Goal: Task Accomplishment & Management: Use online tool/utility

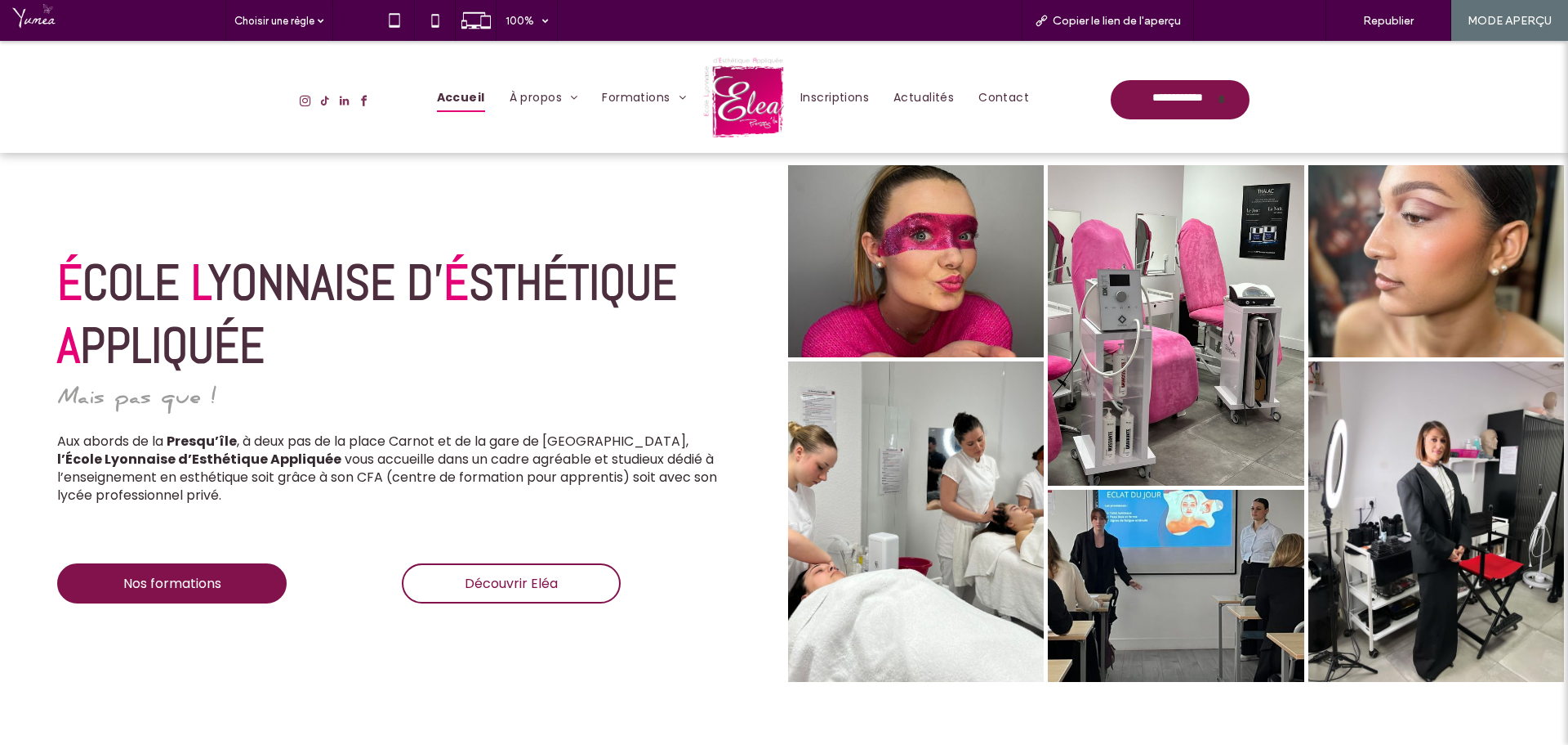
click at [1250, 20] on span "Retour à l'éditeur" at bounding box center [1268, 20] width 91 height 14
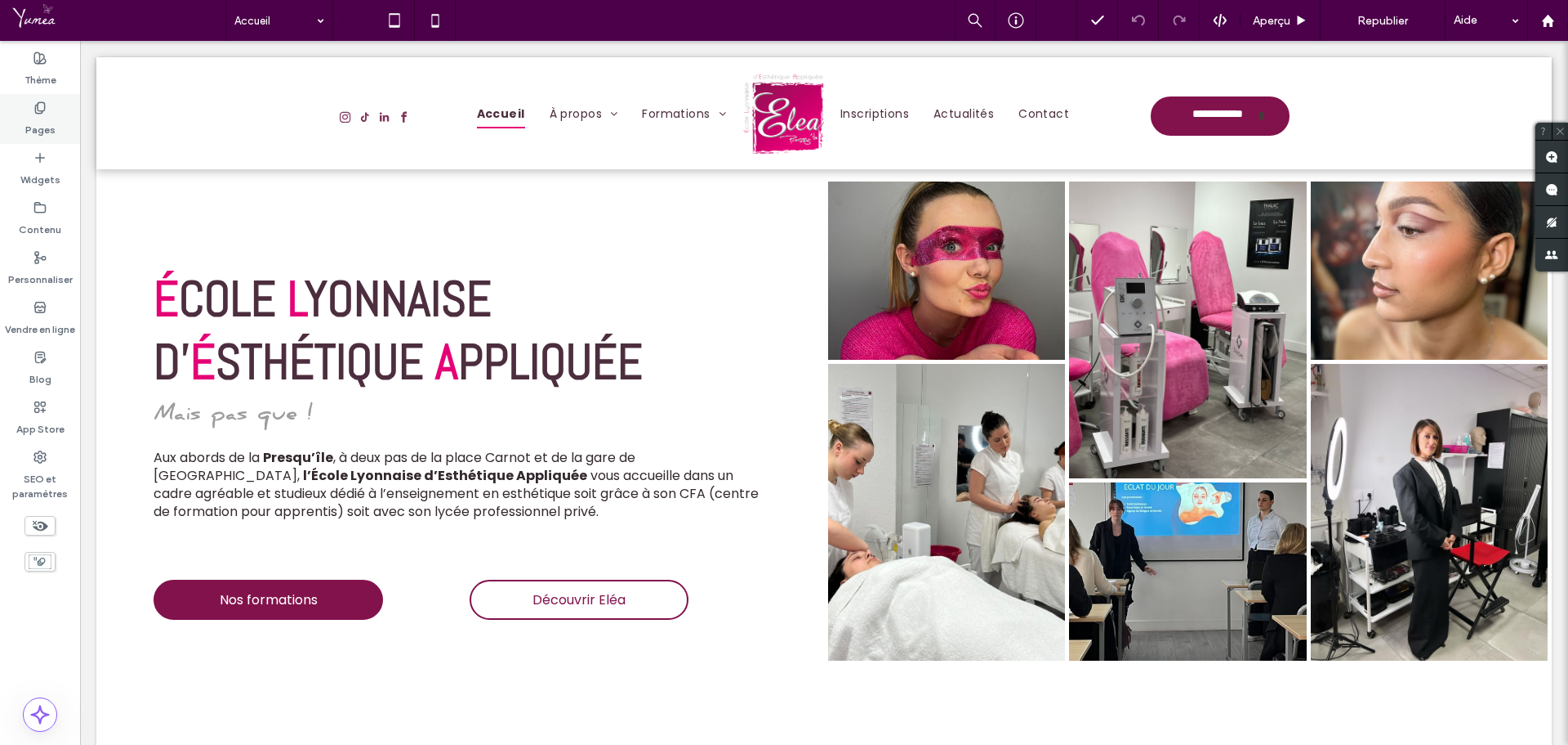
click at [25, 119] on label "Pages" at bounding box center [40, 125] width 30 height 22
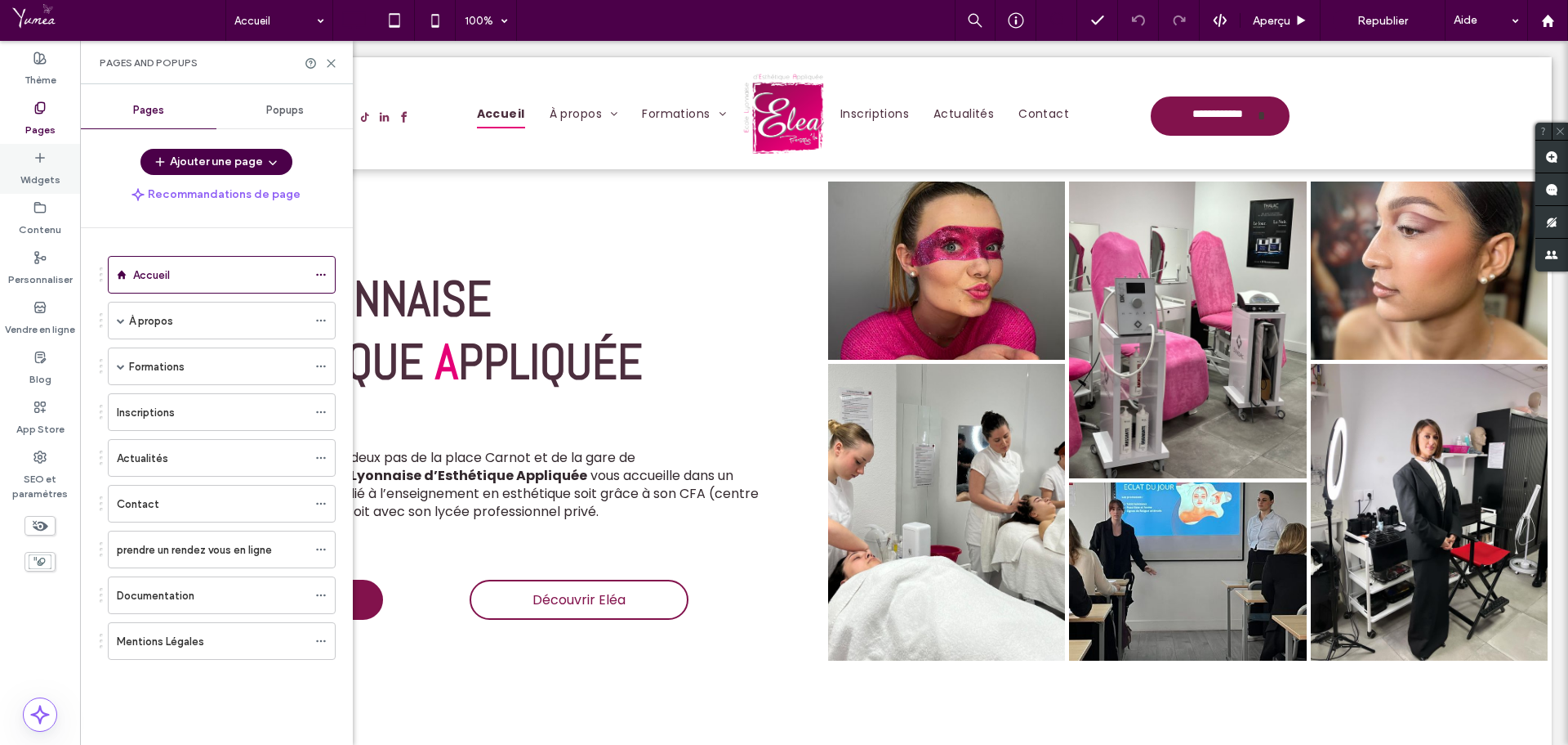
click at [44, 178] on label "Widgets" at bounding box center [40, 175] width 40 height 22
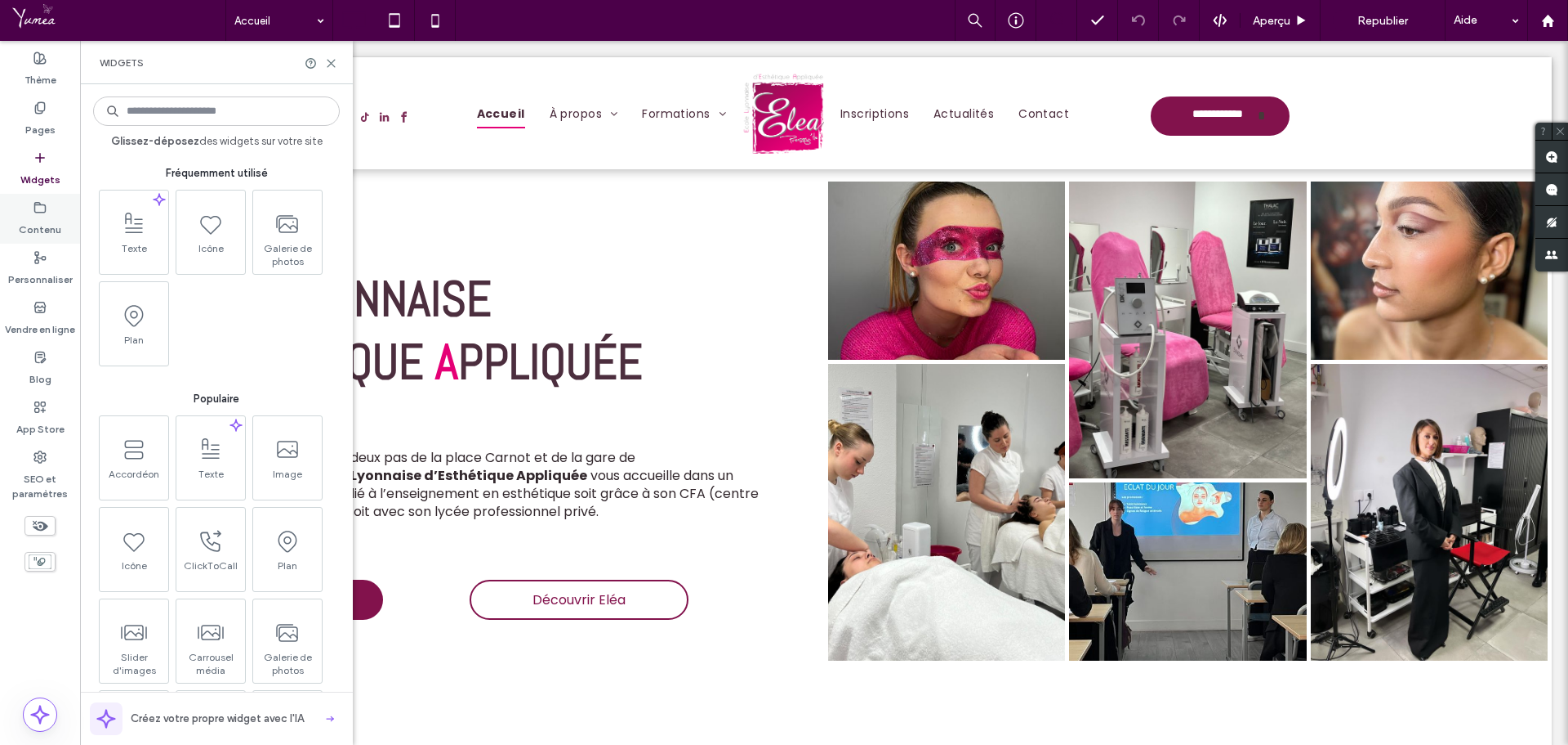
click at [51, 238] on div "Contenu" at bounding box center [40, 218] width 80 height 50
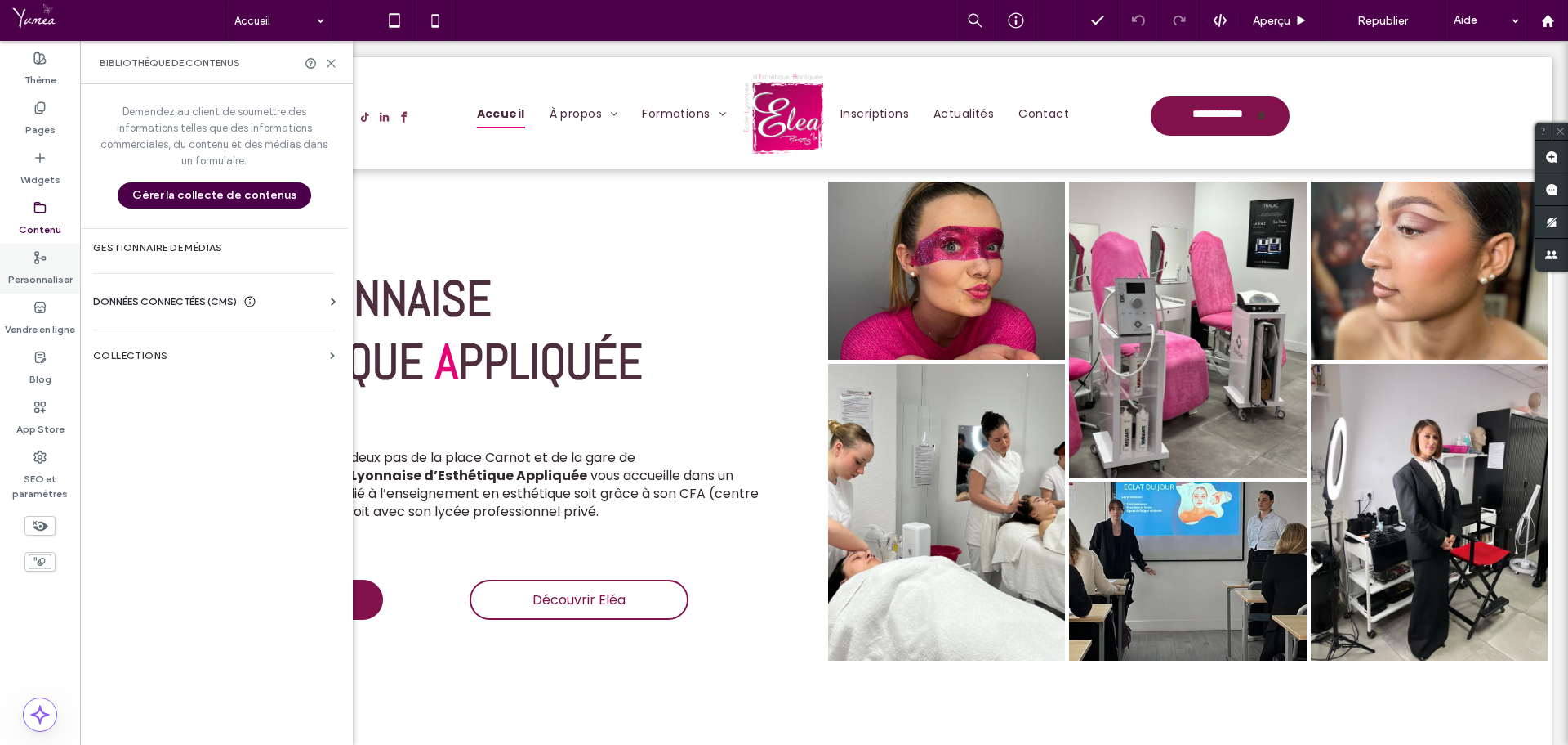
click at [44, 271] on label "Personnaliser" at bounding box center [40, 275] width 64 height 22
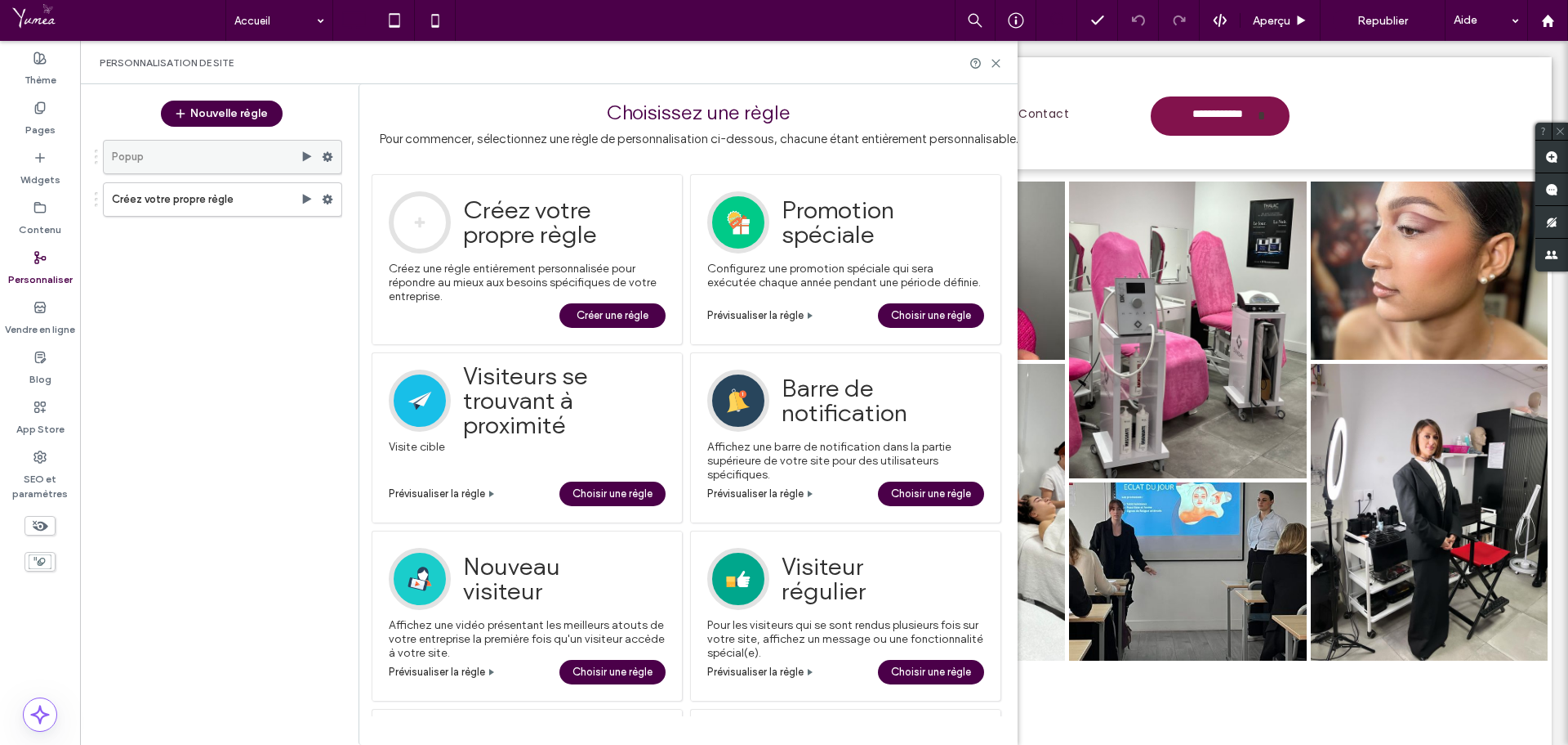
click at [188, 149] on label "Popup" at bounding box center [207, 157] width 189 height 33
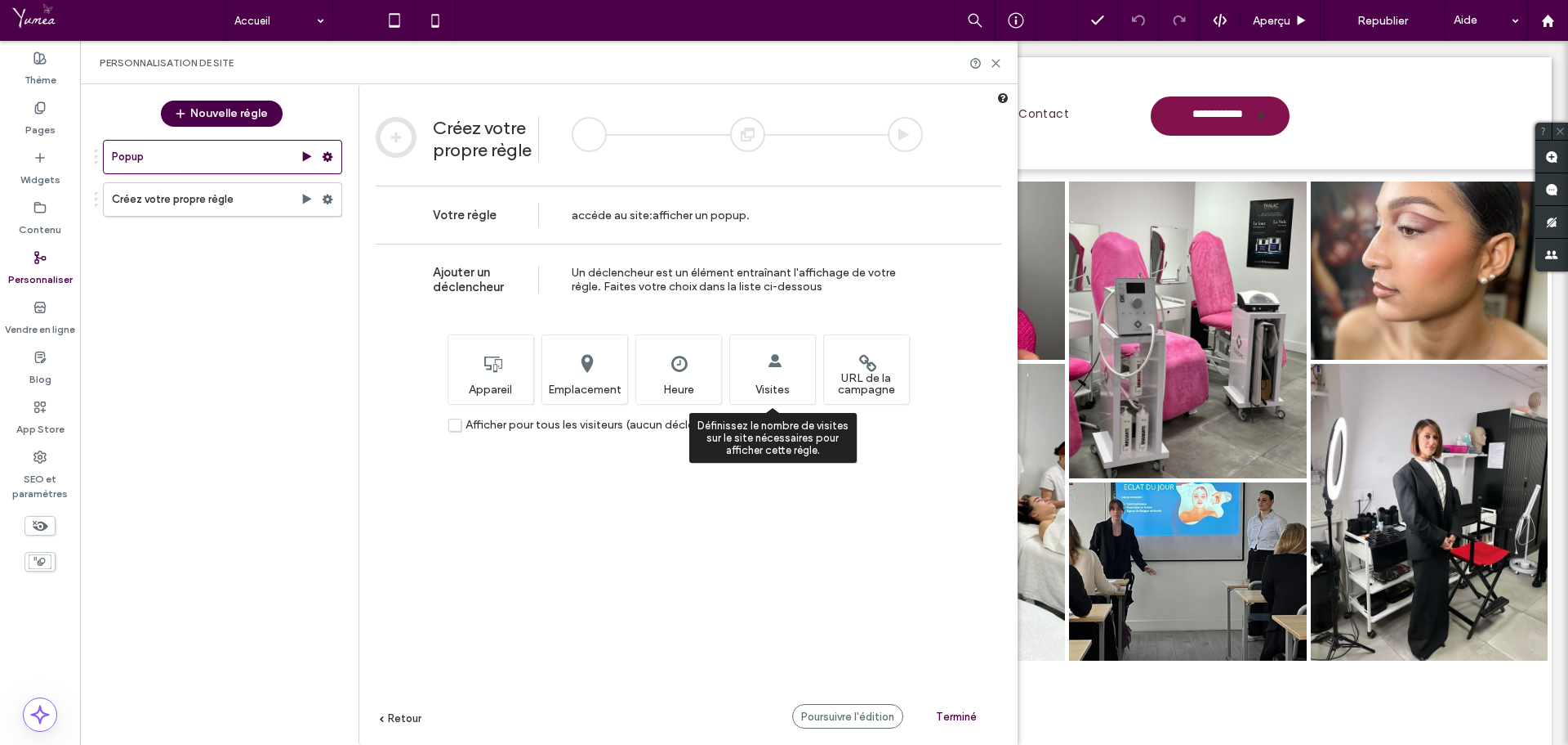
click at [733, 386] on div "Définissez le nombre de visites sur le site nécessaires pour afficher cette règ…" at bounding box center [773, 369] width 86 height 69
click at [745, 397] on div "Définissez le nombre de visites sur le site nécessaires pour afficher cette règ…" at bounding box center [773, 369] width 86 height 69
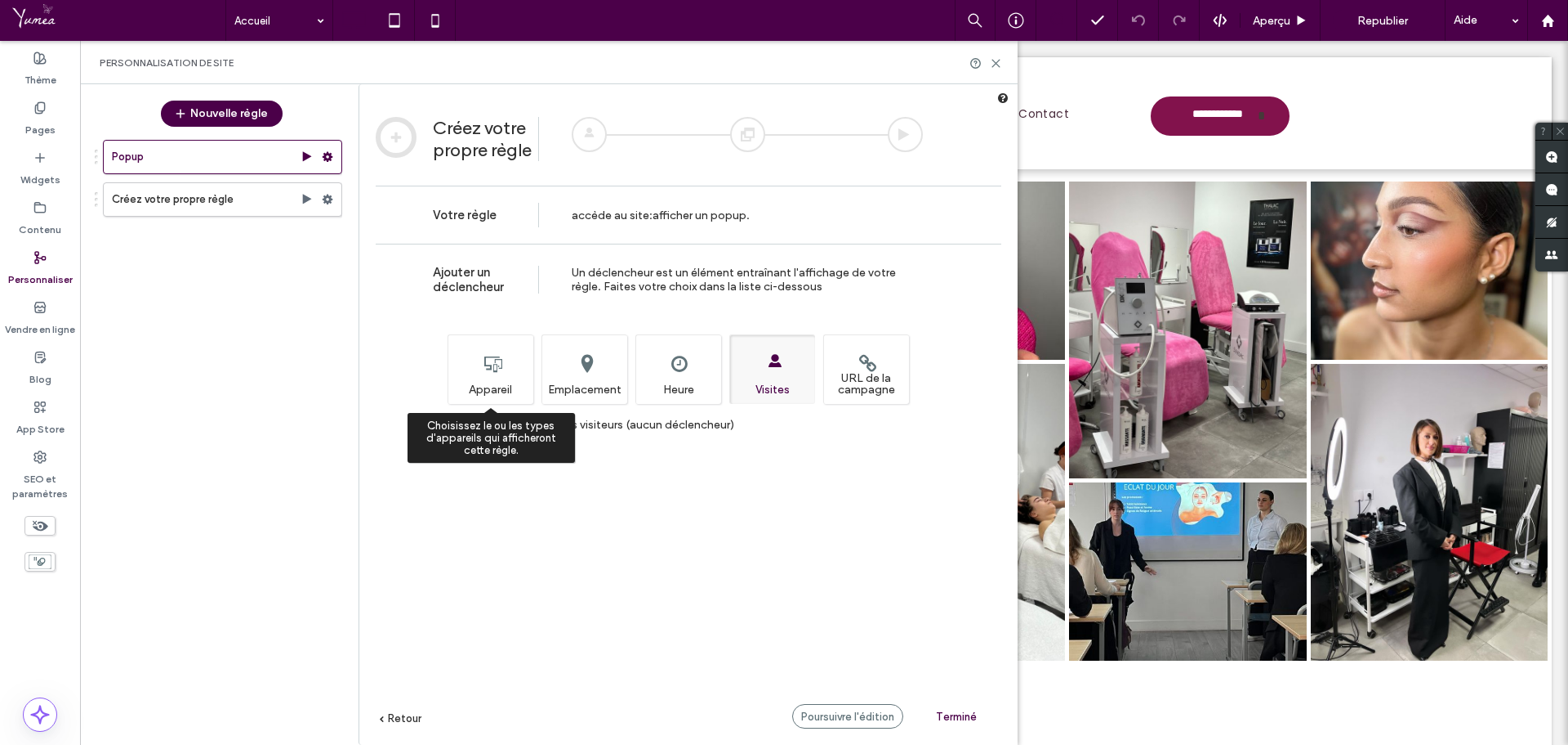
click at [497, 385] on div "Choisissez le ou les types d'appareils qui afficheront cette règle. Appareil" at bounding box center [490, 369] width 86 height 69
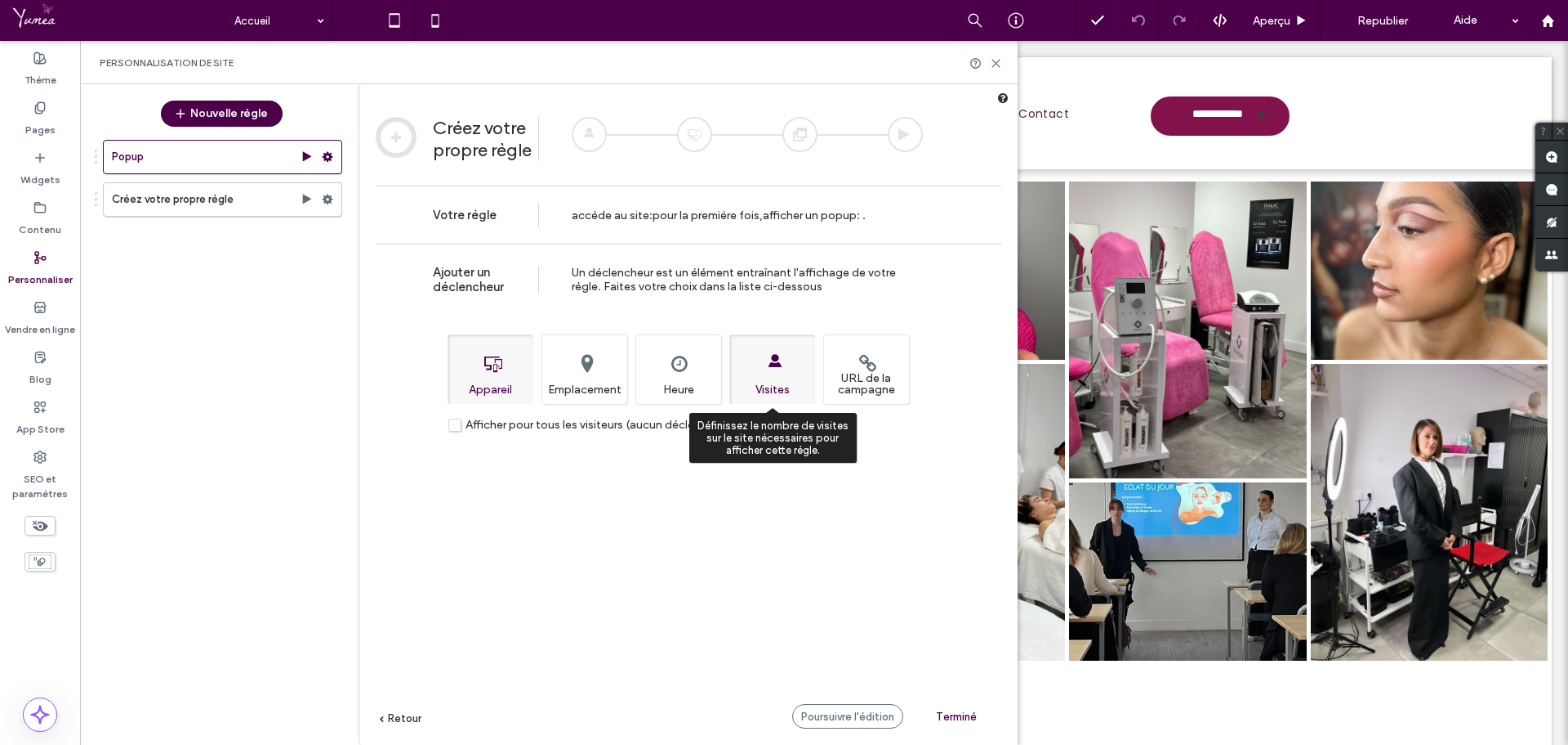
click at [755, 361] on div "Définissez le nombre de visites sur le site nécessaires pour afficher cette règ…" at bounding box center [773, 369] width 86 height 69
click at [1004, 60] on div "Personnalisation de site" at bounding box center [549, 62] width 937 height 43
click at [999, 60] on use at bounding box center [997, 63] width 8 height 8
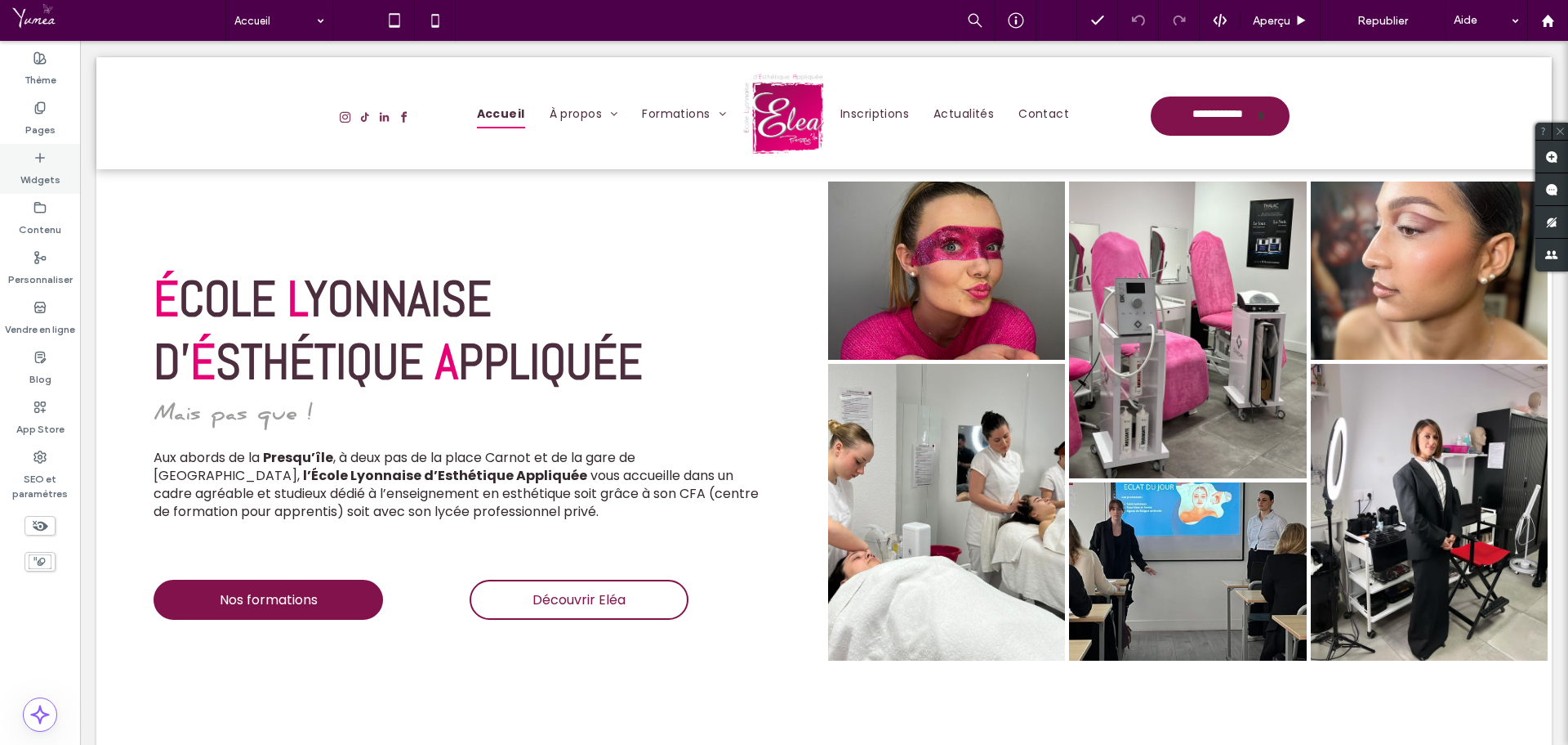
click at [64, 168] on div "Widgets" at bounding box center [40, 169] width 80 height 50
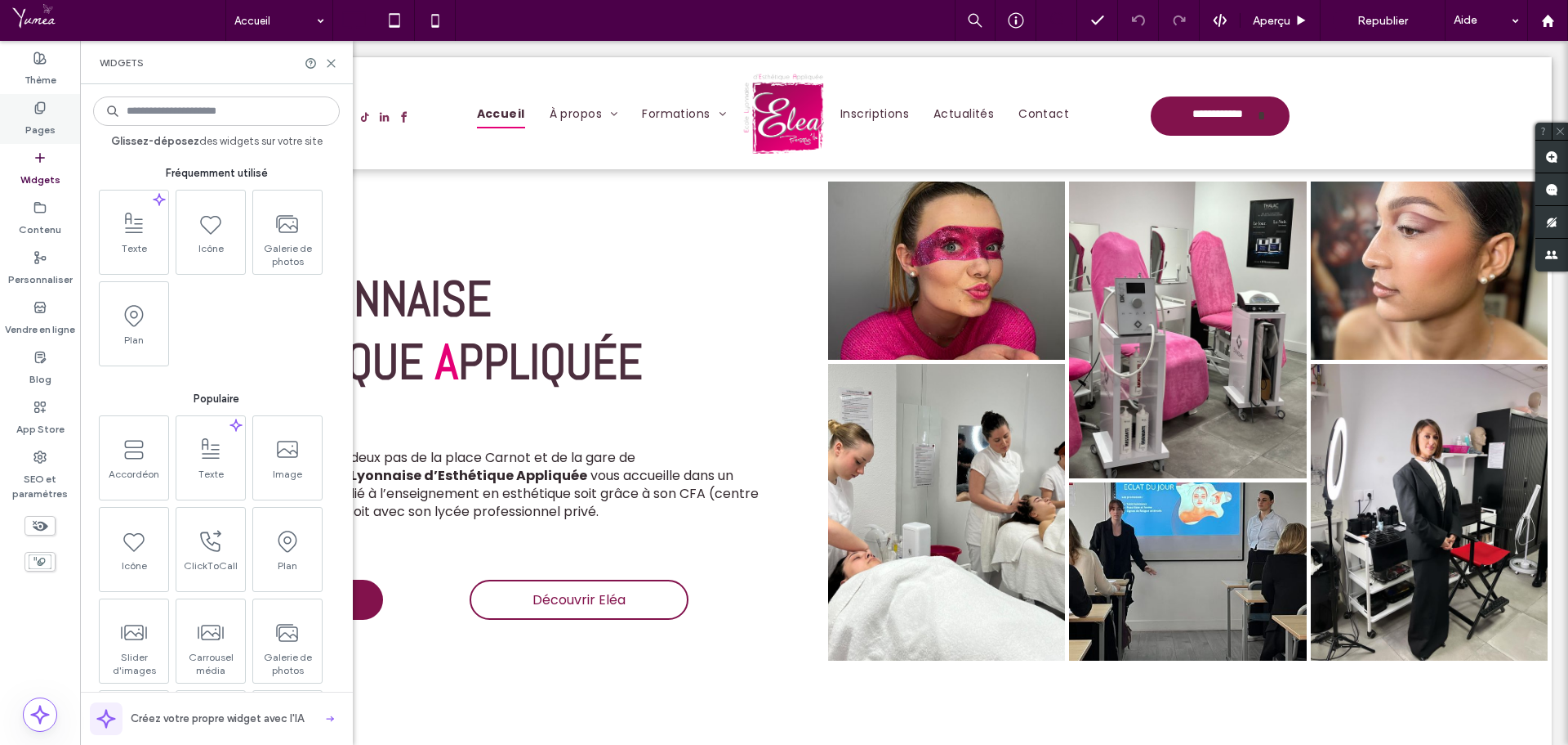
click at [33, 116] on label "Pages" at bounding box center [40, 125] width 30 height 22
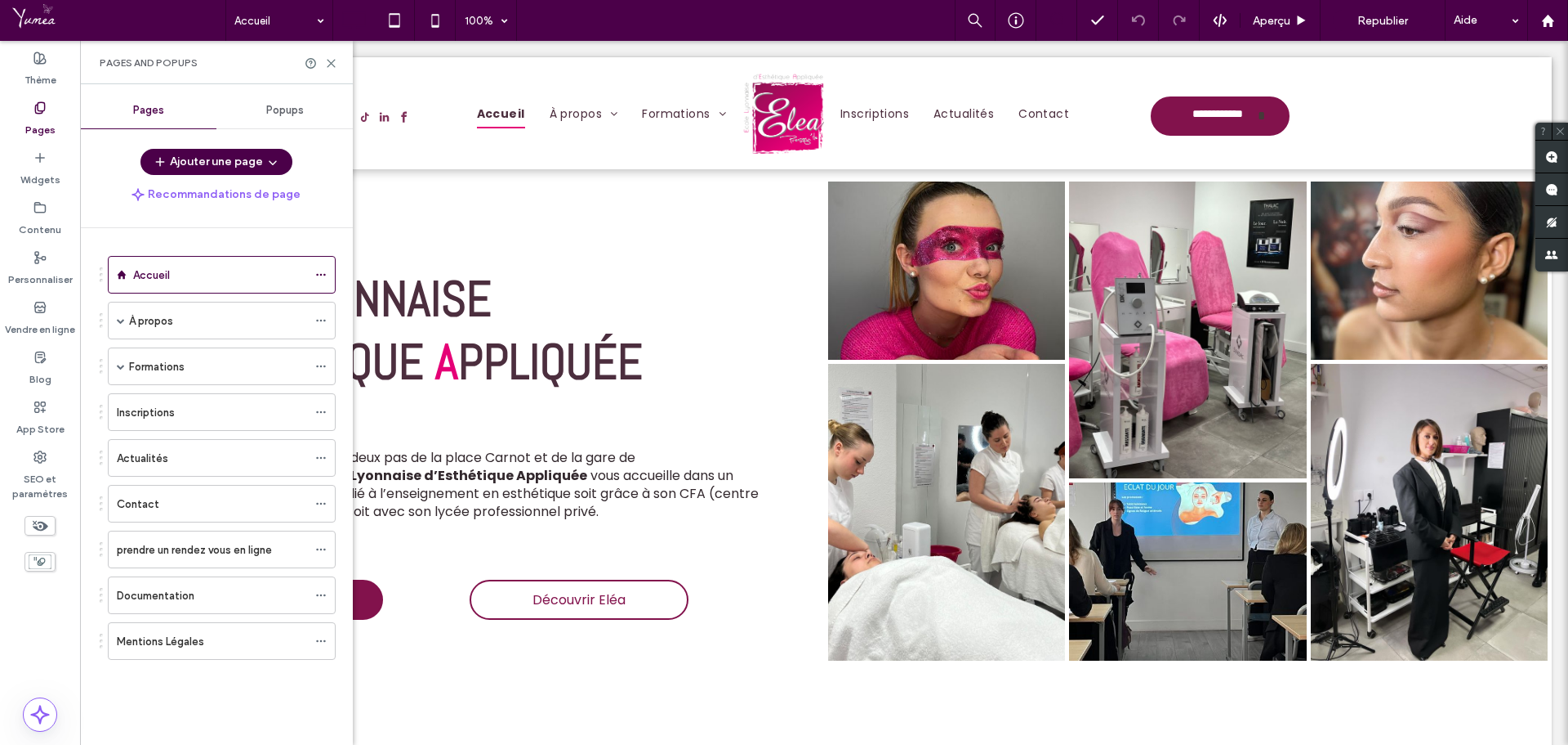
click at [282, 103] on div "Popups" at bounding box center [285, 110] width 136 height 36
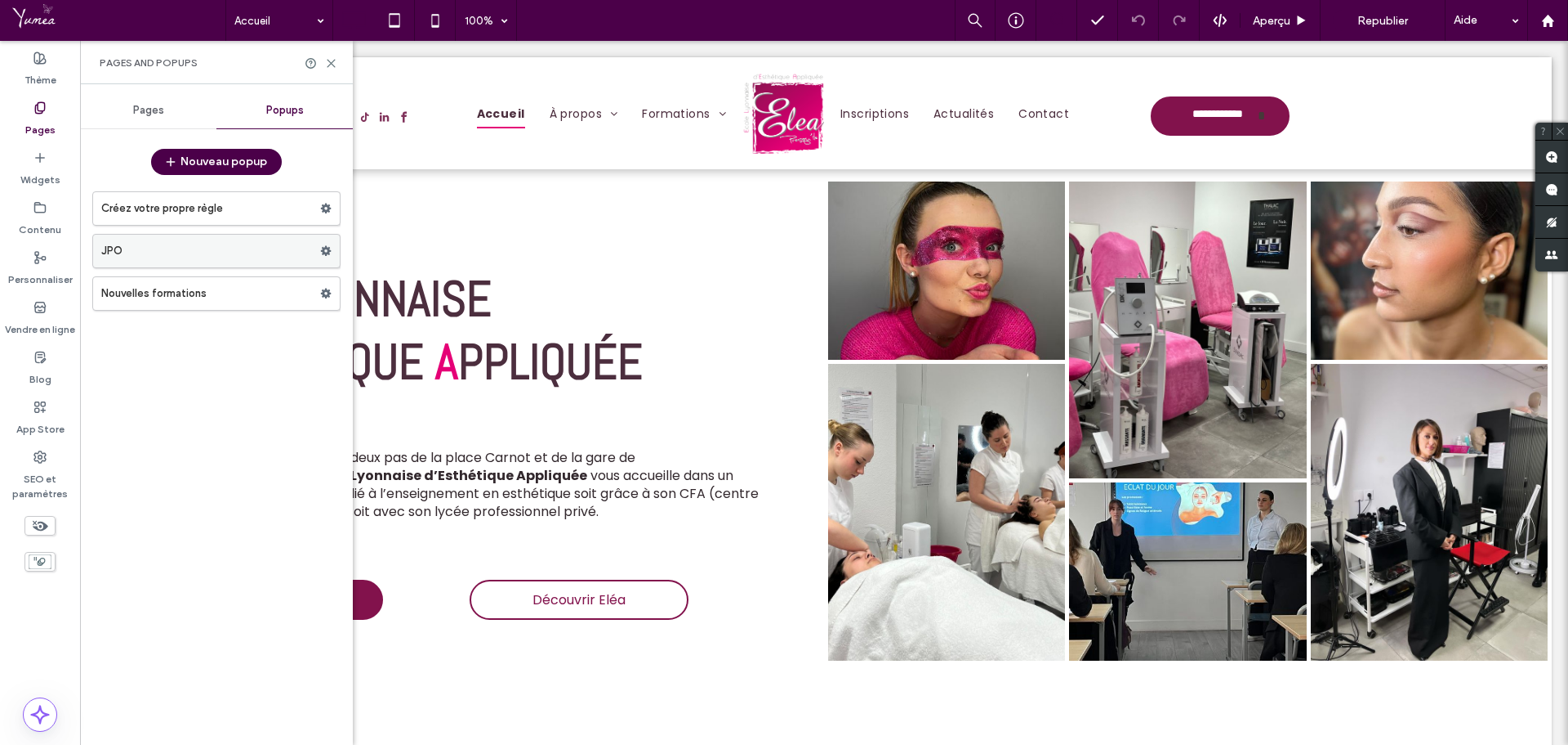
click at [213, 255] on label "JPO" at bounding box center [210, 252] width 219 height 33
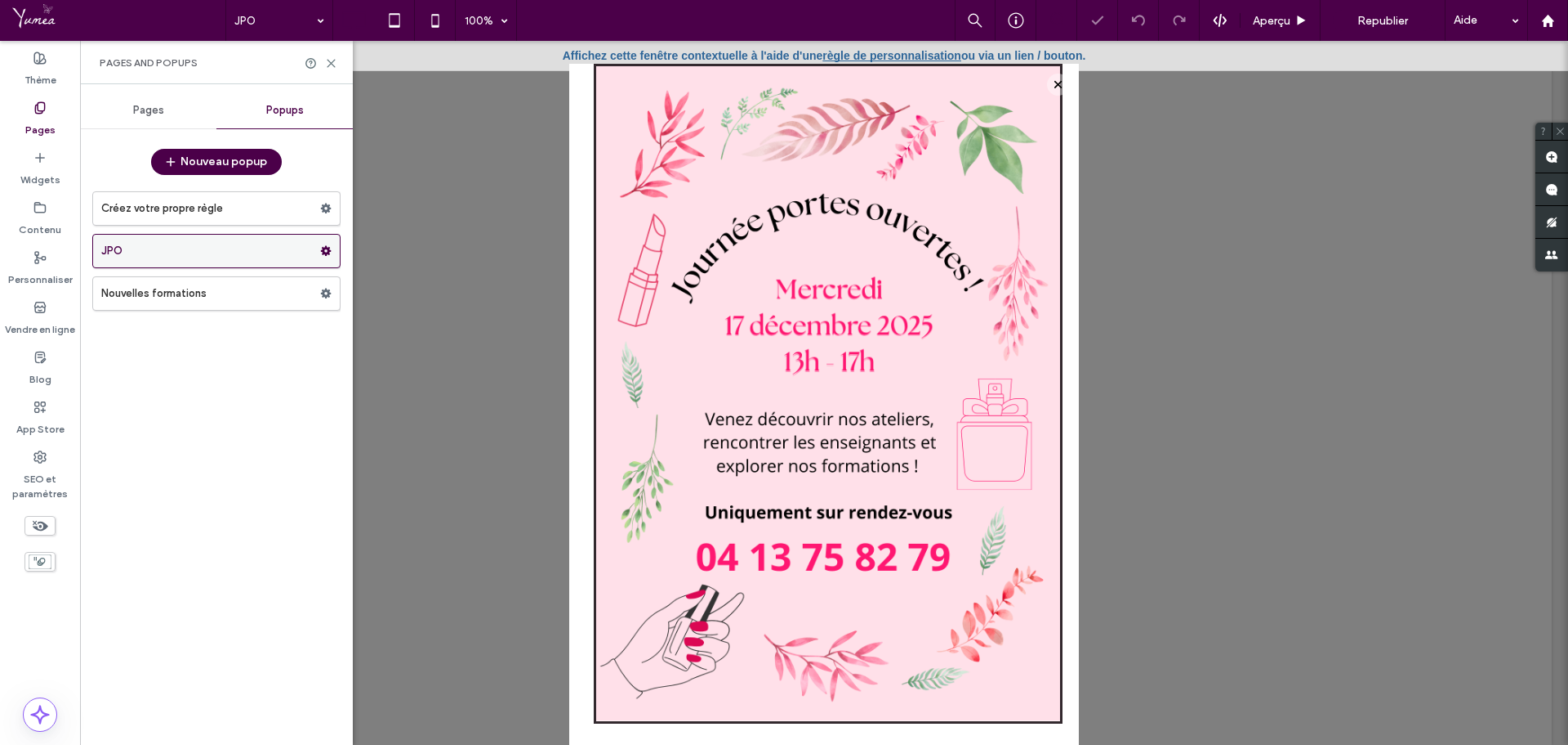
click at [332, 249] on div at bounding box center [330, 251] width 19 height 24
click at [325, 249] on use at bounding box center [325, 251] width 11 height 10
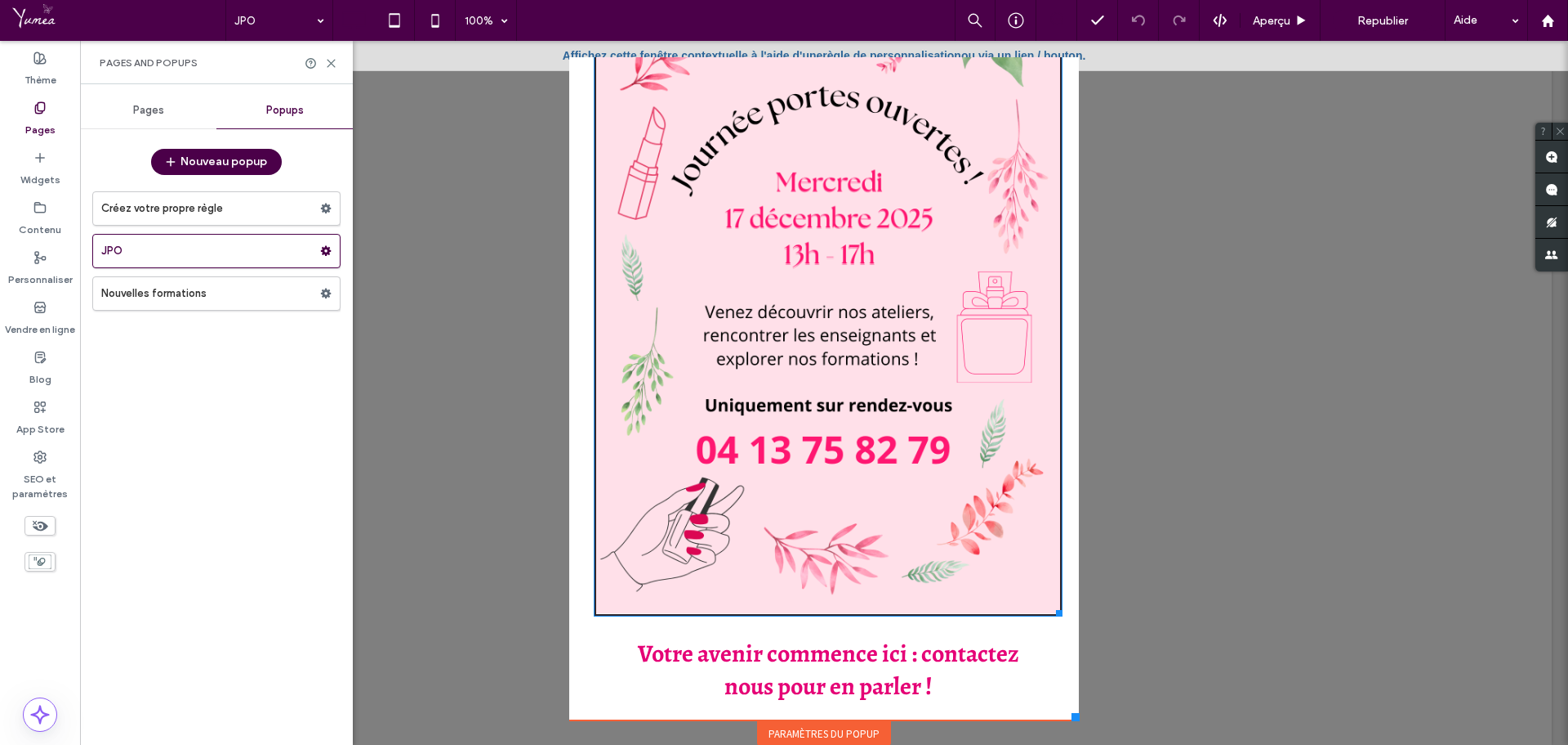
scroll to position [109, 0]
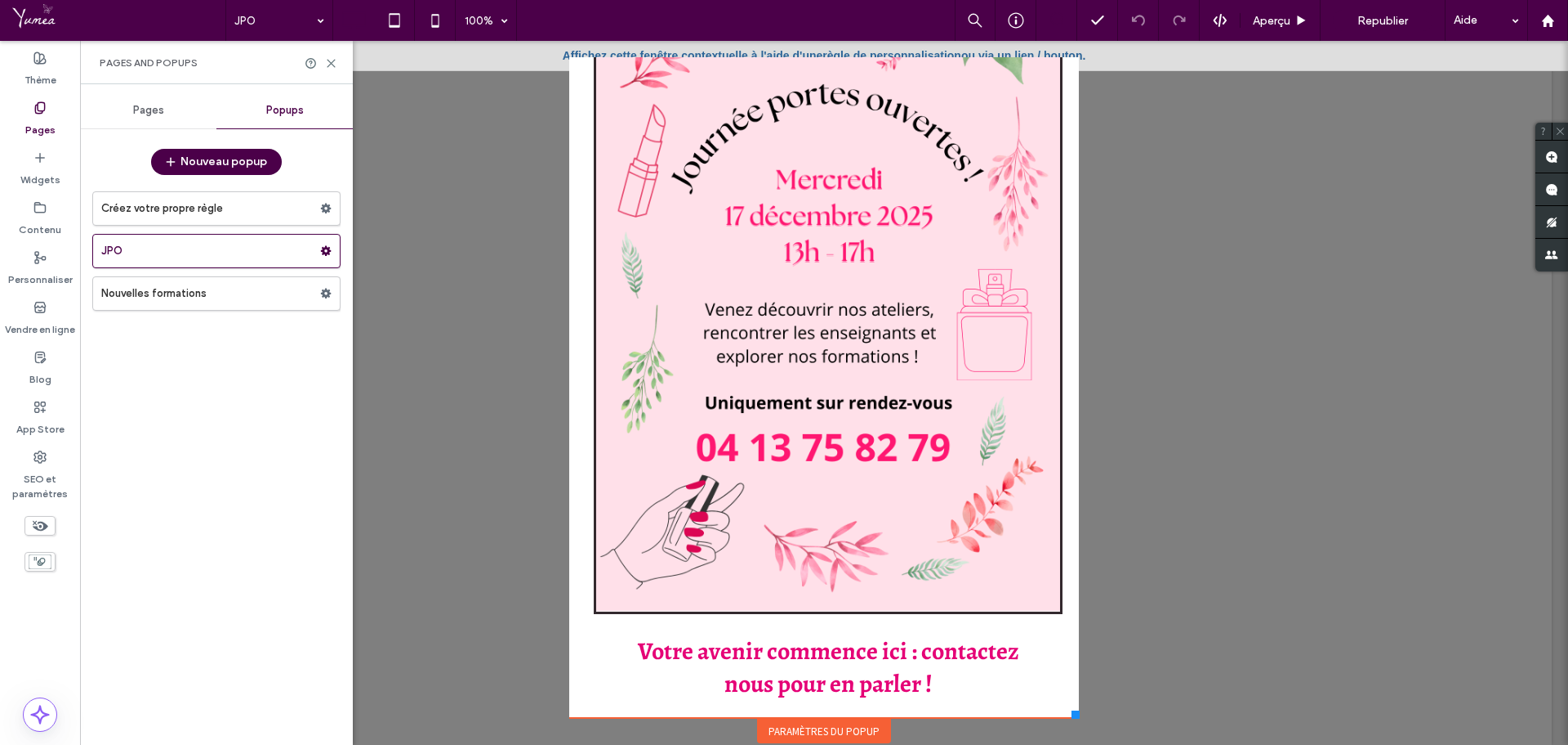
click at [803, 720] on div "Paramètres du popup" at bounding box center [823, 730] width 134 height 24
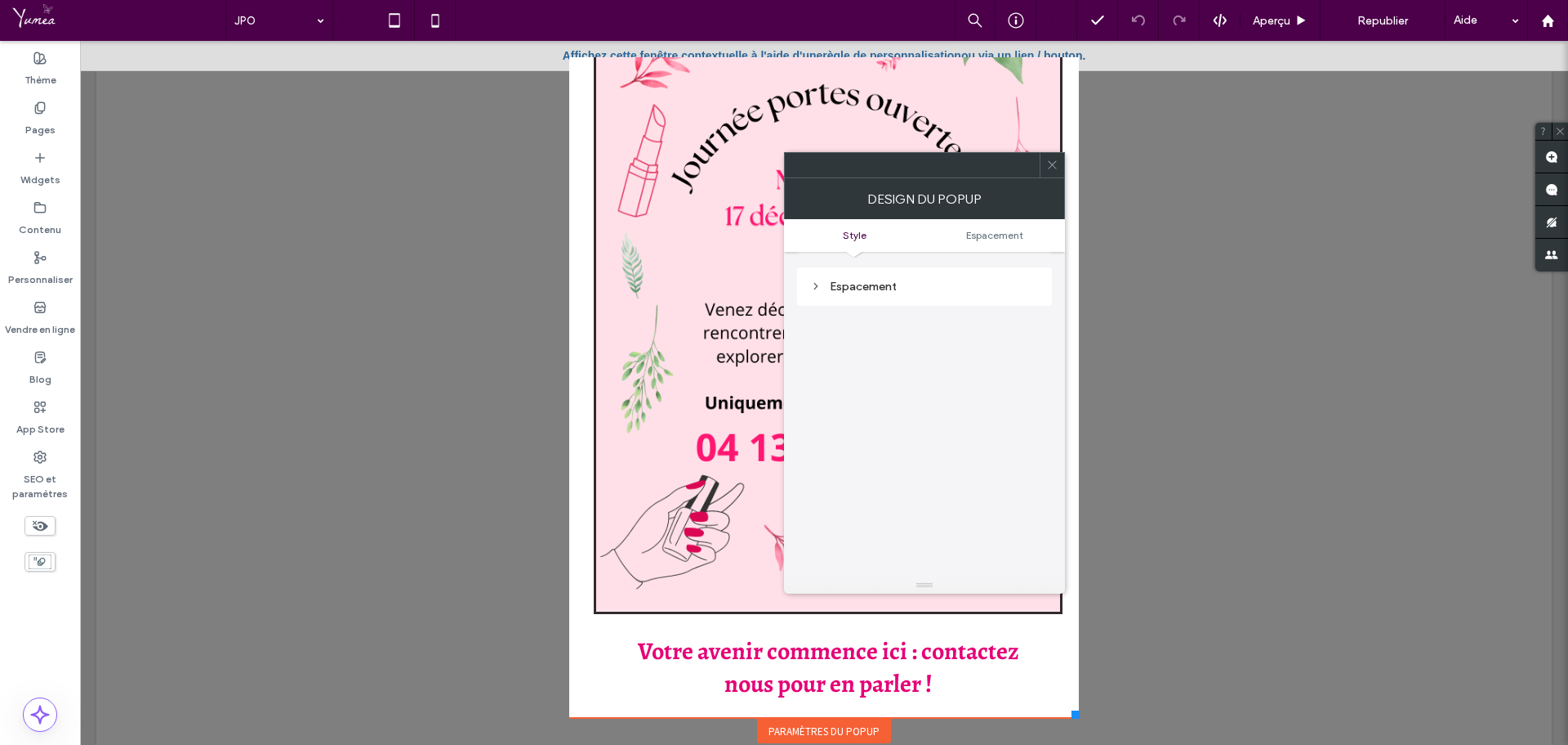
scroll to position [574, 0]
click at [992, 237] on span "Espacement" at bounding box center [995, 235] width 57 height 13
click at [1052, 166] on icon at bounding box center [1052, 165] width 13 height 13
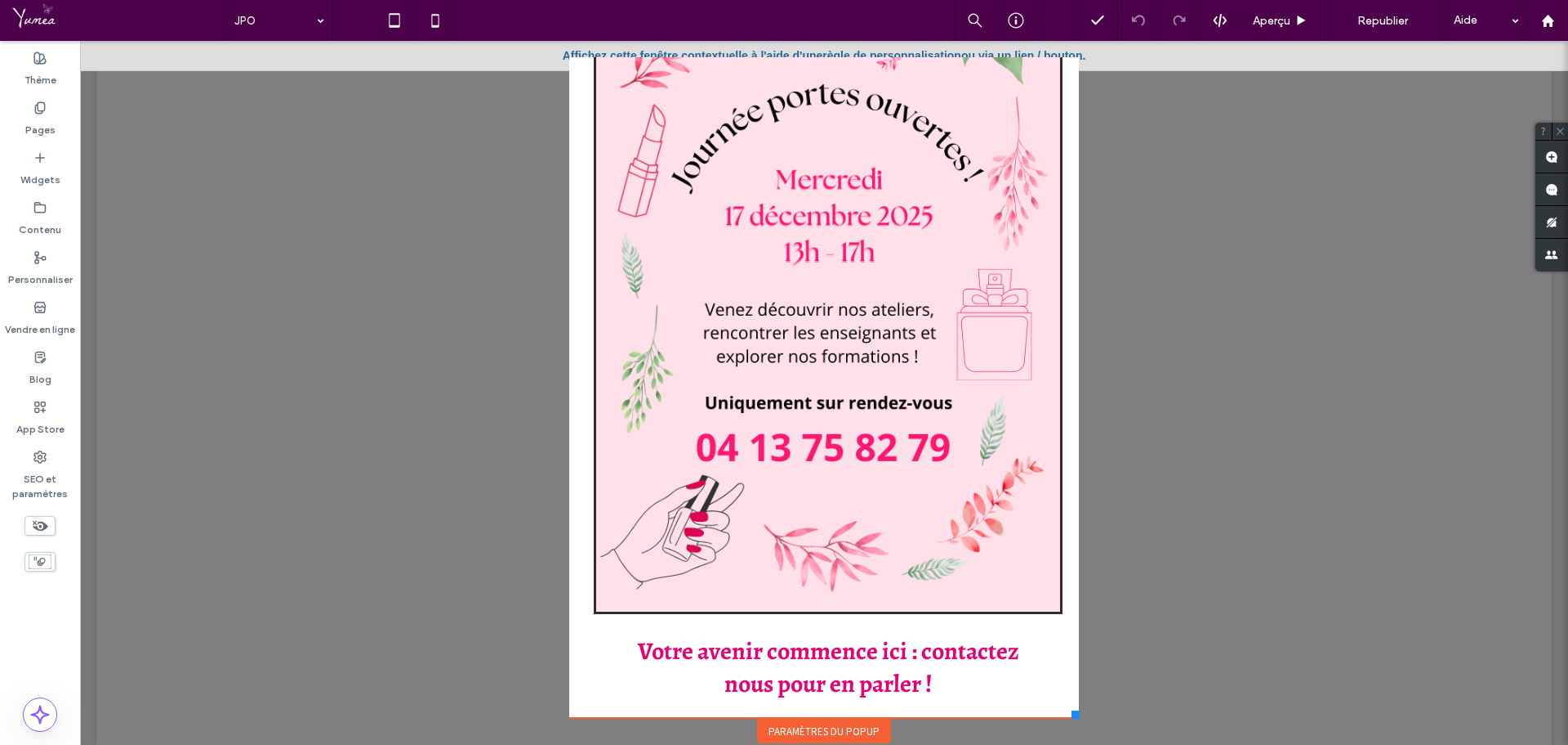
click at [503, 200] on div at bounding box center [823, 393] width 1488 height 704
click at [49, 260] on div "Personnaliser" at bounding box center [40, 268] width 80 height 50
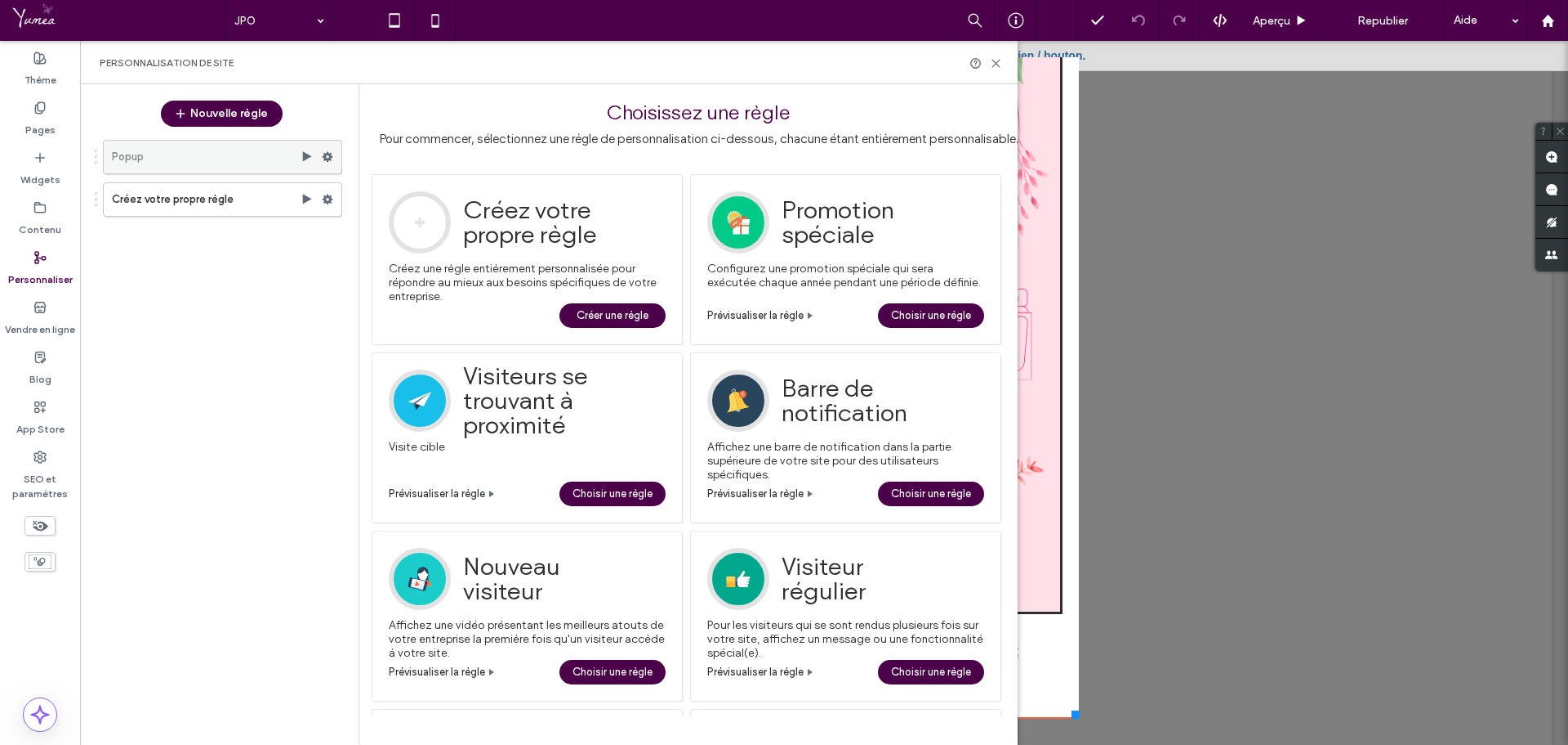
click at [302, 151] on icon at bounding box center [306, 156] width 13 height 13
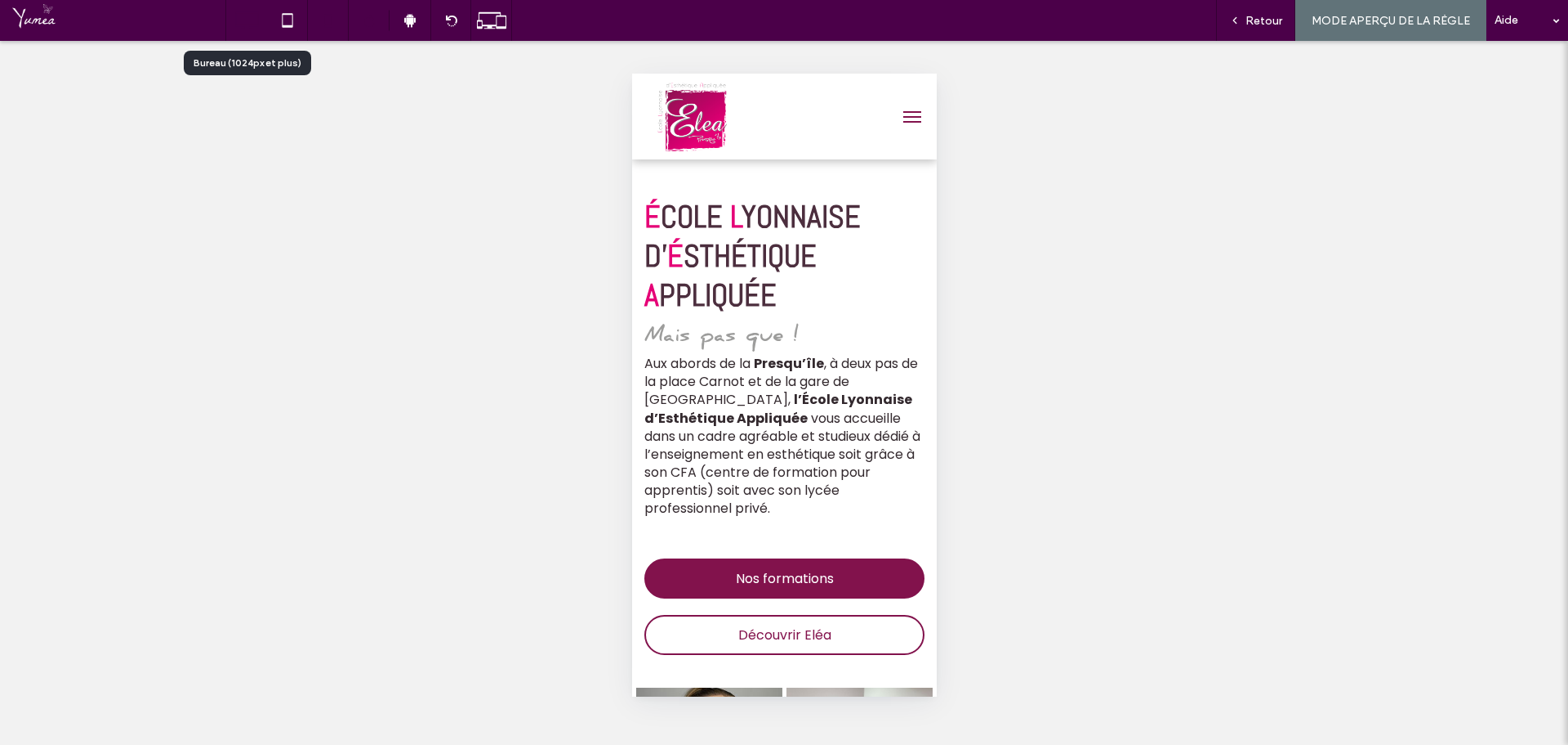
click at [239, 27] on icon at bounding box center [247, 20] width 33 height 33
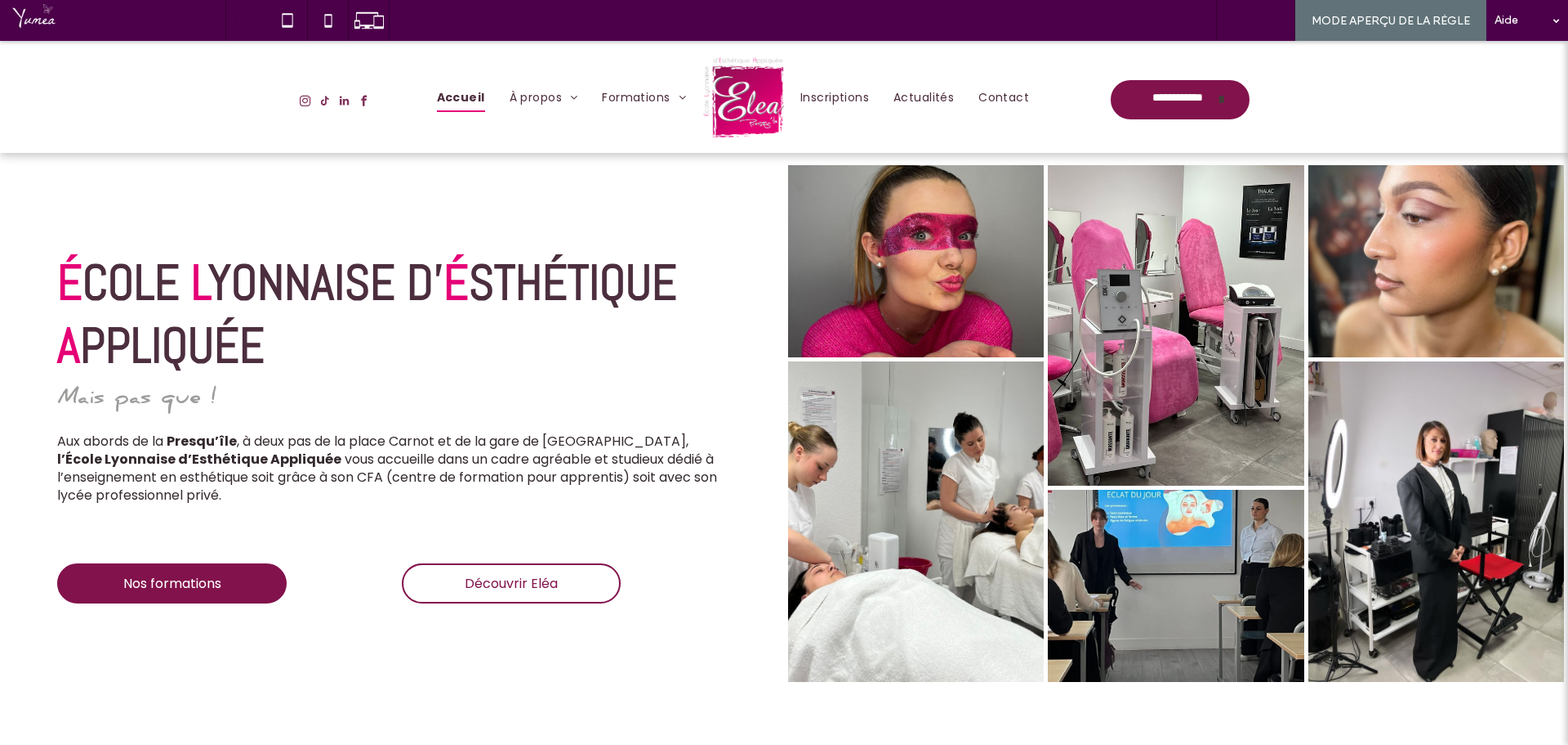
click at [1274, 17] on span "Retour" at bounding box center [1264, 20] width 37 height 14
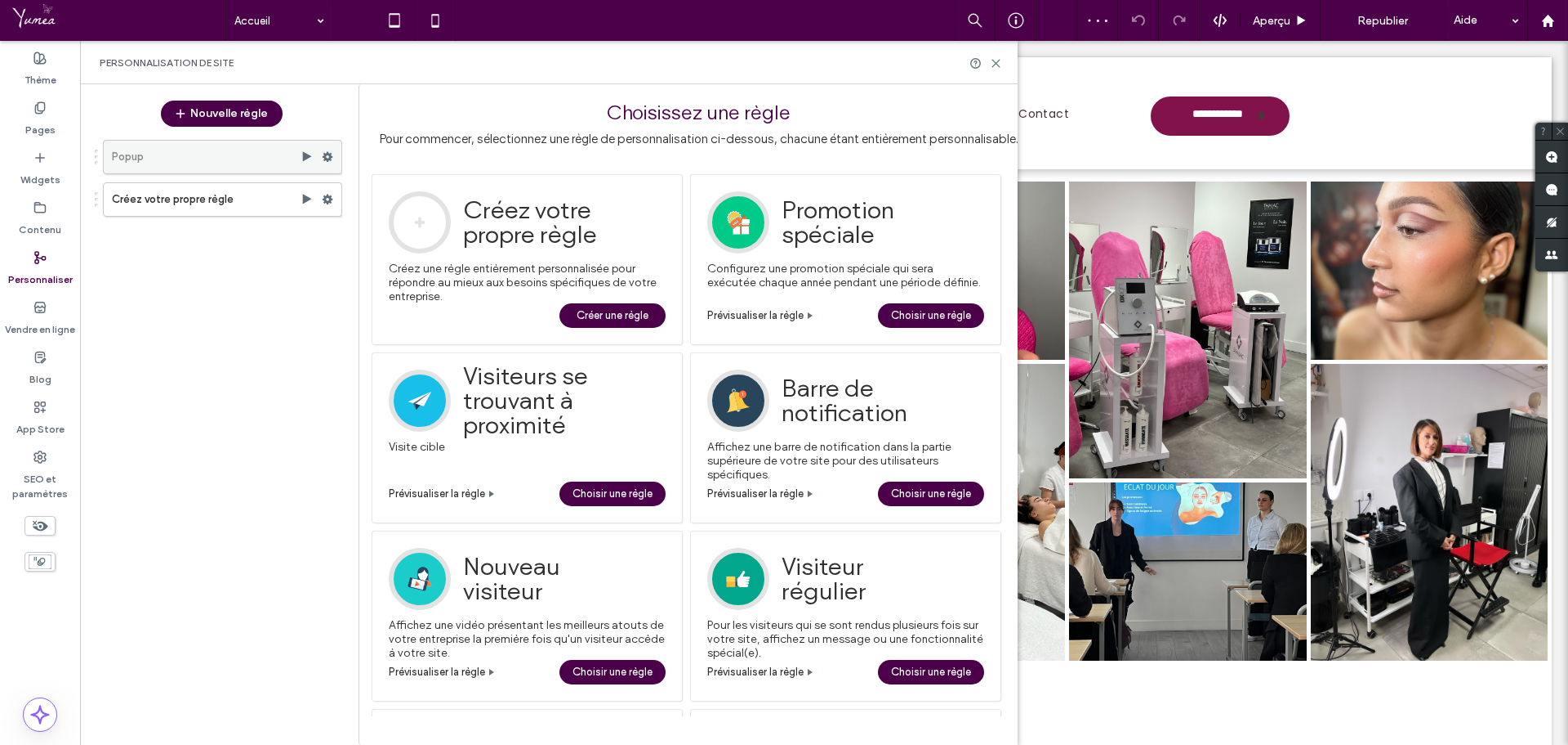
click at [205, 154] on label "Popup" at bounding box center [207, 157] width 189 height 33
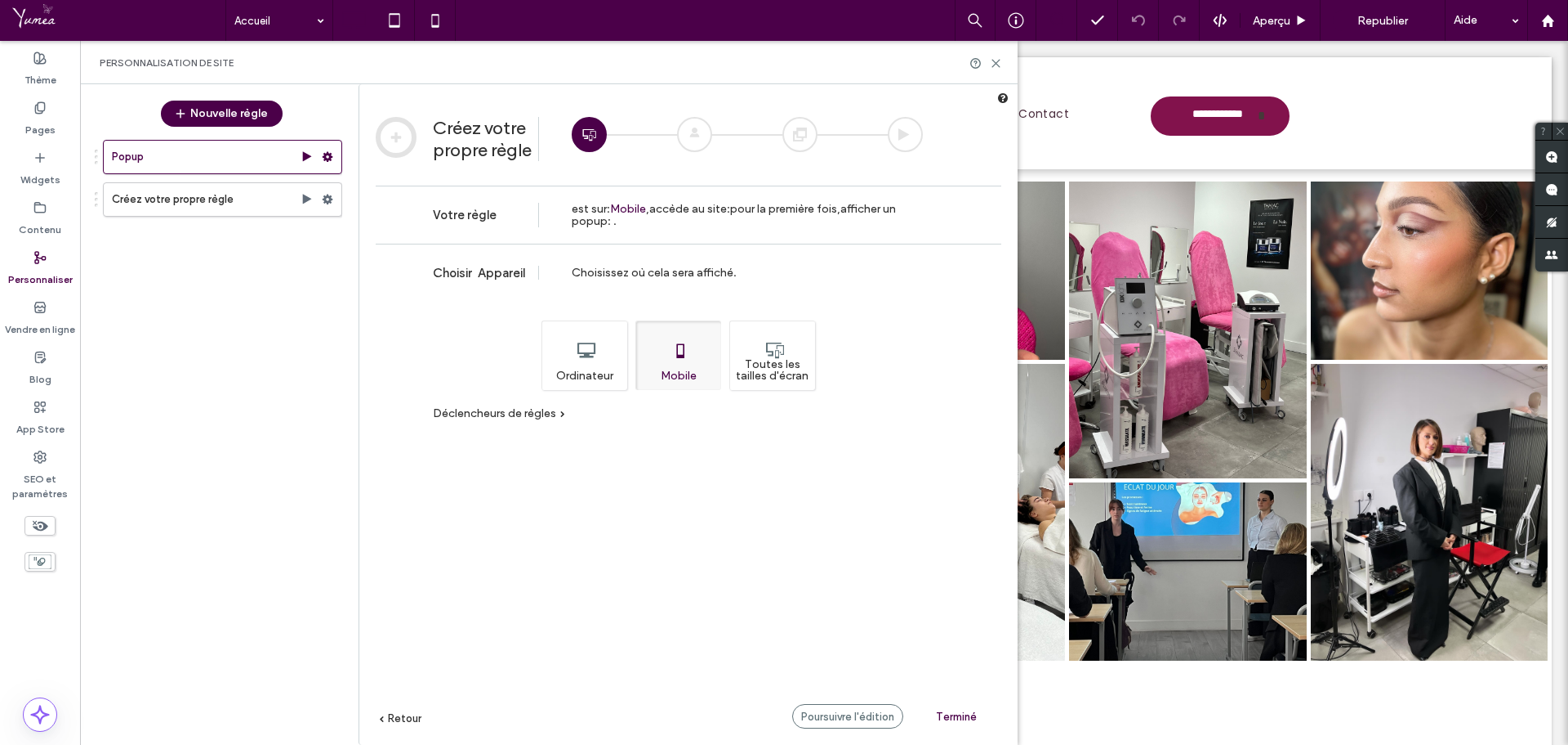
click at [597, 388] on div "Ordinateur" at bounding box center [585, 355] width 86 height 69
click at [746, 369] on div "Toutes les tailles d'écran" at bounding box center [773, 355] width 86 height 69
click at [489, 414] on span "Déclencheurs de règles" at bounding box center [494, 413] width 124 height 14
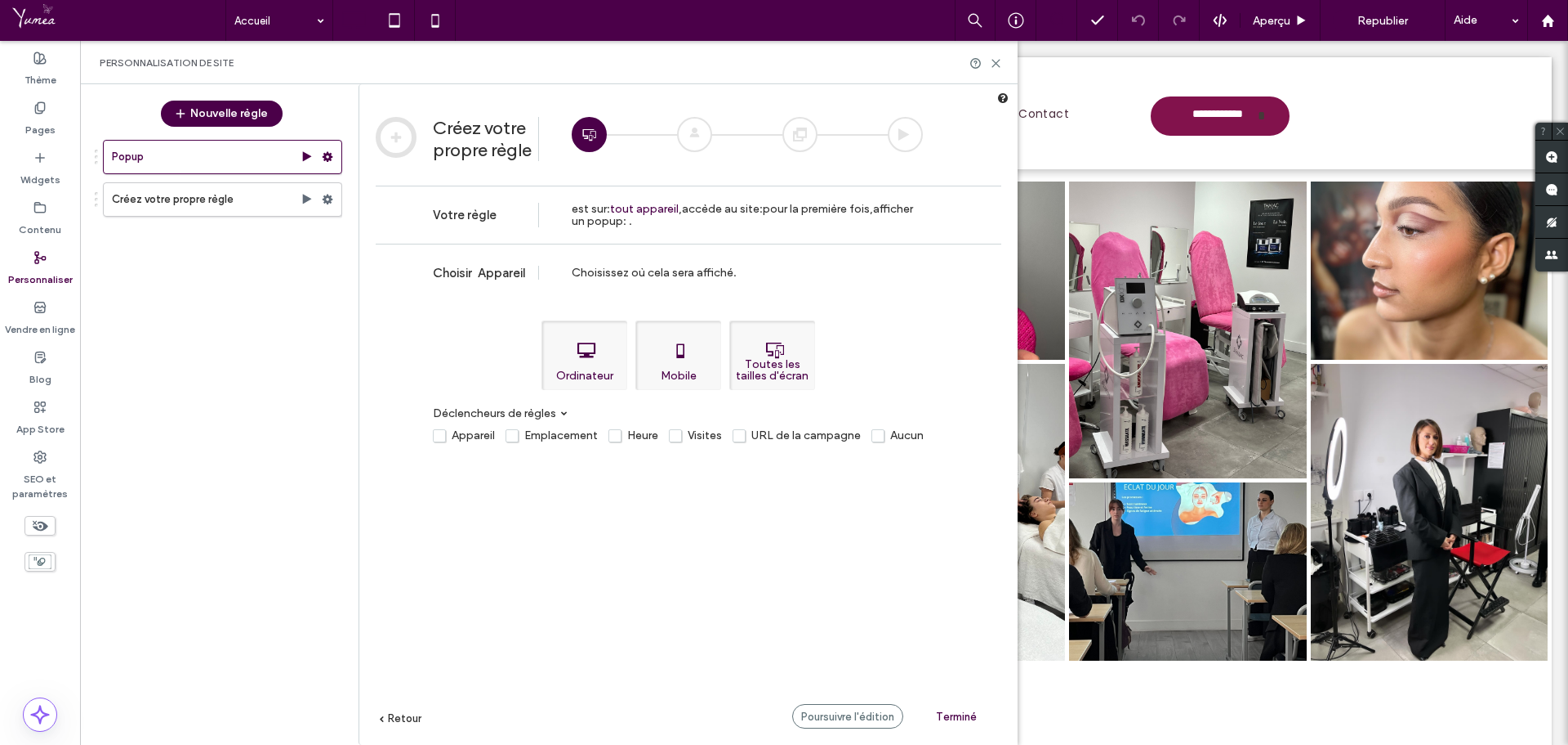
click at [680, 437] on label "Visites" at bounding box center [696, 435] width 53 height 14
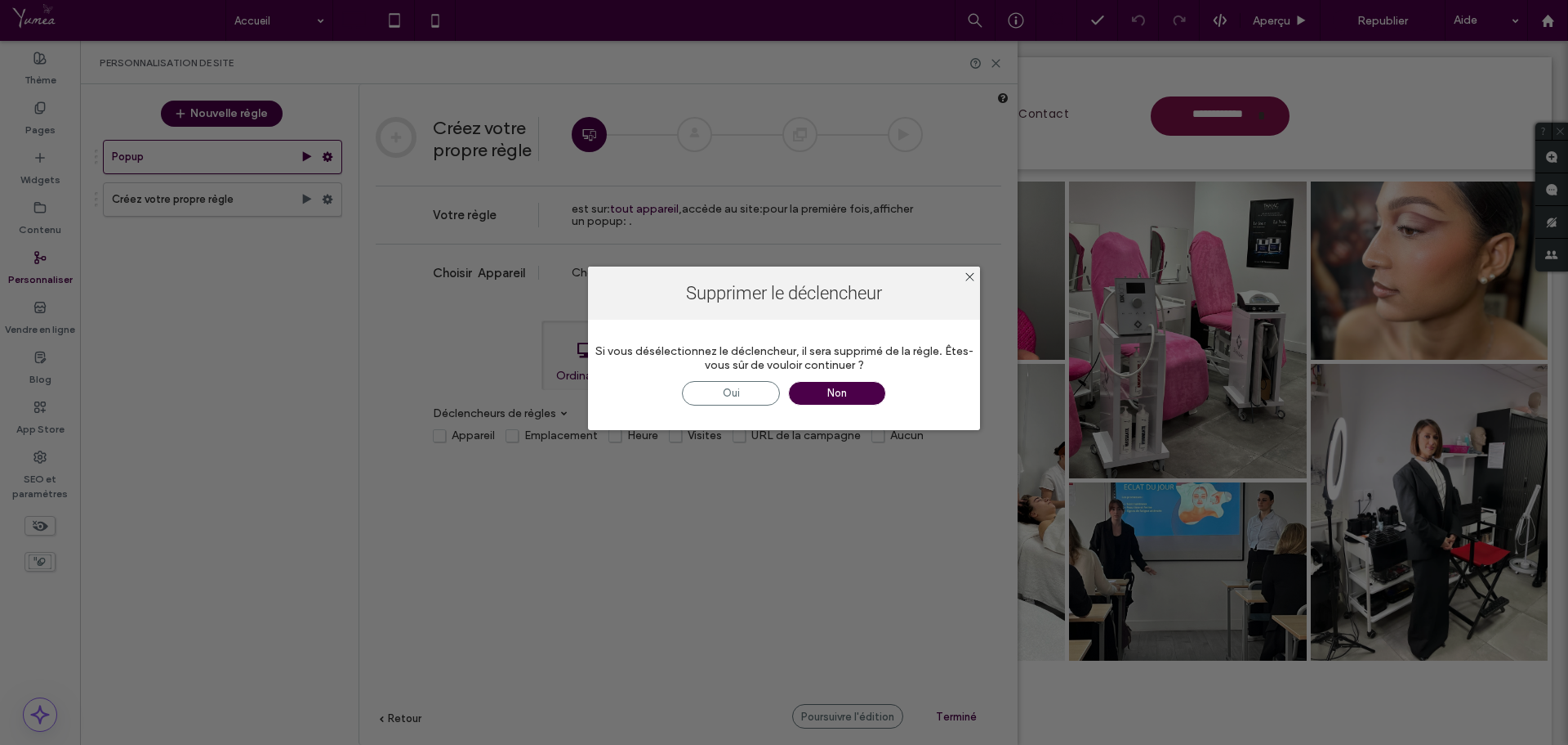
click at [816, 395] on span "Non" at bounding box center [837, 393] width 98 height 24
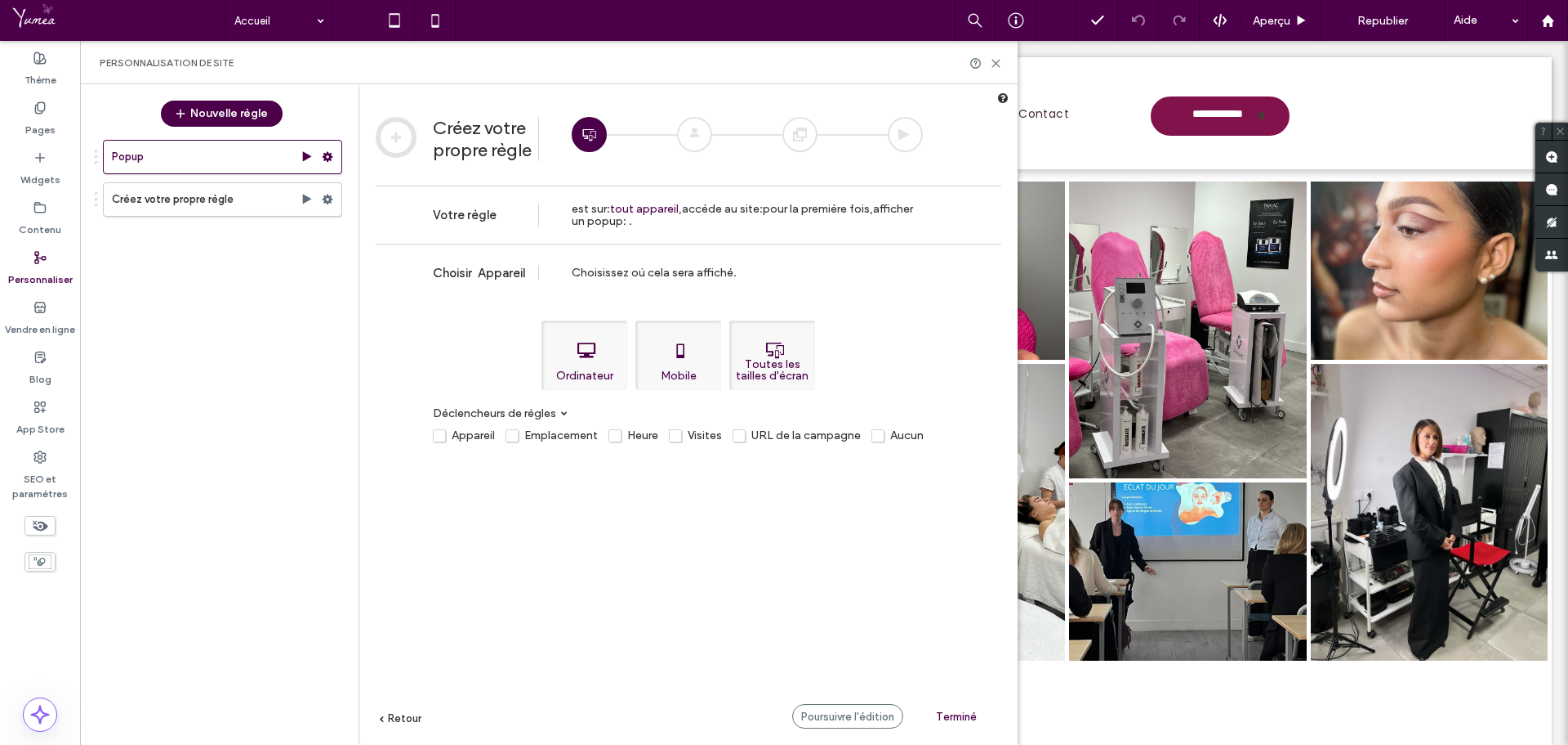
click at [674, 436] on label "Visites" at bounding box center [696, 435] width 53 height 14
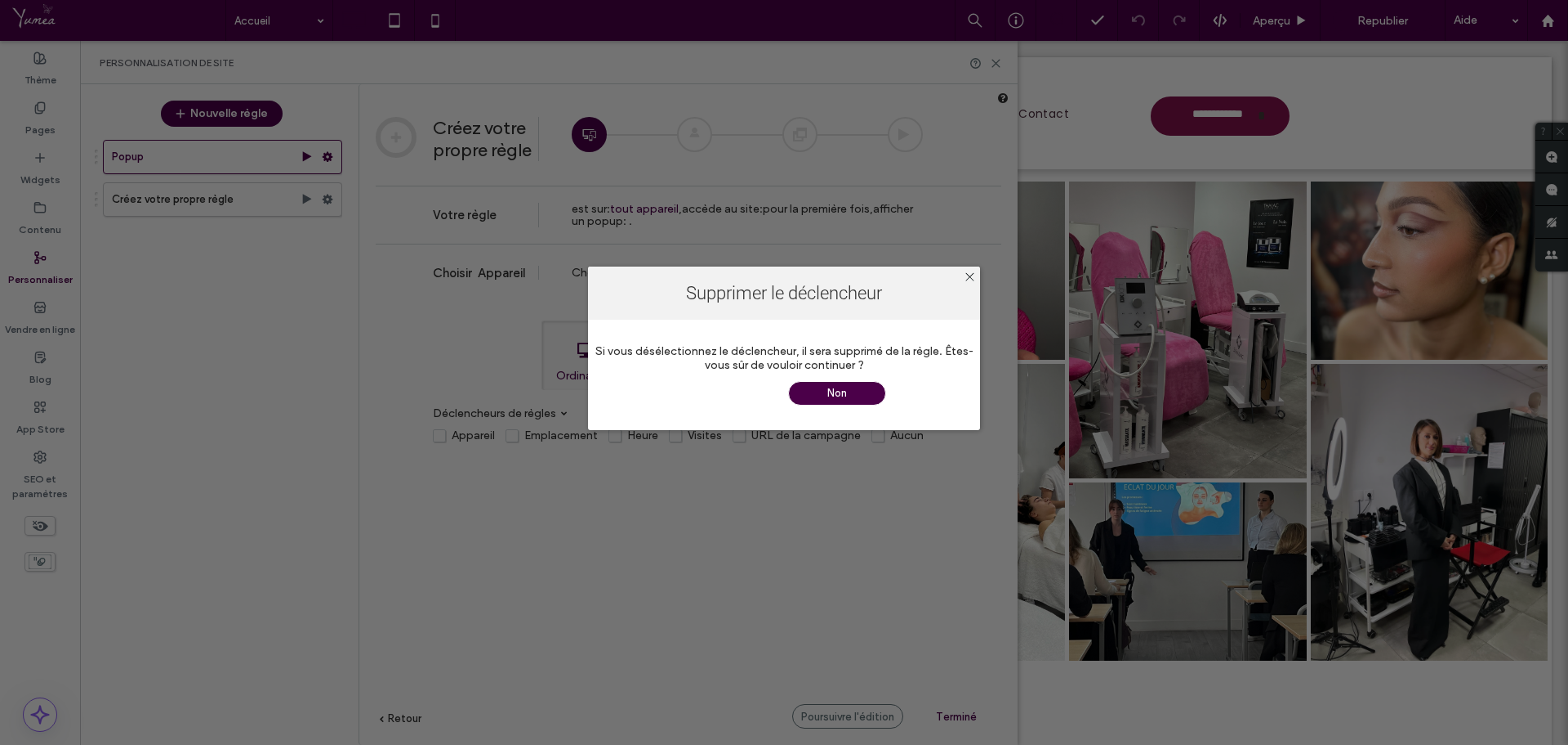
click at [745, 397] on span "Oui" at bounding box center [731, 393] width 98 height 24
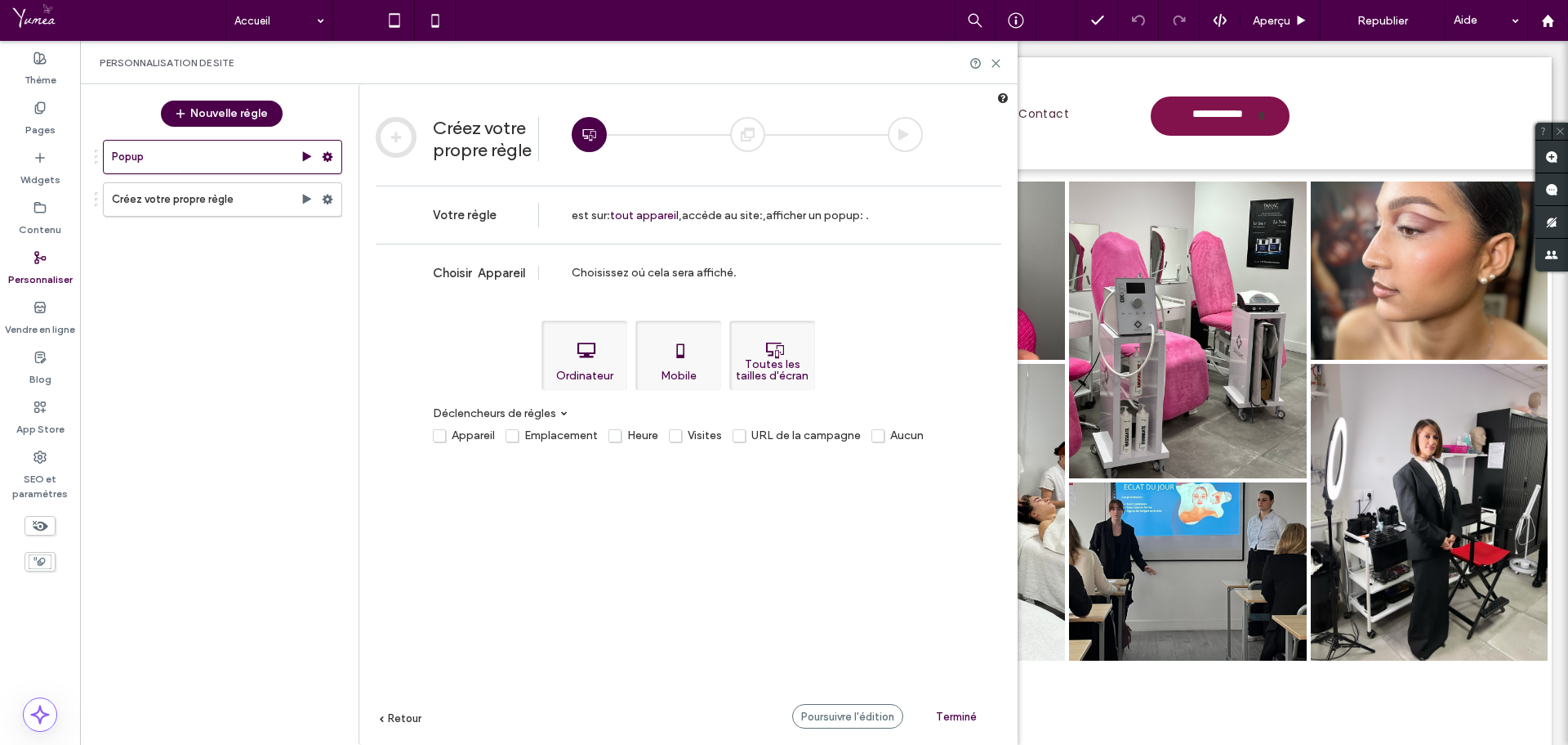
click at [679, 436] on label "Visites" at bounding box center [696, 435] width 53 height 14
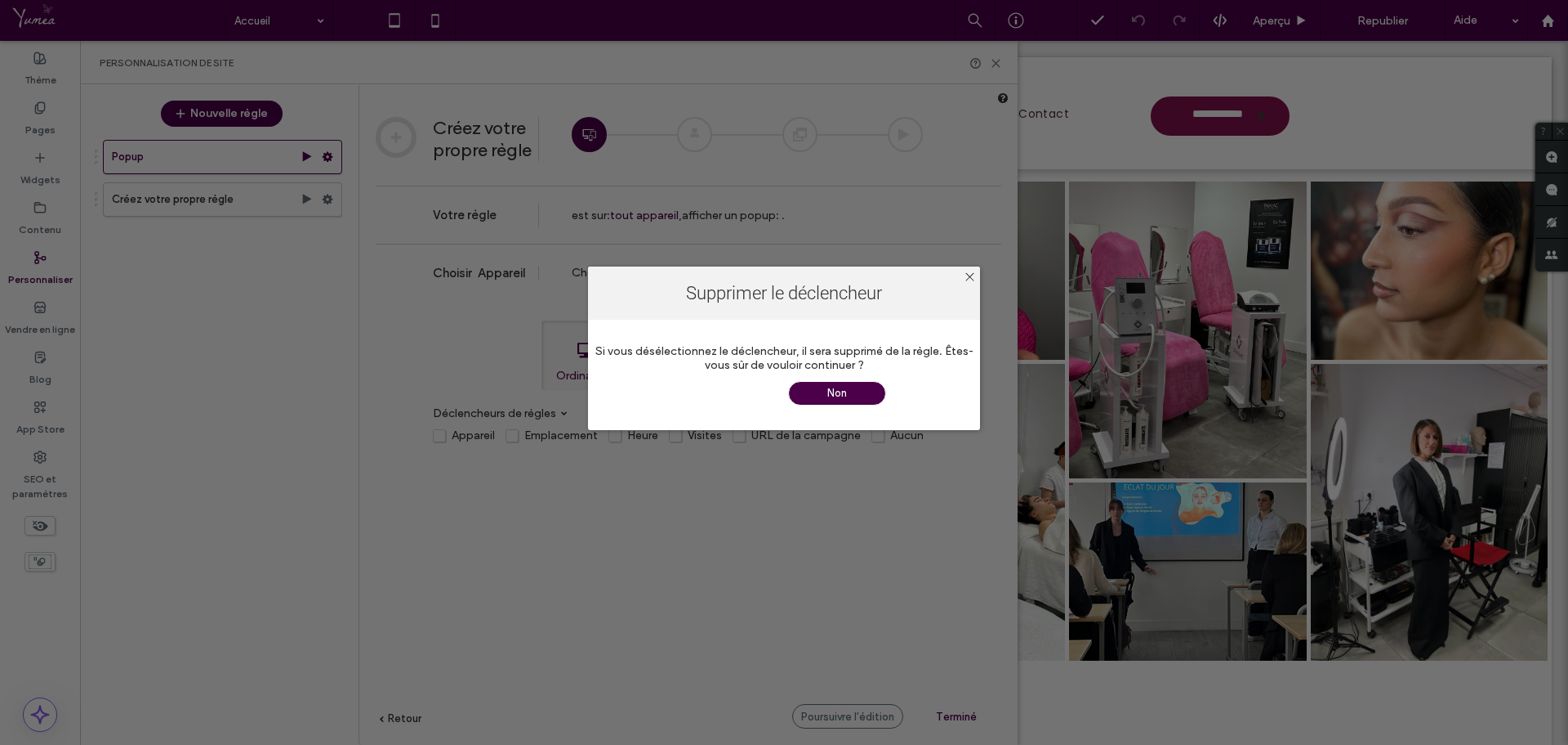
click at [760, 398] on span "Oui" at bounding box center [731, 393] width 98 height 24
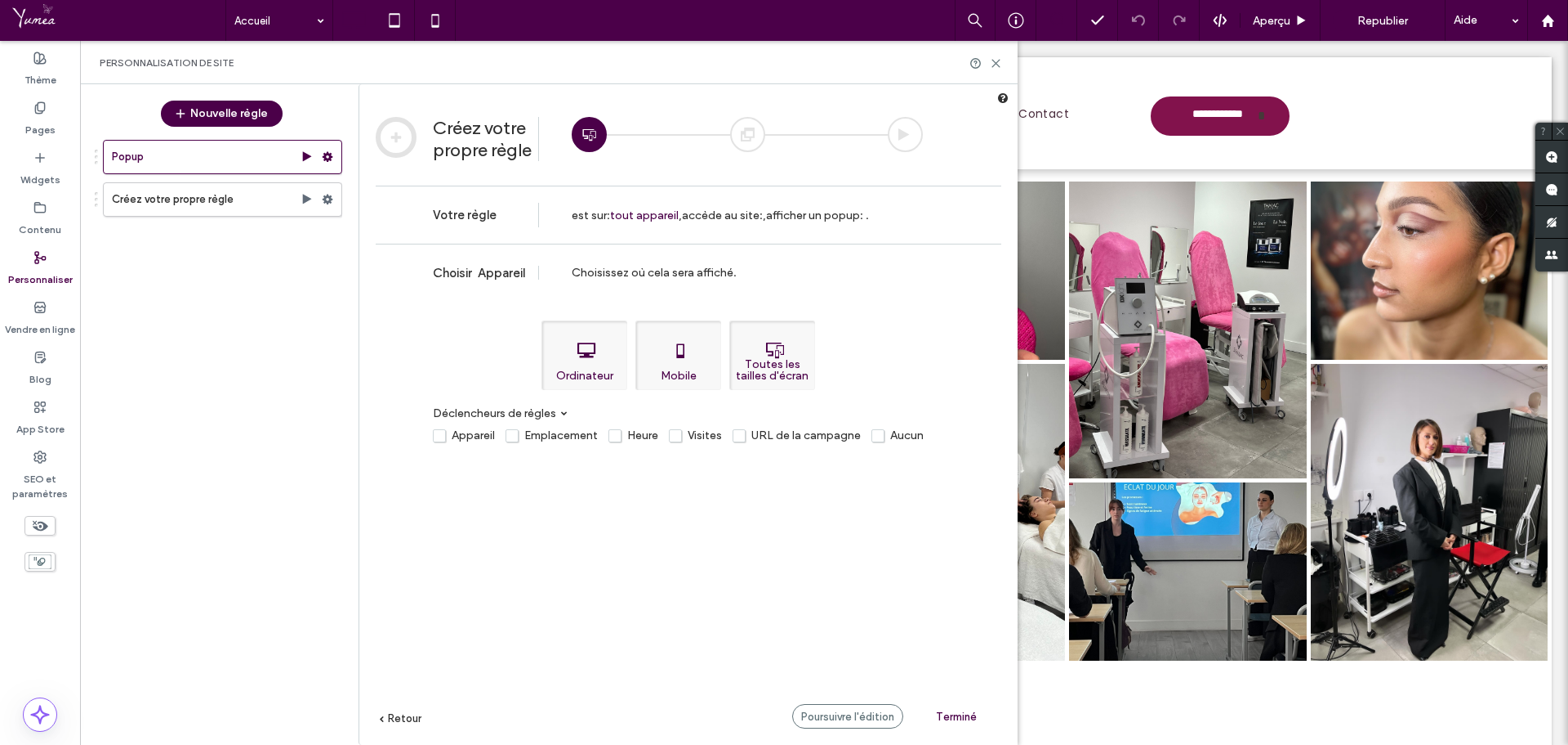
click at [751, 126] on div at bounding box center [747, 135] width 35 height 35
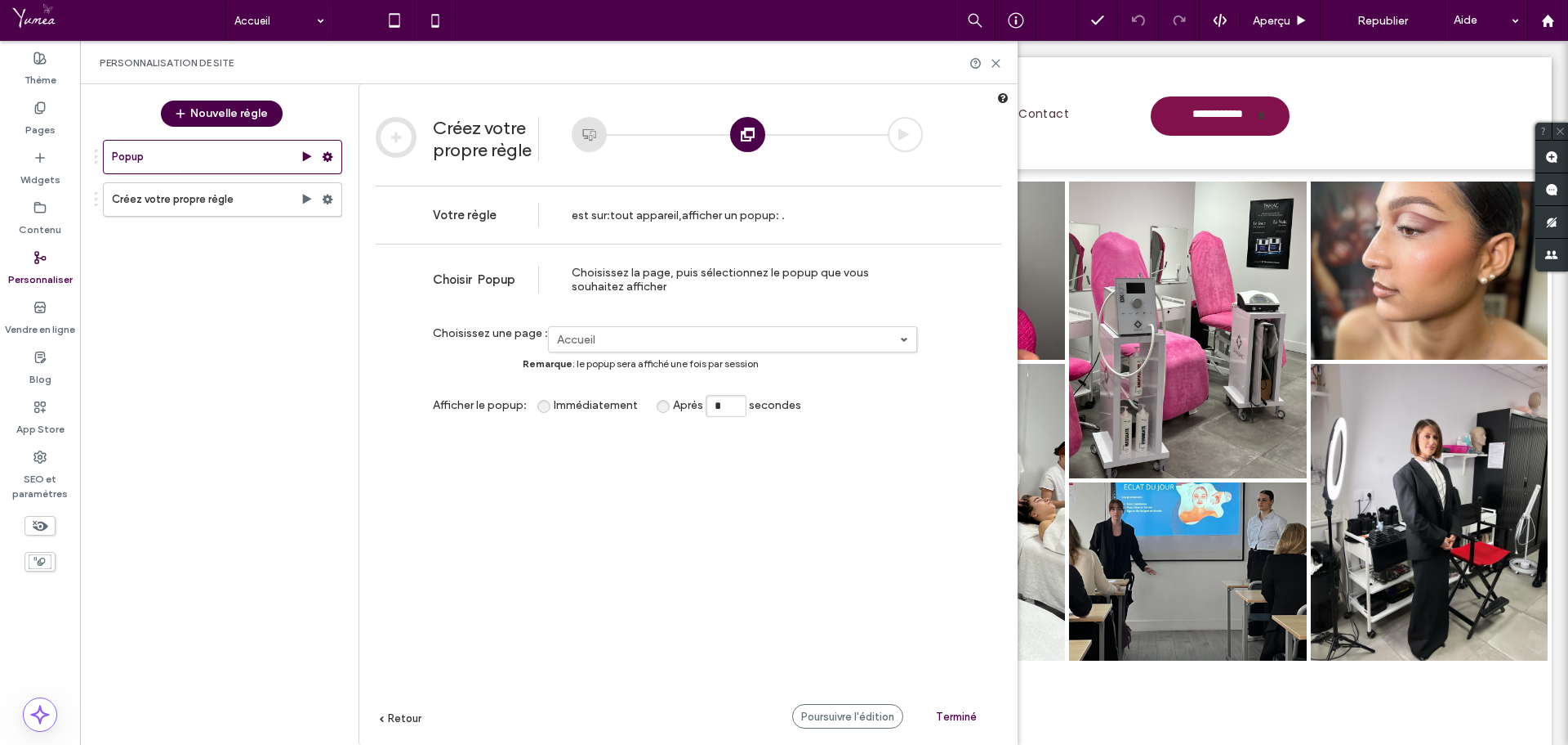
click at [626, 336] on label "Accueil" at bounding box center [729, 339] width 343 height 14
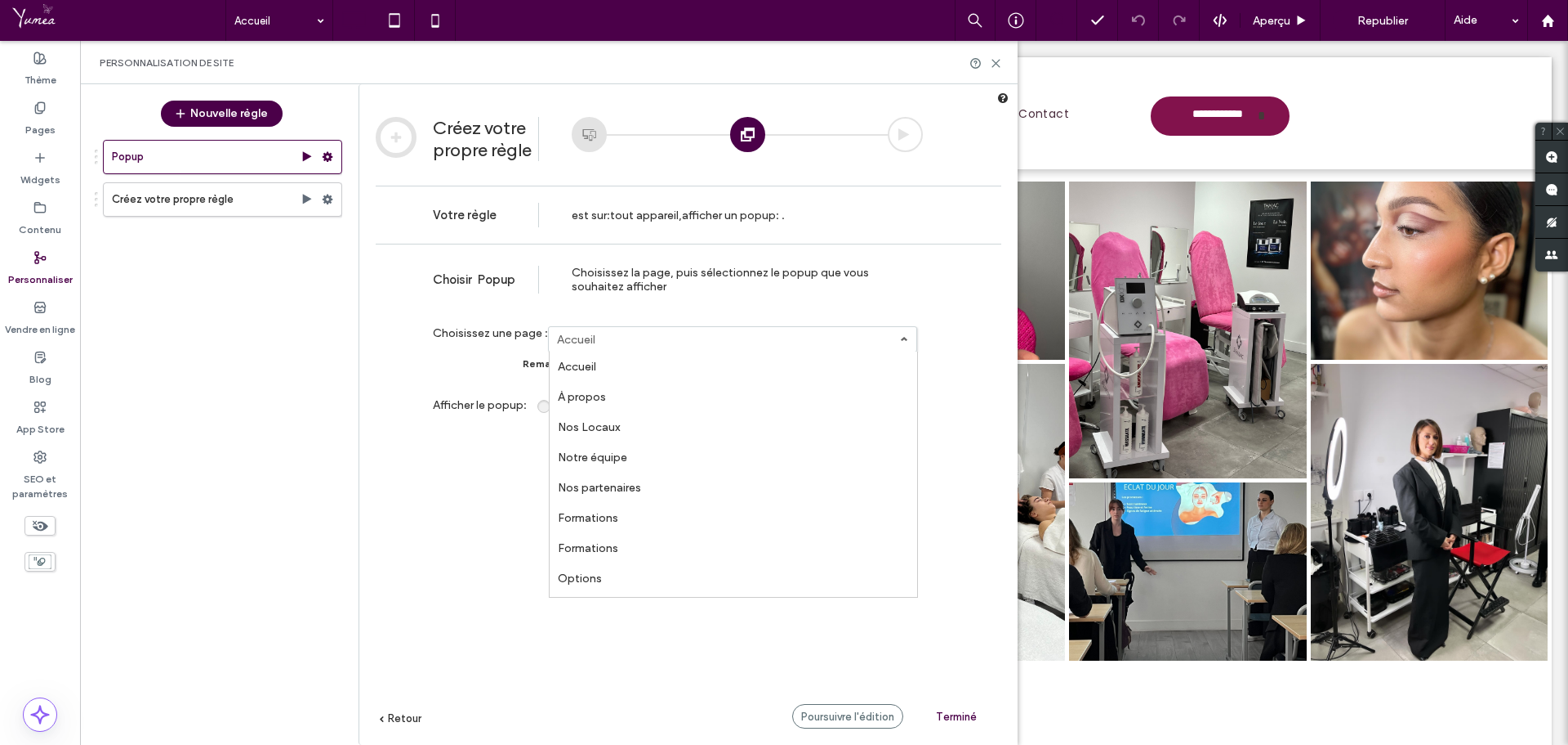
click at [626, 336] on label "Accueil" at bounding box center [729, 339] width 343 height 14
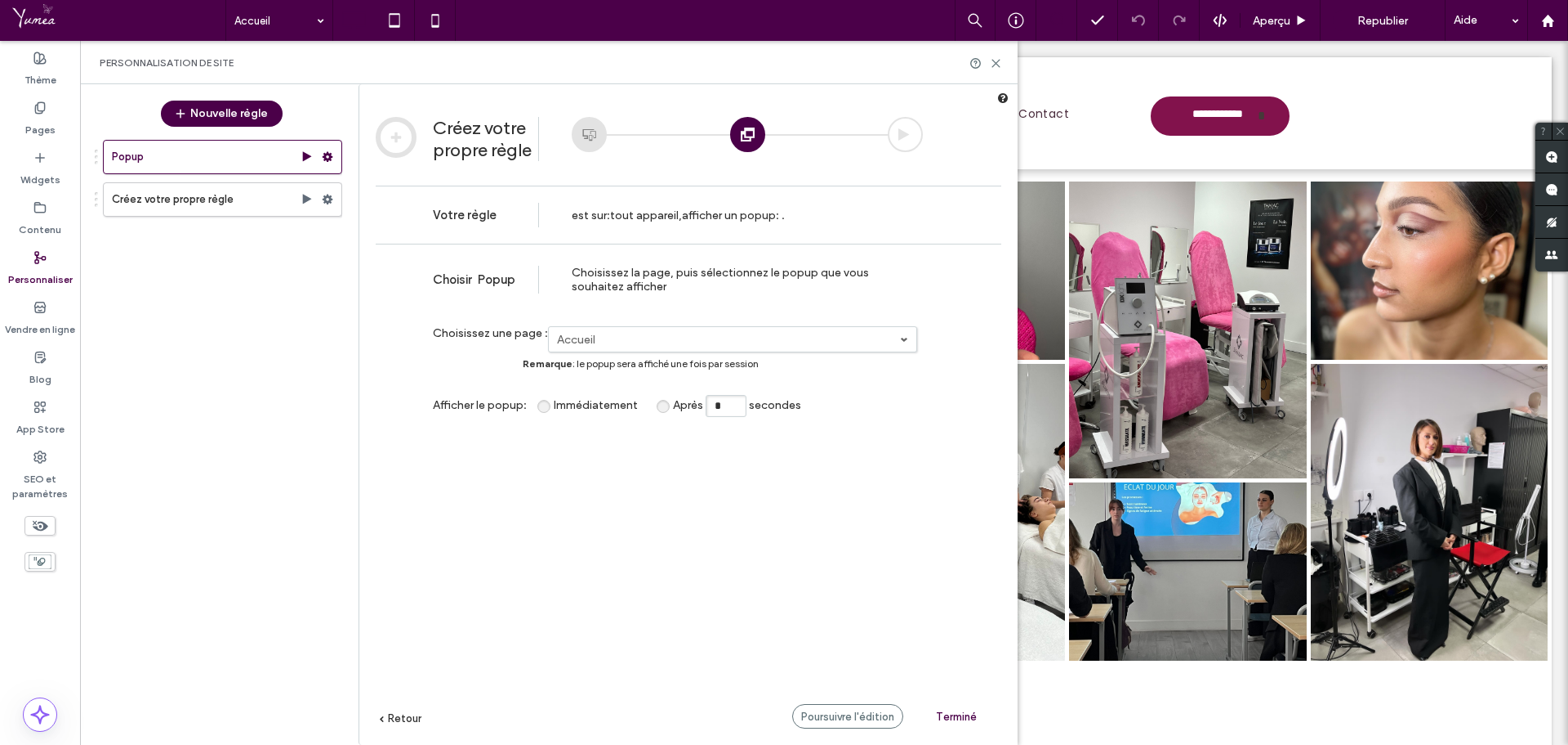
click at [752, 343] on label "Accueil" at bounding box center [729, 339] width 343 height 14
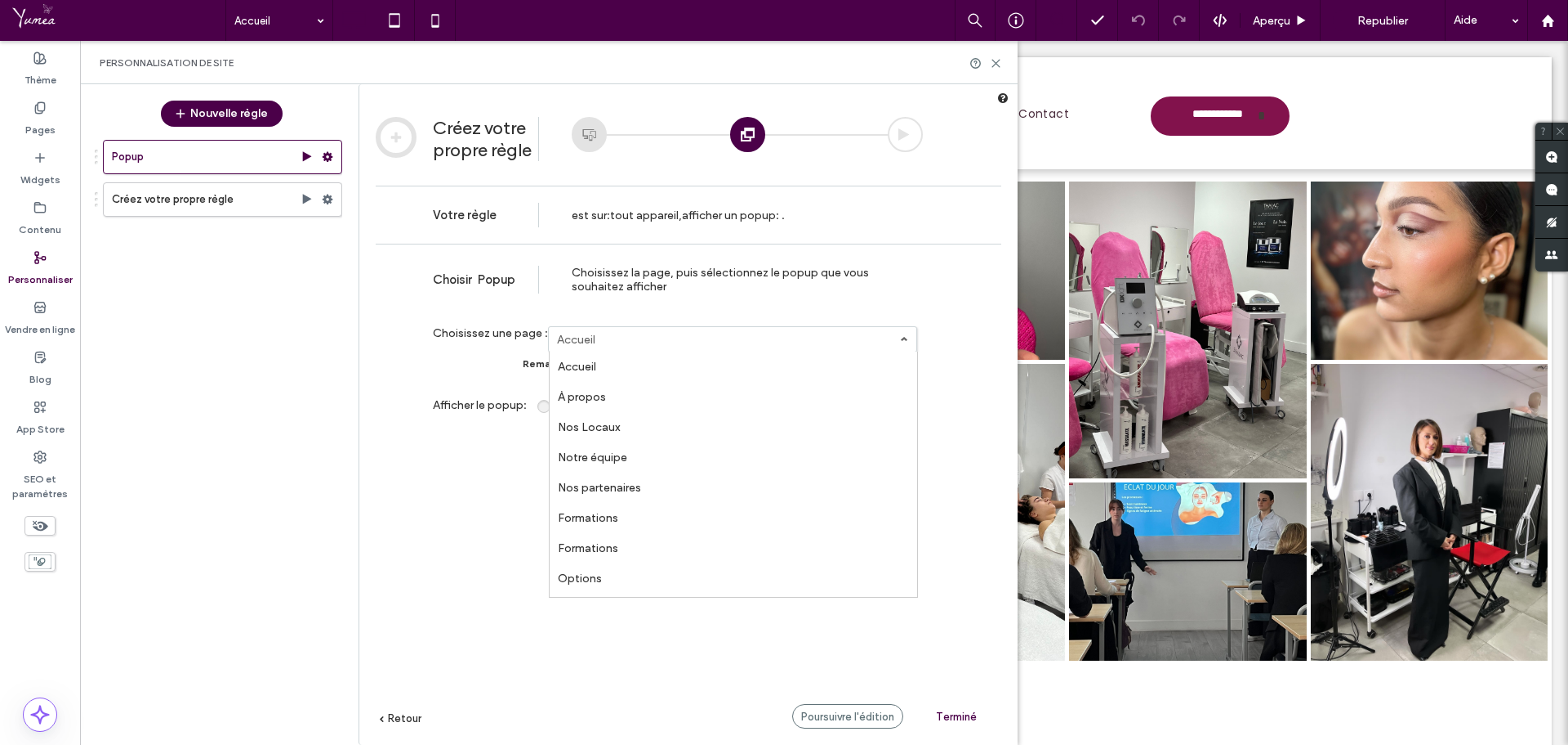
click at [671, 363] on link "Accueil" at bounding box center [733, 366] width 367 height 30
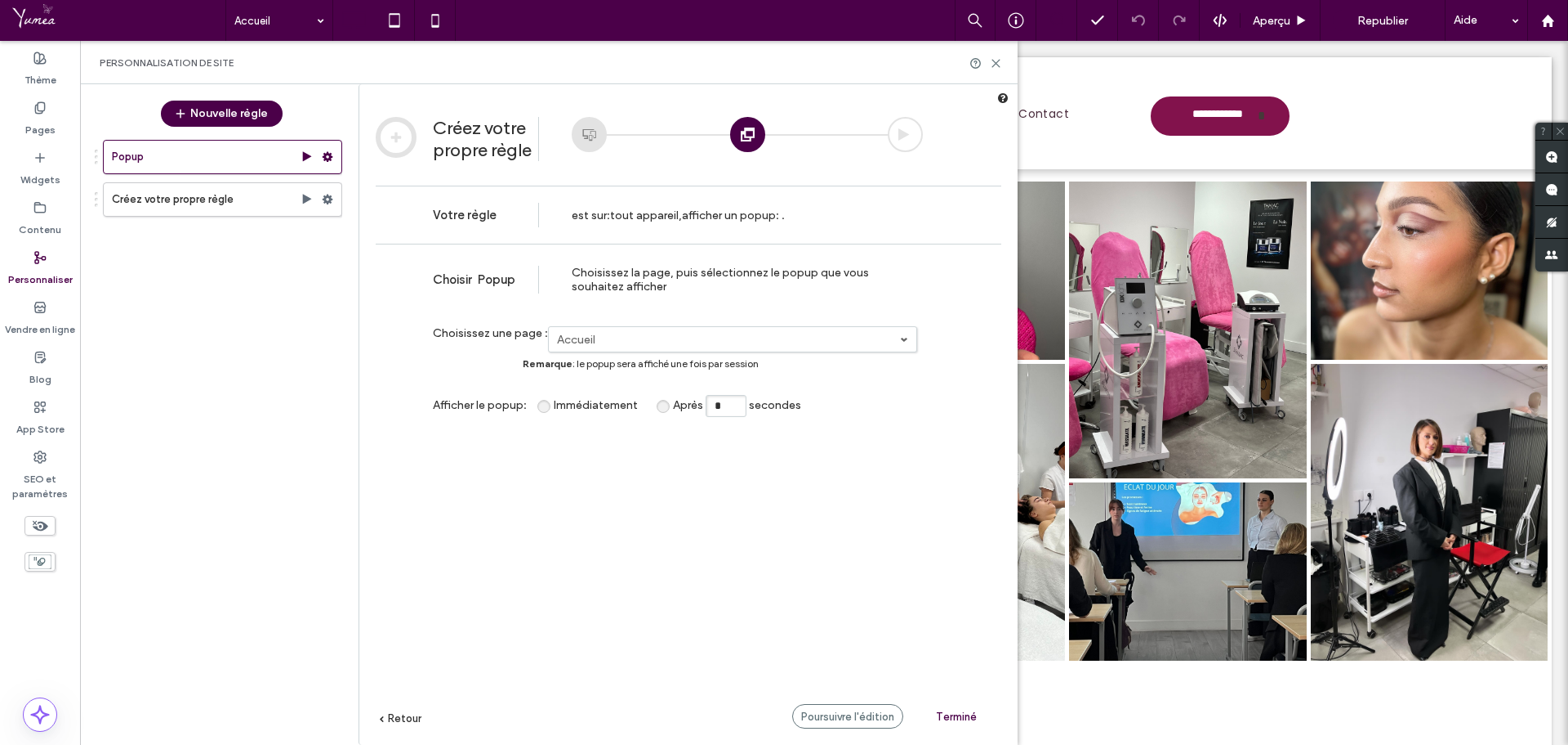
click at [679, 369] on span "Remarque : le popup sera affiché une fois par session" at bounding box center [640, 363] width 236 height 13
click at [899, 134] on div at bounding box center [905, 135] width 35 height 35
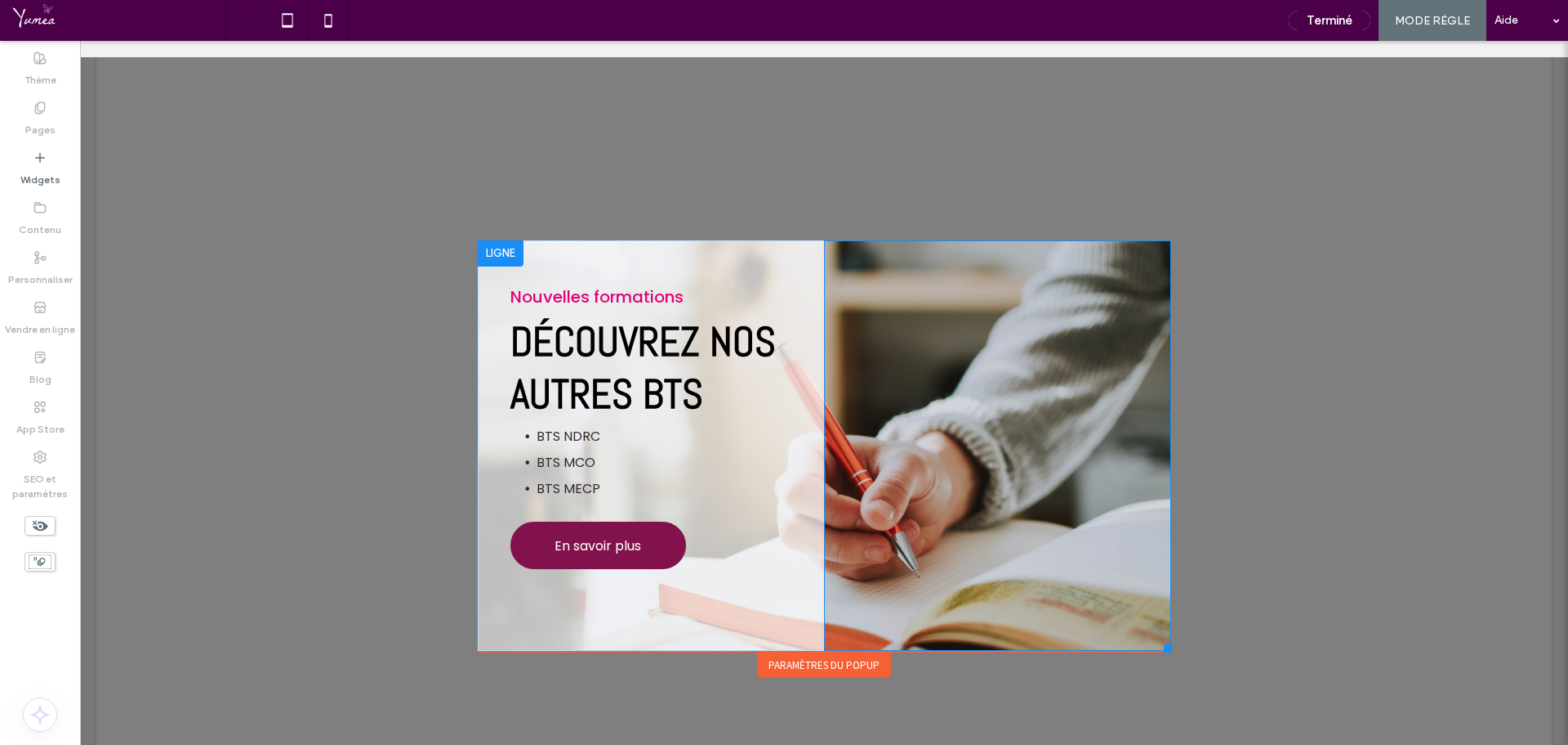
click at [1138, 259] on div "Click To Paste" at bounding box center [998, 446] width 347 height 412
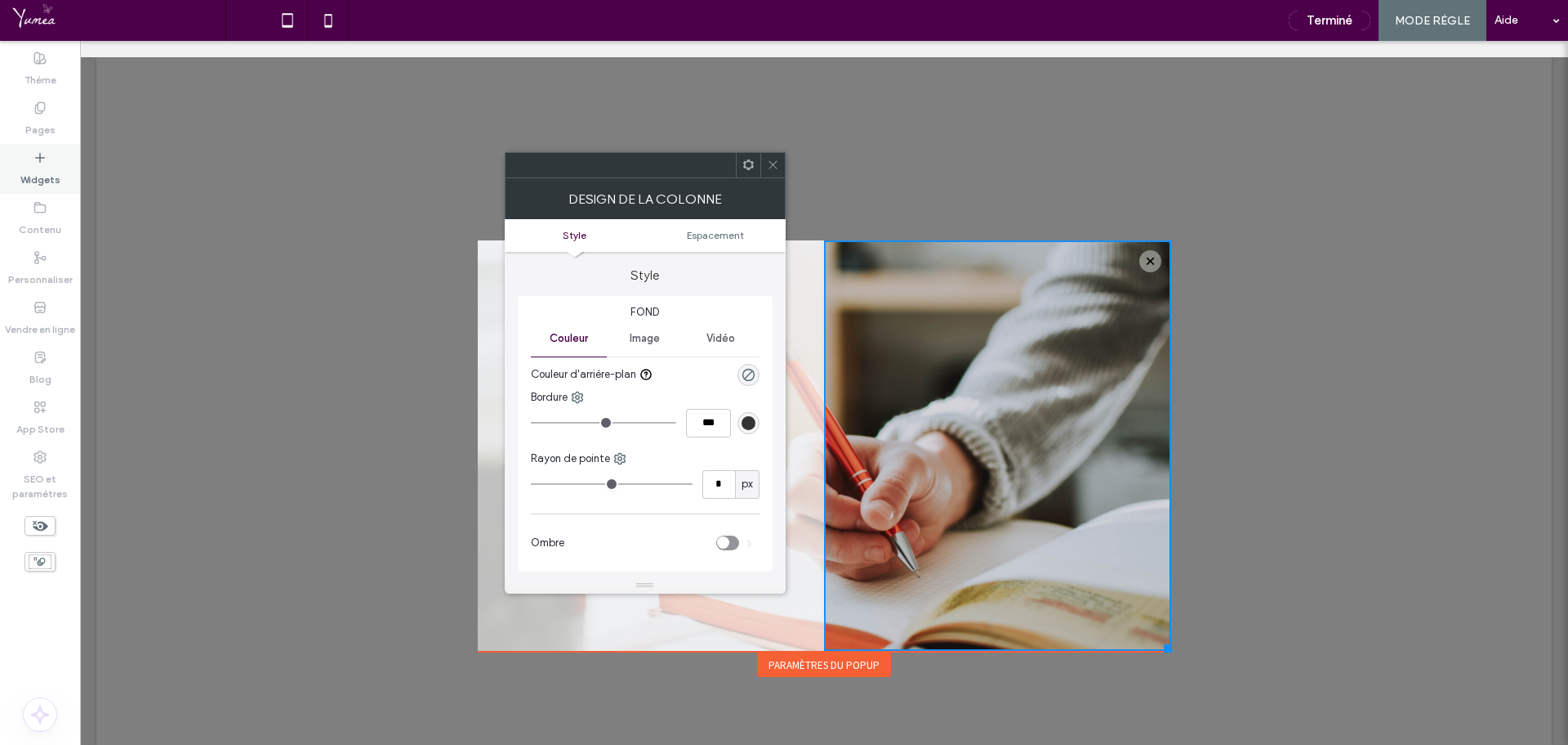
click at [41, 171] on label "Widgets" at bounding box center [40, 175] width 40 height 22
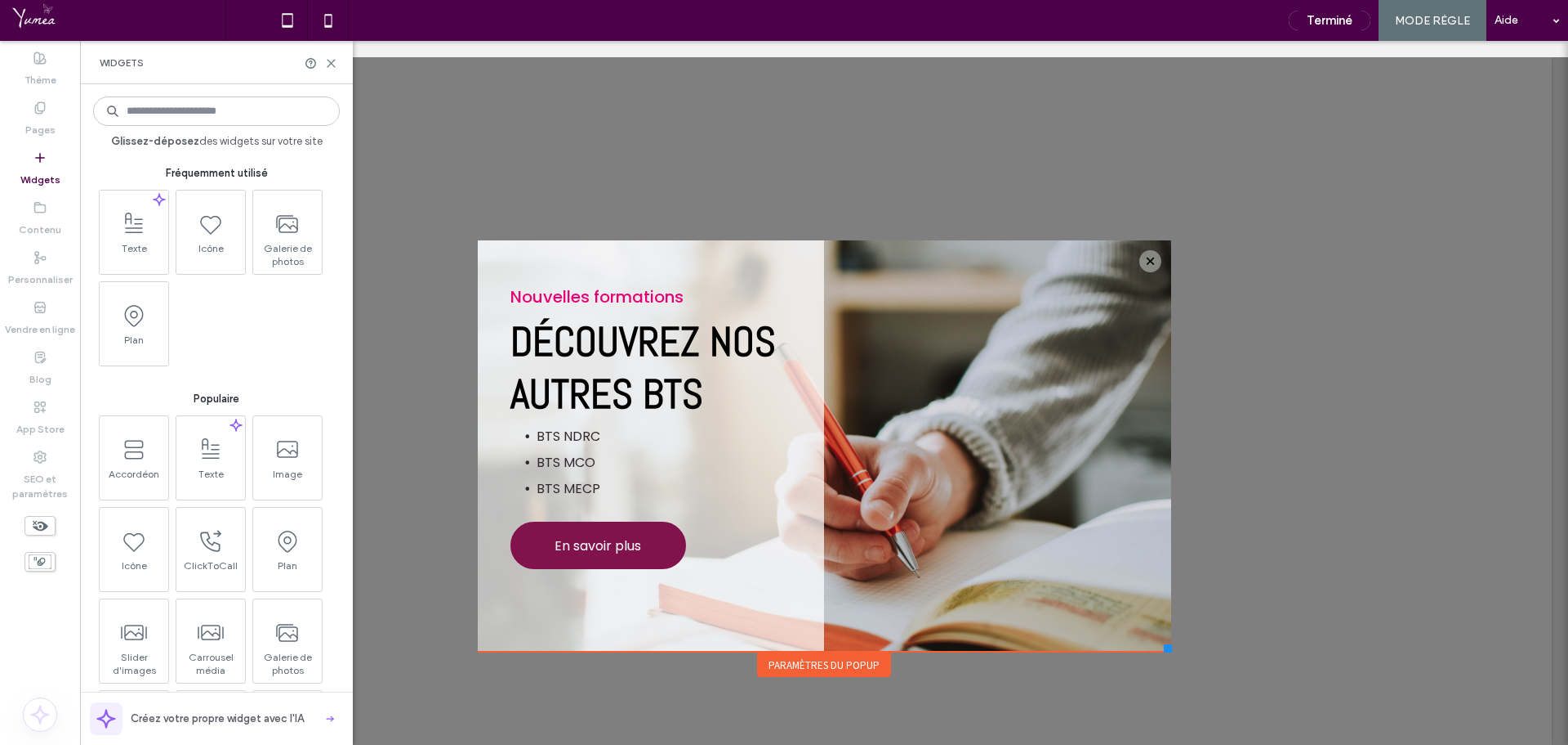
click at [39, 73] on label "Thème" at bounding box center [40, 75] width 32 height 22
click at [36, 264] on label "Personnaliser" at bounding box center [40, 275] width 64 height 22
click at [52, 255] on div "Personnaliser" at bounding box center [40, 268] width 80 height 50
click at [1375, 33] on div "Terminé MODE RÈGLE Aide" at bounding box center [1424, 20] width 287 height 41
drag, startPoint x: 317, startPoint y: 68, endPoint x: 330, endPoint y: 63, distance: 13.9
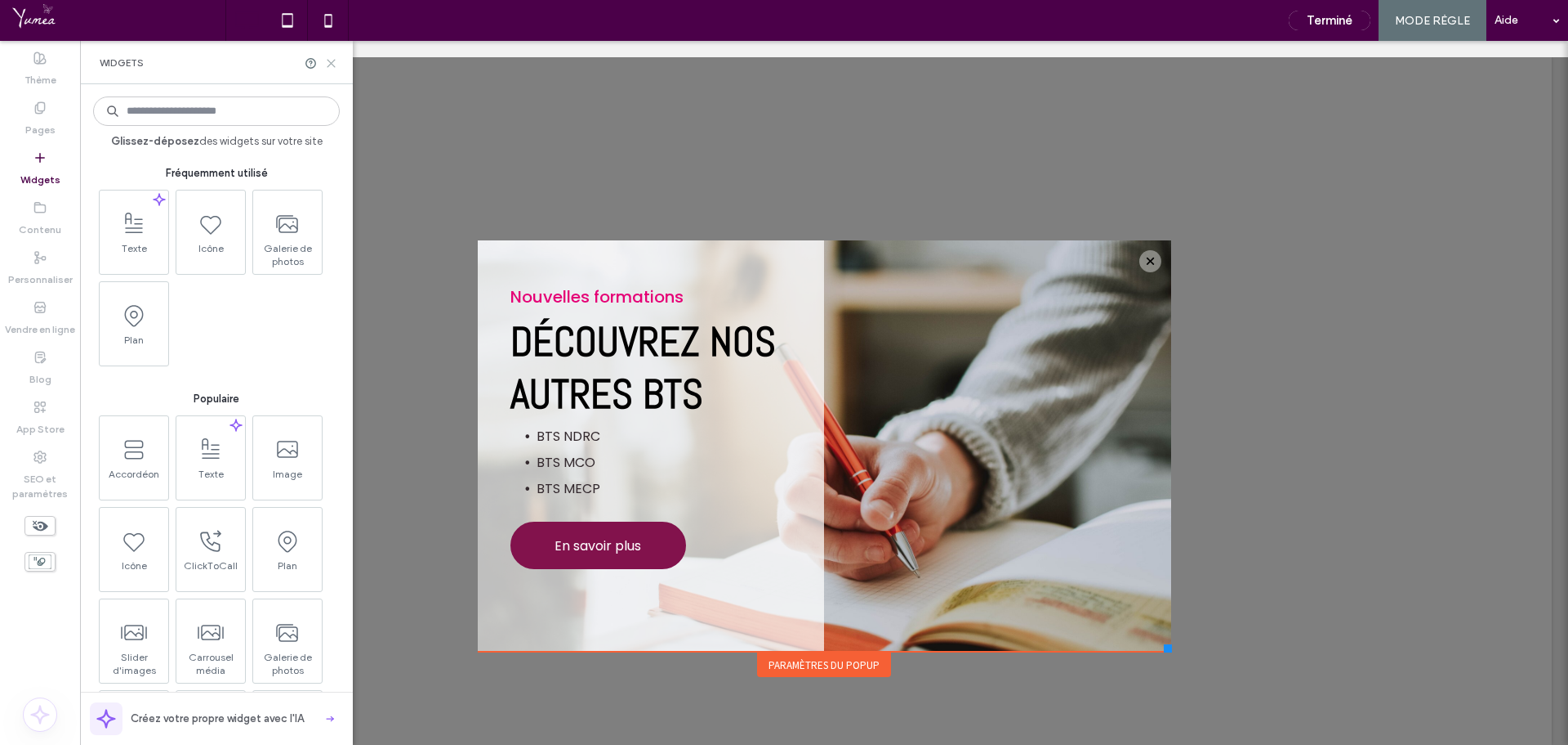
click at [318, 68] on div at bounding box center [322, 63] width 33 height 13
click at [331, 62] on use at bounding box center [331, 63] width 8 height 8
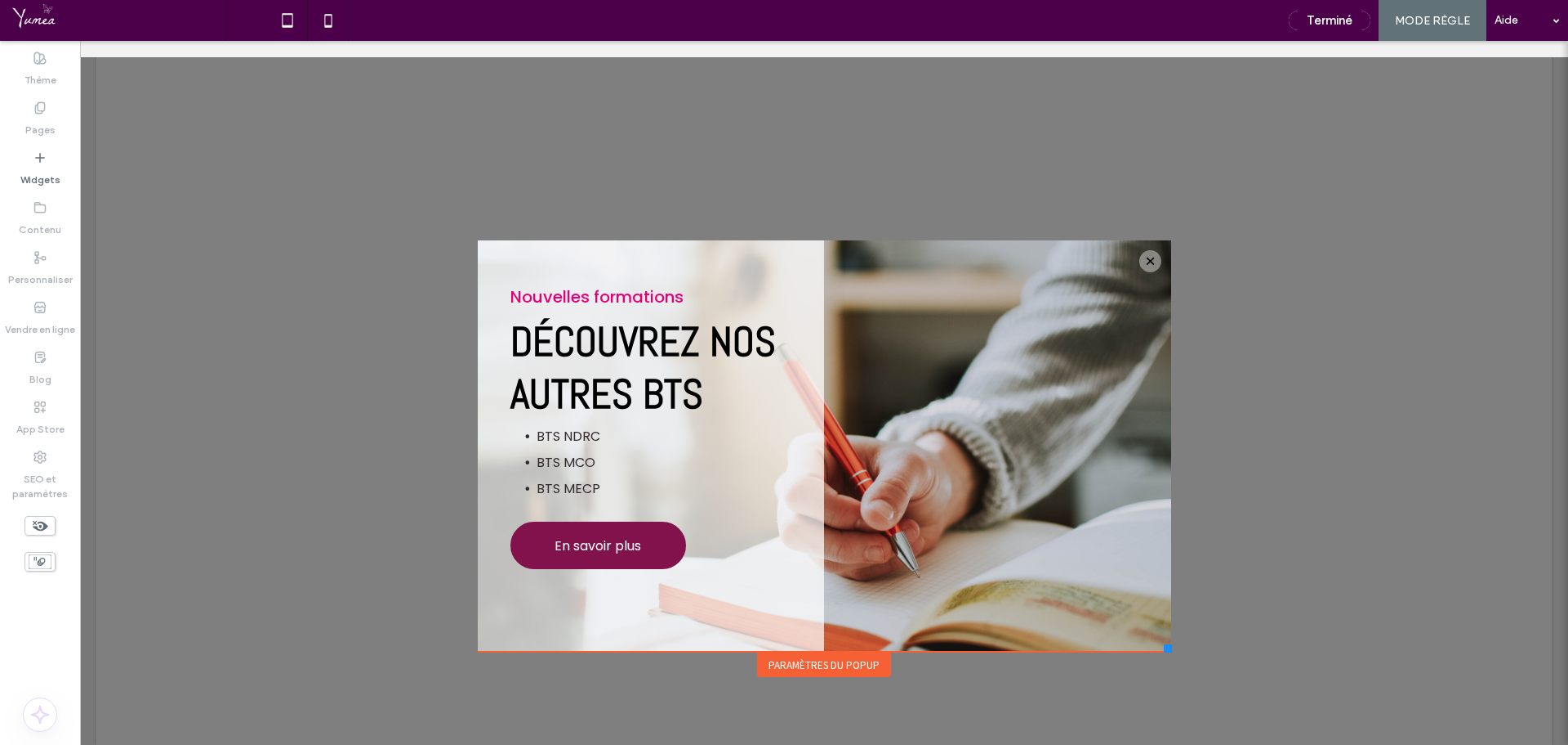
click at [48, 297] on div "Vendre en ligne" at bounding box center [40, 318] width 80 height 50
click at [1330, 13] on button "Terminé" at bounding box center [1330, 20] width 82 height 20
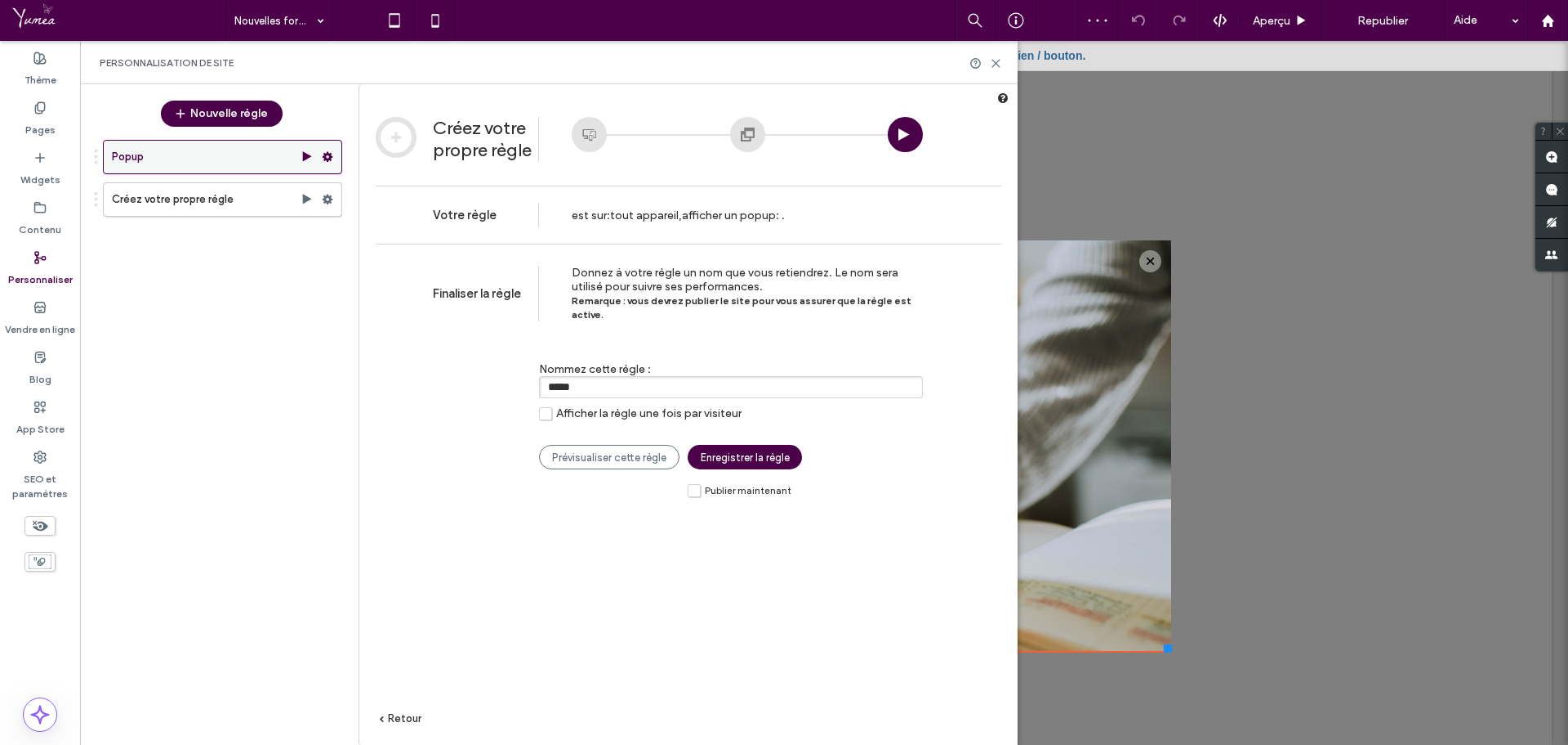
click at [245, 145] on label "Popup" at bounding box center [207, 157] width 189 height 33
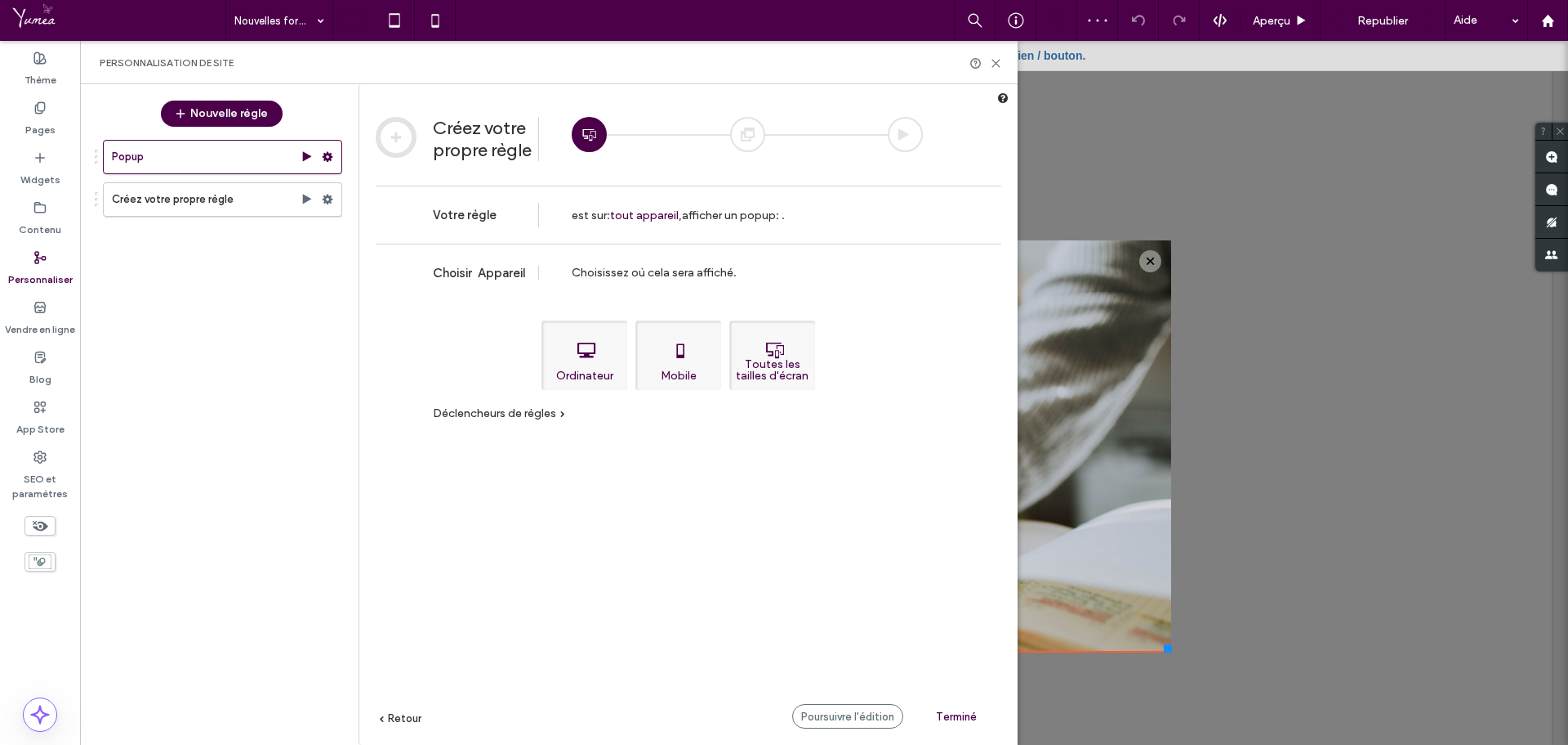
click at [98, 153] on div "Popup" at bounding box center [218, 156] width 248 height 34
click at [324, 160] on icon at bounding box center [327, 157] width 12 height 12
click at [262, 282] on div "Popup Créez votre propre règle" at bounding box center [213, 431] width 257 height 600
click at [254, 288] on div "Popup Créez votre propre règle" at bounding box center [213, 431] width 257 height 600
click at [178, 203] on label "Créez votre propre règle" at bounding box center [207, 200] width 189 height 33
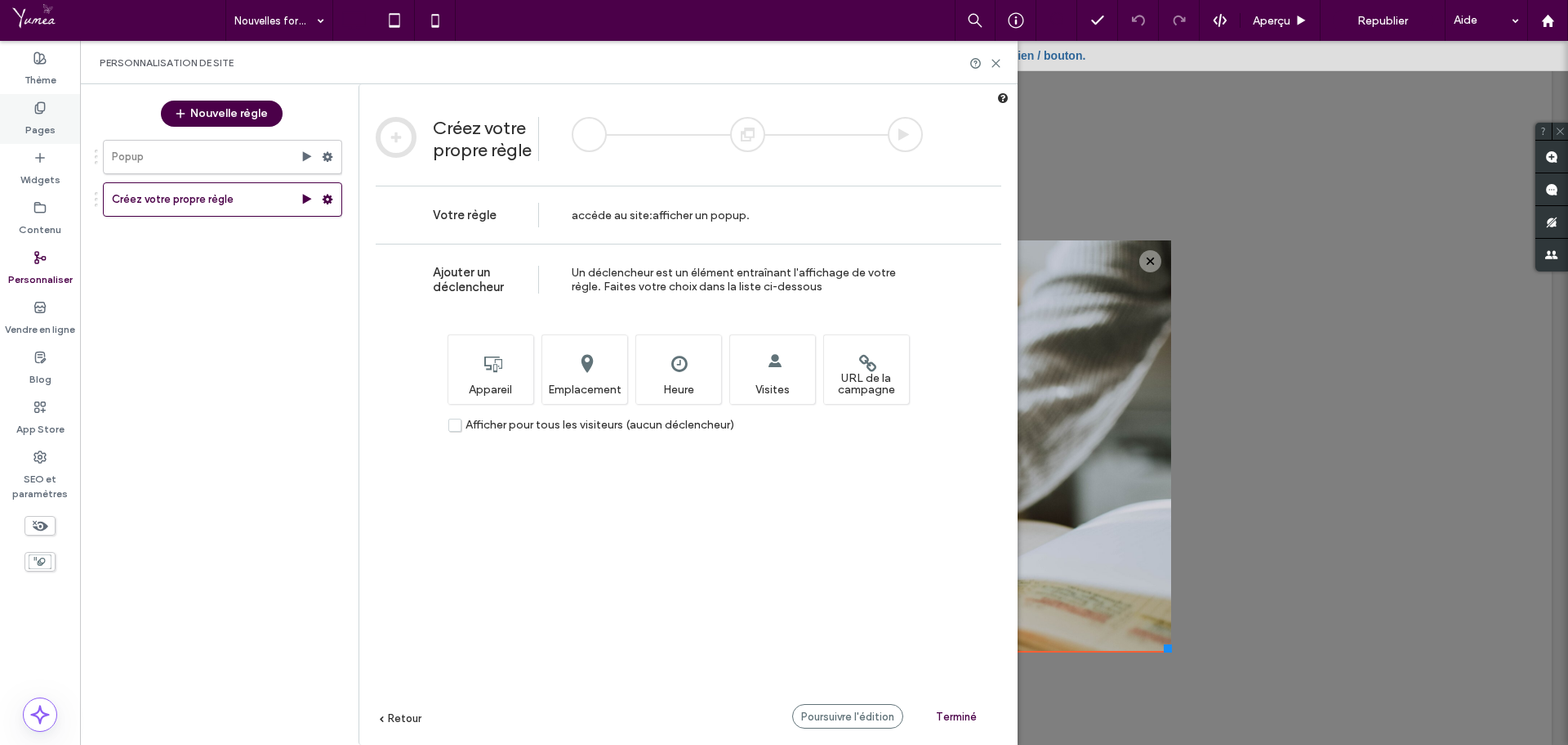
click at [44, 138] on div "Pages" at bounding box center [40, 118] width 80 height 50
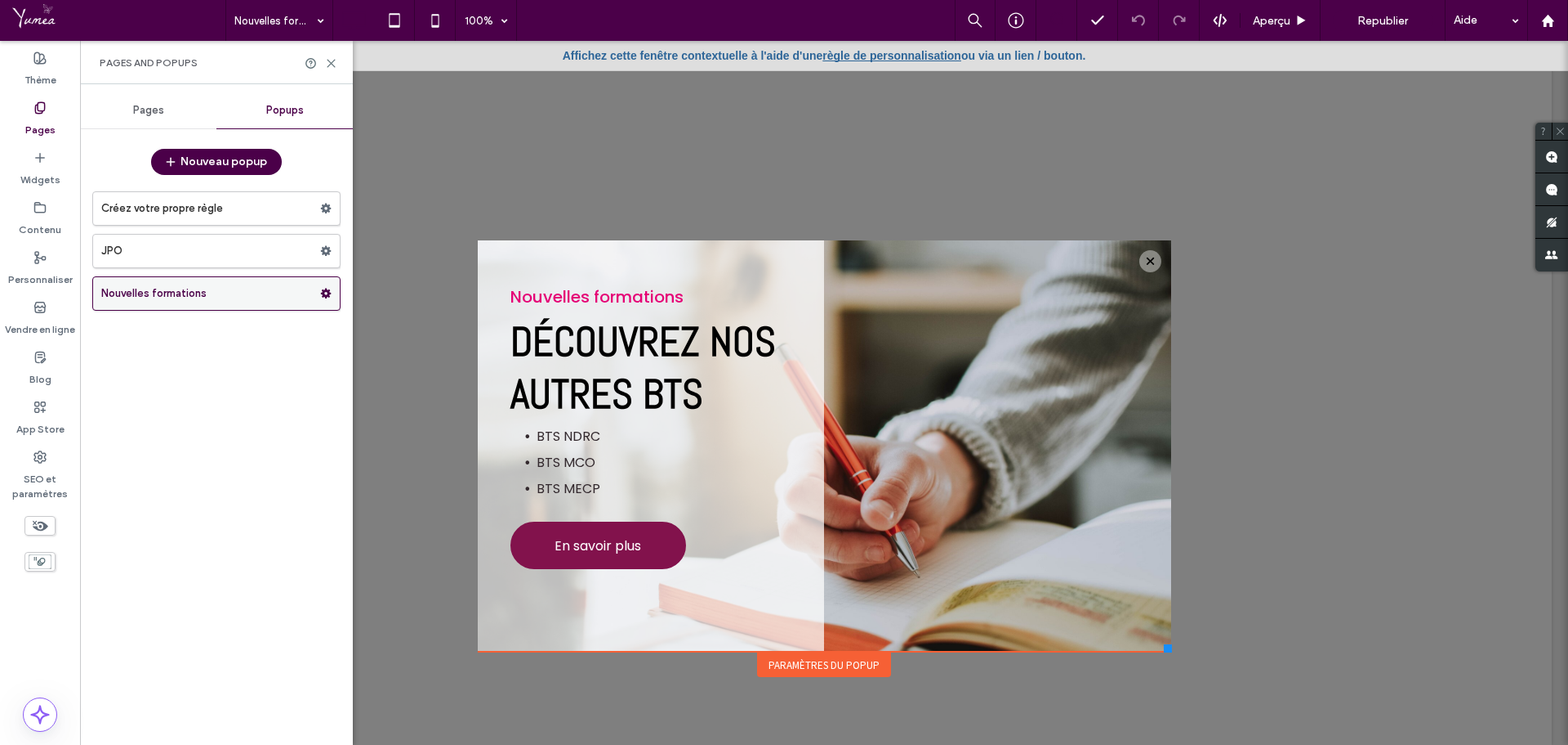
click at [323, 295] on use at bounding box center [325, 294] width 11 height 10
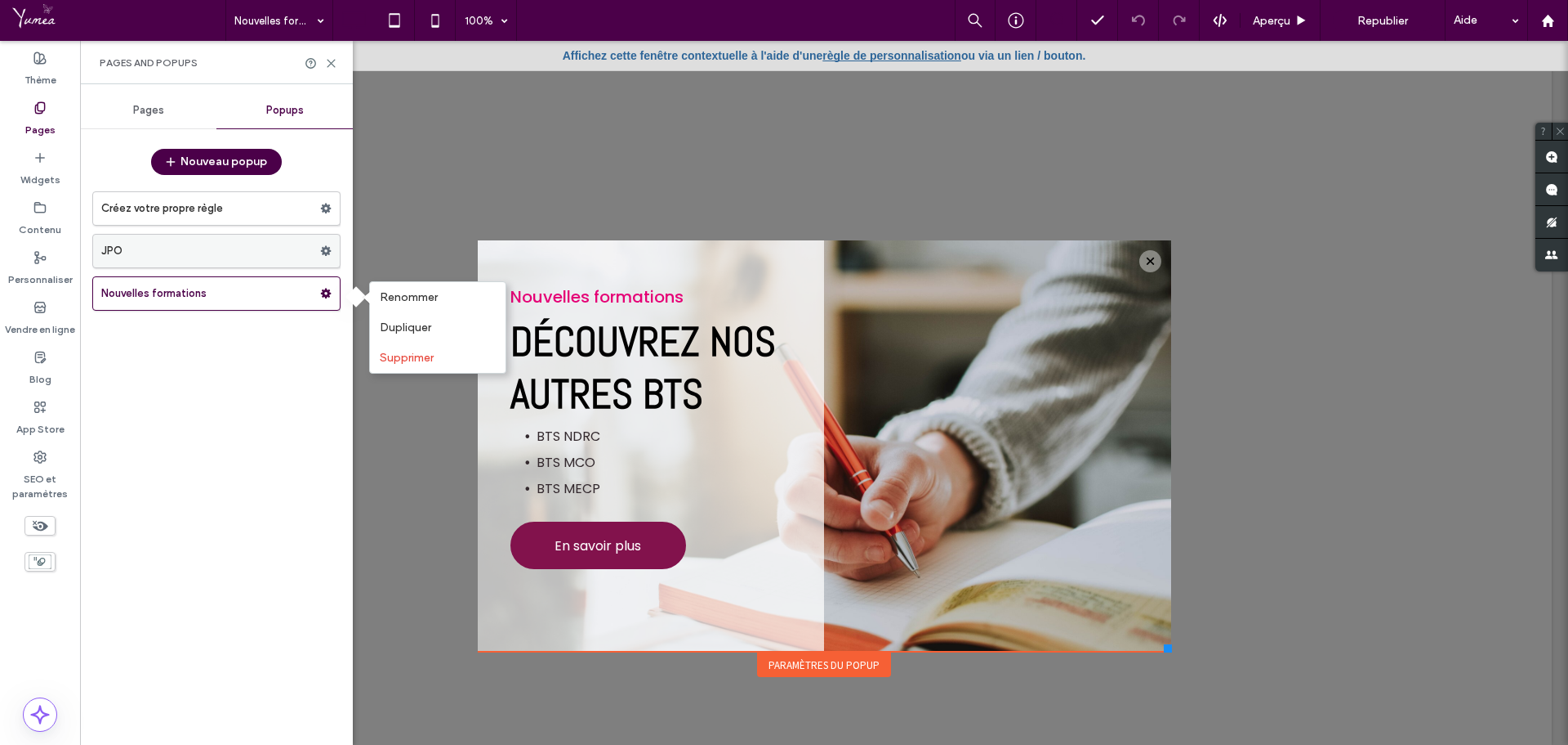
click at [258, 260] on label "JPO" at bounding box center [210, 252] width 219 height 33
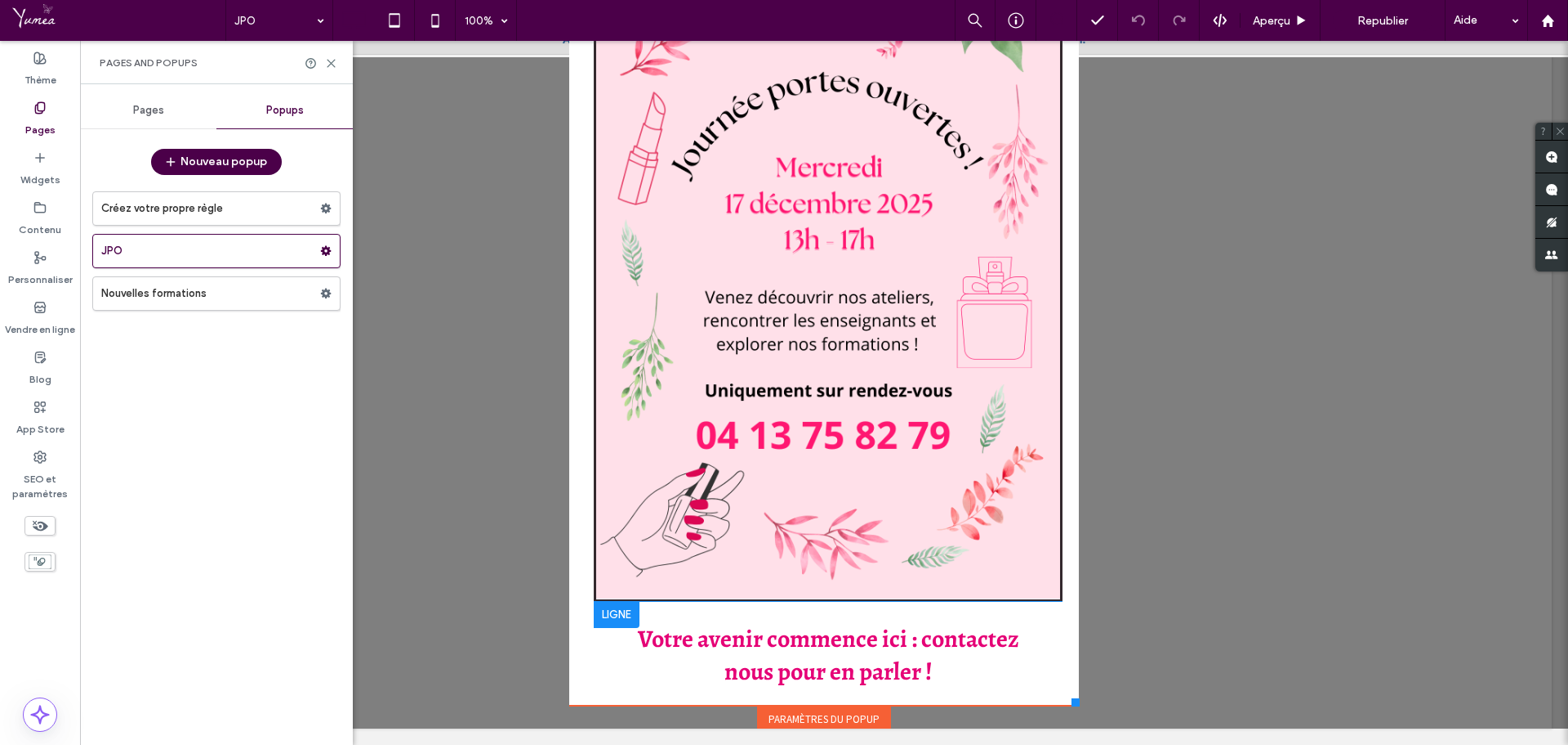
scroll to position [109, 0]
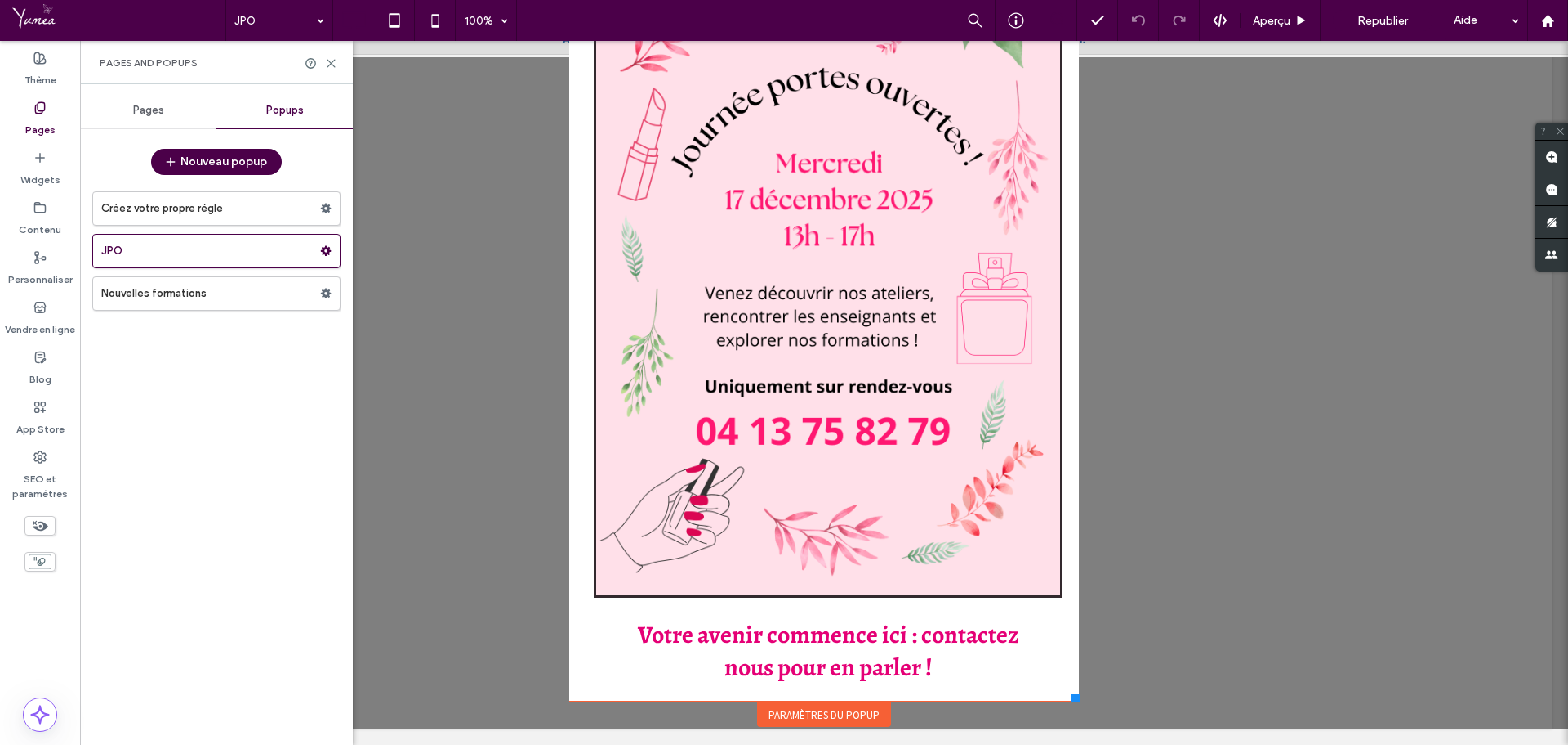
click at [796, 707] on div "Paramètres du popup" at bounding box center [823, 714] width 134 height 24
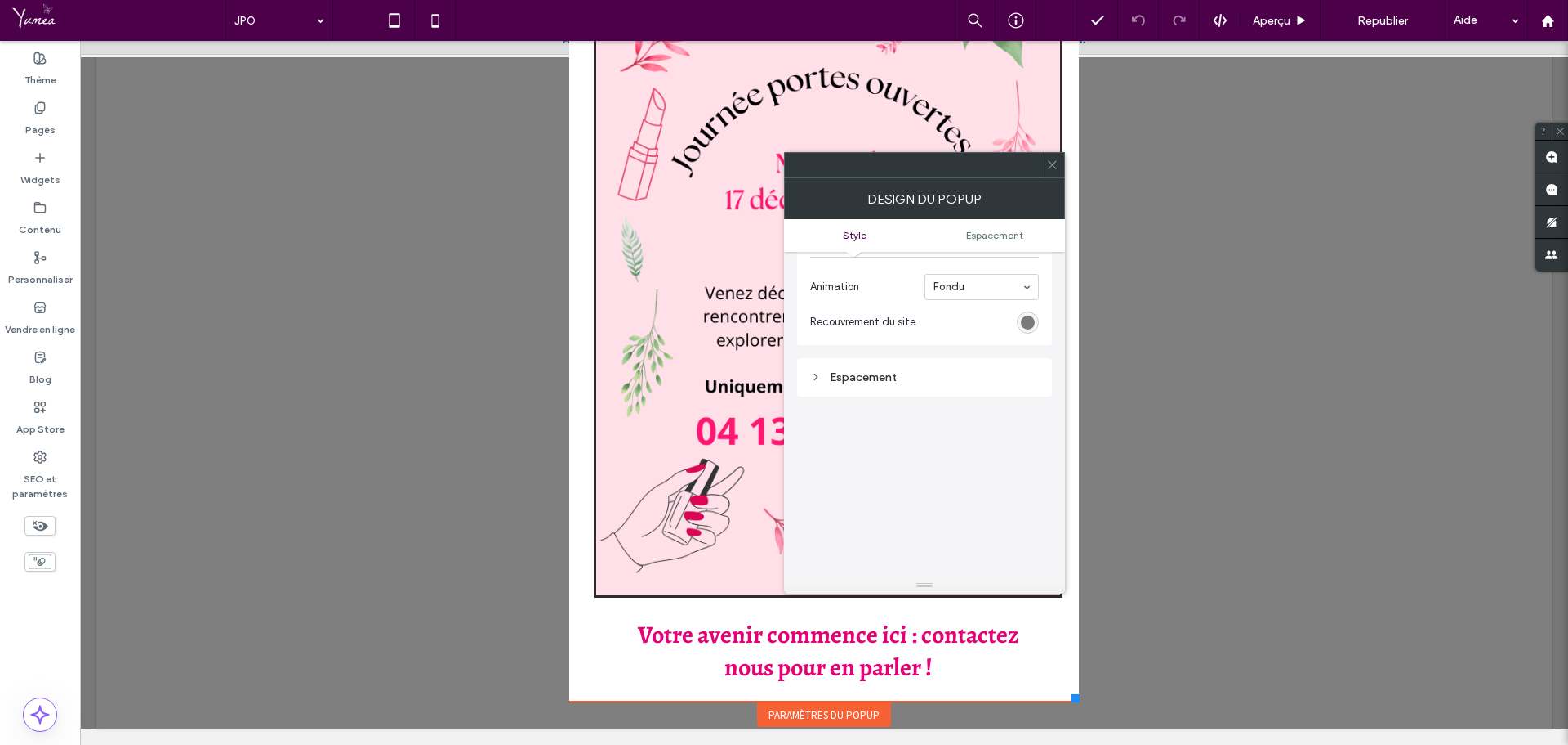
scroll to position [490, 0]
click at [977, 234] on span "Espacement" at bounding box center [995, 235] width 57 height 13
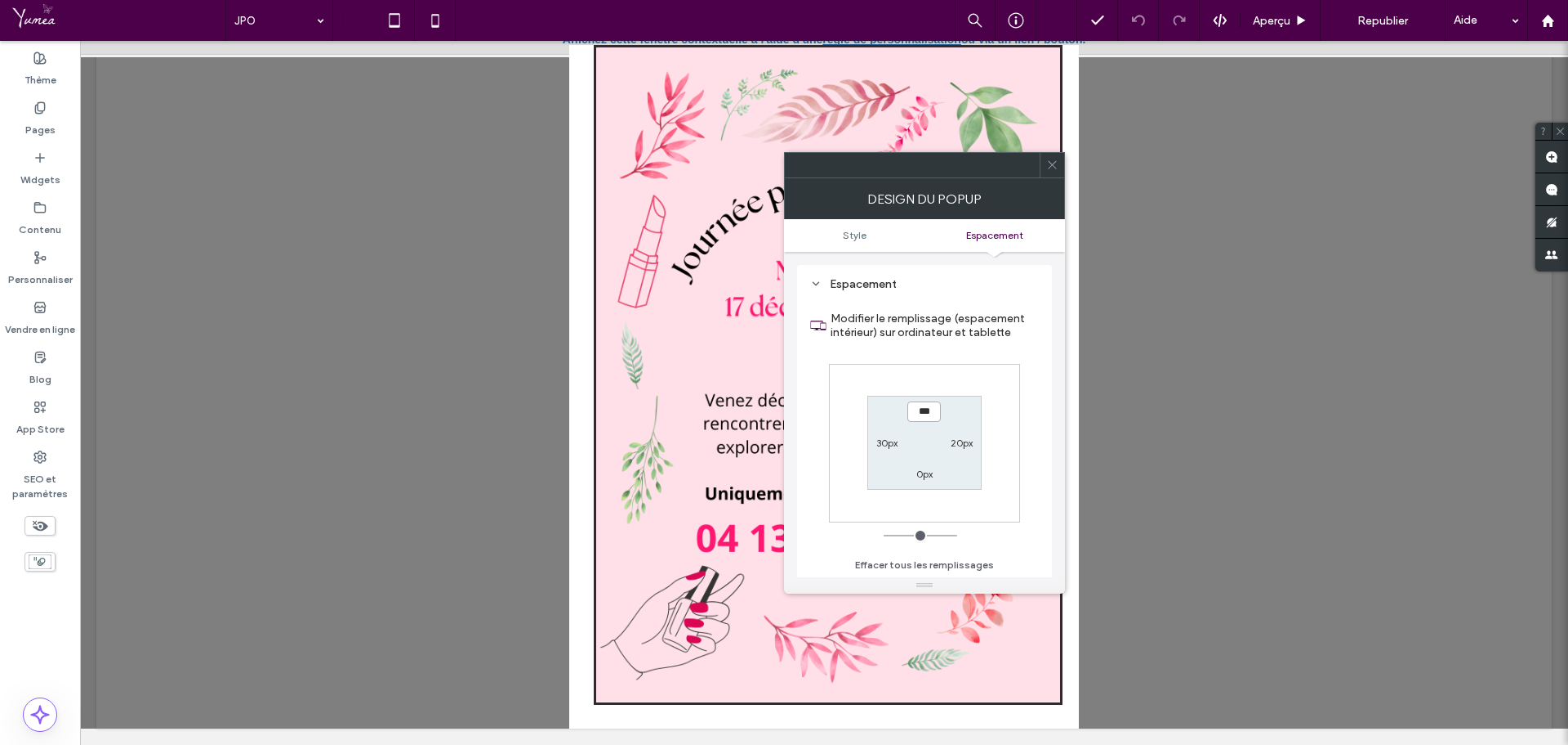
scroll to position [0, 0]
click at [34, 164] on icon at bounding box center [39, 157] width 13 height 13
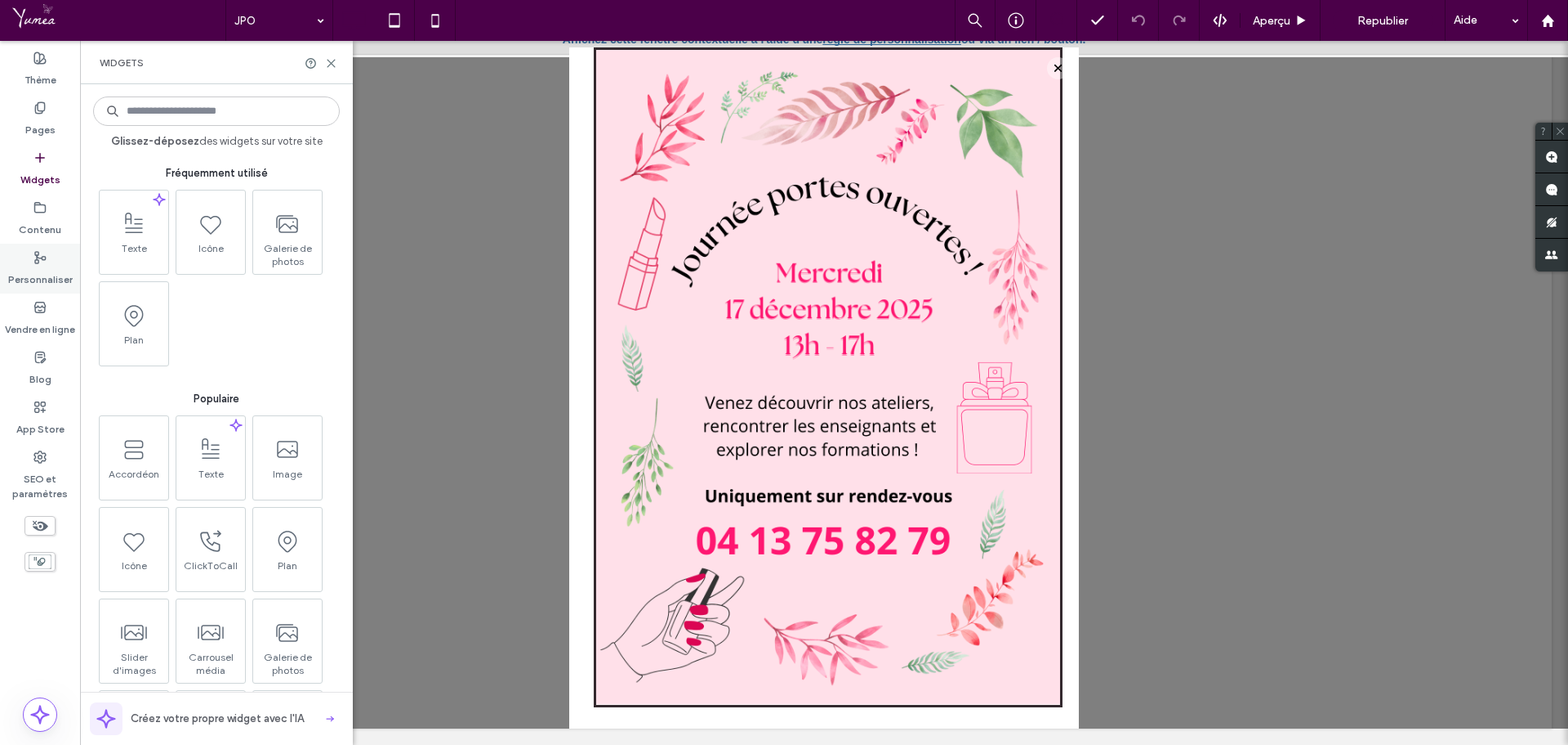
click at [47, 267] on label "Personnaliser" at bounding box center [40, 275] width 64 height 22
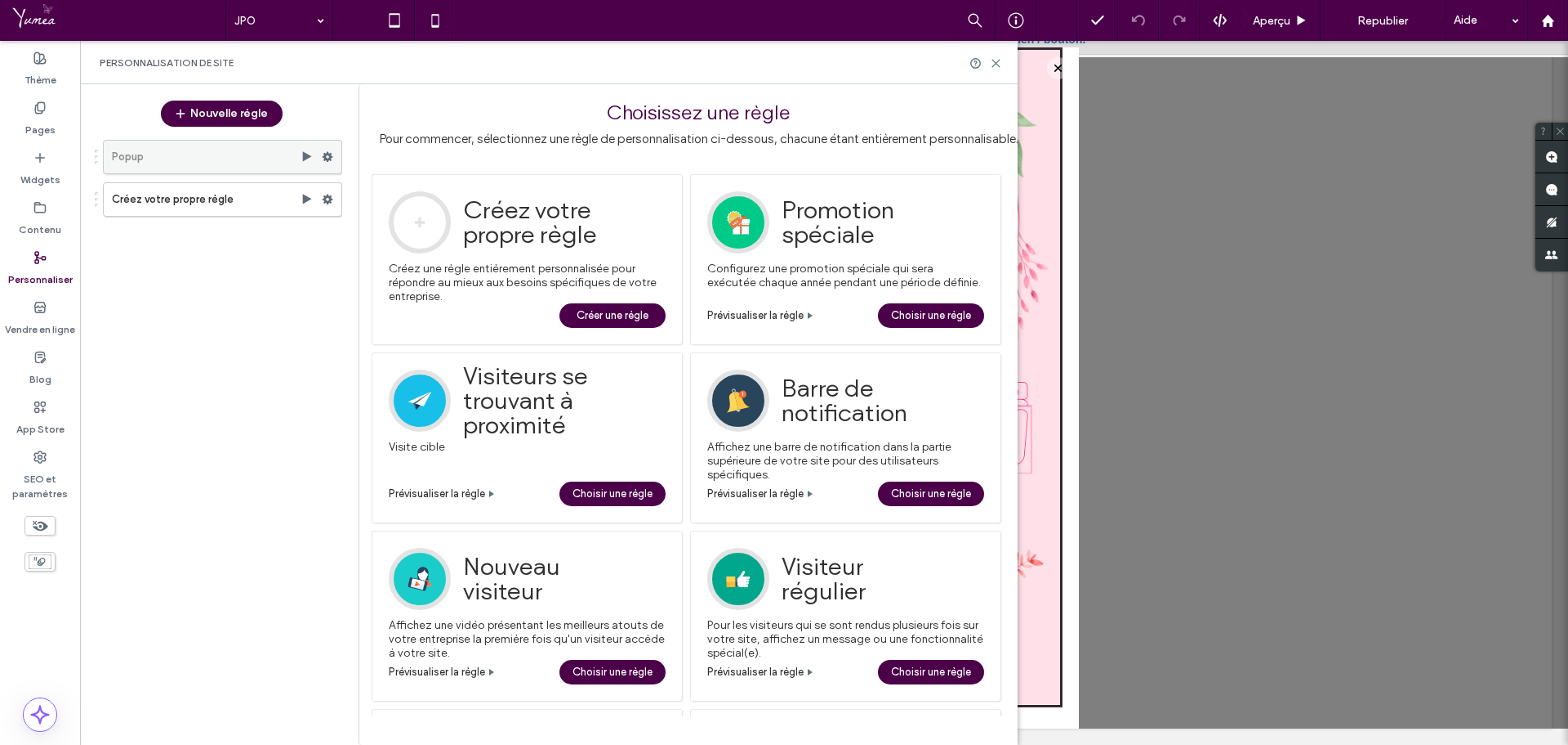
click at [200, 155] on label "Popup" at bounding box center [207, 157] width 189 height 33
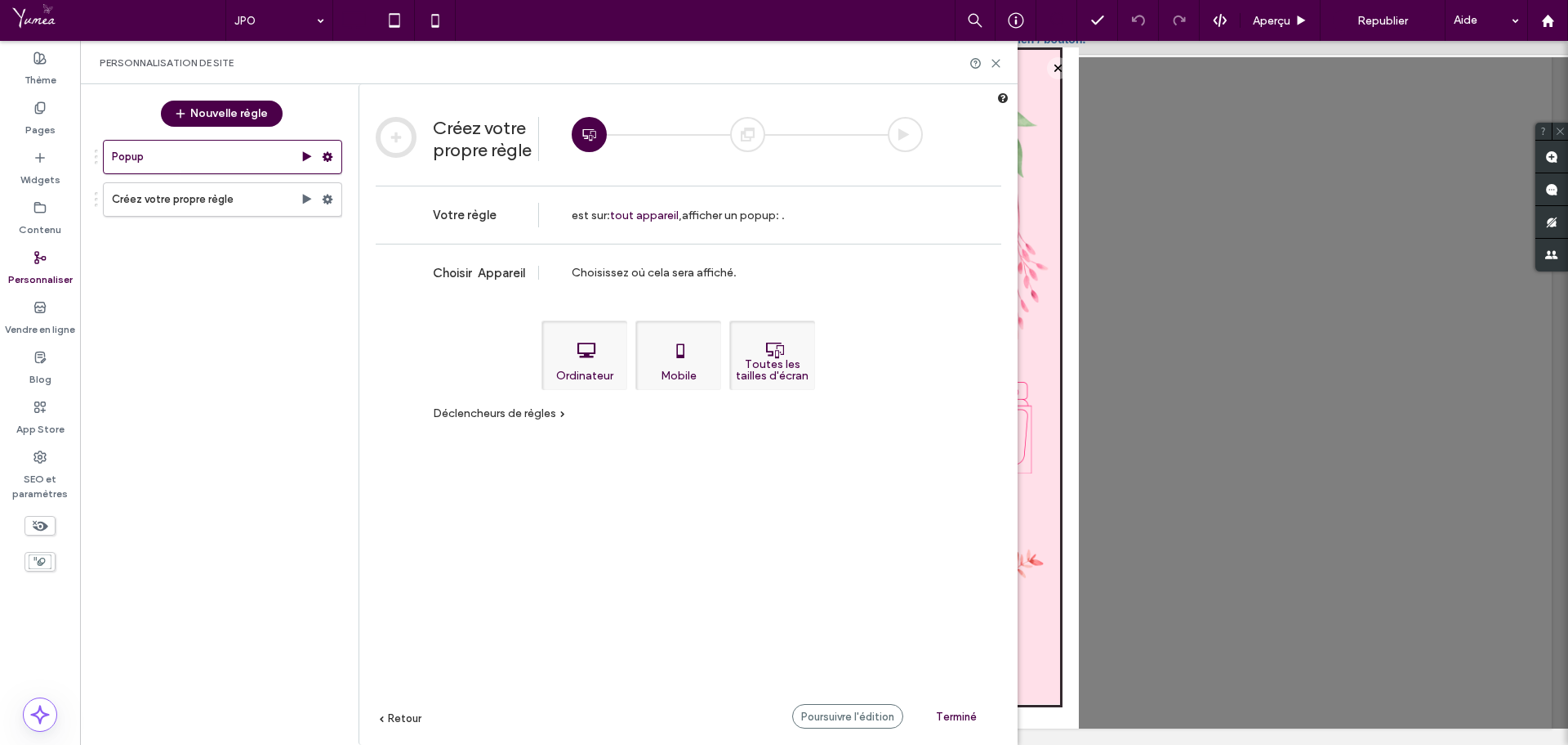
click at [280, 403] on div "Popup Créez votre propre règle" at bounding box center [213, 431] width 257 height 600
click at [134, 152] on label "Popup" at bounding box center [207, 157] width 189 height 33
click at [422, 719] on div "Choisir Appareil Choisissez où cela sera affiché. Ordinateur Tablette Mobile To…" at bounding box center [689, 519] width 626 height 550
click at [404, 720] on span "Retour" at bounding box center [404, 718] width 33 height 13
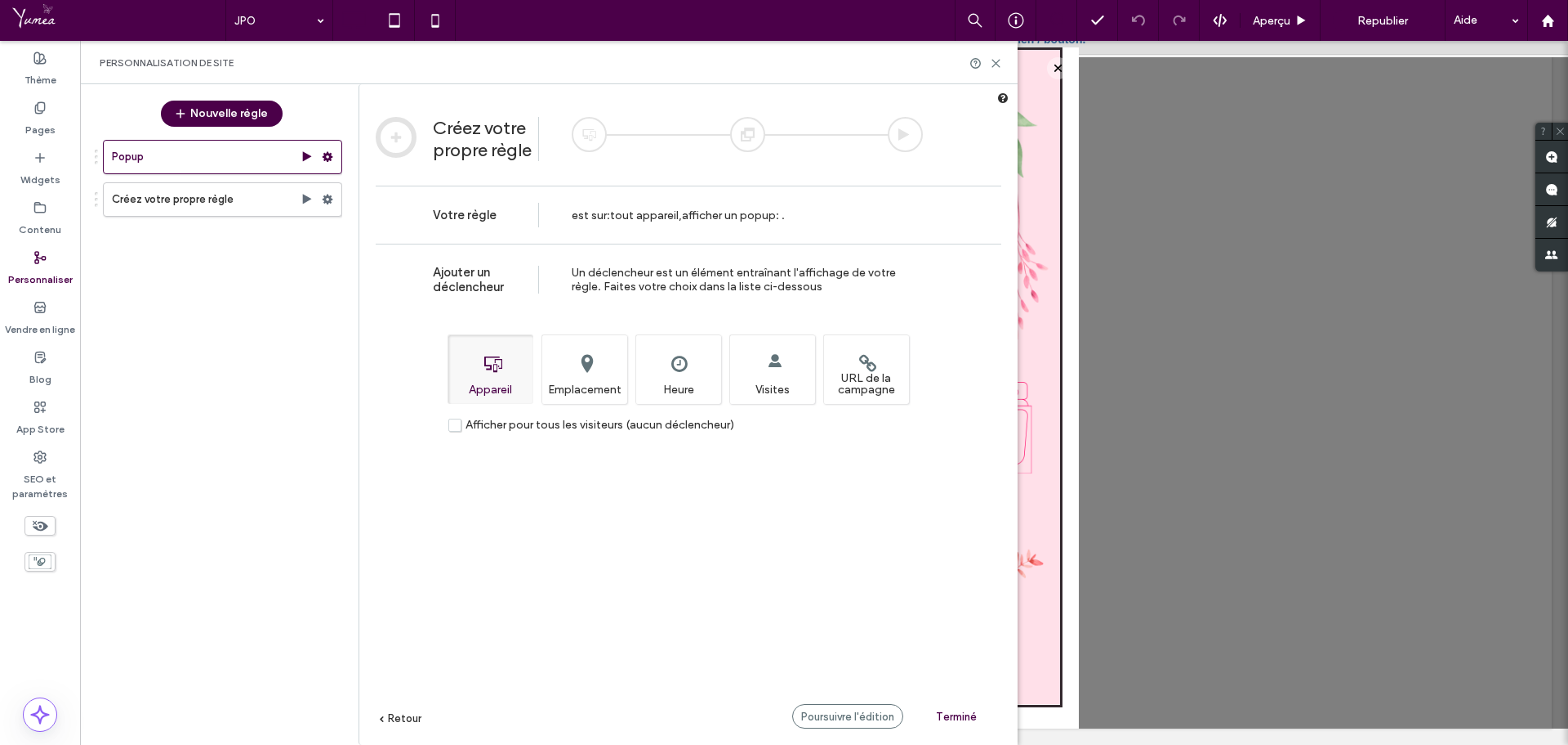
click at [404, 720] on span "Retour" at bounding box center [404, 718] width 33 height 13
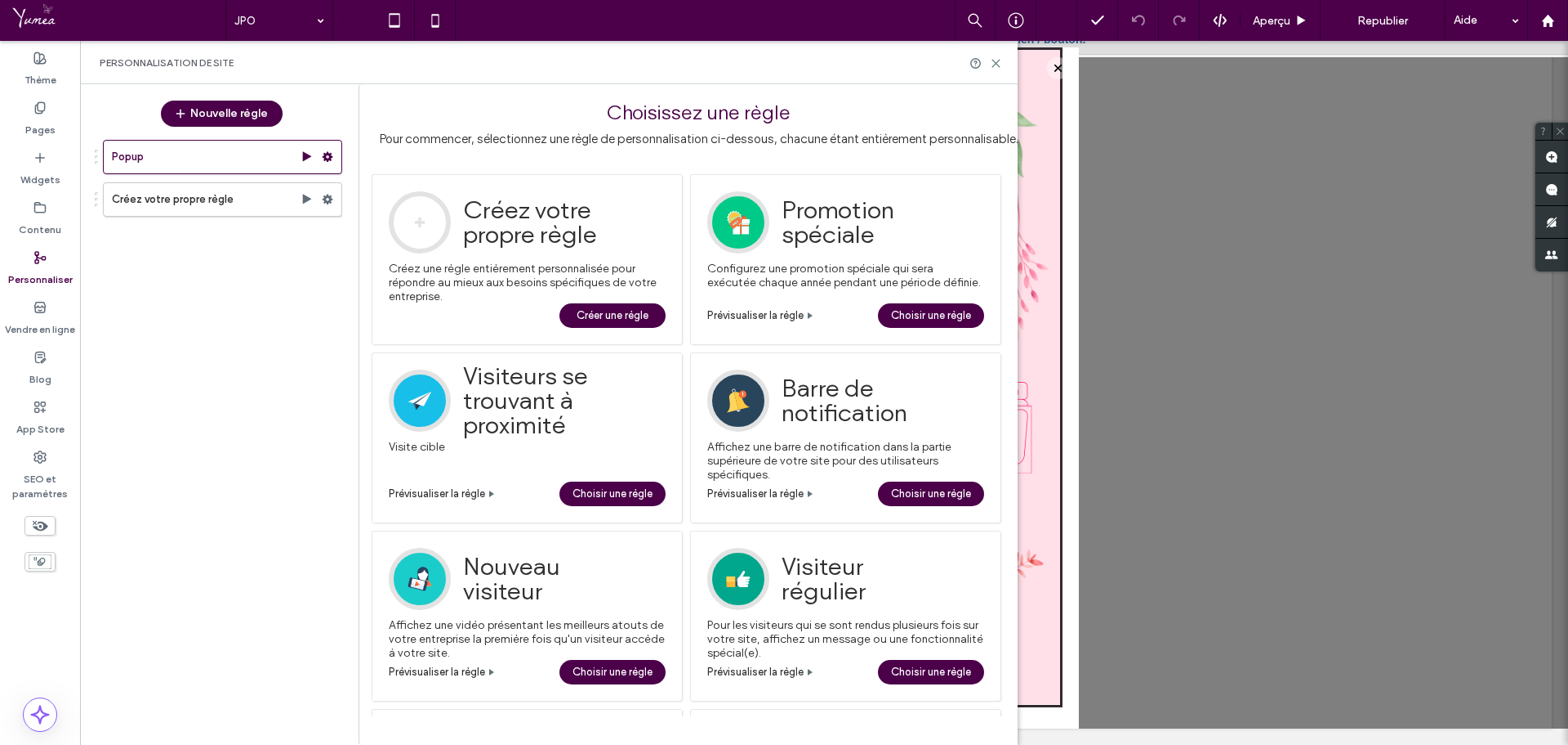
click at [606, 321] on span "Créer une règle" at bounding box center [613, 315] width 72 height 24
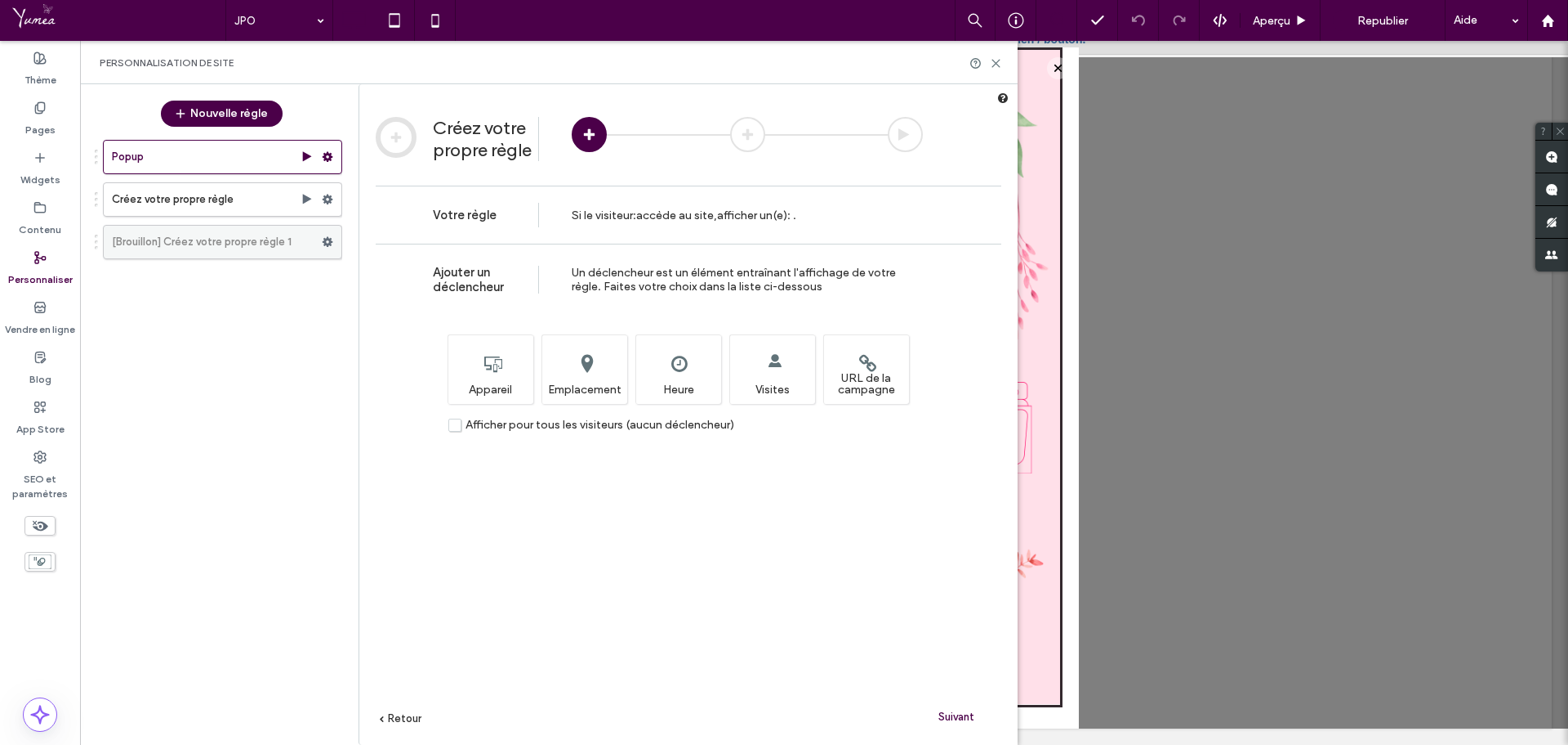
click at [262, 247] on label "[Brouillon] Créez votre propre règle 1" at bounding box center [216, 242] width 210 height 33
click at [476, 134] on h2 "Créez votre propre règle" at bounding box center [483, 138] width 101 height 44
click at [175, 245] on label "[Brouillon] Créez votre propre règle 1" at bounding box center [216, 242] width 210 height 33
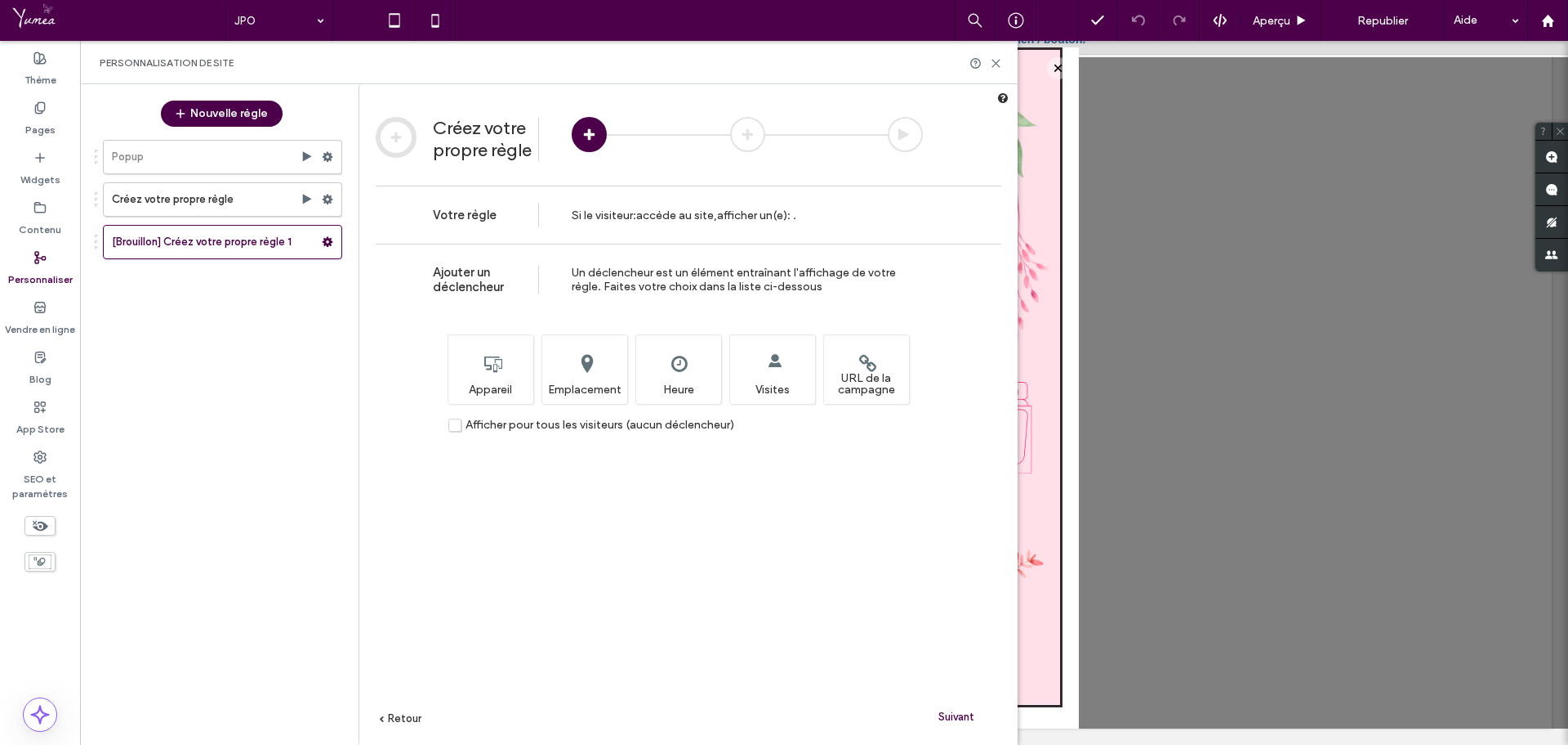
click at [630, 216] on span "Si le visiteur" at bounding box center [602, 216] width 61 height 14
click at [796, 218] on div "Si le visiteur : accède au site , afficher un(e) : ." at bounding box center [684, 216] width 225 height 13
click at [796, 216] on div "Si le visiteur : accède au site , afficher un(e) : ." at bounding box center [684, 216] width 225 height 13
click at [795, 216] on div "Si le visiteur : accède au site , afficher un(e) : ." at bounding box center [684, 216] width 225 height 13
click at [328, 243] on icon at bounding box center [327, 242] width 12 height 12
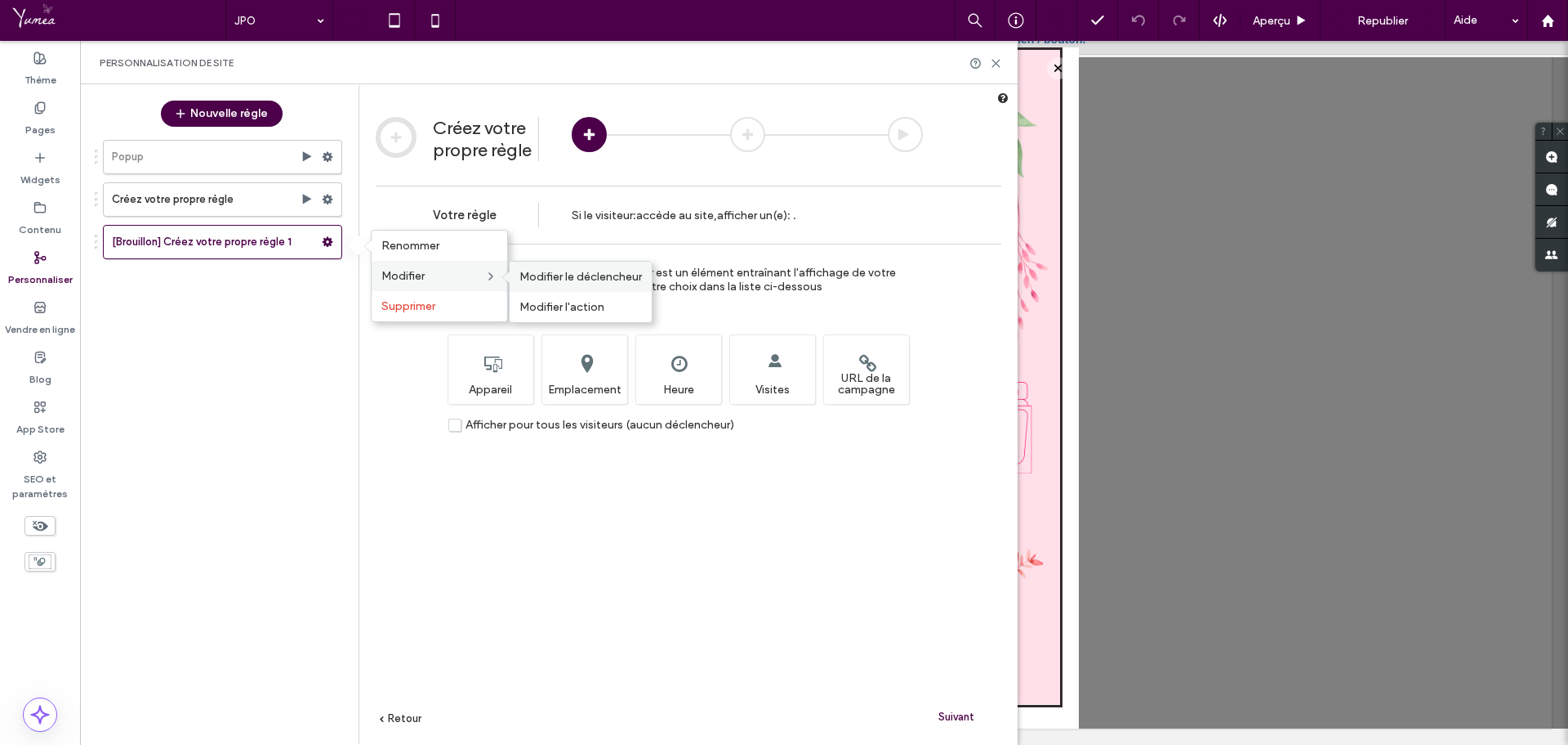
click at [539, 286] on div "Modifier le déclencheur" at bounding box center [581, 276] width 142 height 30
click at [331, 240] on use at bounding box center [327, 242] width 11 height 10
click at [323, 157] on use at bounding box center [327, 157] width 11 height 10
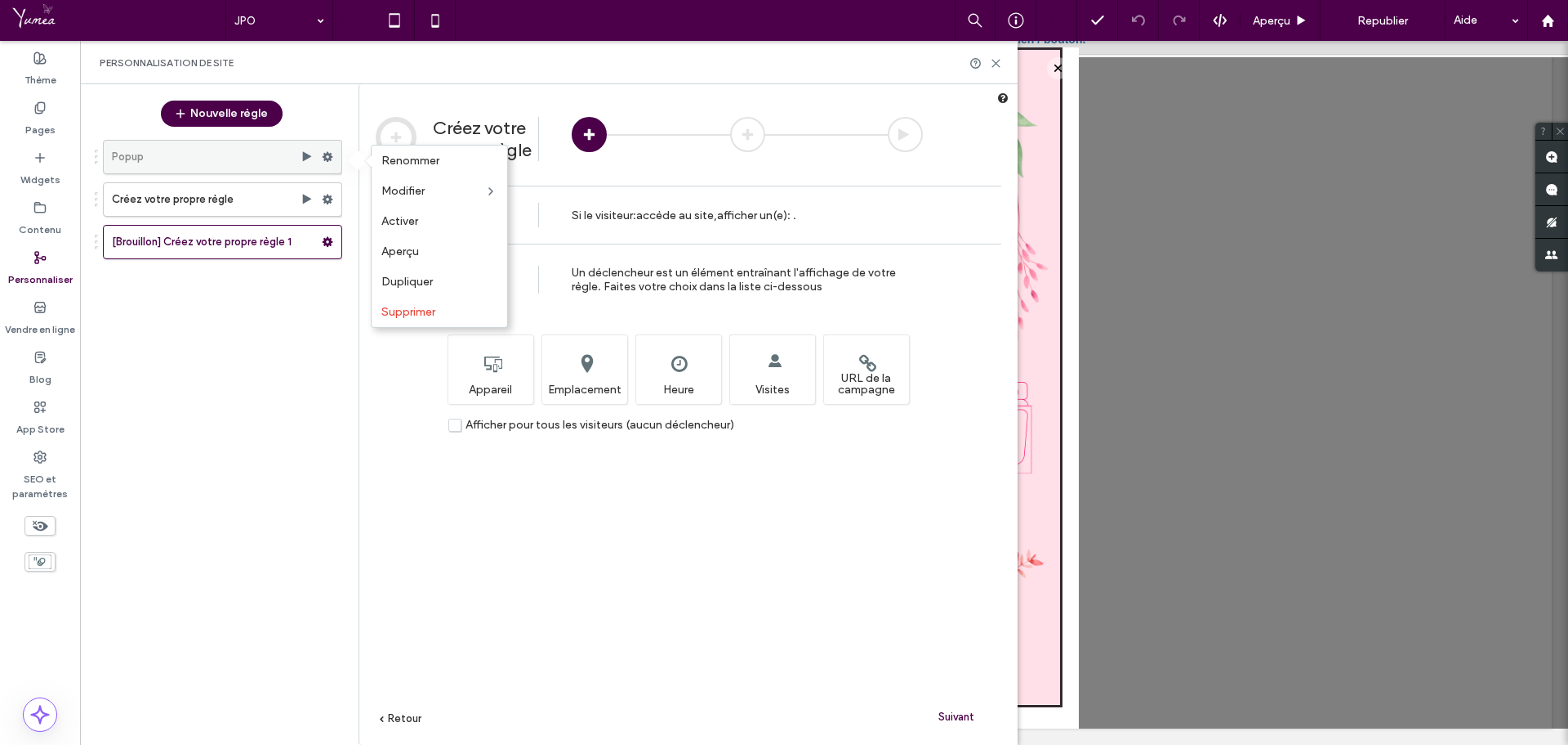
click at [326, 155] on use at bounding box center [327, 157] width 11 height 10
click at [328, 156] on icon at bounding box center [327, 157] width 12 height 12
click at [401, 190] on span "Modifier" at bounding box center [402, 191] width 43 height 14
click at [557, 194] on span "Modifier le déclencheur" at bounding box center [581, 191] width 123 height 14
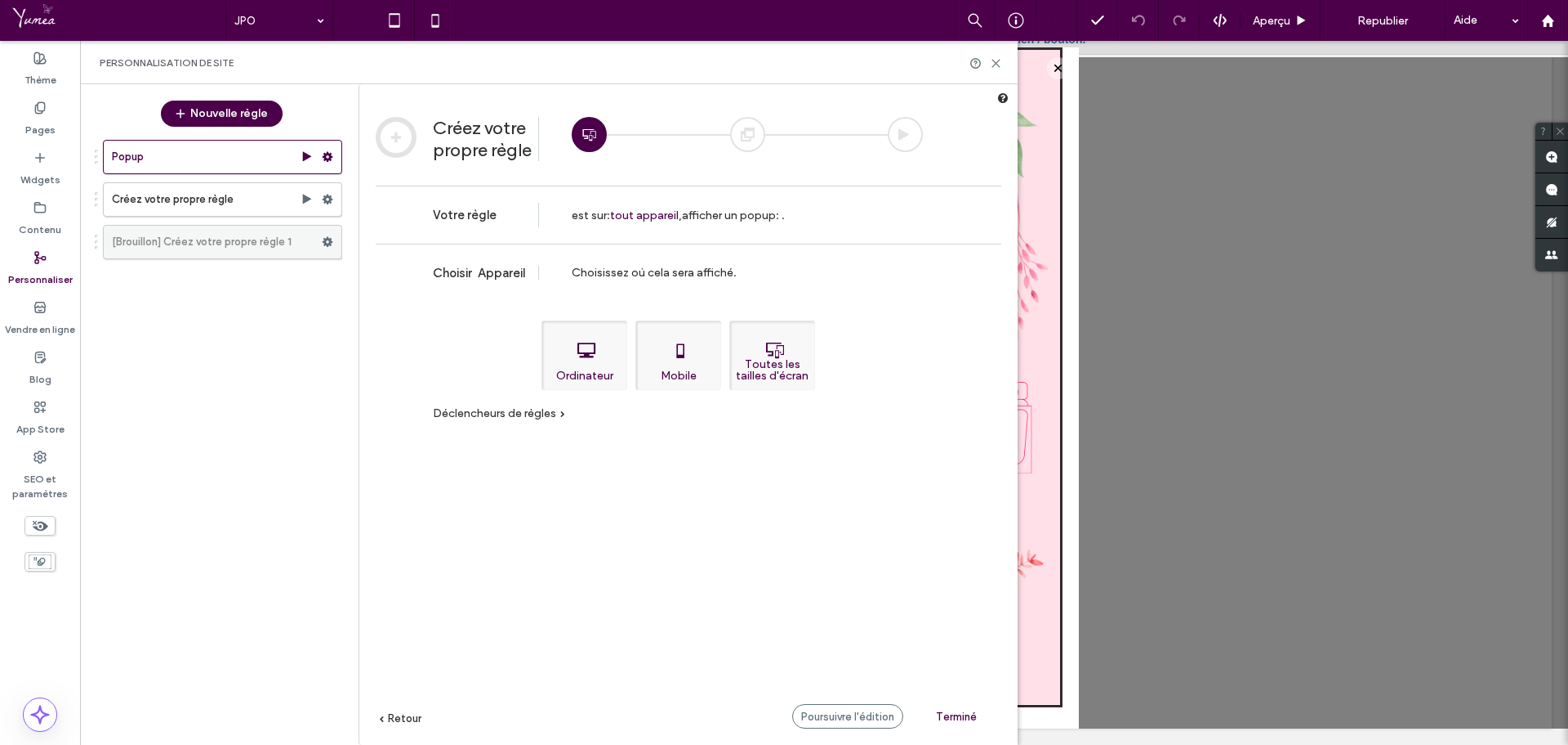
click at [334, 245] on div at bounding box center [331, 242] width 19 height 24
click at [330, 242] on use at bounding box center [327, 242] width 11 height 10
click at [283, 292] on div "Popup Créez votre propre règle [Brouillon] Créez votre propre règle 1" at bounding box center [213, 431] width 257 height 600
click at [407, 720] on span "Retour" at bounding box center [404, 718] width 33 height 13
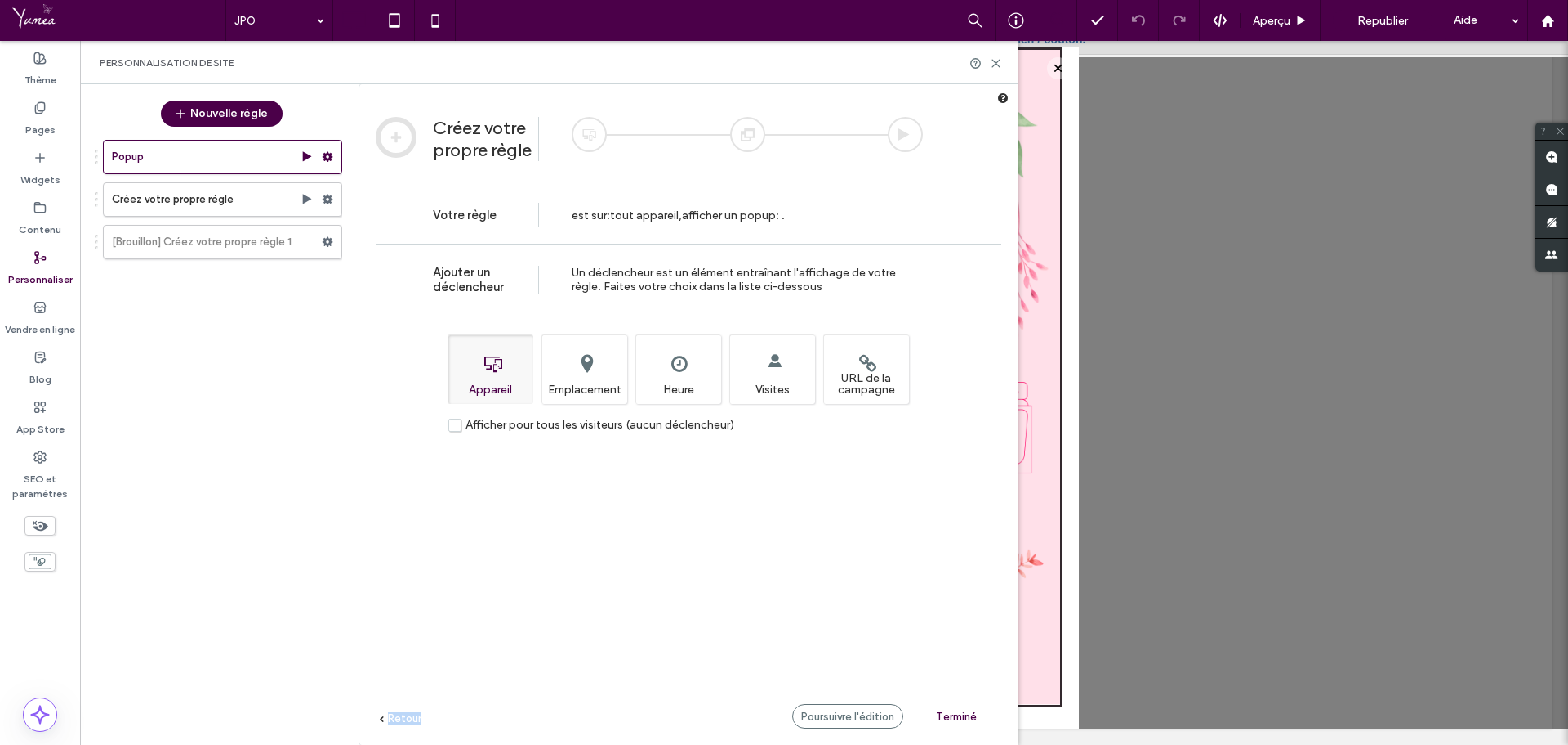
click at [407, 721] on span "Retour" at bounding box center [404, 718] width 33 height 13
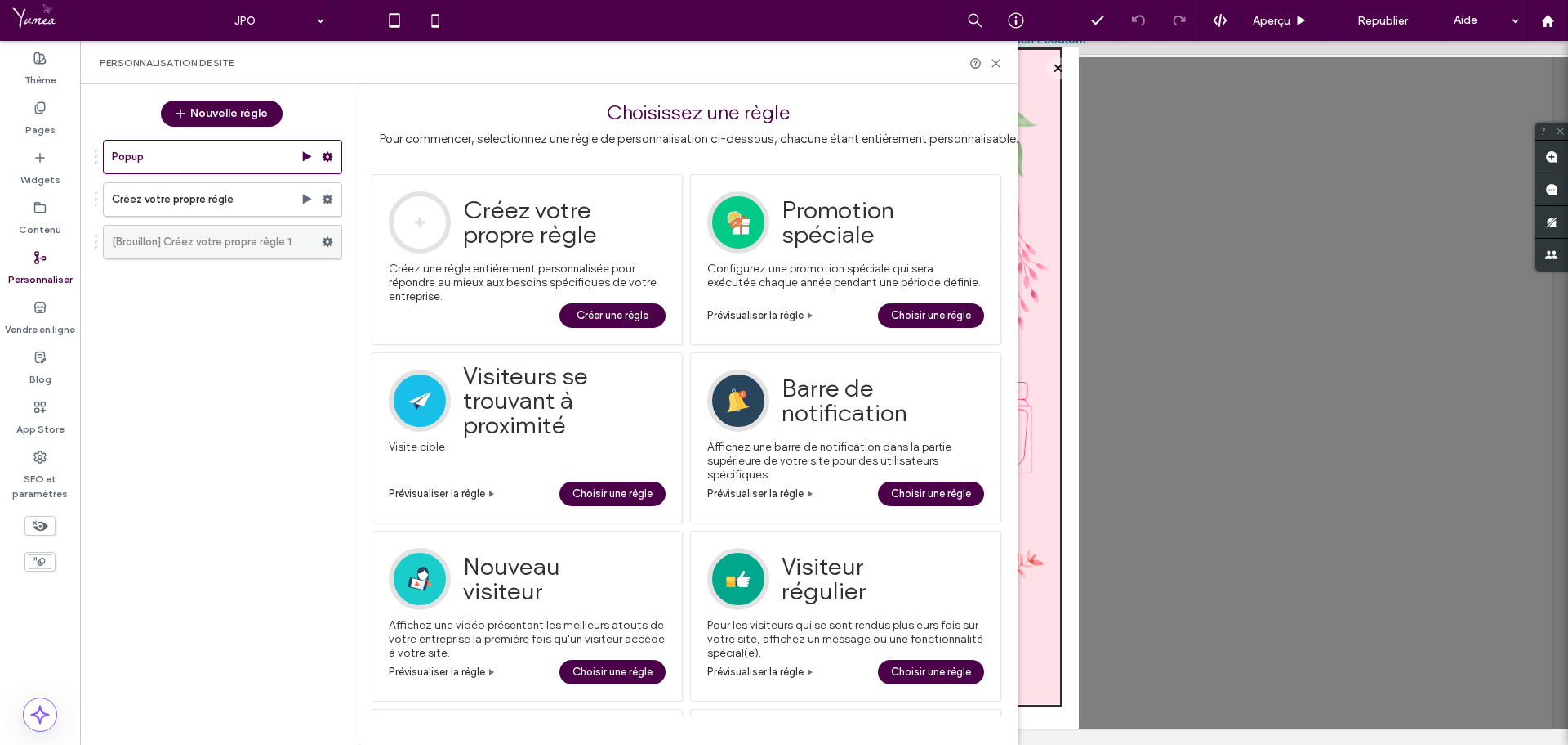
click at [209, 245] on label "[Brouillon] Créez votre propre règle 1" at bounding box center [216, 242] width 210 height 33
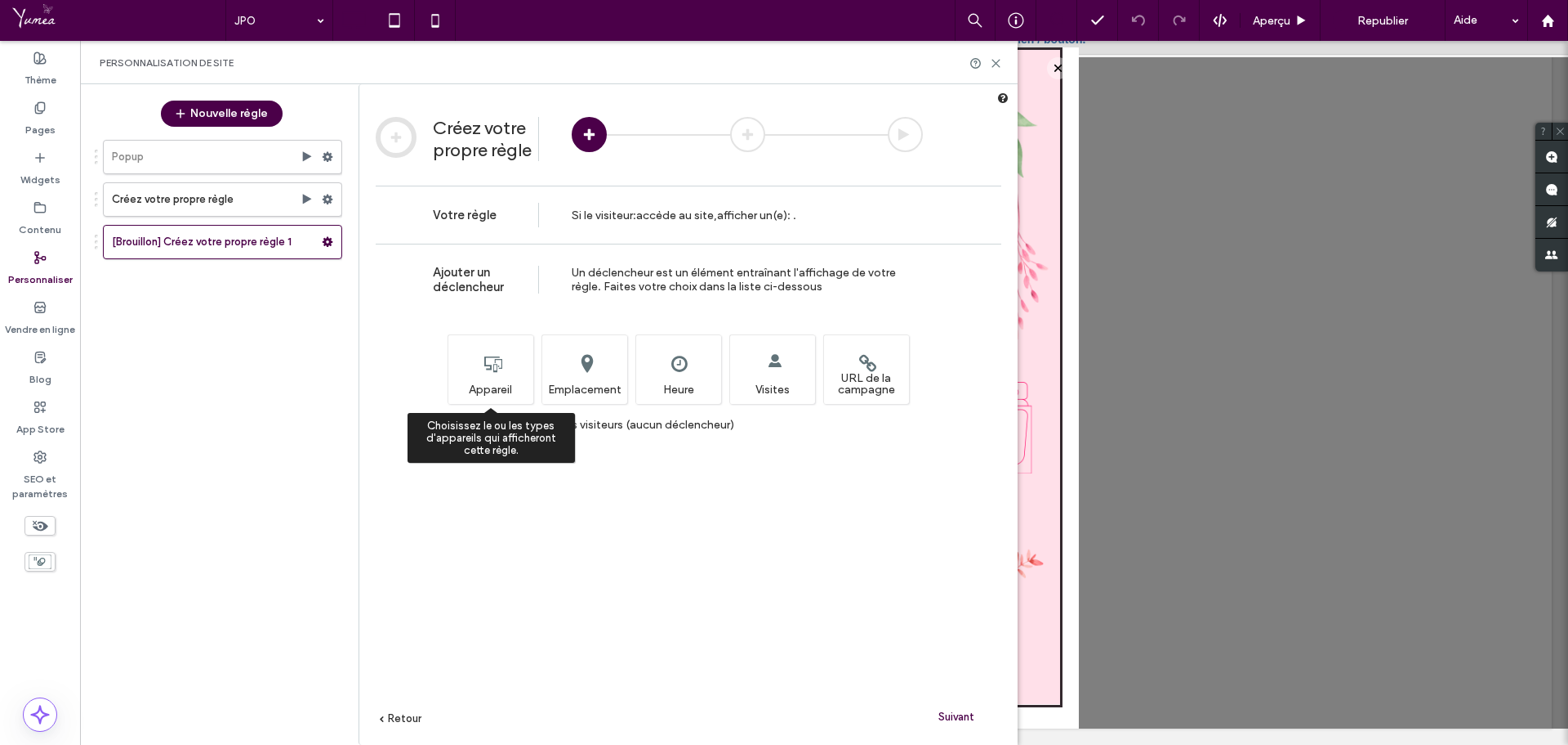
click at [493, 388] on div "Choisissez le ou les types d'appareils qui afficheront cette règle. Appareil" at bounding box center [490, 369] width 86 height 69
click at [459, 423] on label "Afficher pour tous les visiteurs (aucun déclencheur)" at bounding box center [591, 424] width 286 height 14
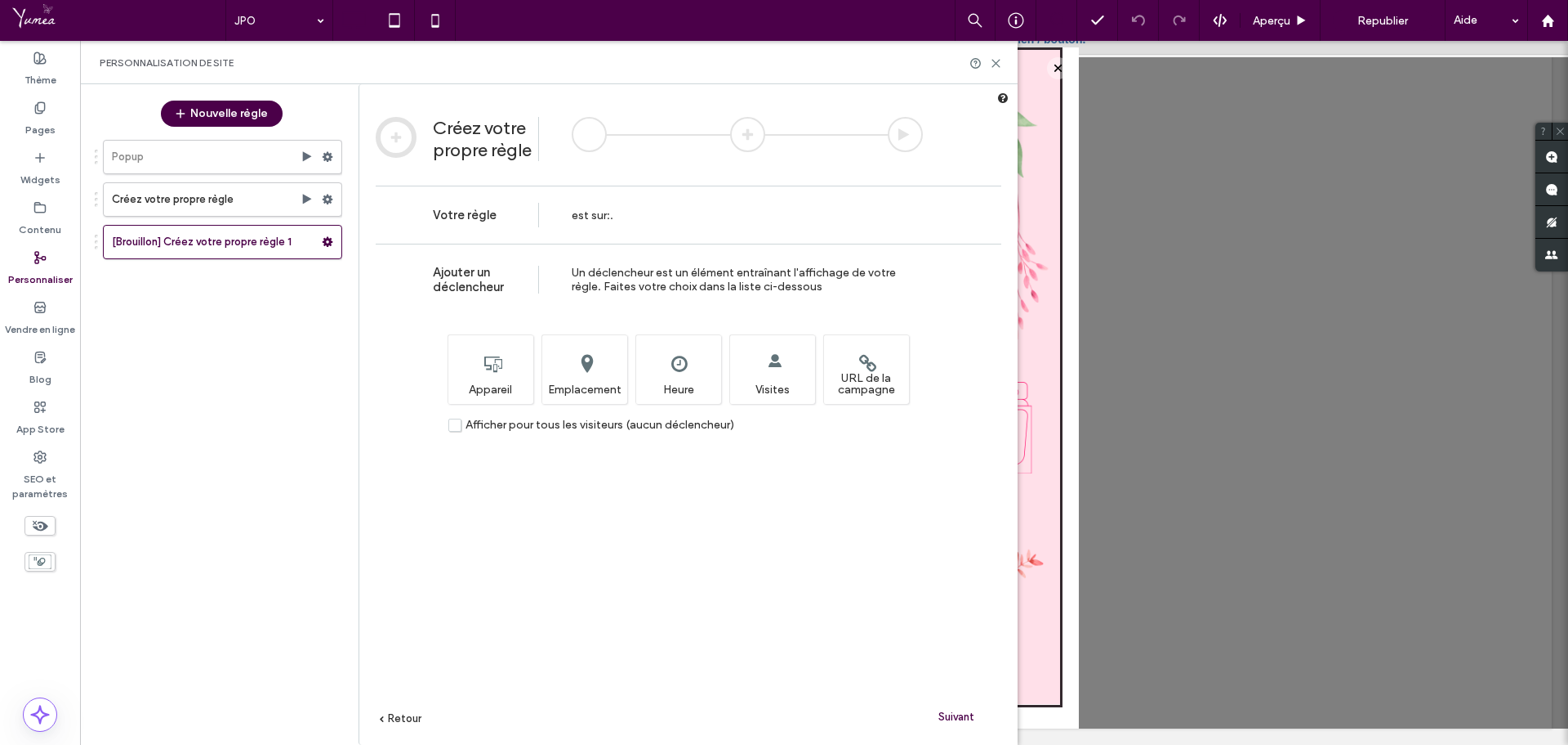
click at [975, 717] on div "Suivant" at bounding box center [957, 716] width 90 height 24
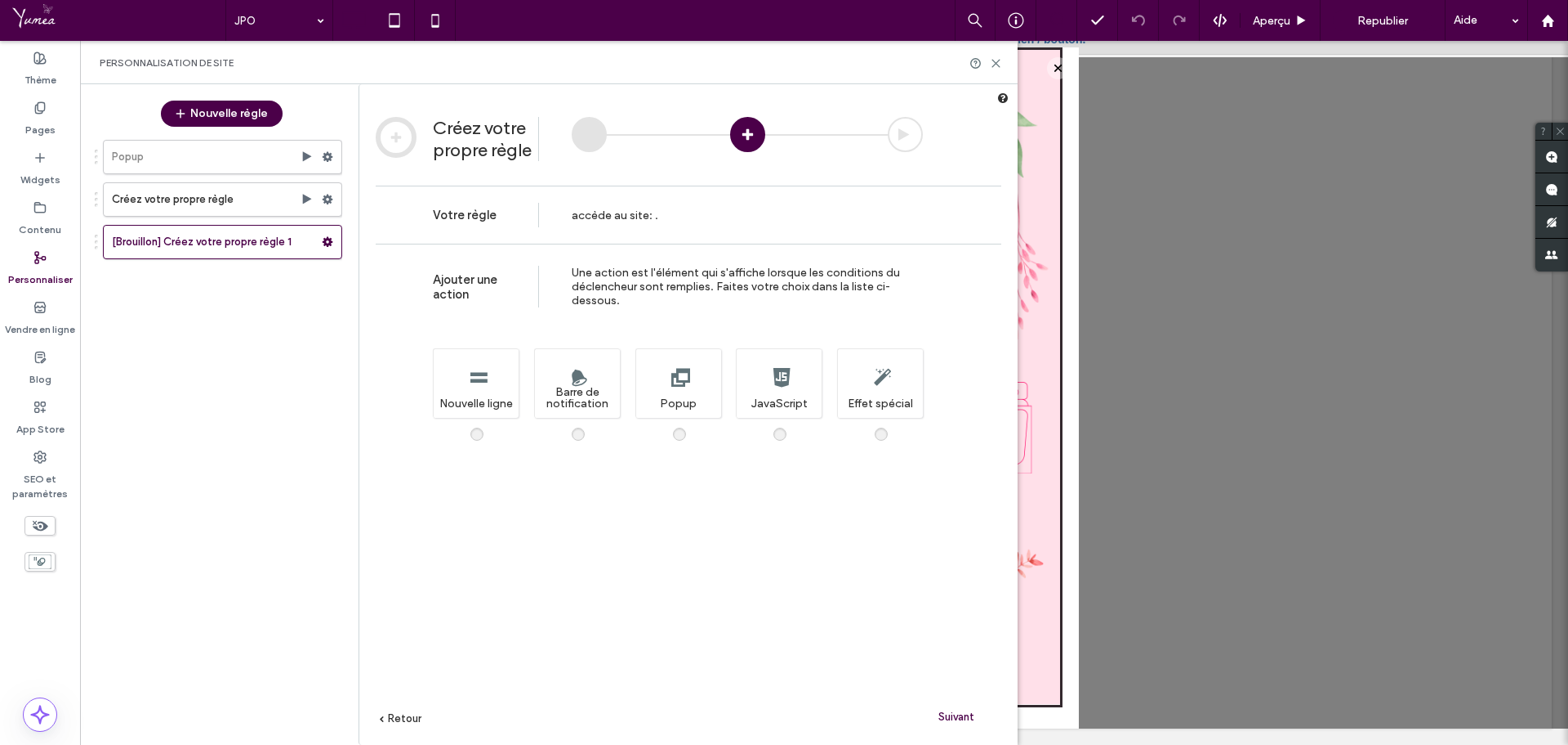
click at [675, 427] on div "Ajouter une action Une action est l'élément qui s'affiche lorsque les condition…" at bounding box center [689, 519] width 659 height 550
click at [682, 405] on div "Une popup contenant un message personnalisé s'affiche lorsque cette règle est a…" at bounding box center [678, 382] width 86 height 69
click at [968, 708] on div "Suivant" at bounding box center [957, 716] width 90 height 24
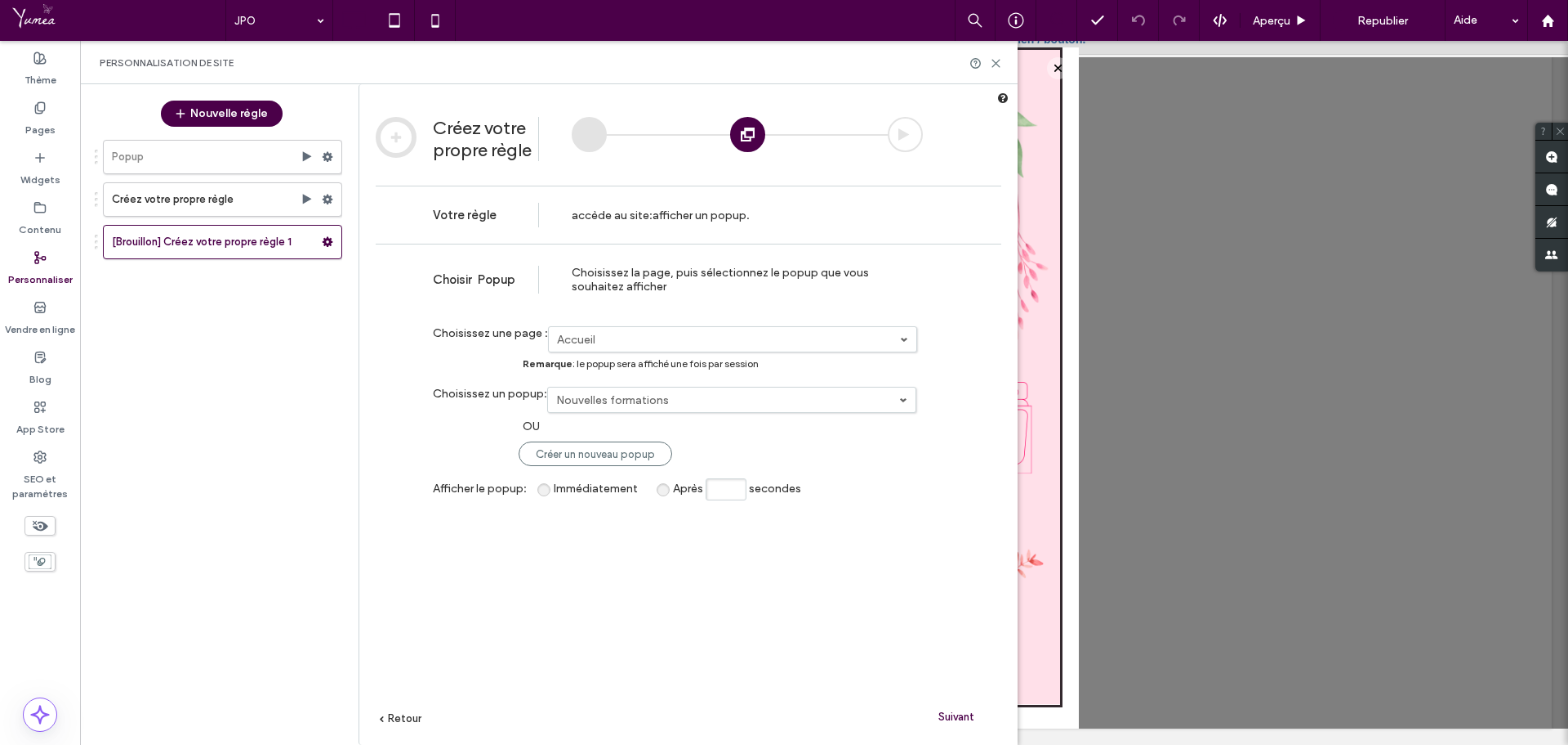
click at [581, 335] on label "Accueil" at bounding box center [729, 339] width 343 height 14
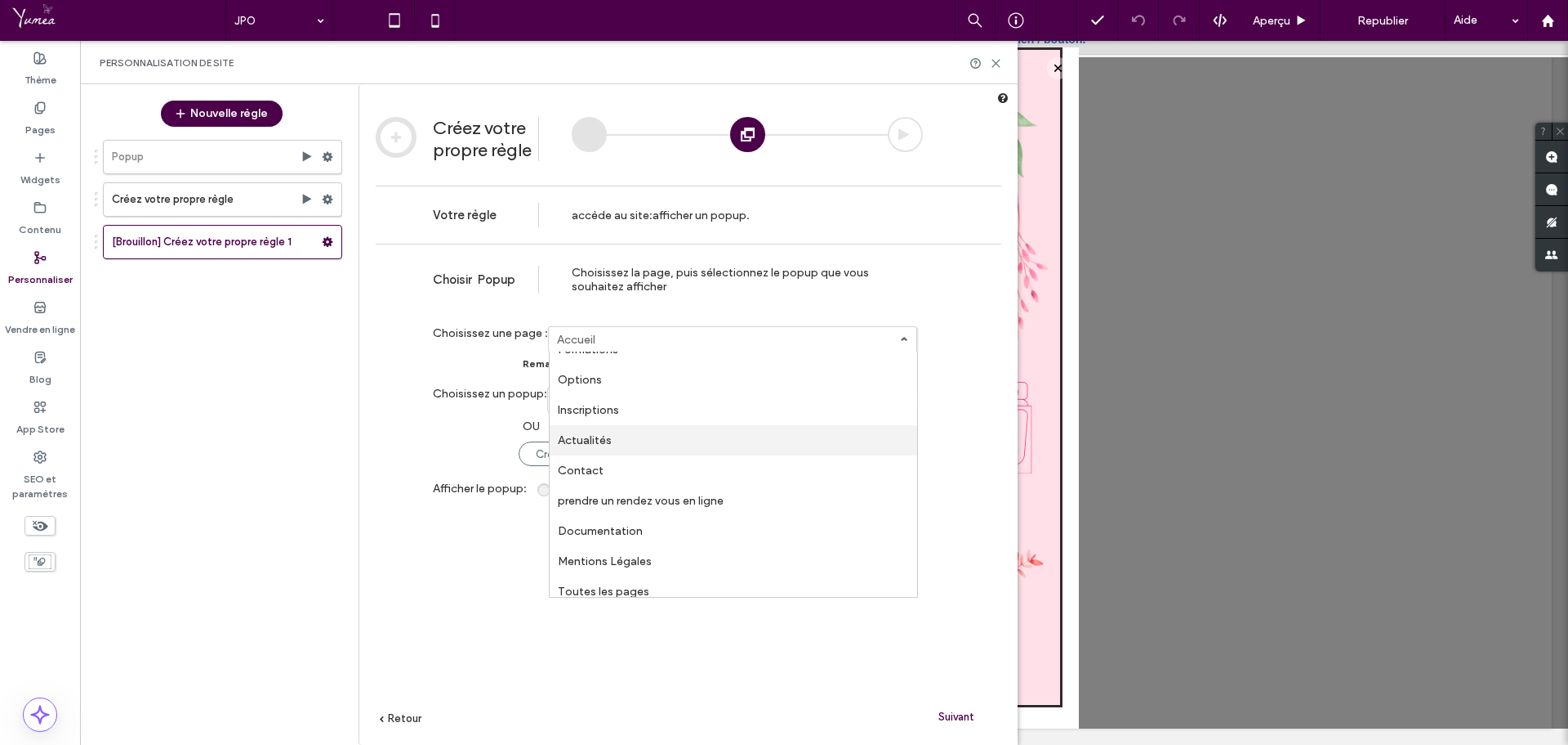
scroll to position [209, 0]
click at [629, 343] on label "Accueil" at bounding box center [729, 339] width 343 height 14
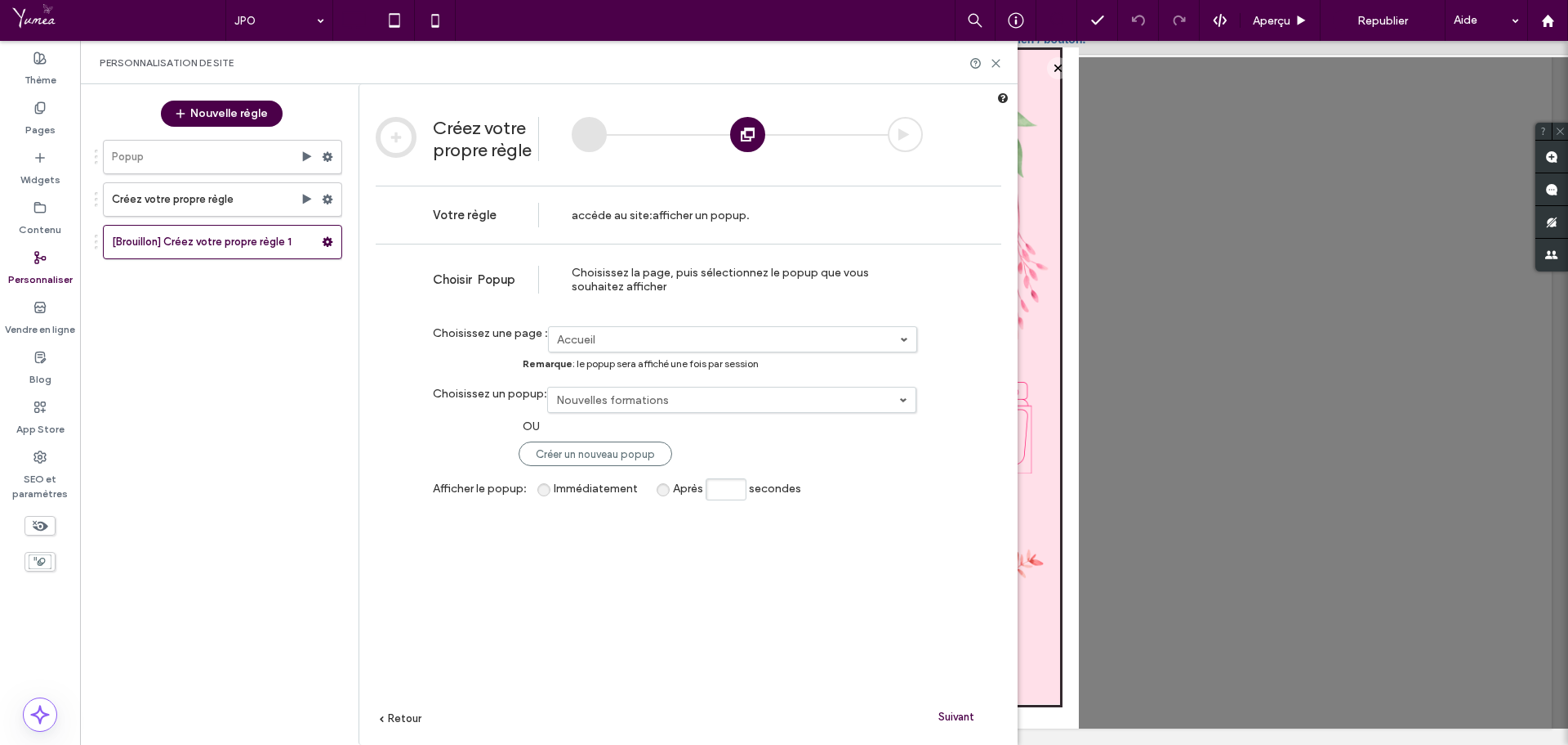
click at [644, 407] on link "Nouvelles formations" at bounding box center [731, 399] width 367 height 24
click at [643, 454] on link "JPO" at bounding box center [732, 457] width 367 height 30
click at [673, 495] on span "Après" at bounding box center [688, 489] width 30 height 14
click at [728, 488] on input "Après secondes" at bounding box center [726, 489] width 41 height 22
type input "*"
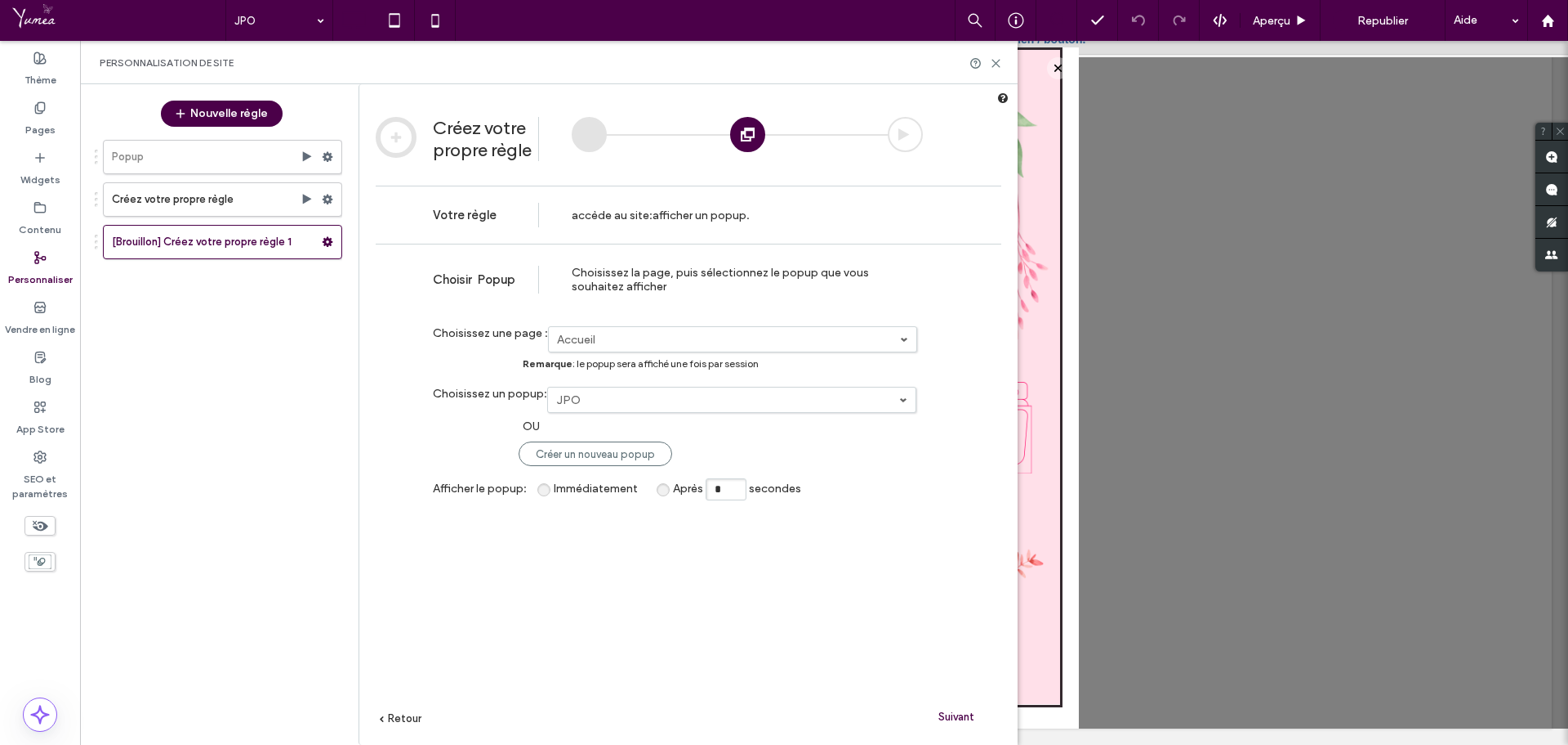
click at [961, 721] on span "Suivant" at bounding box center [956, 716] width 36 height 13
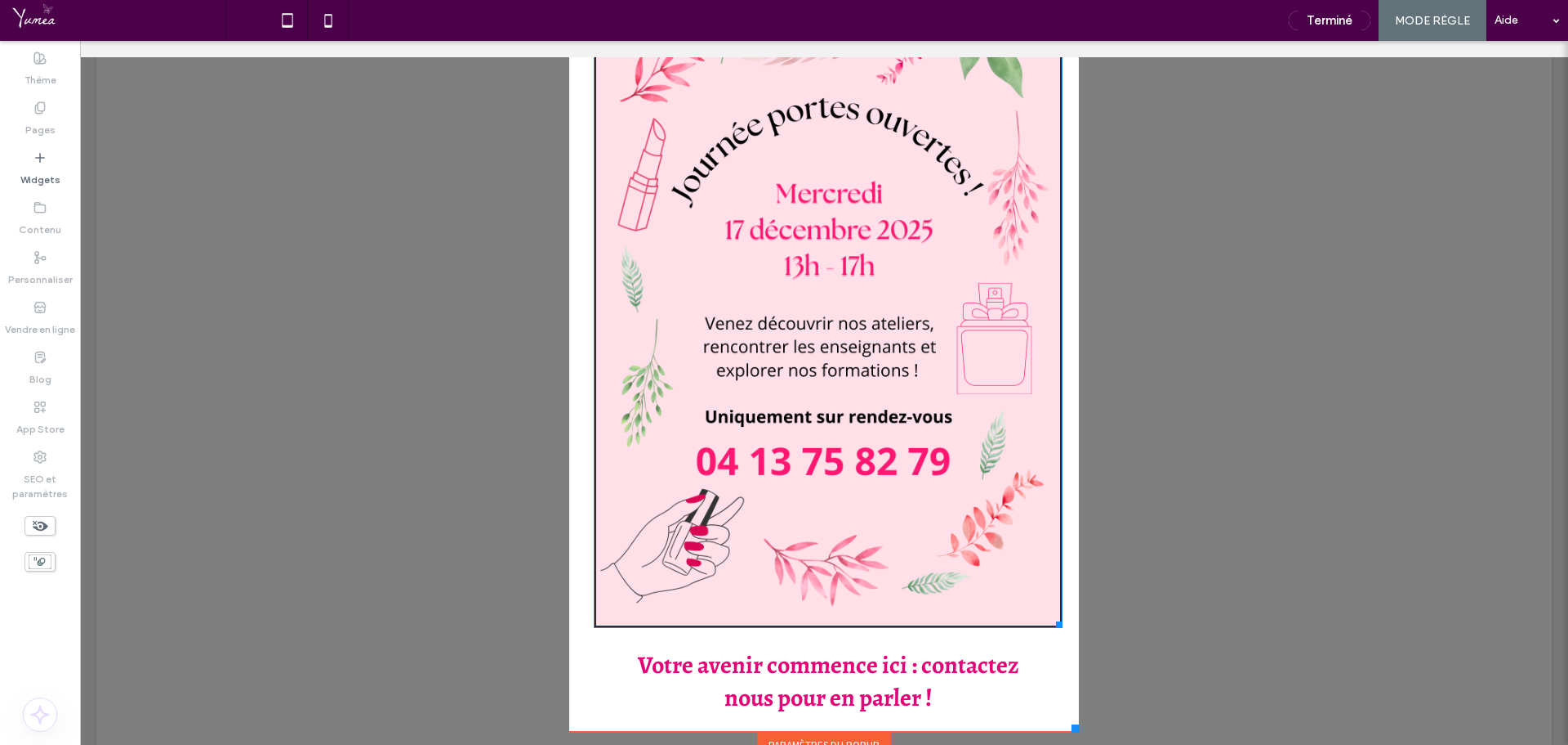
scroll to position [109, 0]
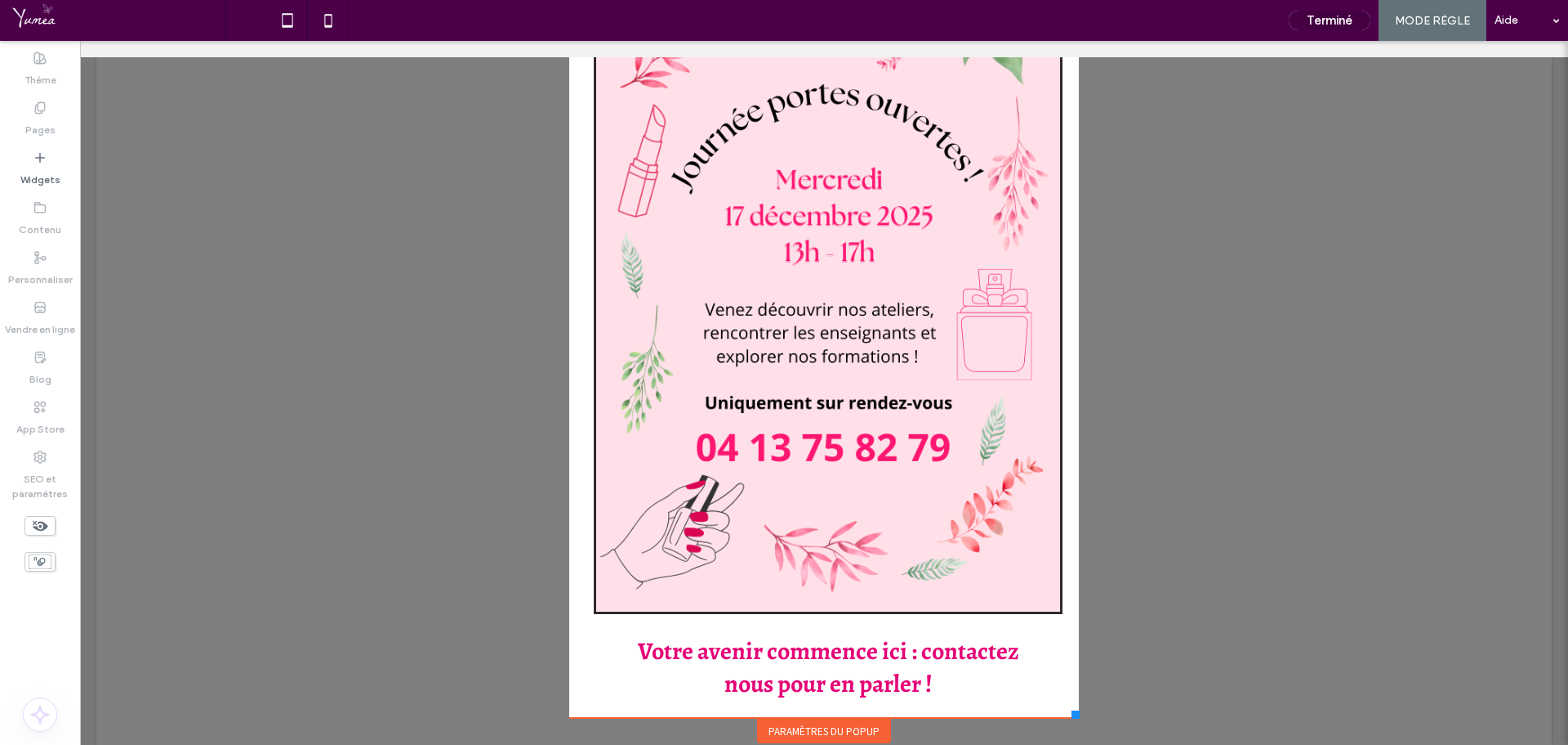
click at [1338, 14] on button "Terminé" at bounding box center [1330, 20] width 82 height 20
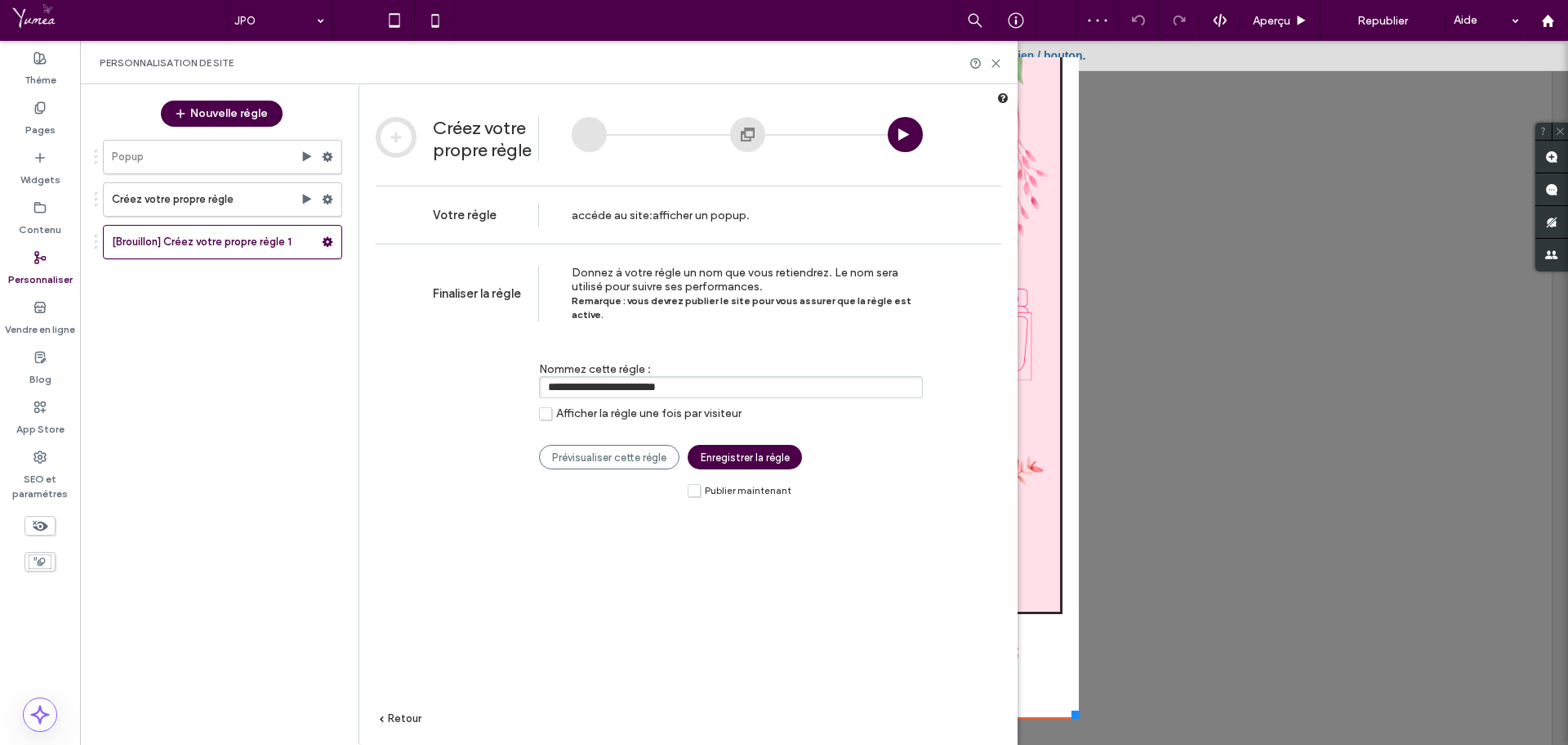
click at [670, 381] on input "**********" at bounding box center [731, 387] width 384 height 22
type input "**********"
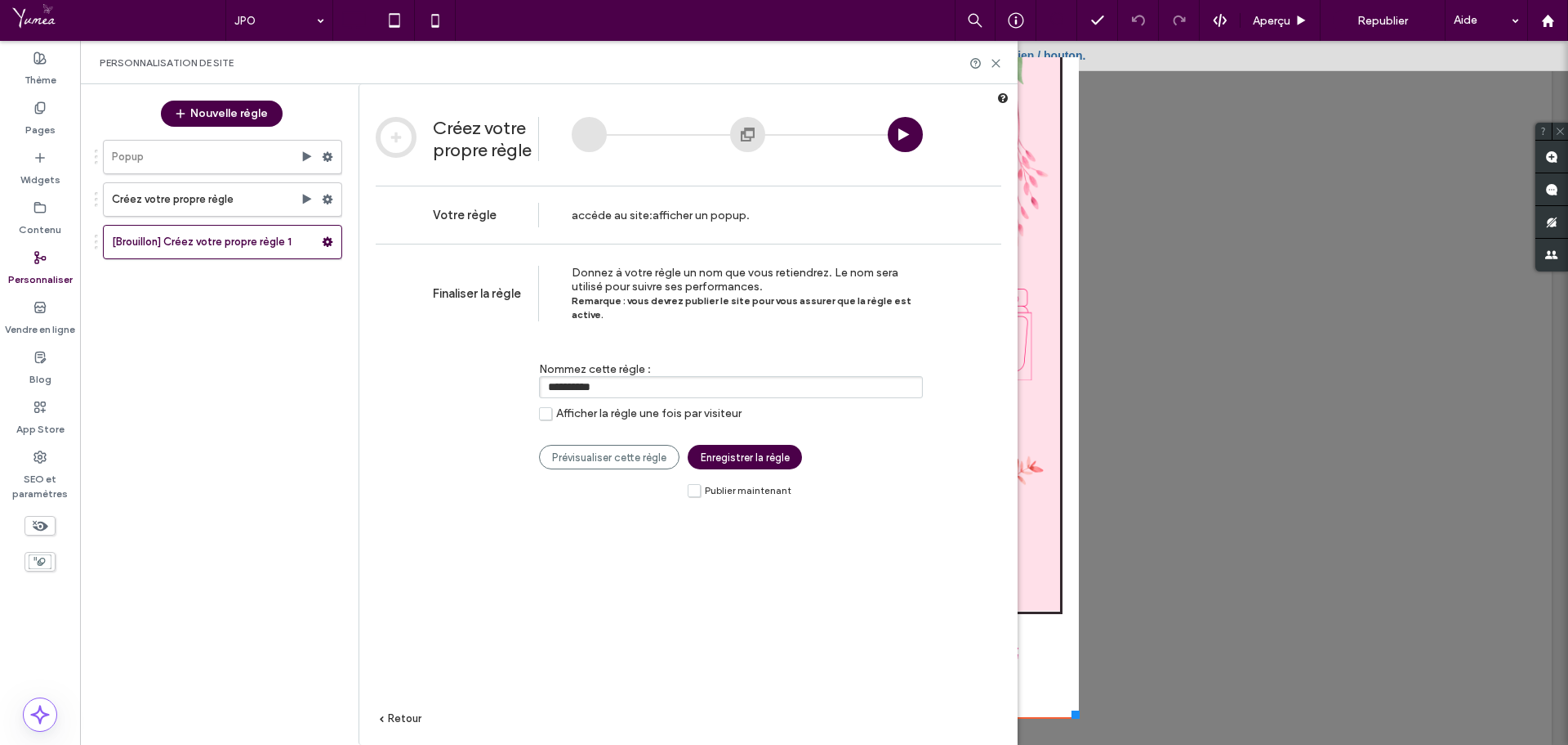
click at [736, 445] on link "Enregistrer la règle" at bounding box center [745, 456] width 114 height 24
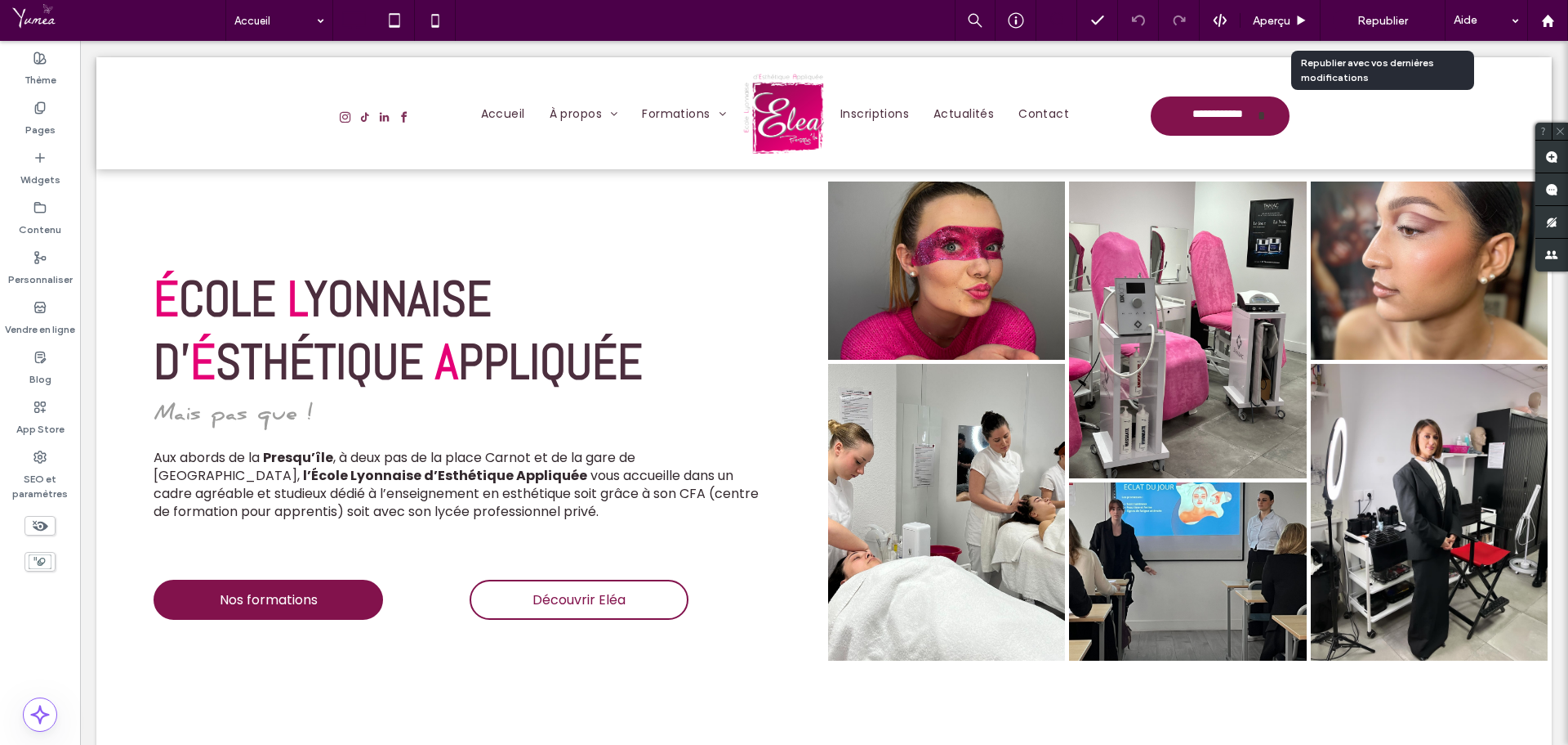
click at [1371, 11] on div "Republier" at bounding box center [1383, 20] width 99 height 21
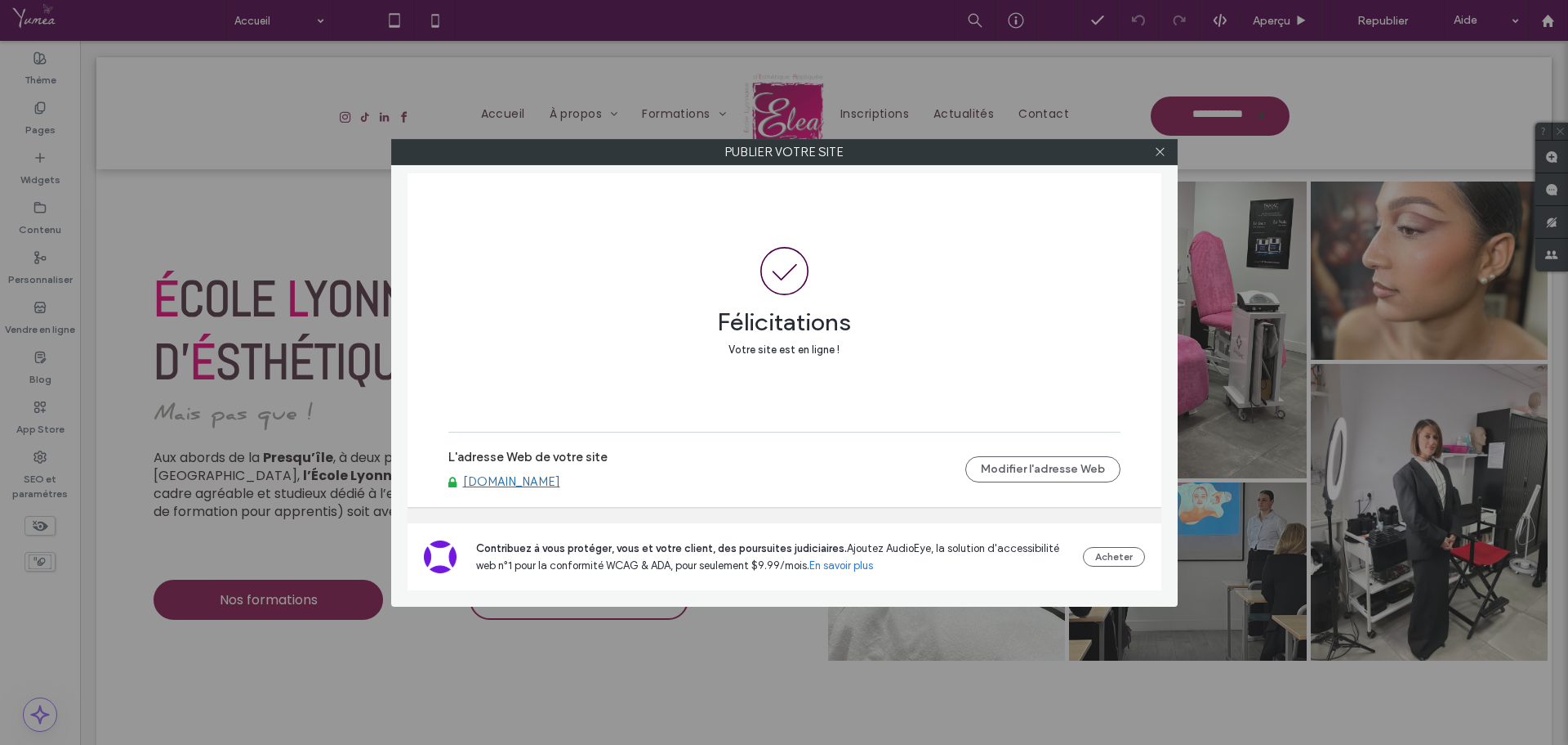
click at [553, 478] on link "[DOMAIN_NAME]" at bounding box center [512, 481] width 97 height 15
click at [1159, 154] on icon at bounding box center [1160, 151] width 13 height 13
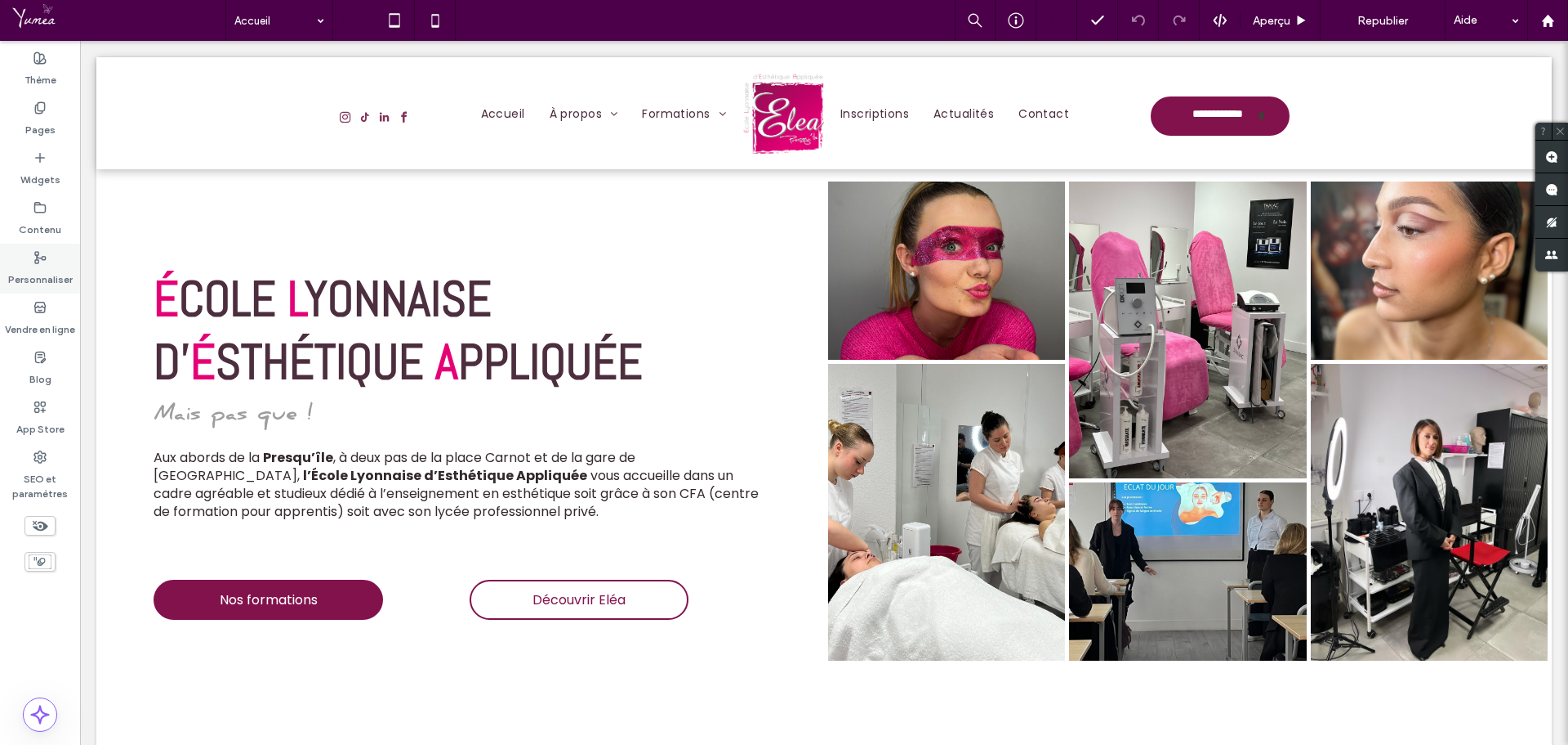
click at [48, 275] on label "Personnaliser" at bounding box center [40, 275] width 64 height 22
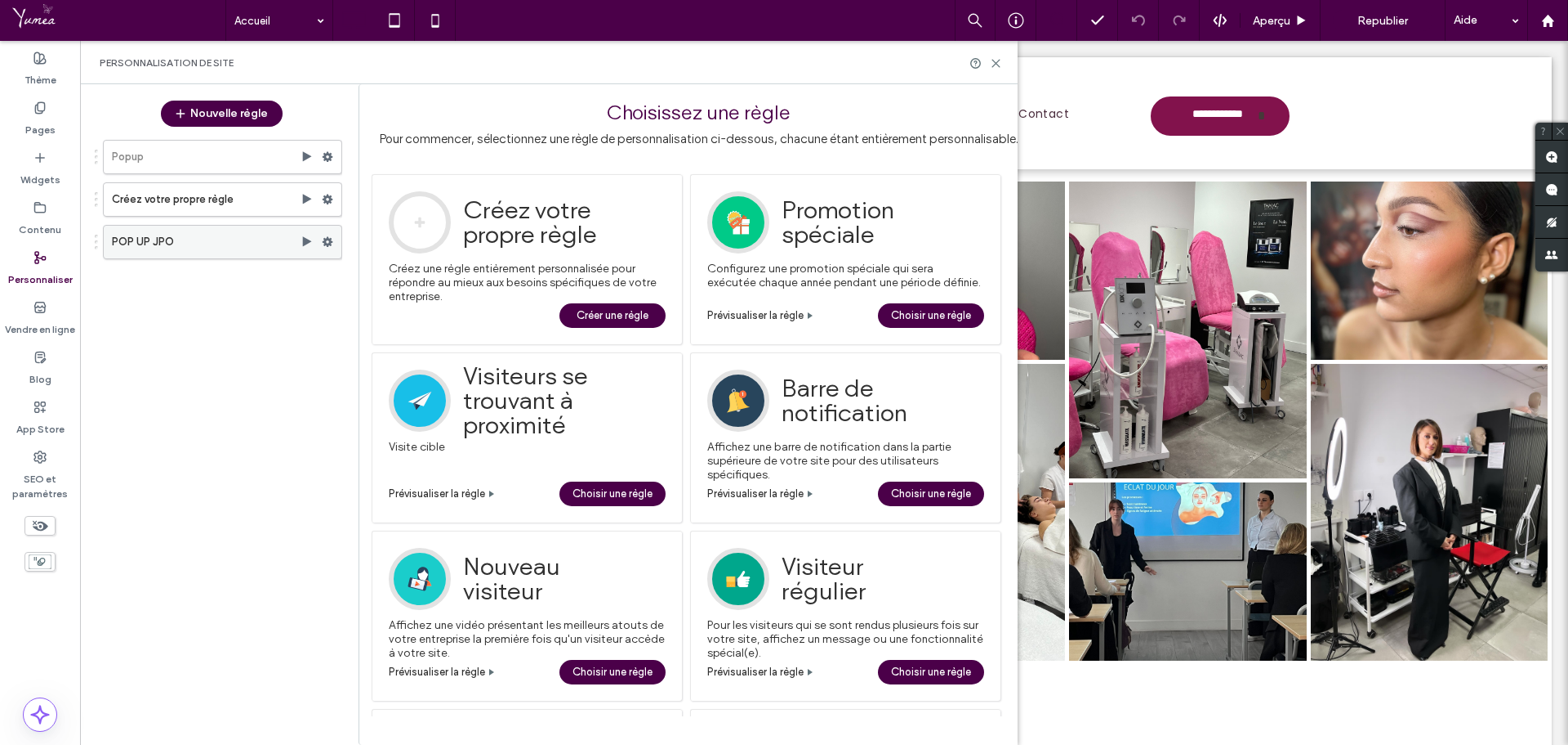
click at [328, 243] on icon at bounding box center [327, 242] width 12 height 12
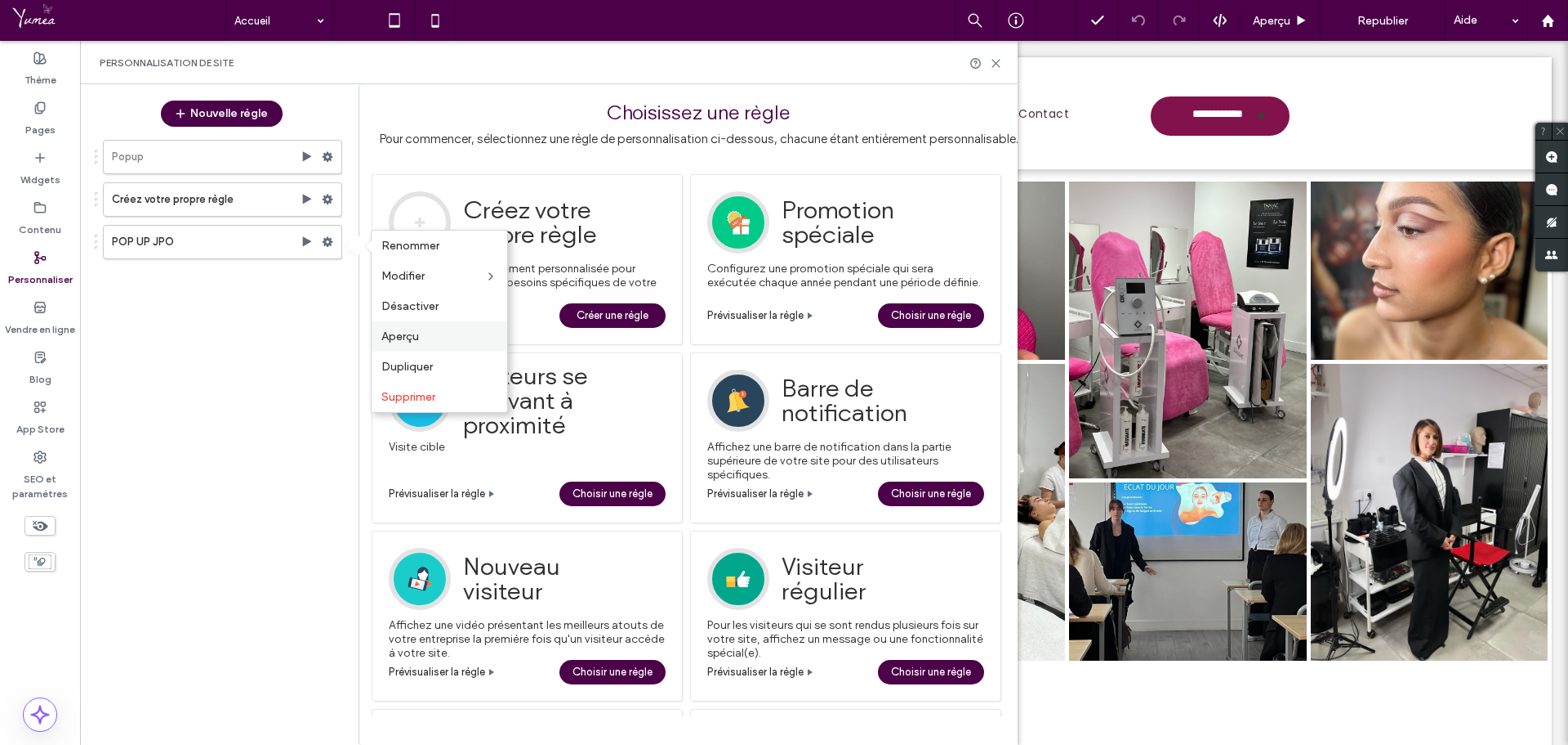
click at [407, 336] on span "Aperçu" at bounding box center [400, 336] width 38 height 14
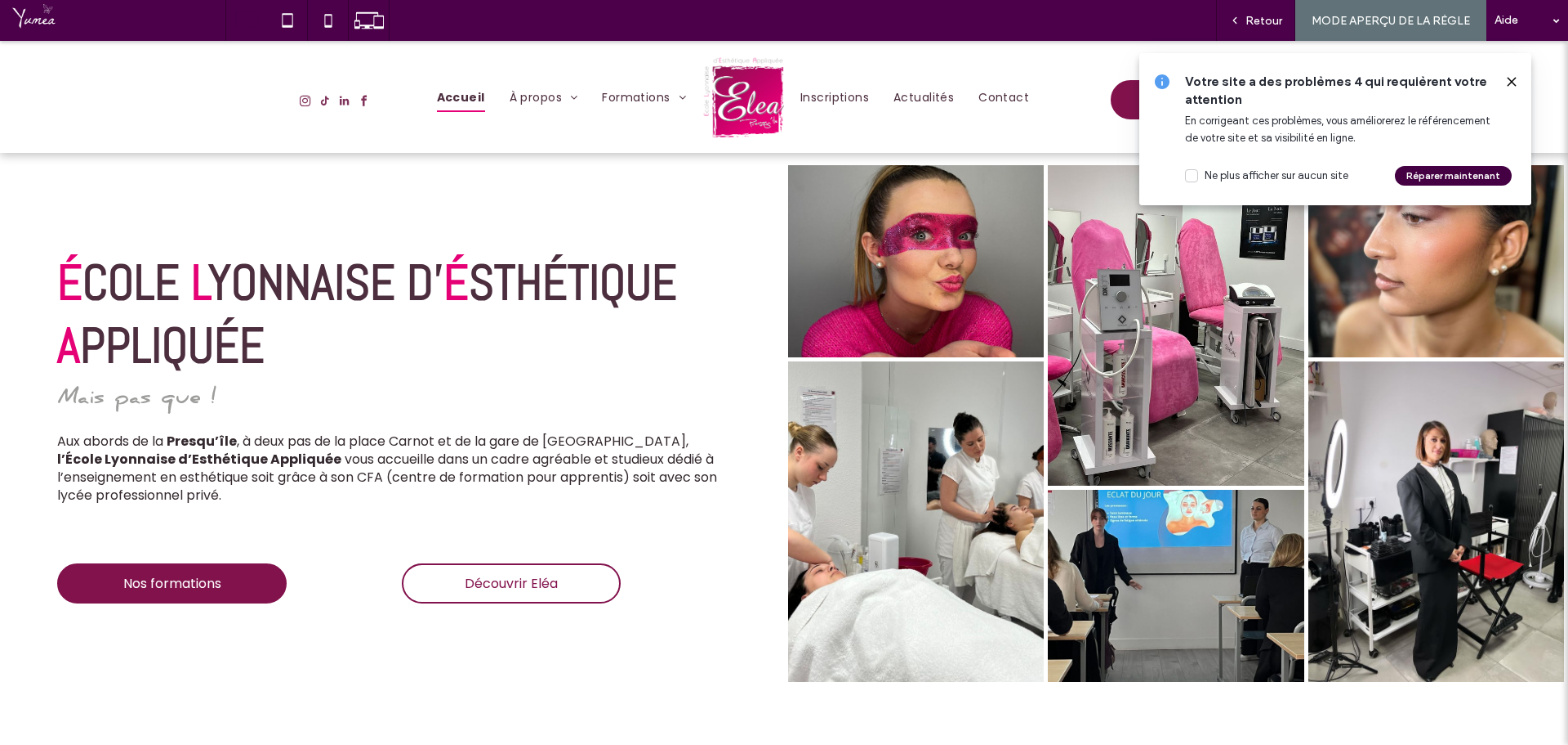
click at [1419, 176] on button "Réparer maintenant" at bounding box center [1454, 176] width 117 height 20
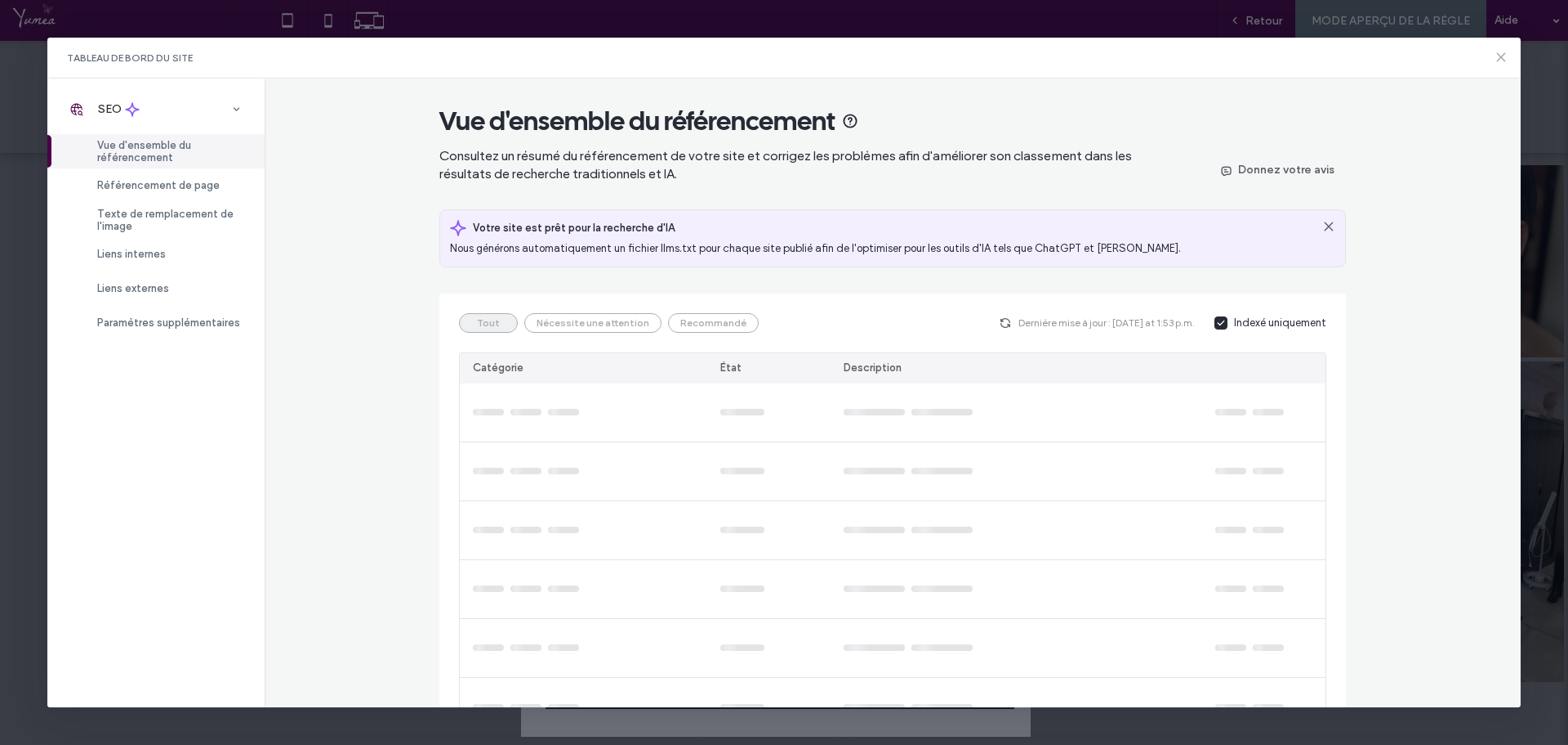
click at [1503, 59] on icon at bounding box center [1501, 57] width 13 height 13
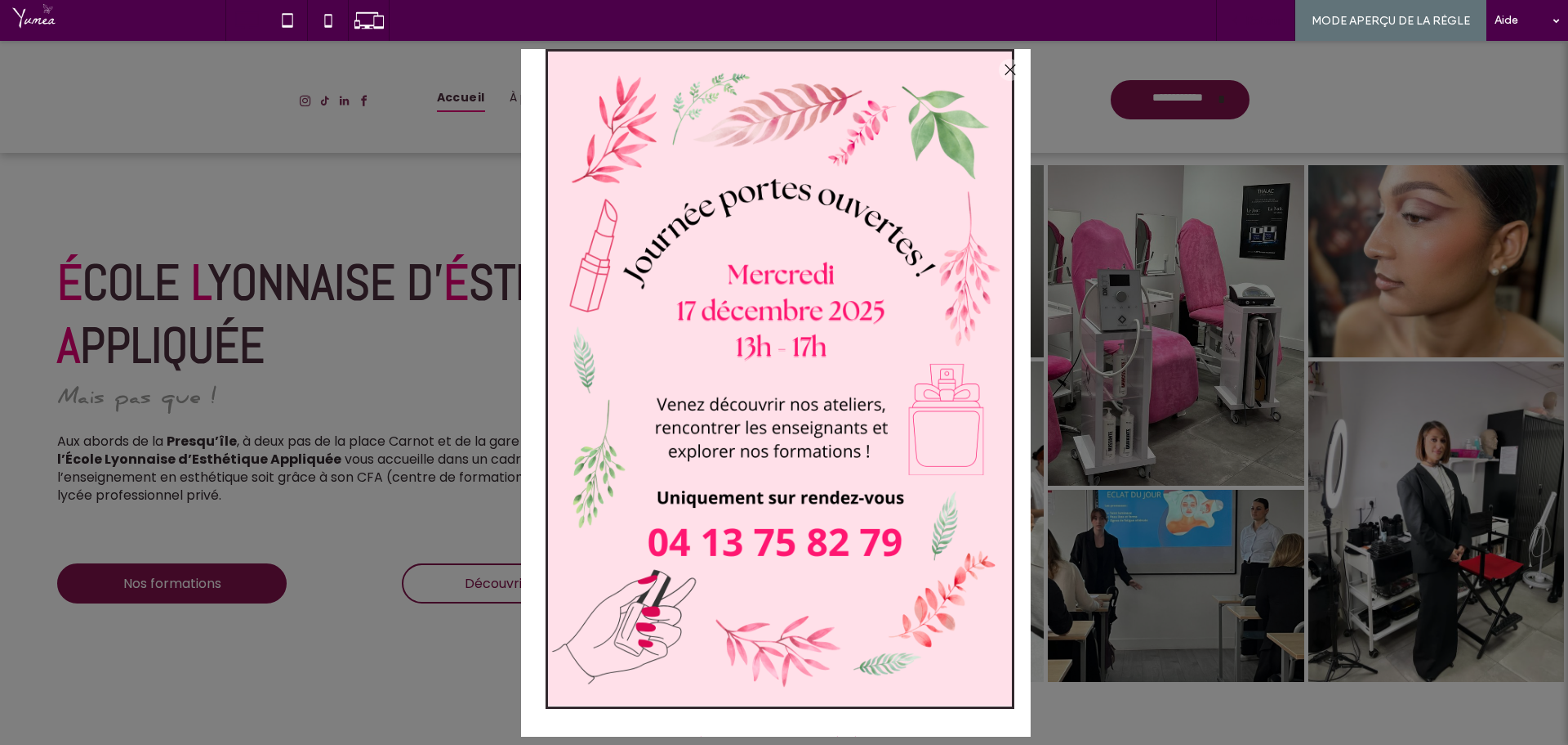
click at [1273, 19] on span "Retour" at bounding box center [1264, 20] width 37 height 14
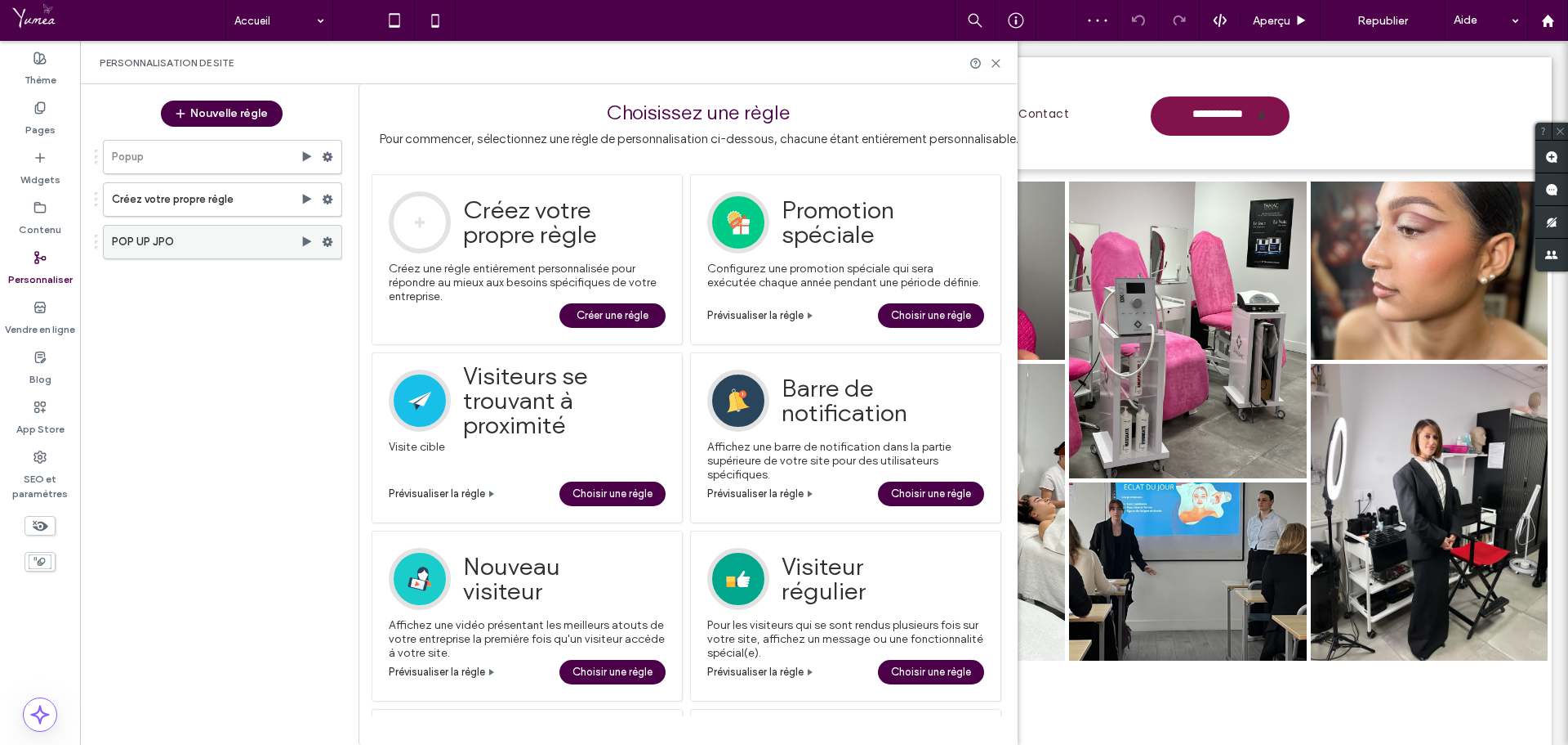
click at [326, 241] on icon at bounding box center [327, 242] width 12 height 12
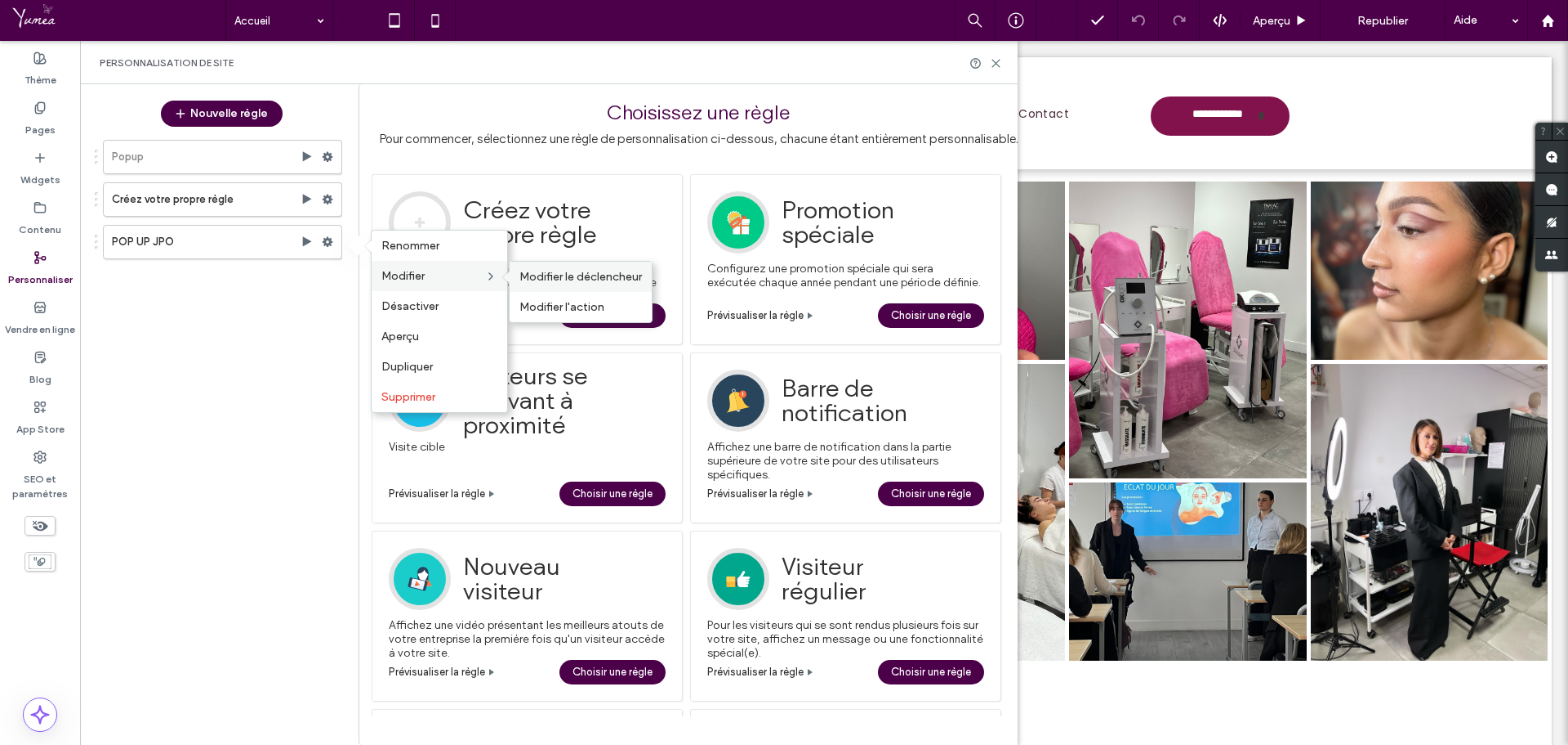
click at [540, 274] on span "Modifier le déclencheur" at bounding box center [581, 277] width 123 height 14
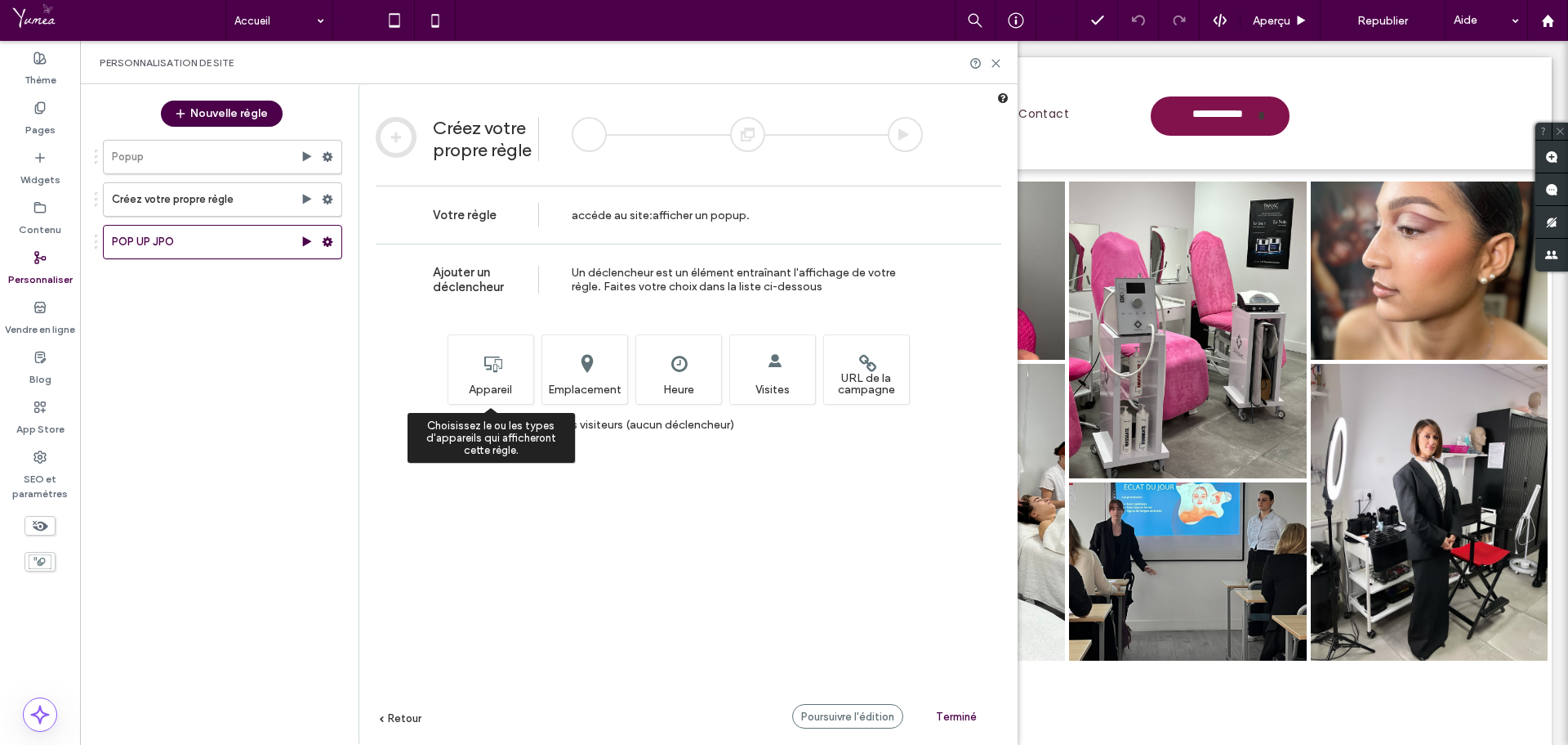
click at [480, 365] on div "Choisissez le ou les types d'appareils qui afficheront cette règle. Appareil" at bounding box center [490, 369] width 86 height 69
click at [513, 357] on div "Choisissez le ou les types d'appareils qui afficheront cette règle. Appareil" at bounding box center [490, 369] width 86 height 69
click at [455, 424] on label "Afficher pour tous les visiteurs (aucun déclencheur)" at bounding box center [591, 424] width 286 height 14
click at [483, 359] on div "Choisissez le ou les types d'appareils qui afficheront cette règle. Appareil" at bounding box center [490, 369] width 86 height 69
click at [848, 710] on span "Poursuivre l'édition" at bounding box center [848, 716] width 94 height 13
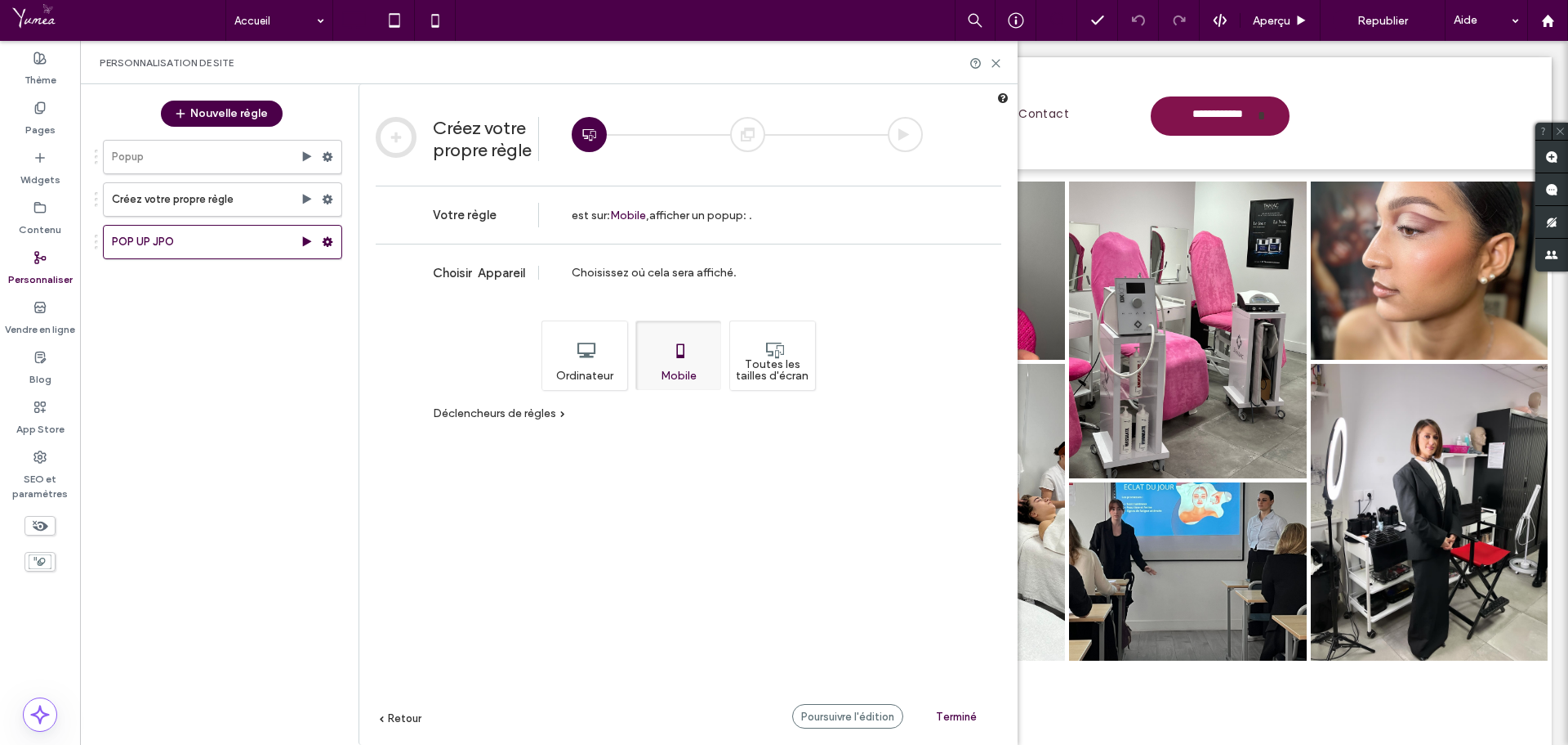
click at [593, 353] on div "Ordinateur" at bounding box center [585, 355] width 86 height 69
click at [795, 354] on div "Toutes les tailles d'écran" at bounding box center [773, 355] width 86 height 69
click at [861, 711] on span "Poursuivre l'édition" at bounding box center [848, 716] width 94 height 13
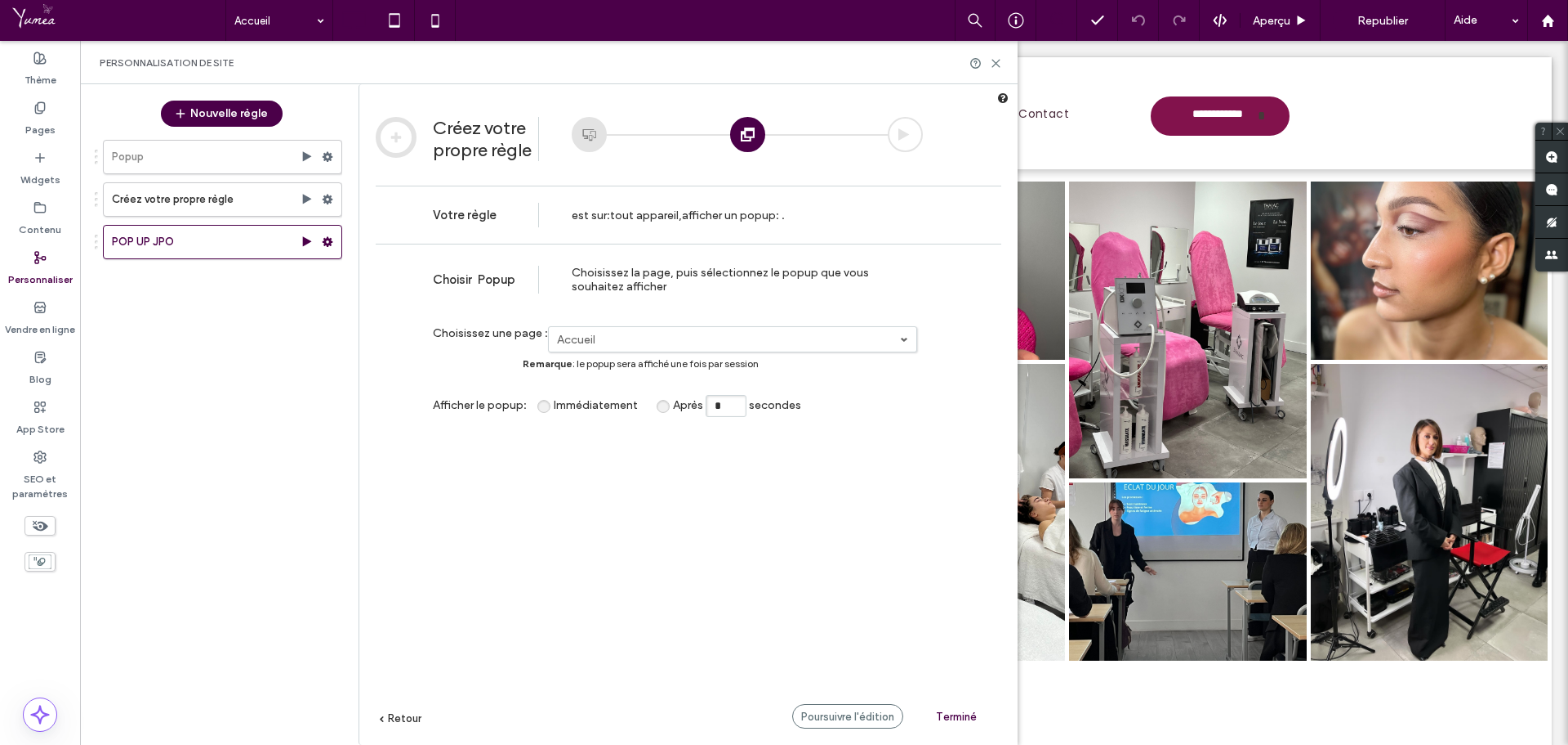
click at [410, 716] on span "Retour" at bounding box center [404, 718] width 33 height 13
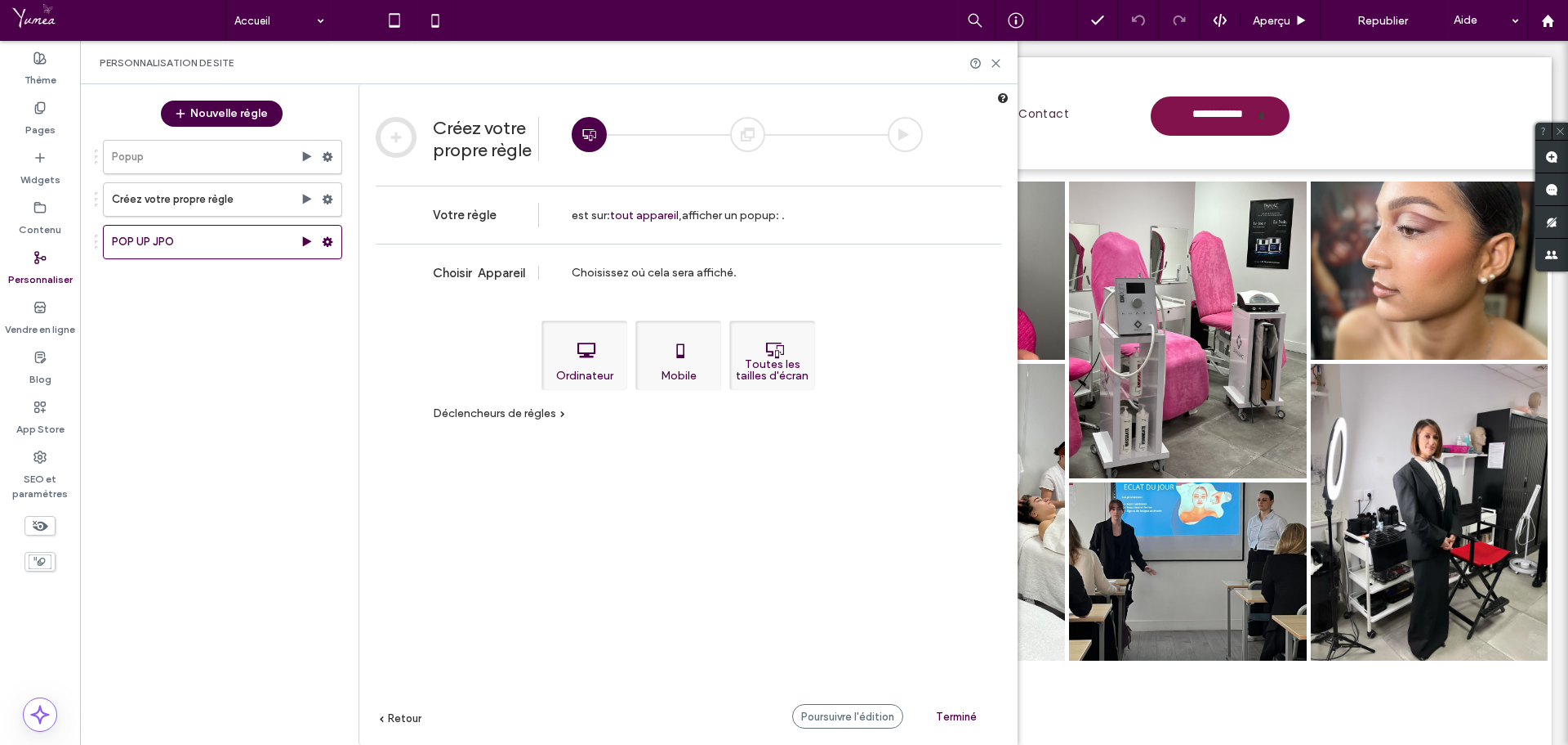
click at [398, 719] on span "Retour" at bounding box center [404, 718] width 33 height 13
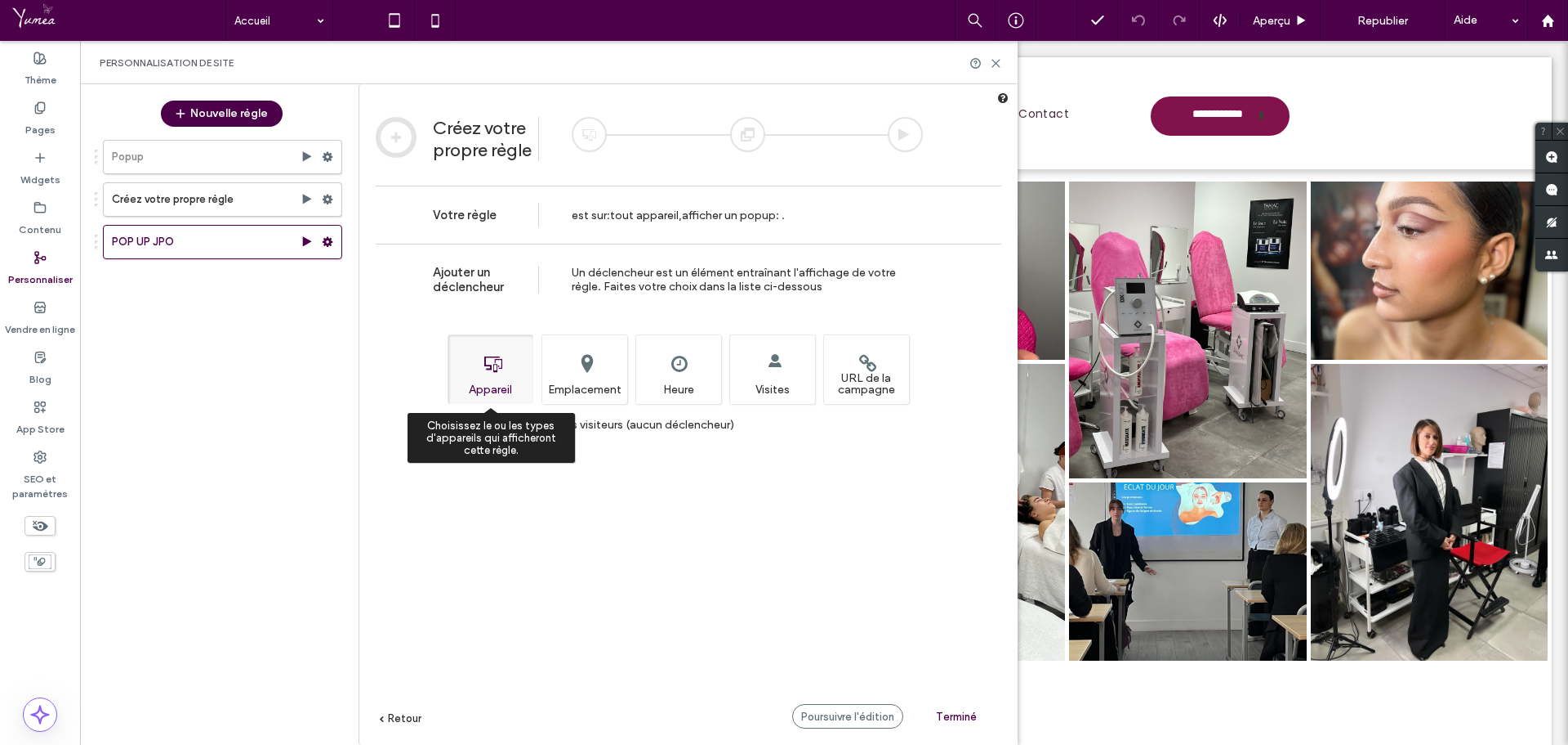
click at [490, 363] on div "Choisissez le ou les types d'appareils qui afficheront cette règle. Appareil" at bounding box center [490, 369] width 86 height 69
click at [449, 427] on label "Afficher pour tous les visiteurs (aucun déclencheur)" at bounding box center [591, 424] width 286 height 14
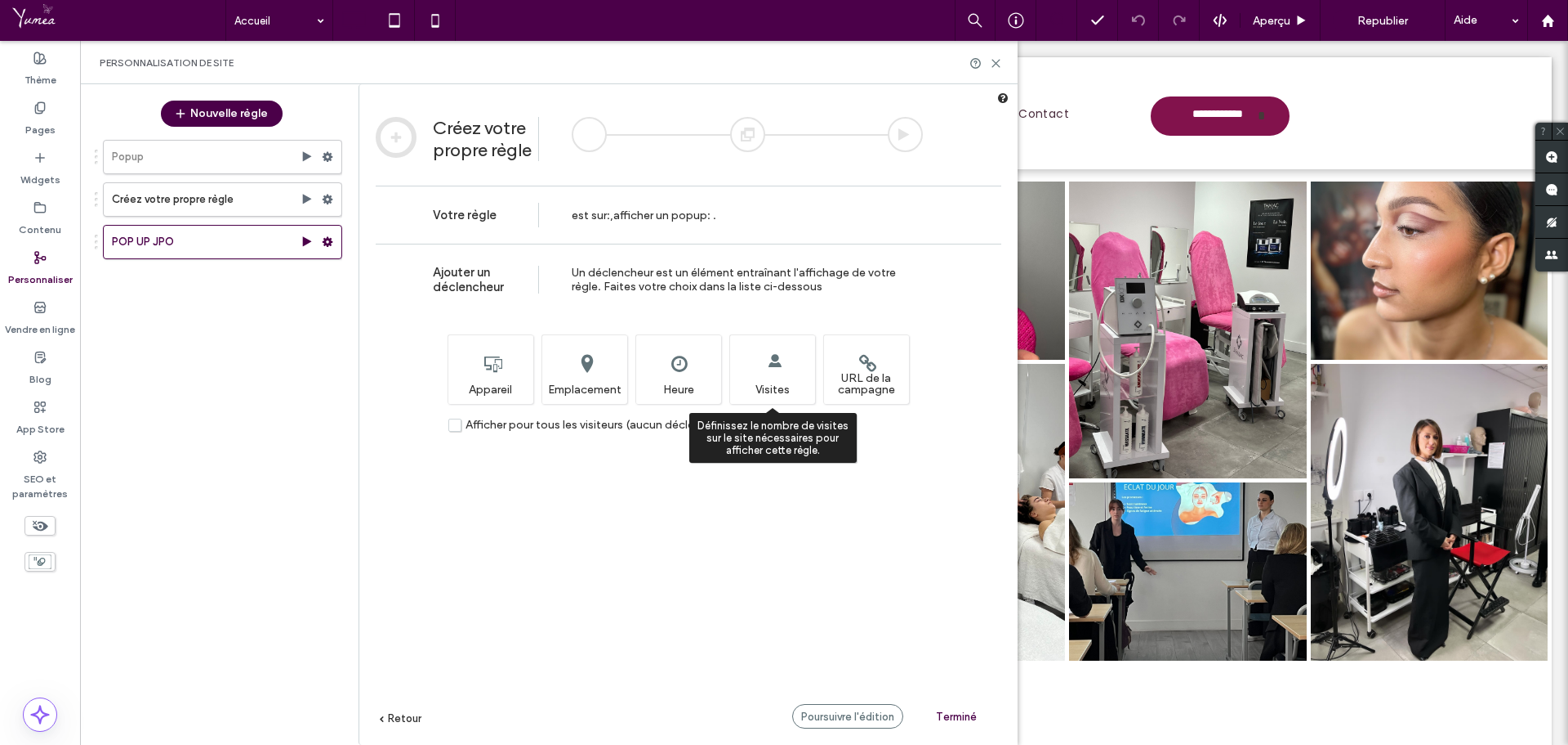
click at [751, 384] on div "Définissez le nombre de visites sur le site nécessaires pour afficher cette règ…" at bounding box center [773, 369] width 86 height 69
click at [863, 719] on span "Poursuivre l'édition" at bounding box center [848, 716] width 94 height 13
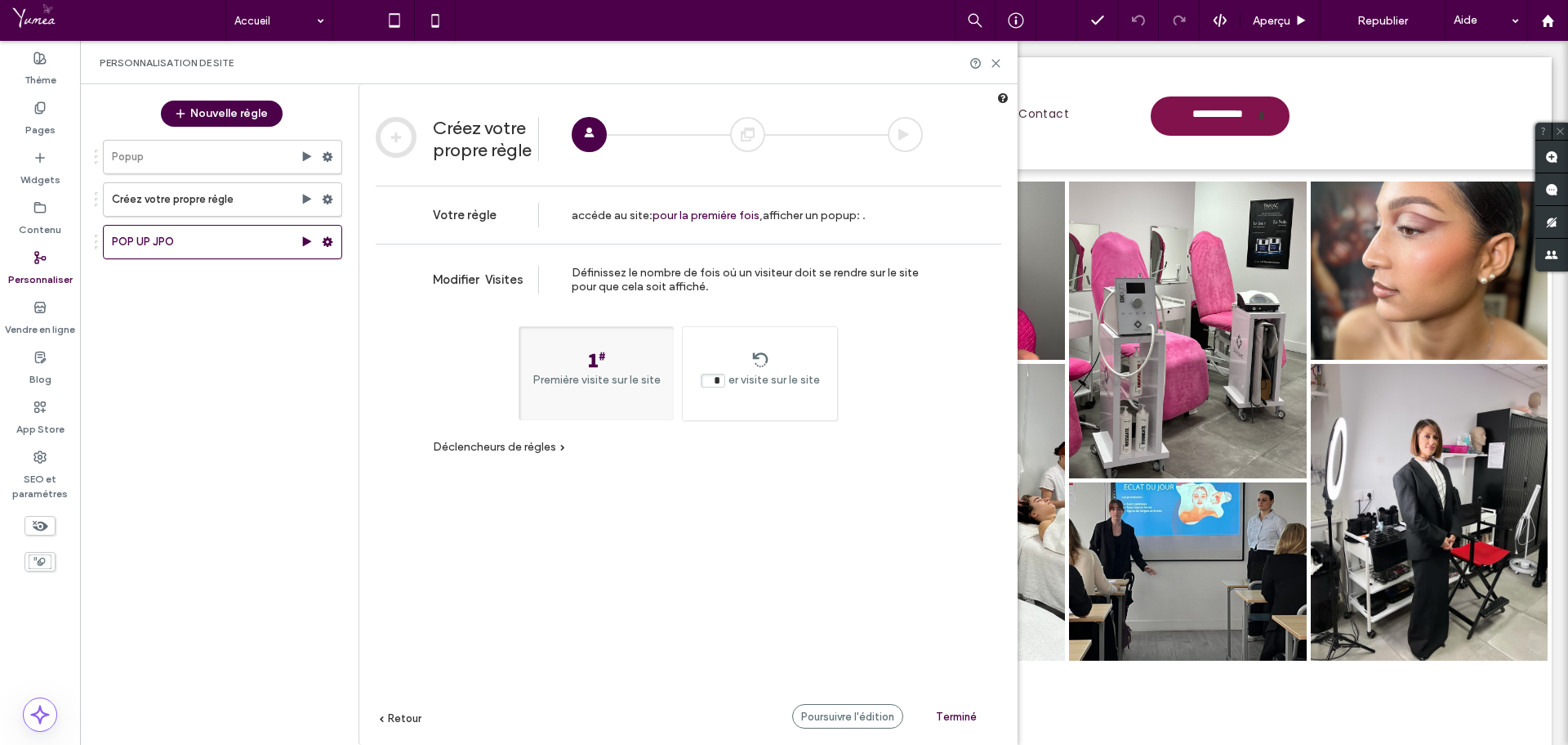
click at [399, 720] on span "Retour" at bounding box center [404, 718] width 33 height 13
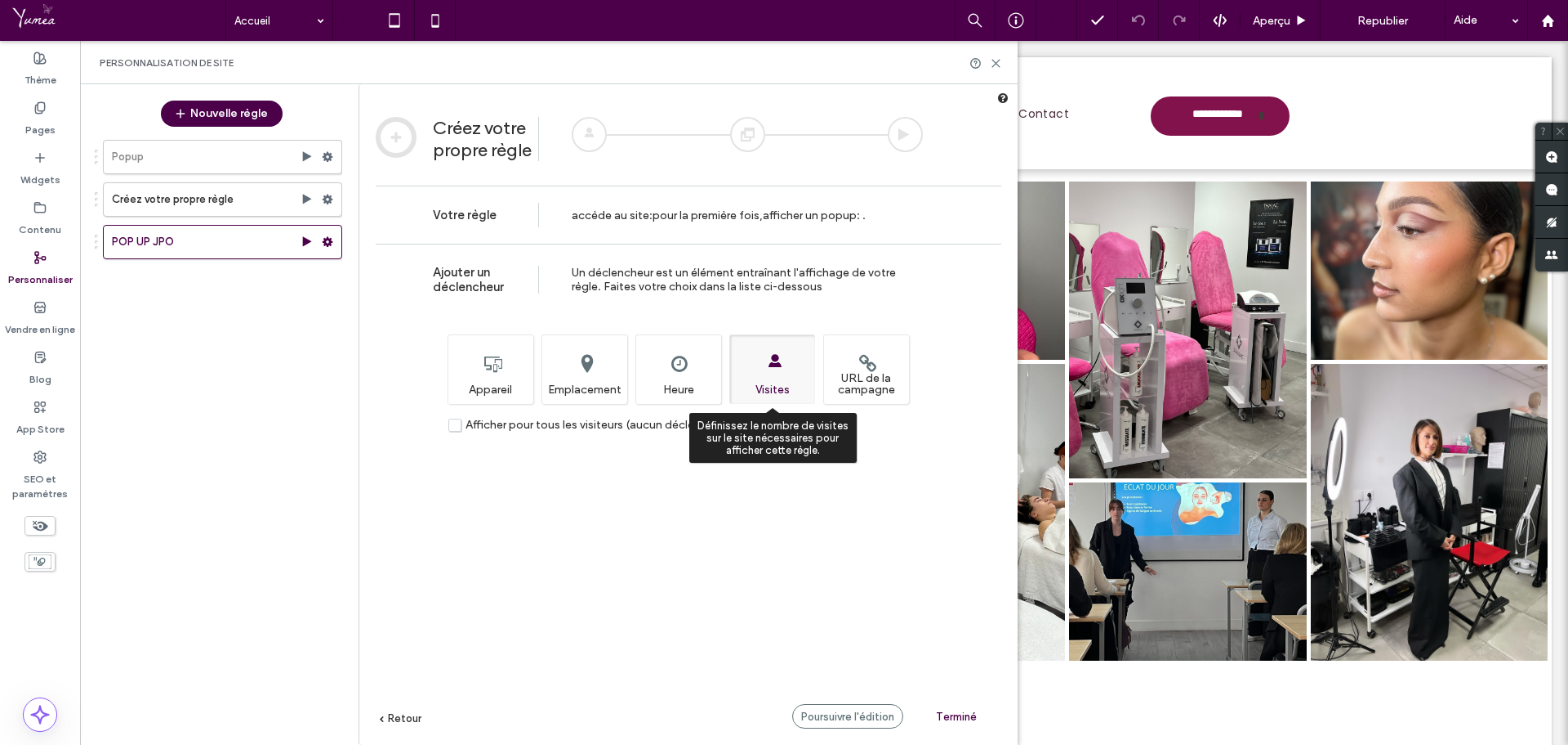
click at [784, 358] on div "Définissez le nombre de visites sur le site nécessaires pour afficher cette règ…" at bounding box center [773, 369] width 86 height 69
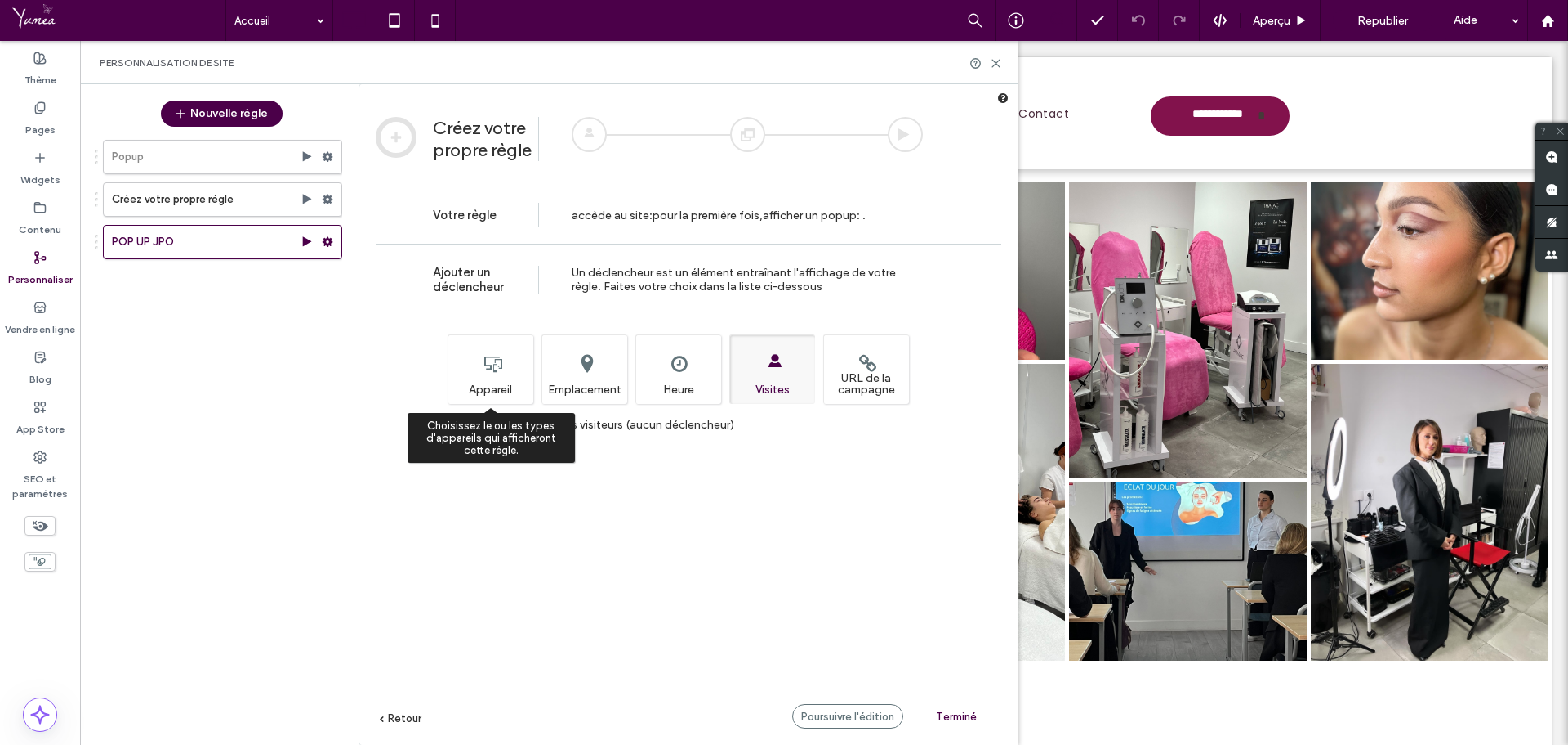
click at [496, 358] on div "Choisissez le ou les types d'appareils qui afficheront cette règle. Appareil" at bounding box center [490, 369] width 86 height 69
click at [490, 378] on div "Choisissez le ou les types d'appareils qui afficheront cette règle. Appareil" at bounding box center [490, 369] width 86 height 69
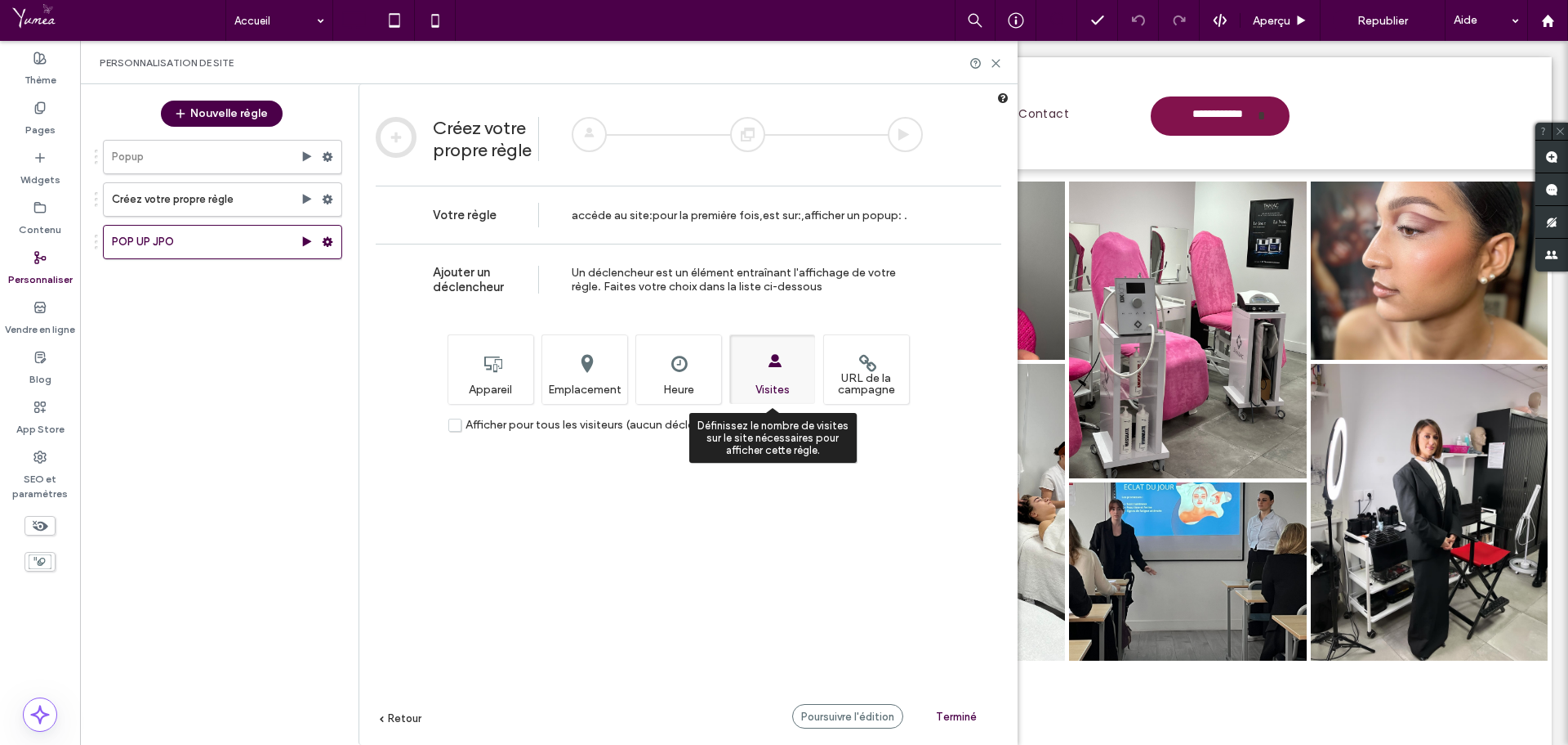
click at [789, 372] on div "Définissez le nombre de visites sur le site nécessaires pour afficher cette règ…" at bounding box center [773, 369] width 86 height 69
click at [790, 374] on div "Définissez le nombre de visites sur le site nécessaires pour afficher cette règ…" at bounding box center [773, 369] width 86 height 69
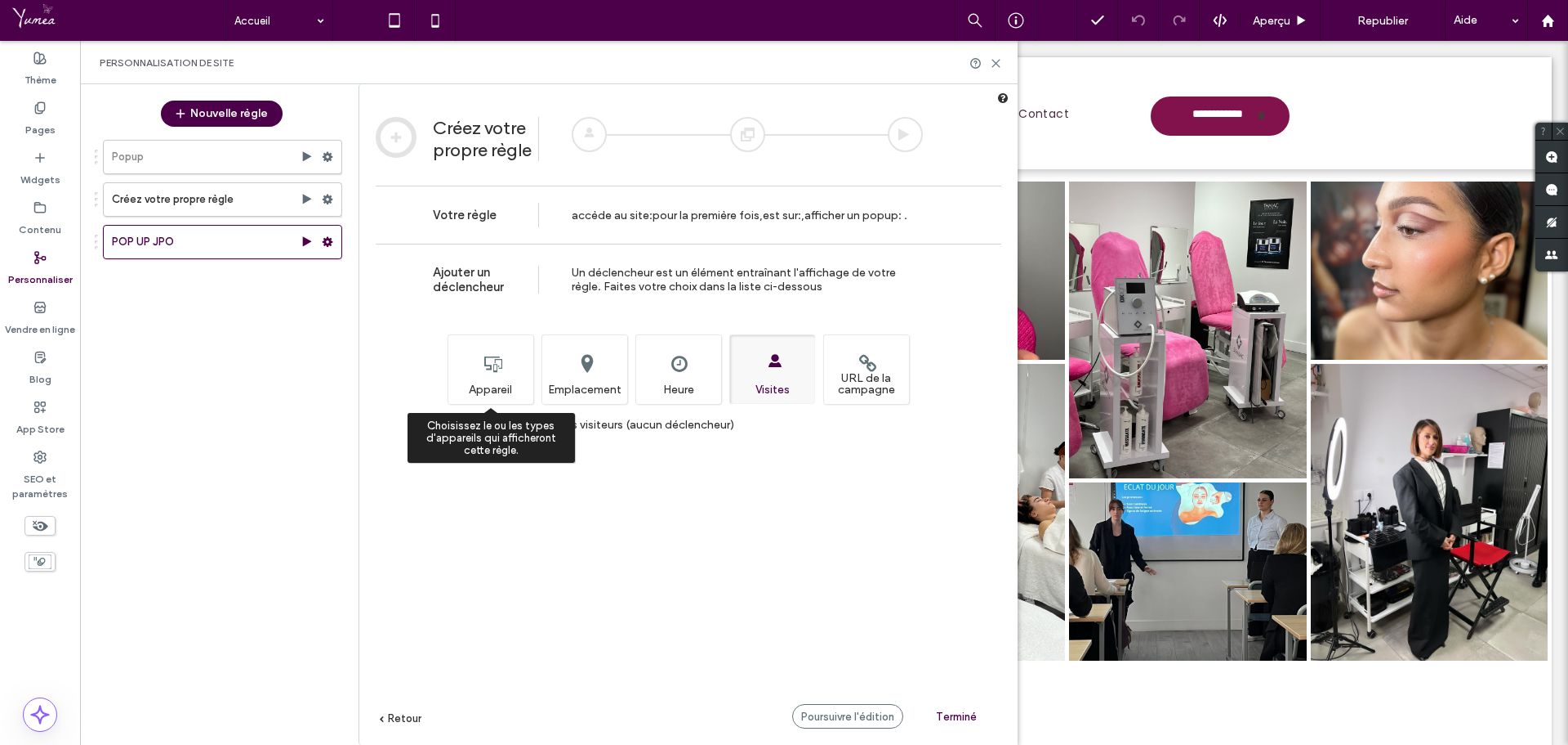
click at [490, 356] on div "Choisissez le ou les types d'appareils qui afficheront cette règle. Appareil" at bounding box center [490, 369] width 86 height 69
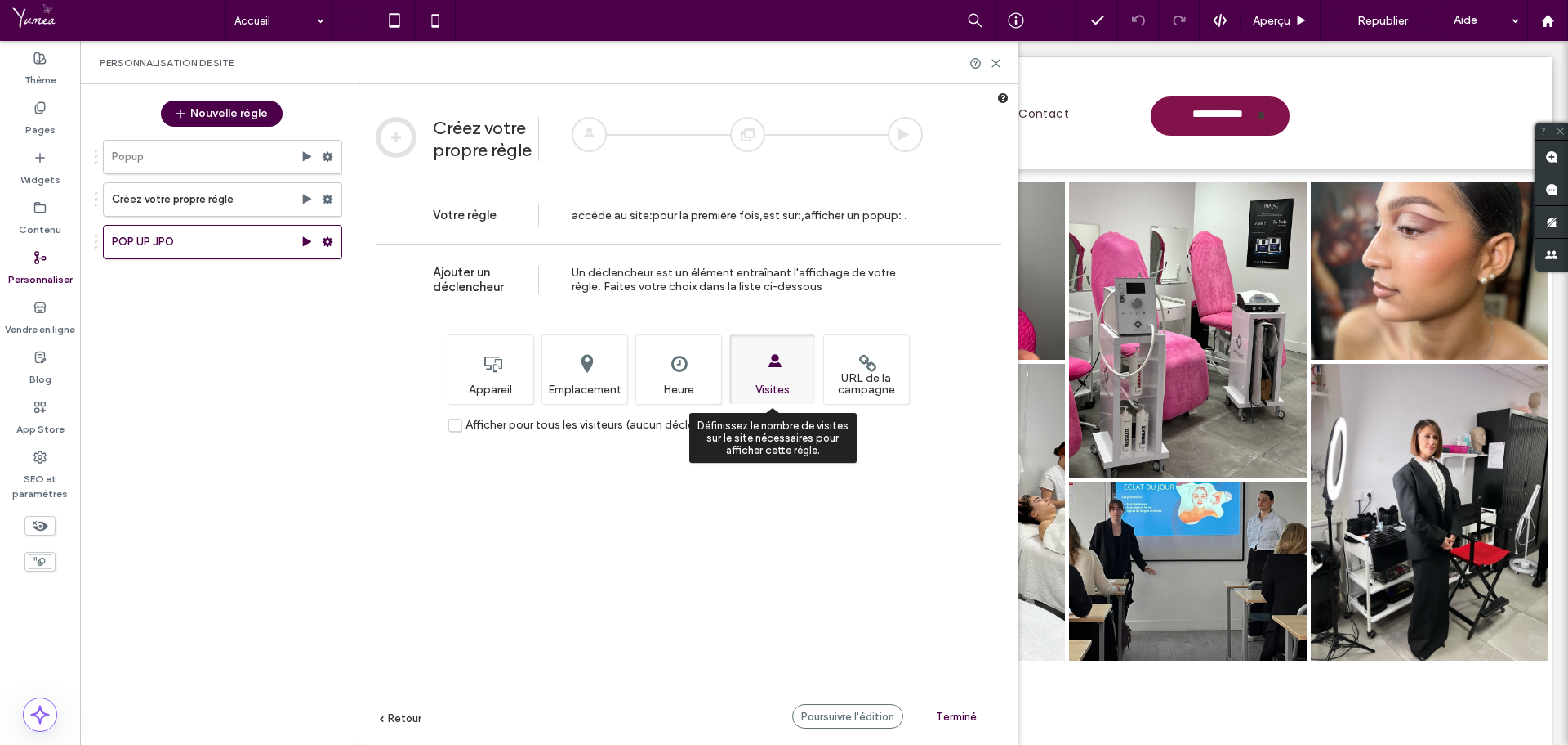
click at [794, 347] on div "Définissez le nombre de visites sur le site nécessaires pour afficher cette règ…" at bounding box center [773, 369] width 86 height 69
click at [411, 712] on span "Retour" at bounding box center [404, 718] width 33 height 13
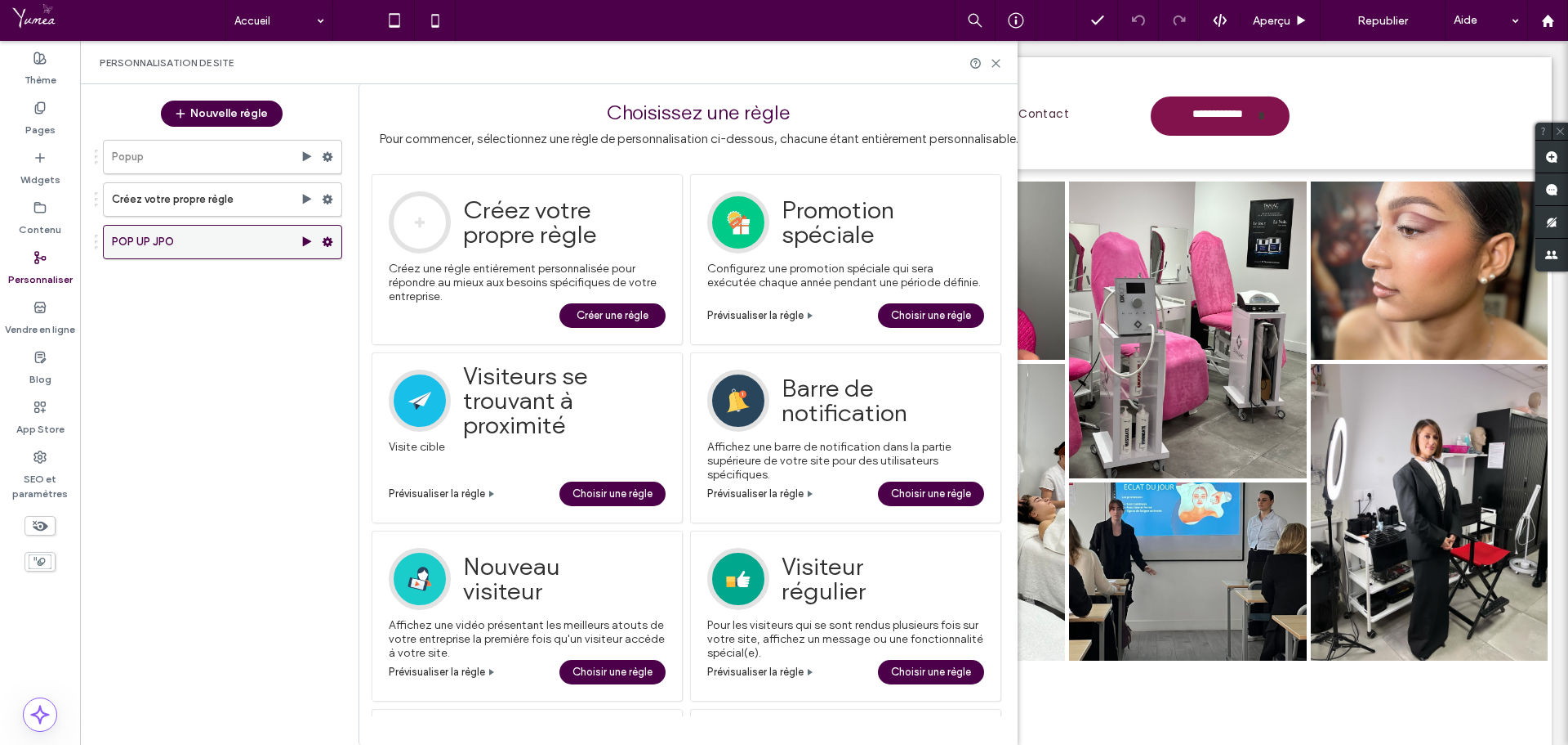
click at [326, 242] on icon at bounding box center [327, 242] width 12 height 12
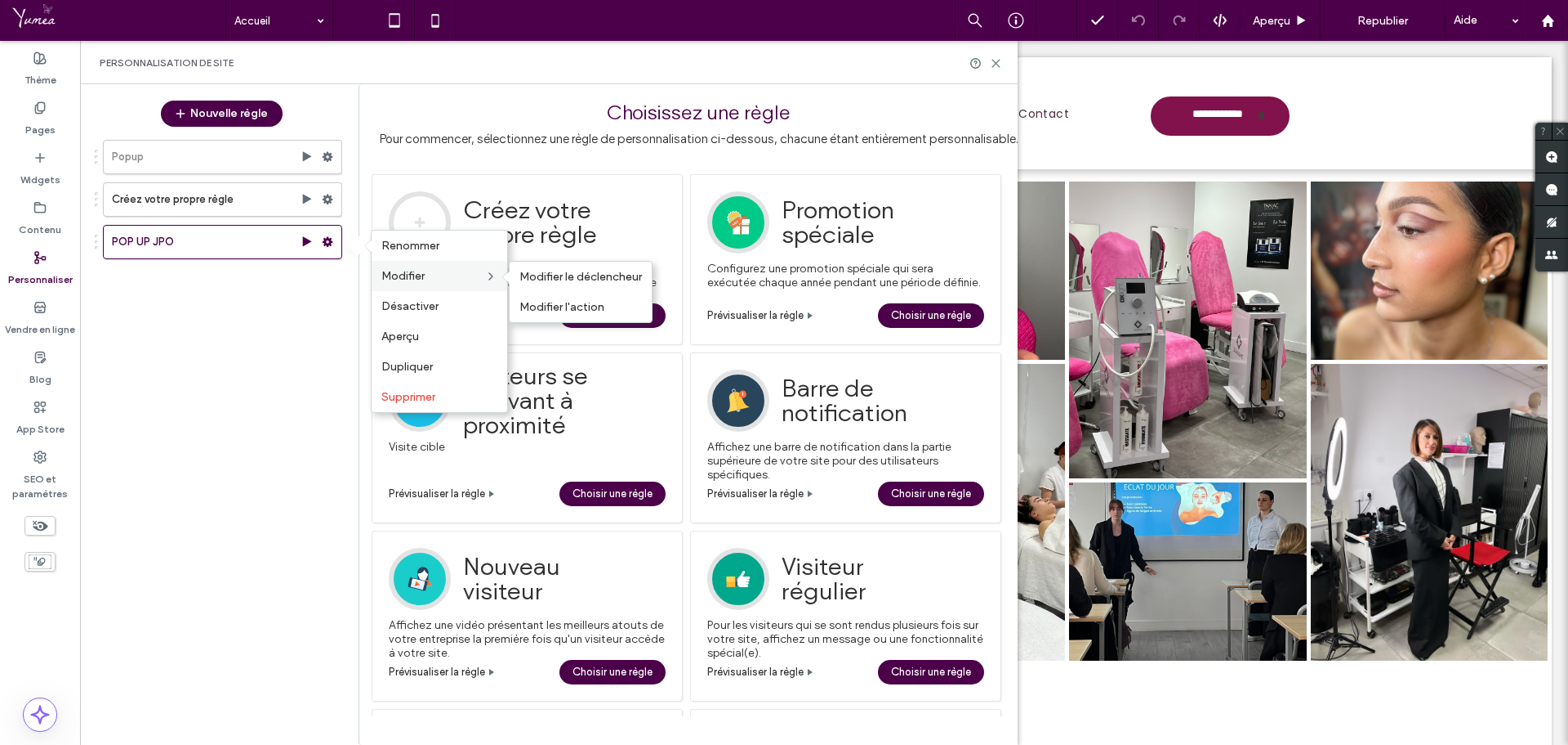
click at [402, 265] on div "Modifier Modifier le déclencheur Modifier l'action" at bounding box center [439, 275] width 135 height 30
click at [559, 271] on span "Modifier le déclencheur" at bounding box center [581, 277] width 123 height 14
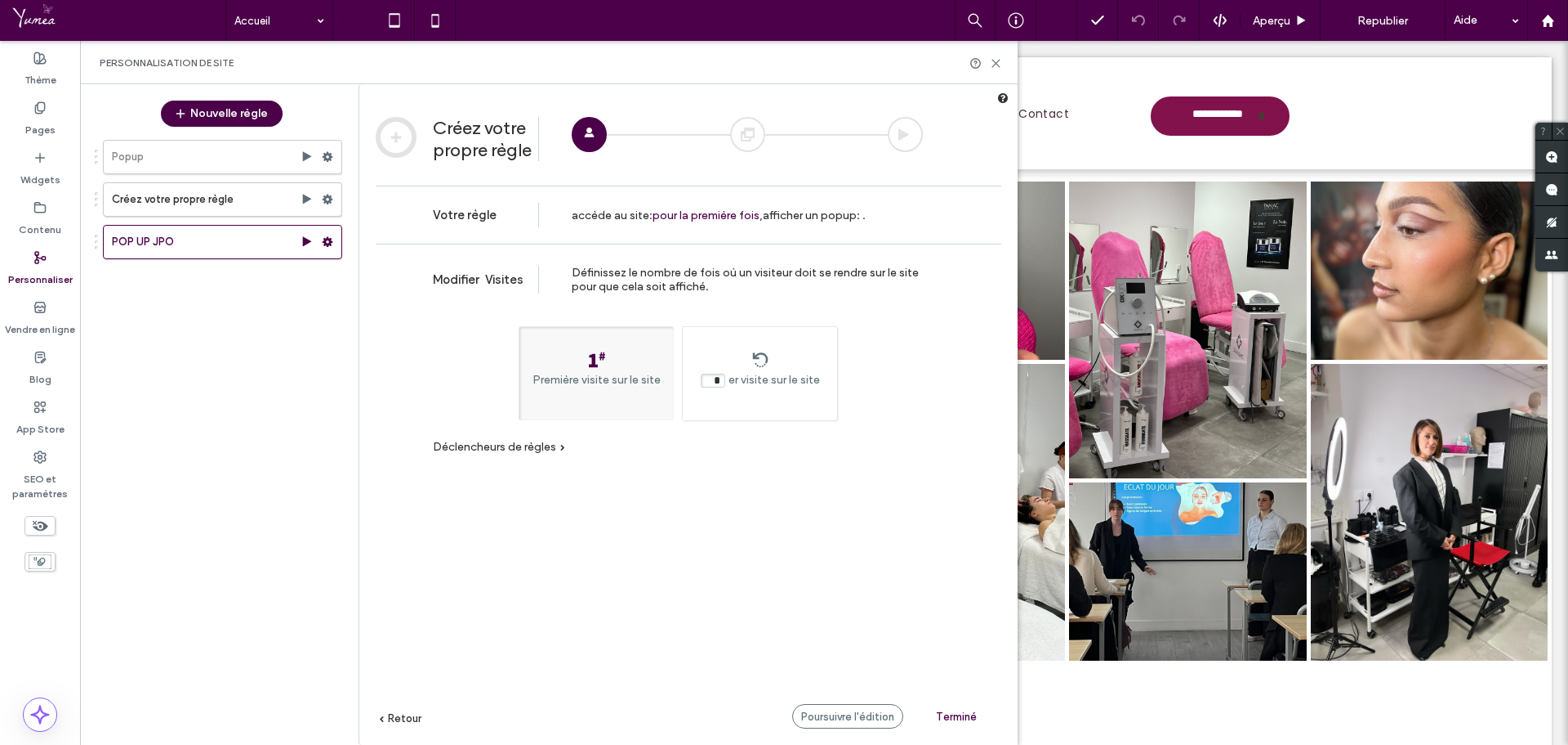
click at [571, 359] on div "Première visite sur le site" at bounding box center [595, 372] width 155 height 94
click at [390, 717] on span "Retour" at bounding box center [404, 718] width 33 height 13
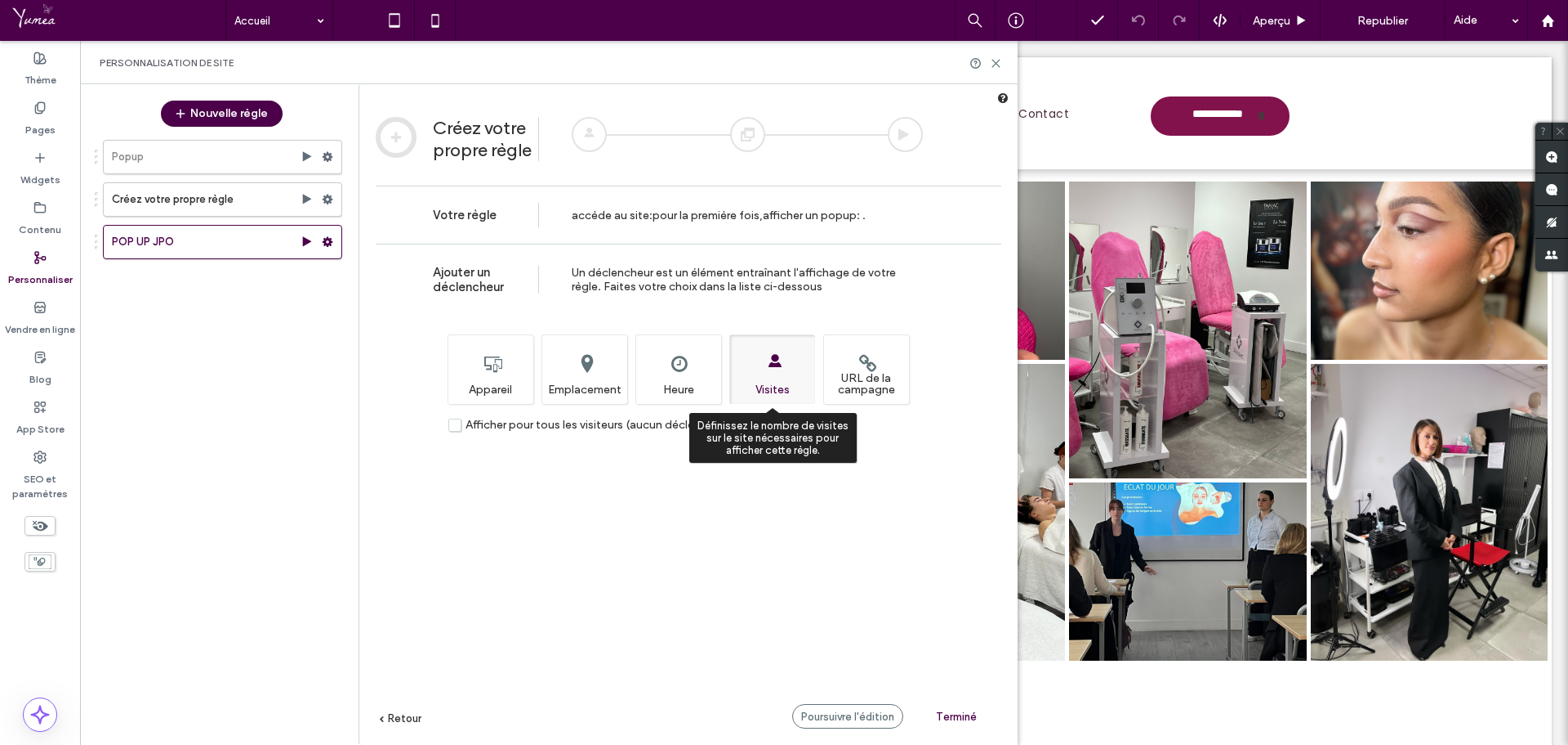
click at [757, 396] on div "Définissez le nombre de visites sur le site nécessaires pour afficher cette règ…" at bounding box center [773, 369] width 86 height 69
click at [695, 372] on div "Définissez l'heure et/ou la date auxquelles vous souhaitez que cette règle s'af…" at bounding box center [678, 369] width 86 height 69
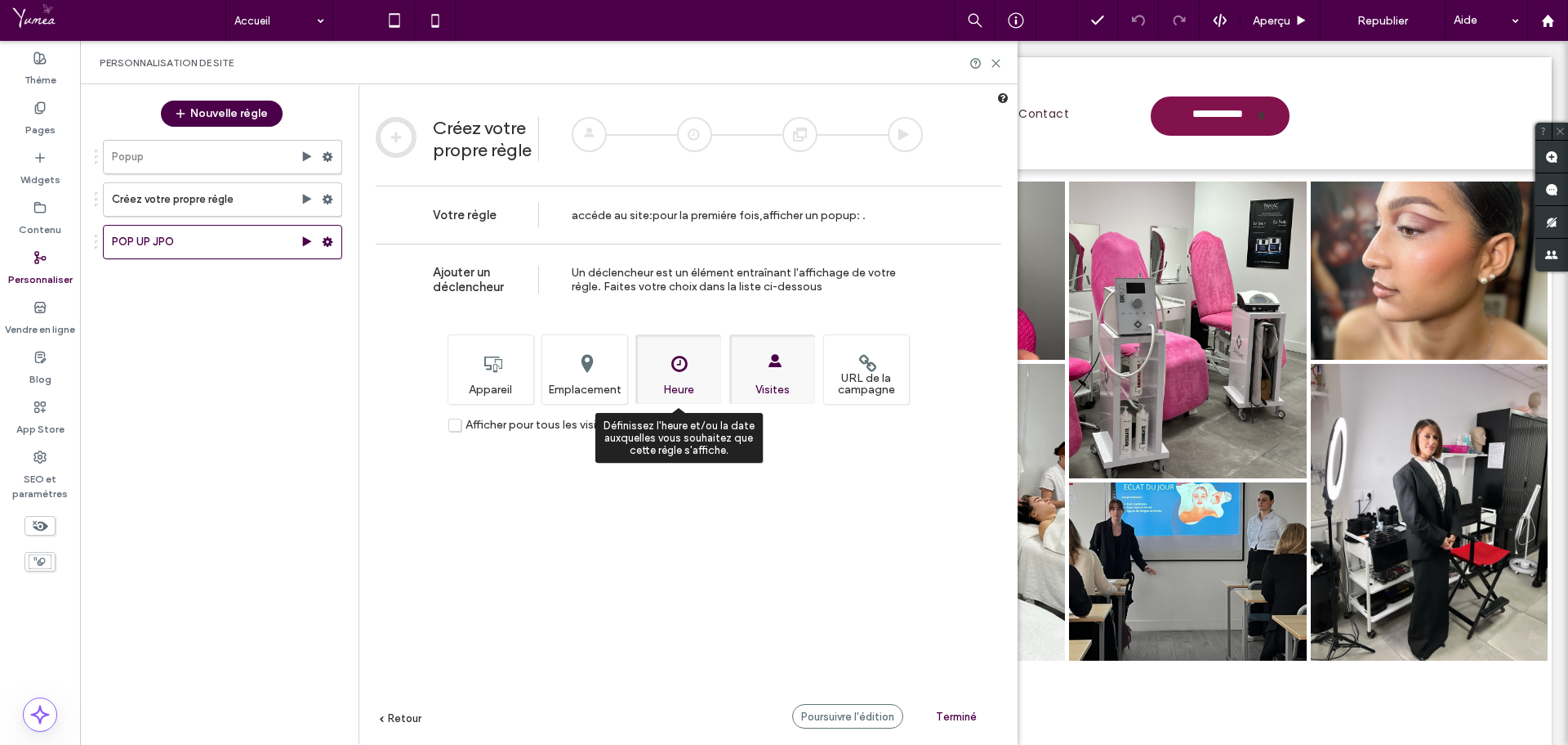
click at [693, 375] on div "Définissez l'heure et/ou la date auxquelles vous souhaitez que cette règle s'af…" at bounding box center [678, 369] width 86 height 69
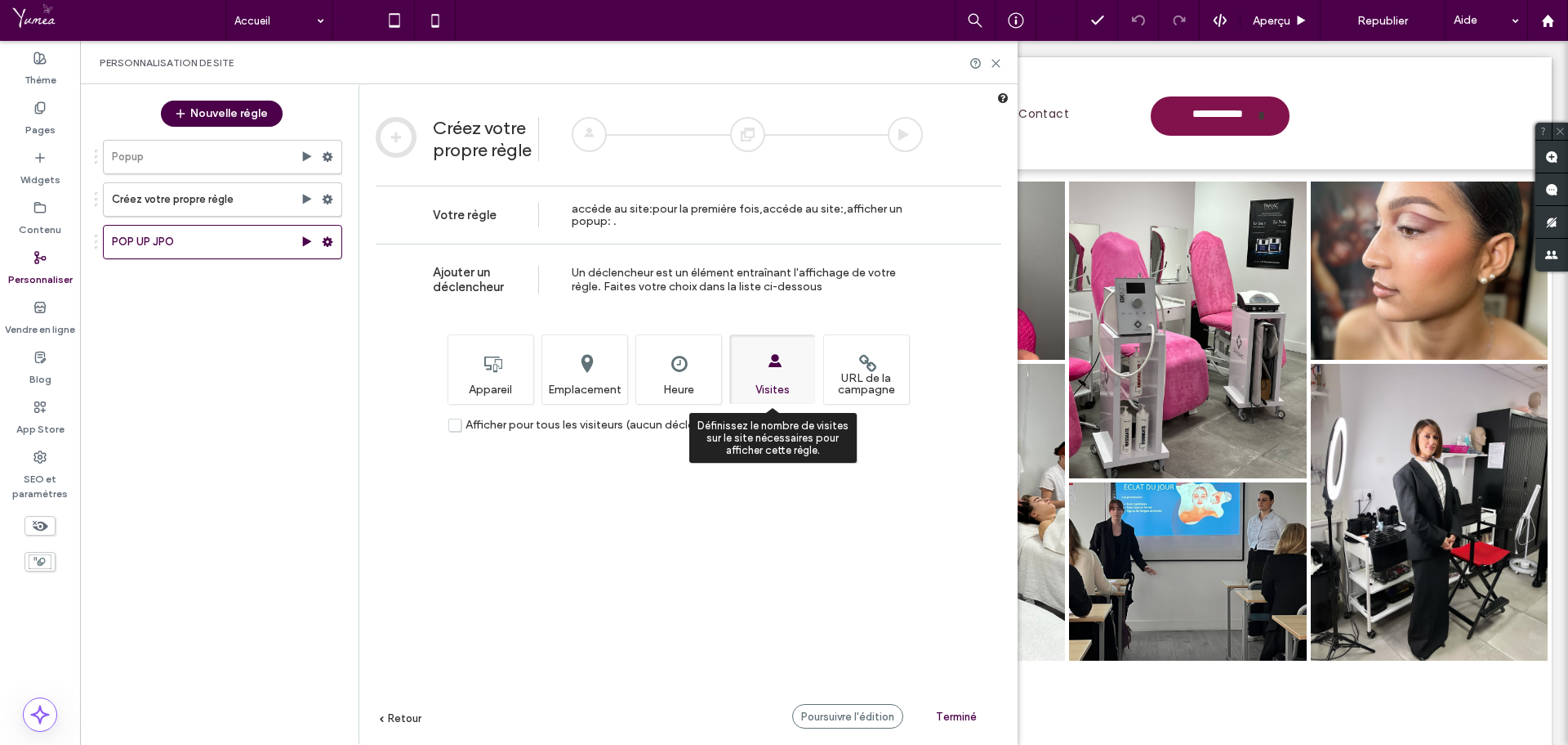
click at [776, 375] on div "Définissez le nombre de visites sur le site nécessaires pour afficher cette règ…" at bounding box center [773, 369] width 86 height 69
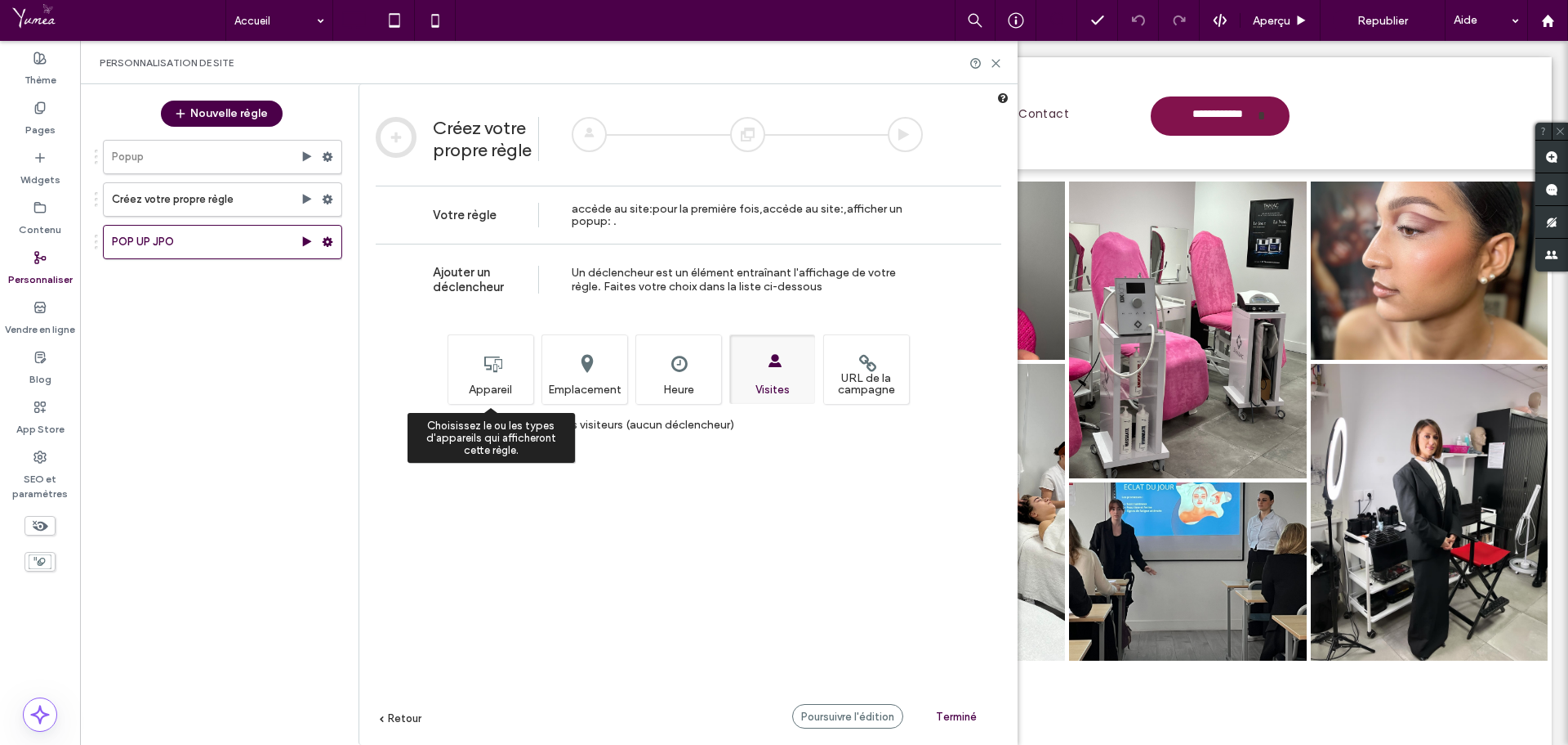
click at [493, 354] on div "Choisissez le ou les types d'appareils qui afficheront cette règle. Appareil" at bounding box center [490, 369] width 86 height 69
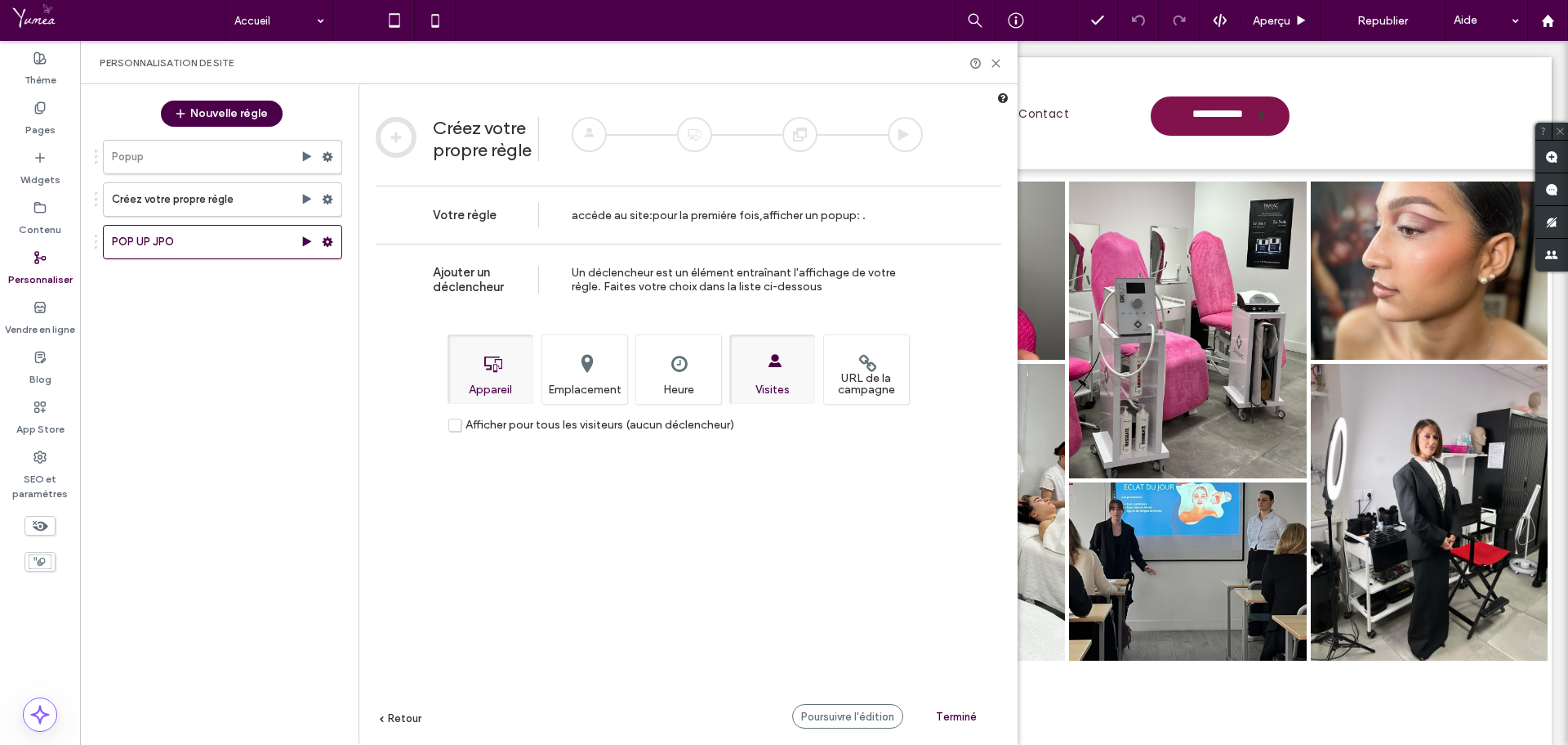
click at [493, 354] on div "Choisissez le ou les types d'appareils qui afficheront cette règle. Appareil" at bounding box center [490, 369] width 86 height 69
click at [772, 351] on div "Définissez le nombre de visites sur le site nécessaires pour afficher cette règ…" at bounding box center [773, 369] width 86 height 69
click at [516, 424] on span "Afficher pour tous les visiteurs (aucun déclencheur)" at bounding box center [600, 424] width 269 height 14
click at [816, 710] on span "Poursuivre l'édition" at bounding box center [848, 716] width 94 height 13
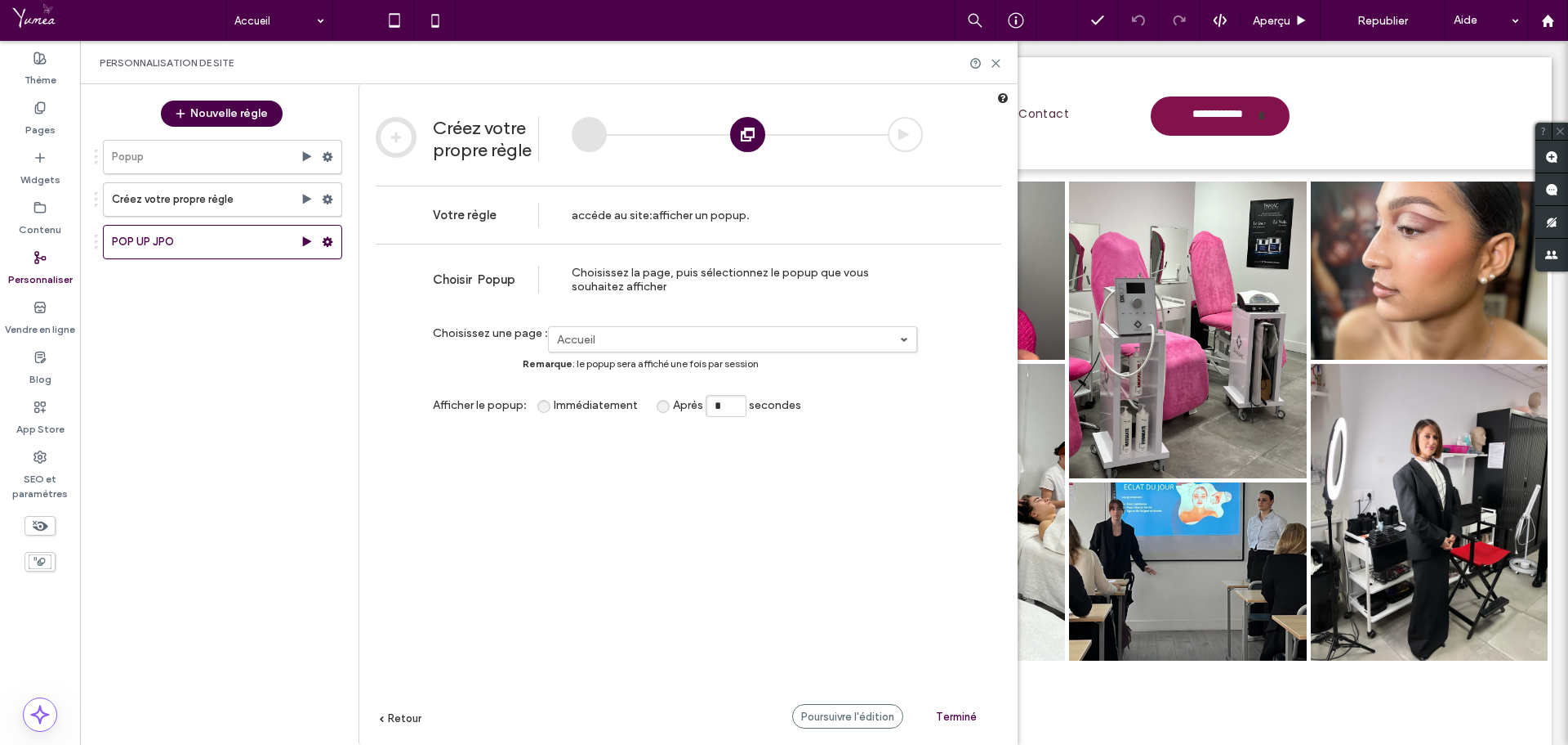
click at [901, 139] on div at bounding box center [905, 135] width 35 height 35
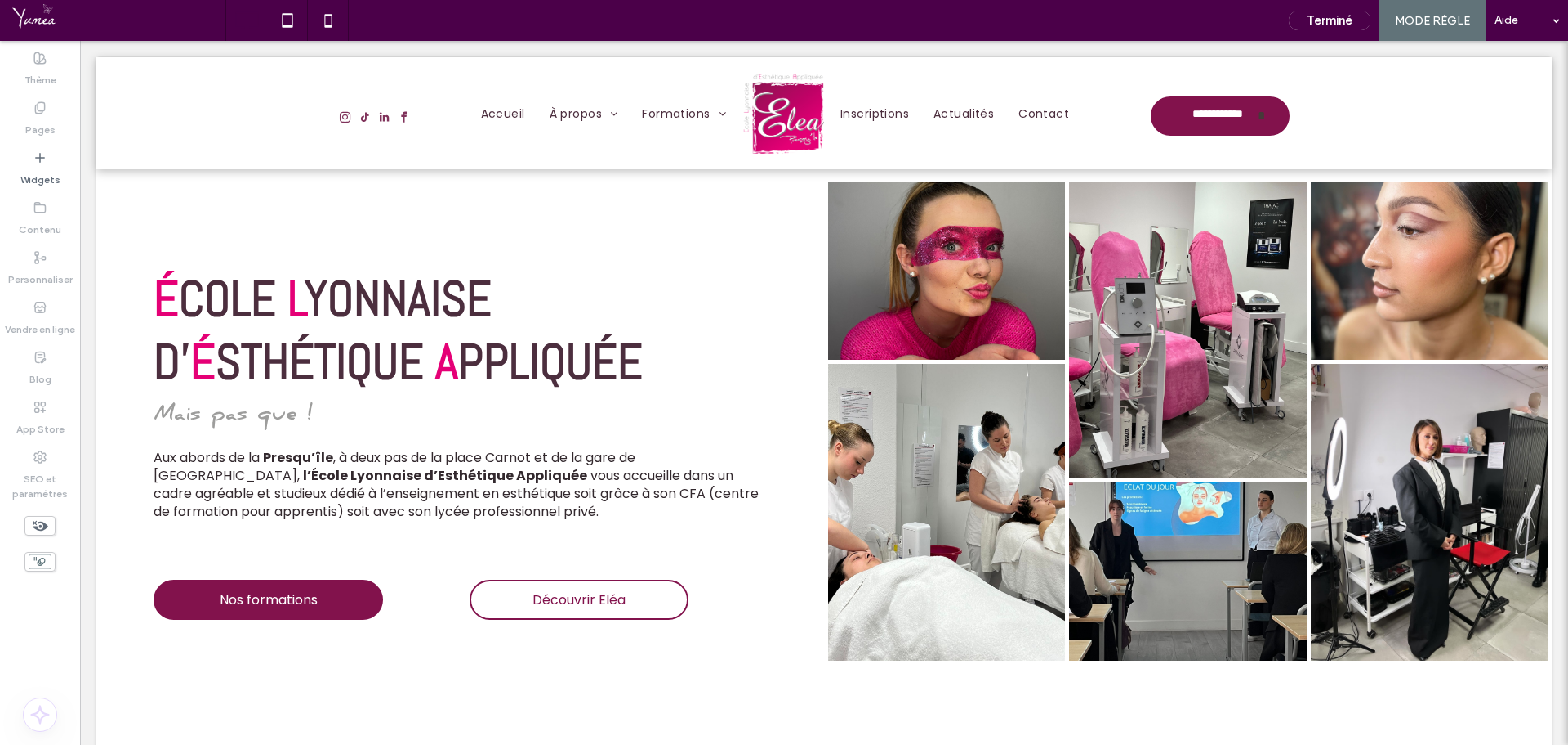
click at [1425, 22] on span "MODE RÈGLE" at bounding box center [1433, 20] width 75 height 14
click at [1324, 18] on button "Terminé" at bounding box center [1330, 20] width 82 height 20
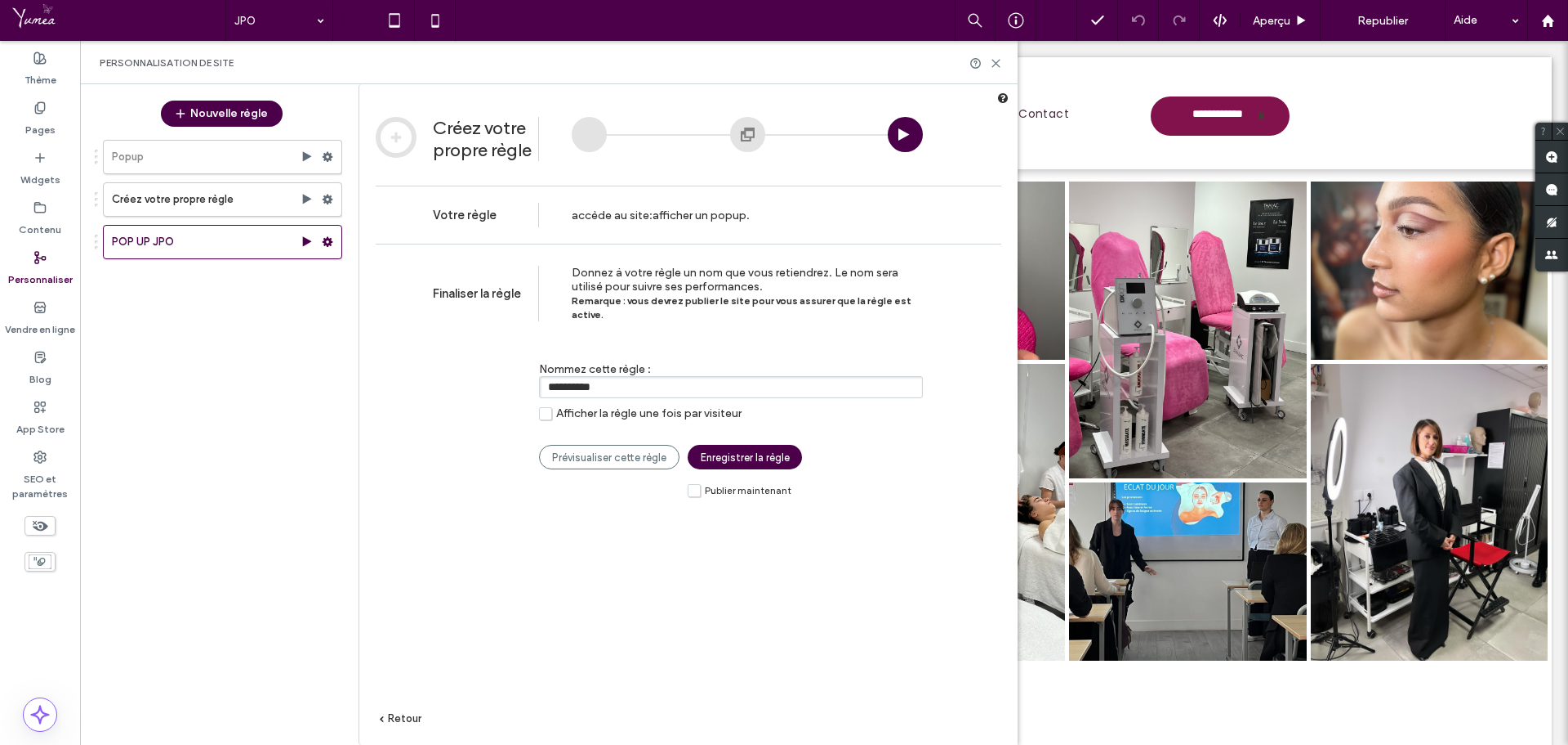
click at [695, 483] on label "Publier maintenant" at bounding box center [740, 490] width 103 height 14
click at [763, 452] on link "Enregistrer la règle" at bounding box center [745, 456] width 114 height 24
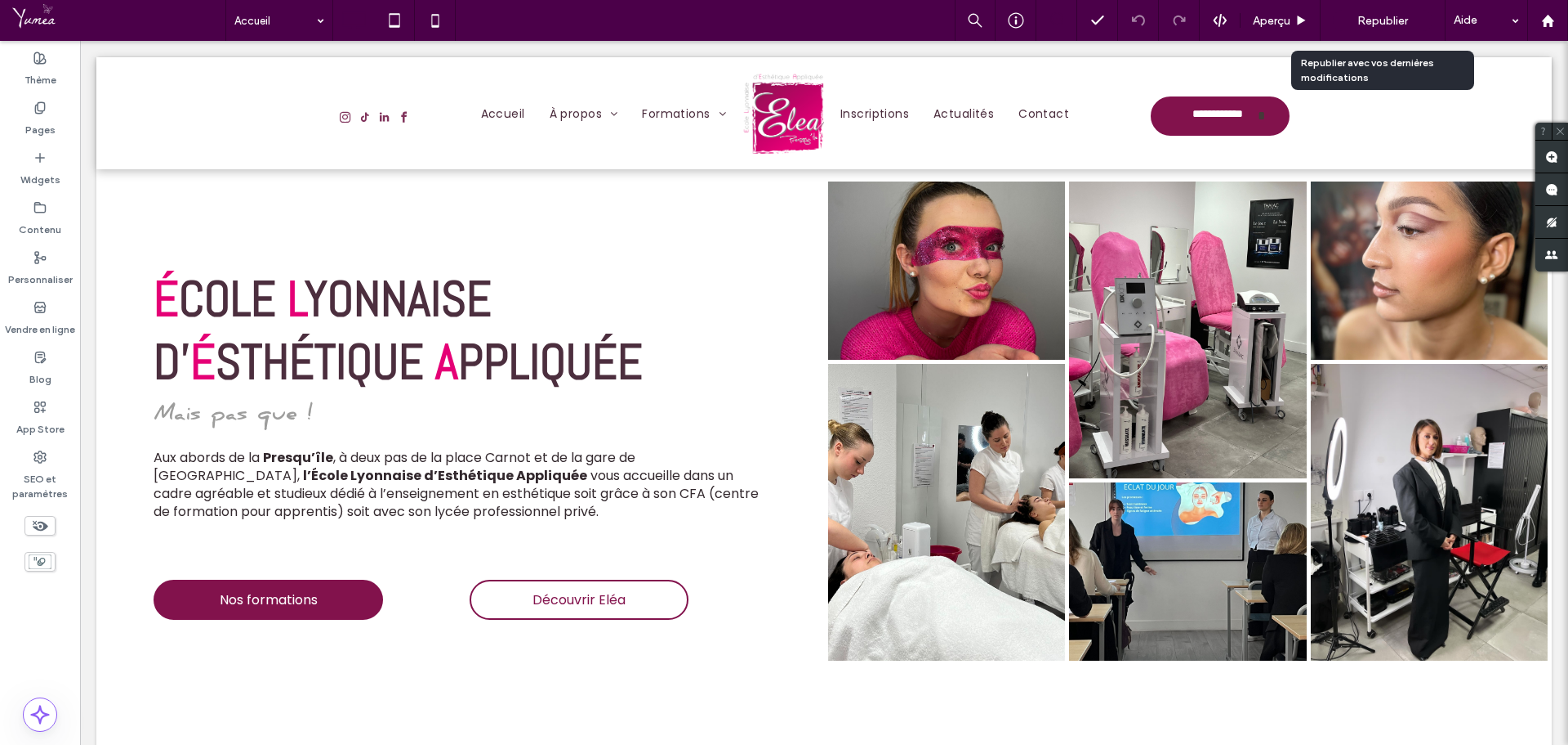
click at [1366, 15] on span "Republier" at bounding box center [1383, 20] width 51 height 14
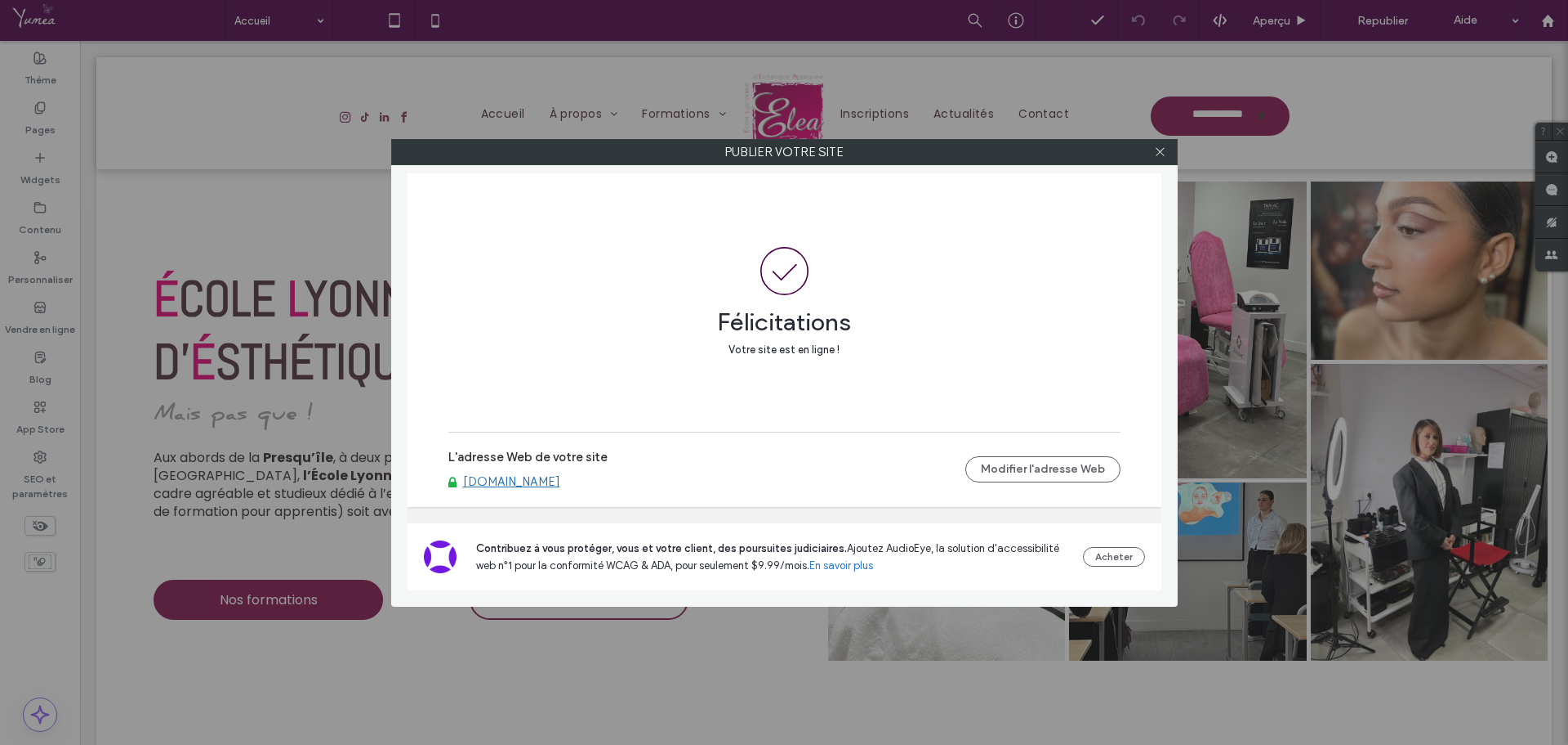
click at [521, 481] on link "[DOMAIN_NAME]" at bounding box center [512, 481] width 97 height 15
click at [35, 159] on div "Publier votre site Félicitations Votre site est en ligne ! L'adresse Web de vot…" at bounding box center [784, 372] width 1568 height 745
click at [1164, 156] on icon at bounding box center [1160, 151] width 13 height 13
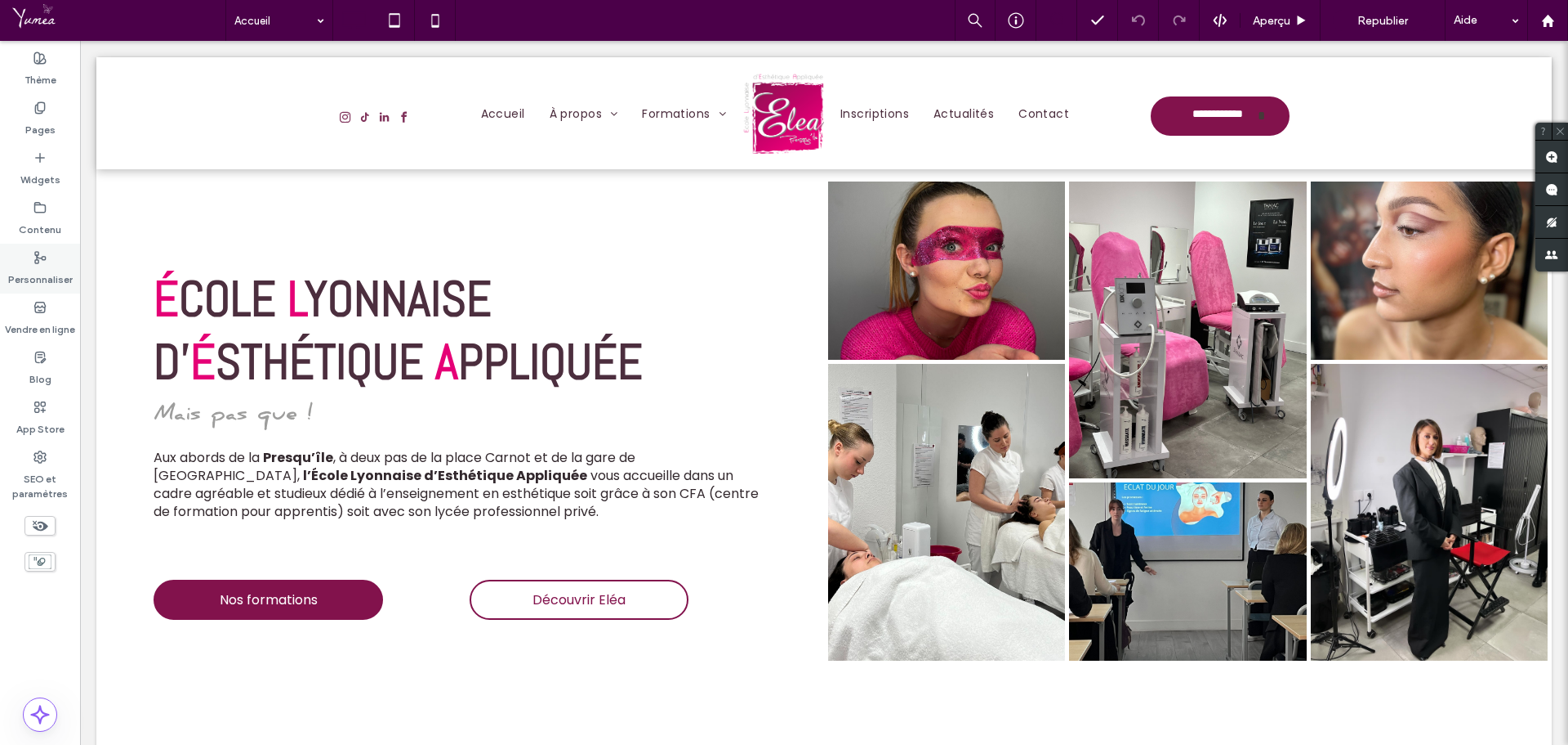
click at [28, 255] on div "Personnaliser" at bounding box center [40, 268] width 80 height 50
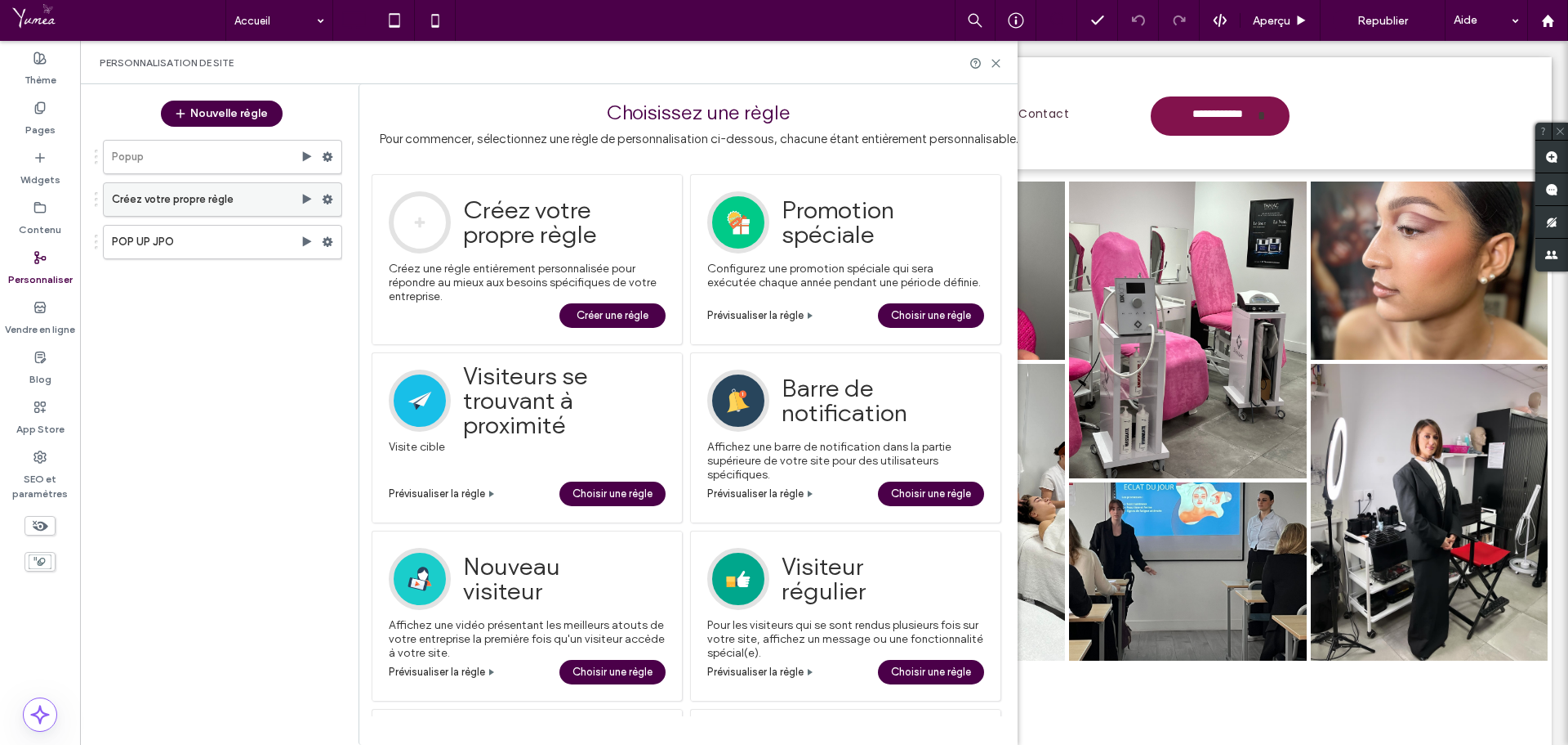
click at [326, 198] on use at bounding box center [327, 200] width 11 height 10
click at [220, 204] on label "Créez votre propre règle" at bounding box center [207, 200] width 189 height 33
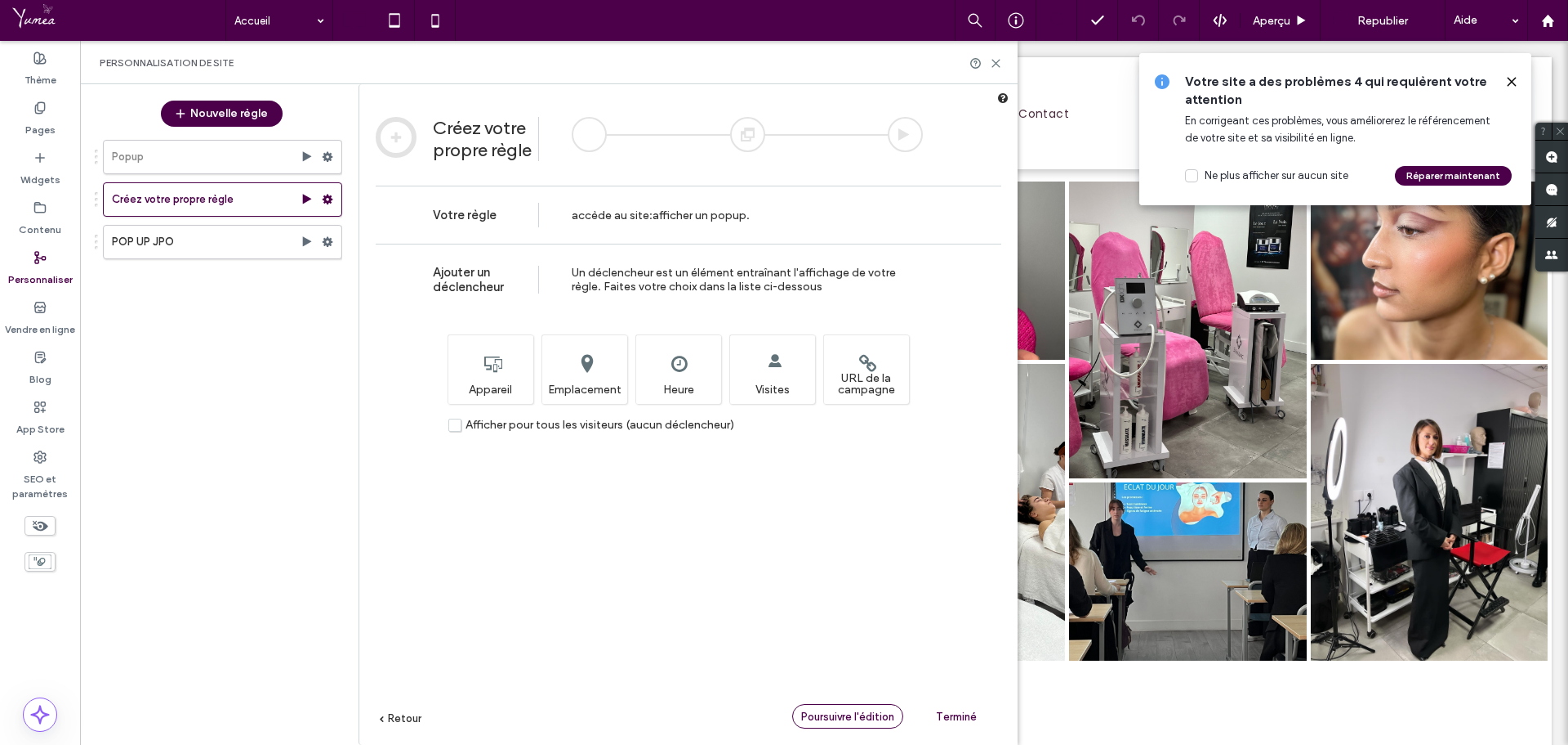
click at [833, 714] on span "Poursuivre l'édition" at bounding box center [848, 716] width 94 height 13
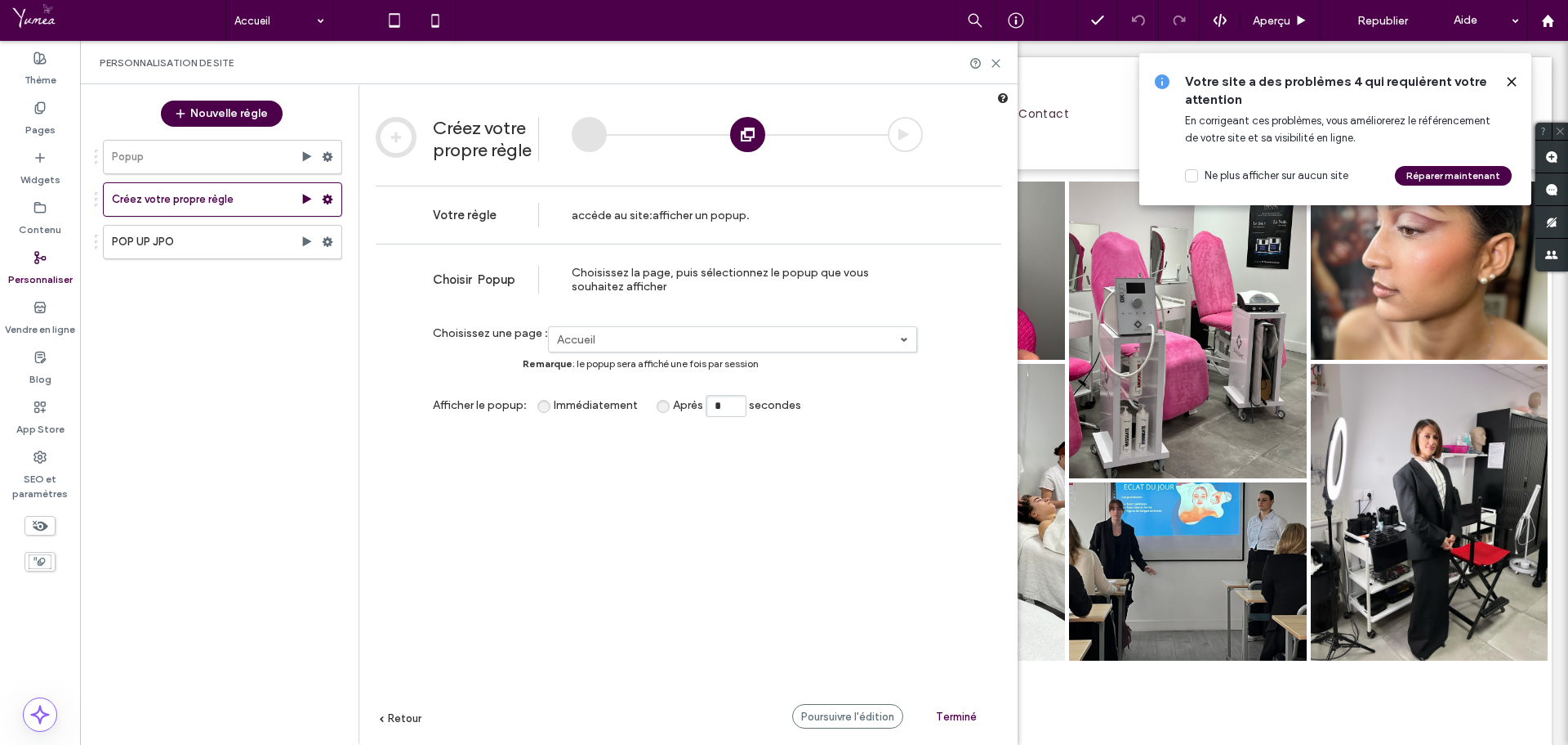
click at [655, 332] on link "Accueil" at bounding box center [732, 338] width 367 height 24
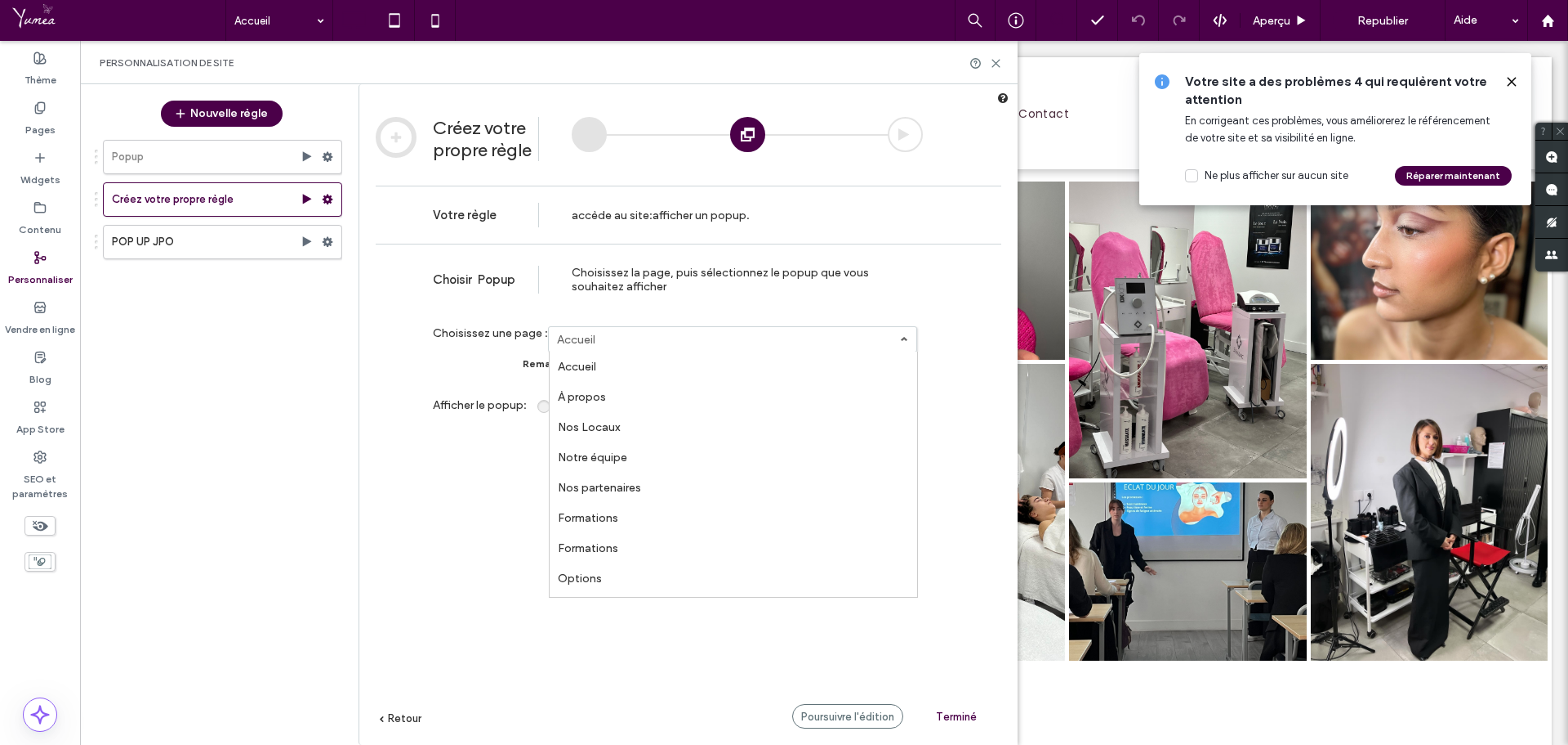
click at [655, 332] on link "Accueil" at bounding box center [732, 338] width 367 height 24
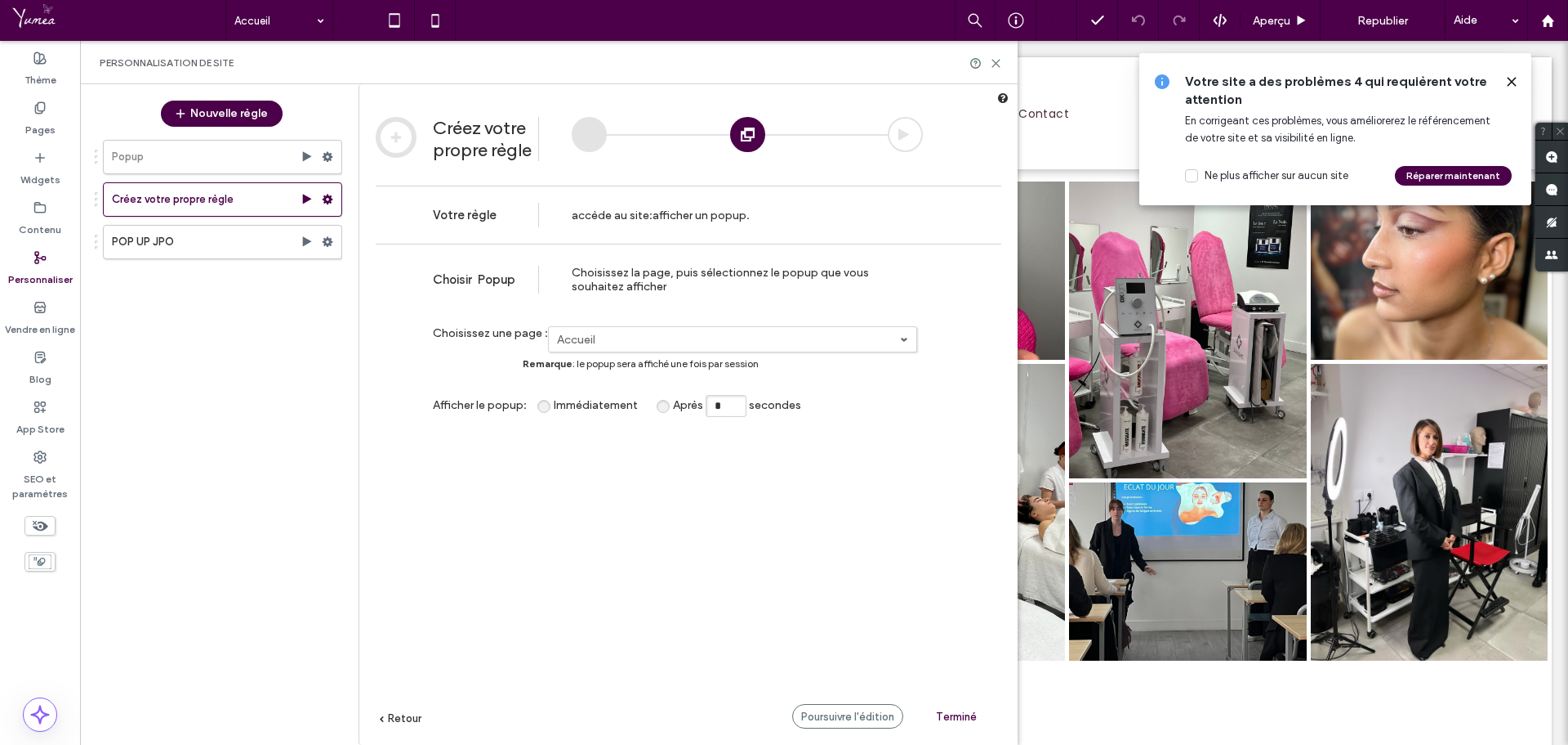
click at [594, 117] on div at bounding box center [590, 135] width 35 height 35
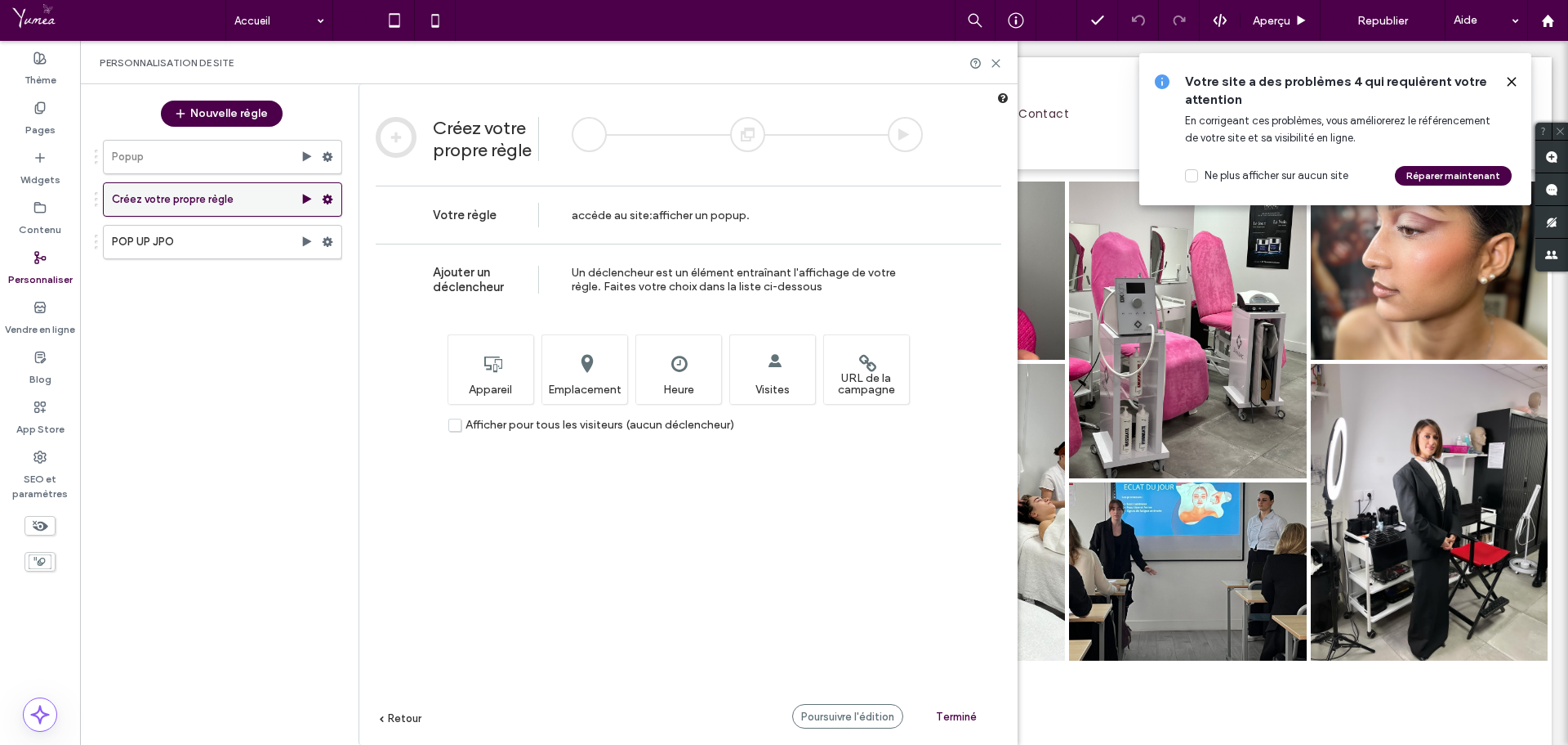
click at [321, 206] on div "Créez votre propre règle" at bounding box center [223, 199] width 240 height 34
click at [327, 195] on use at bounding box center [327, 200] width 11 height 10
click at [425, 458] on div "Ajouter un déclencheur Un déclencheur est un élément entraînant l'affichage de …" at bounding box center [689, 519] width 659 height 550
click at [740, 141] on div at bounding box center [747, 135] width 35 height 35
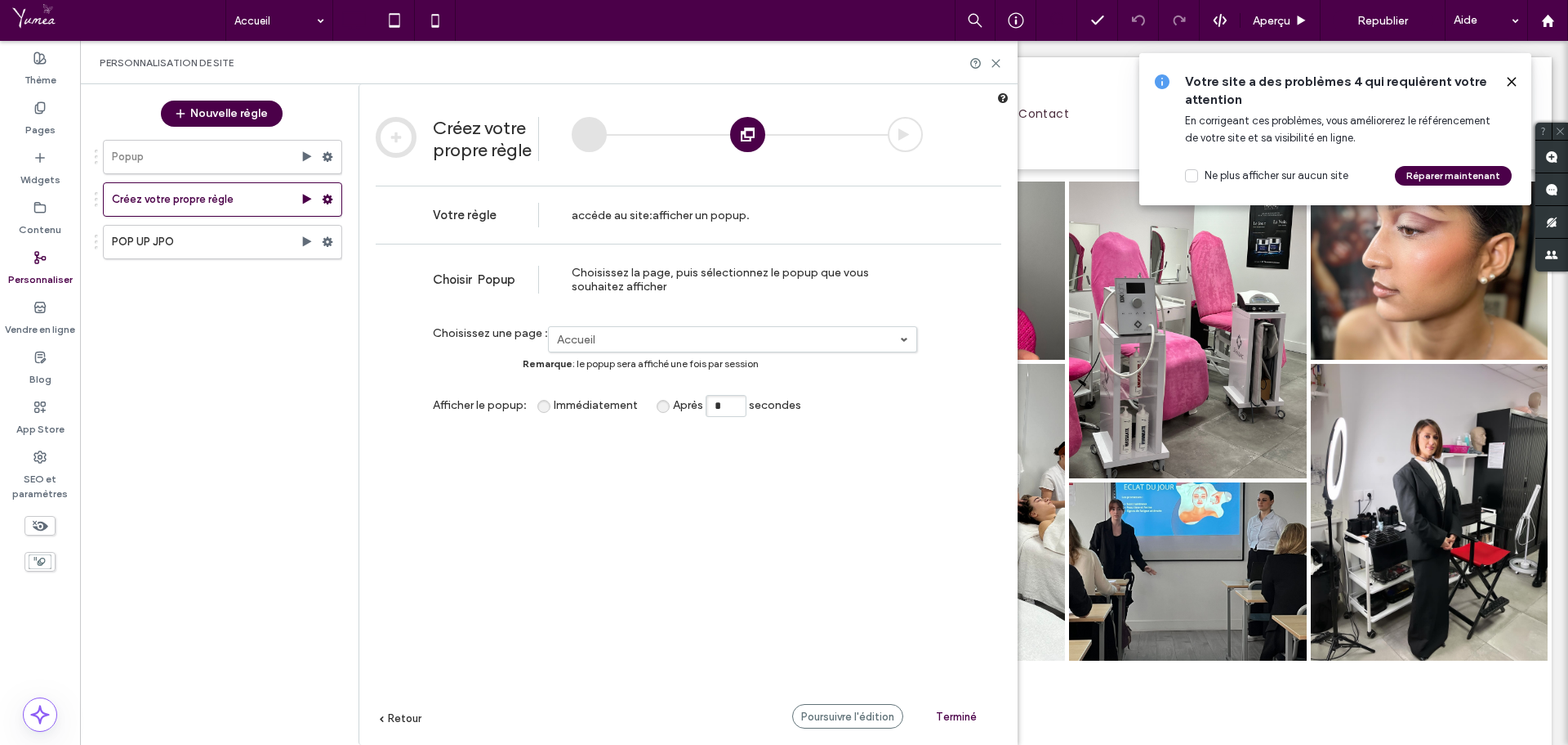
click at [664, 349] on link "Accueil" at bounding box center [732, 338] width 367 height 24
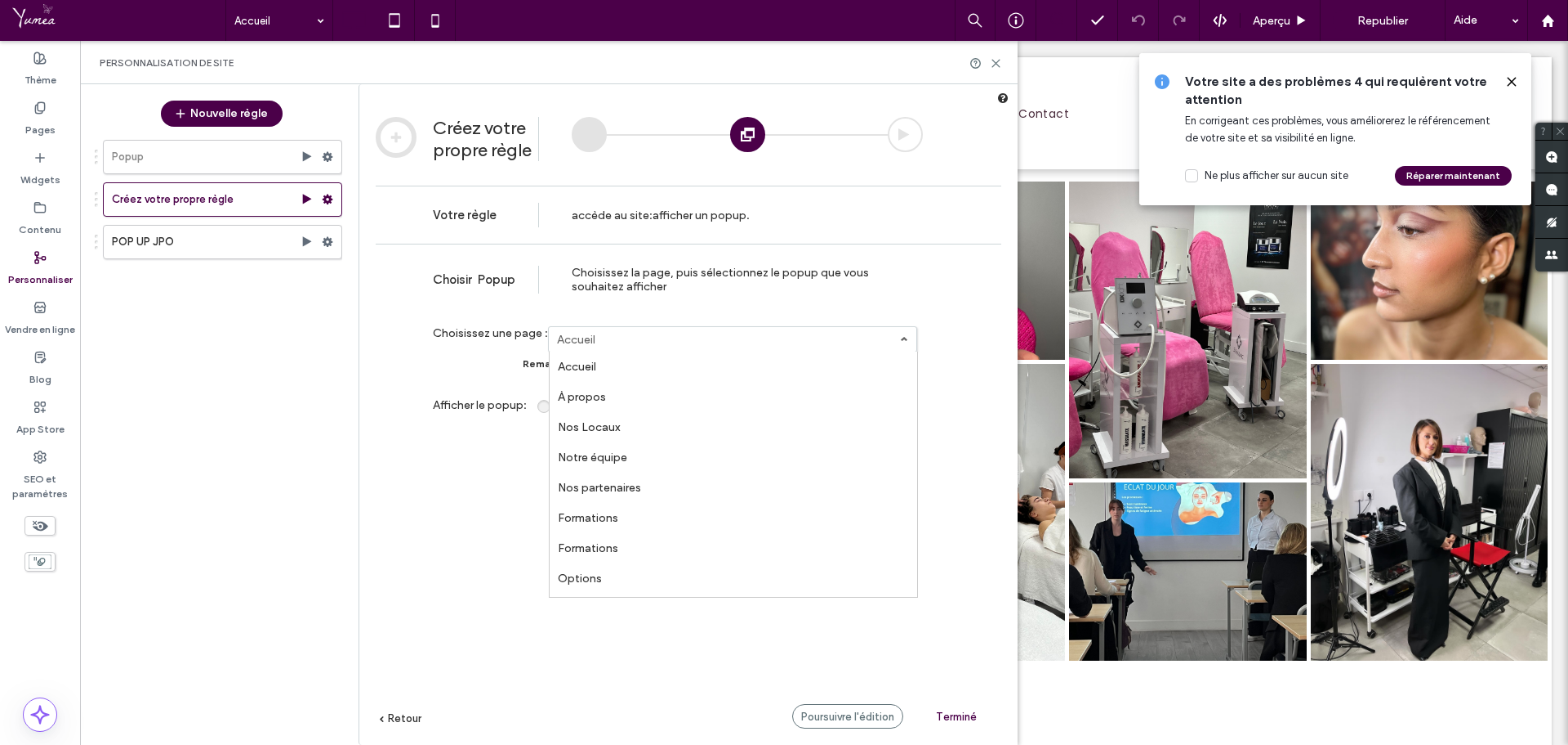
click at [660, 367] on link "Accueil" at bounding box center [733, 366] width 367 height 30
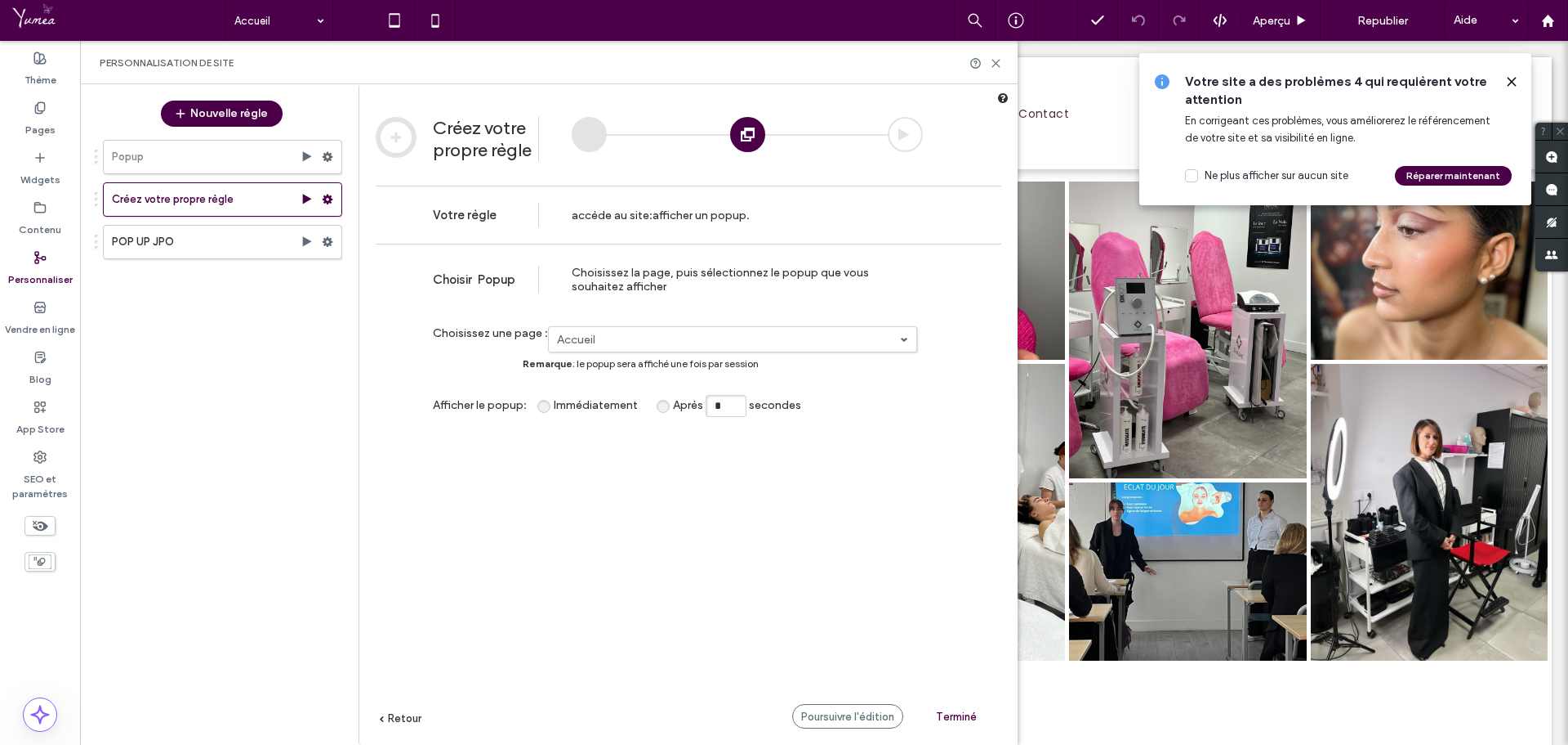
click at [658, 369] on span "Remarque : le popup sera affiché une fois par session" at bounding box center [640, 363] width 236 height 13
click at [629, 271] on div "Choisissez la page, puis sélectionnez le popup que vous souhaitez afficher" at bounding box center [747, 279] width 351 height 28
drag, startPoint x: 593, startPoint y: 276, endPoint x: 645, endPoint y: 306, distance: 60.0
click at [645, 306] on div "[PERSON_NAME] [PERSON_NAME], puis sélectionnez le popup que vous souhaitez affi…" at bounding box center [689, 277] width 626 height 66
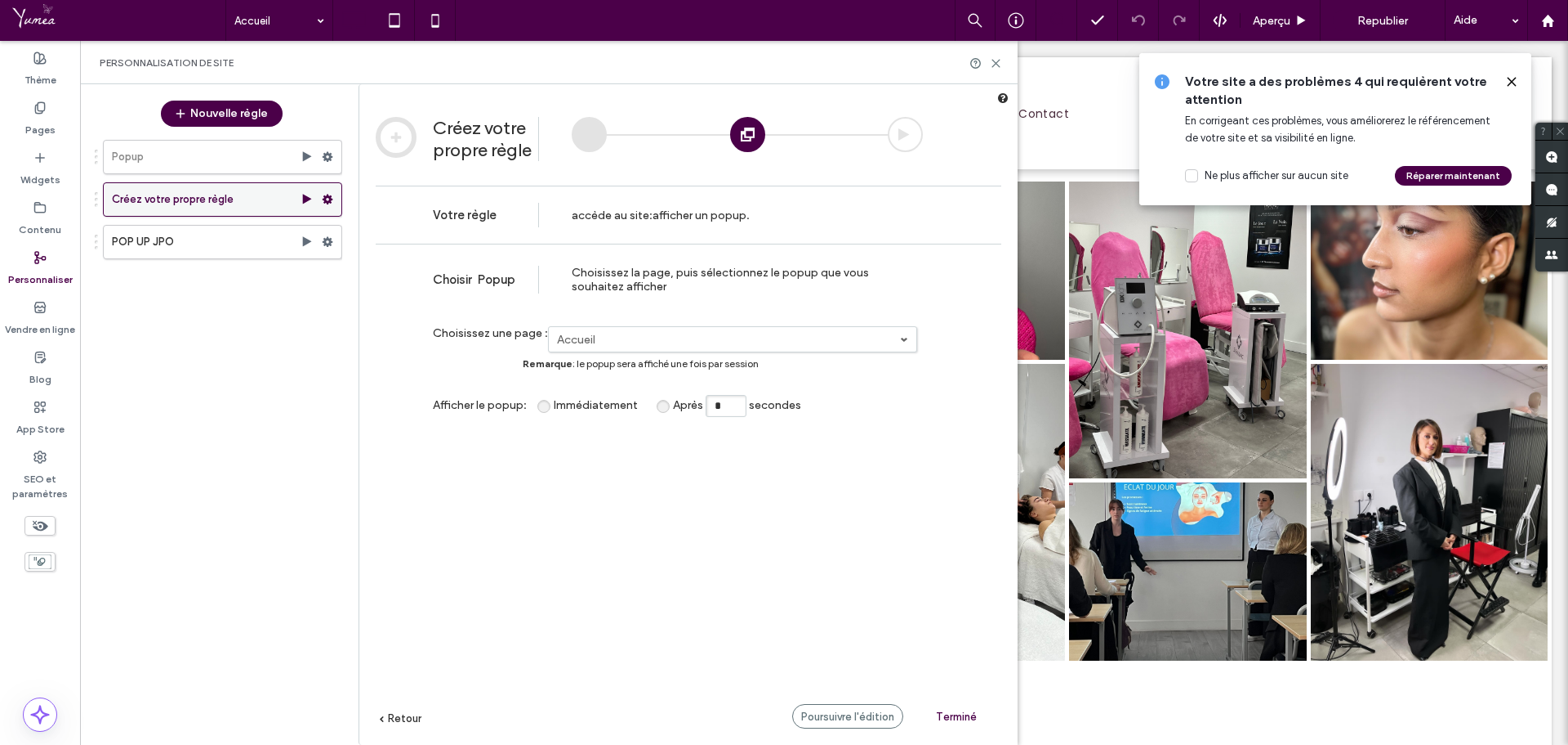
click at [325, 200] on use at bounding box center [327, 200] width 11 height 10
click at [410, 255] on div "Désactiver" at bounding box center [439, 263] width 135 height 30
click at [287, 300] on div "Popup Créez votre propre règle POP UP JPO" at bounding box center [213, 431] width 257 height 600
click at [265, 242] on label "POP UP JPO" at bounding box center [207, 242] width 189 height 33
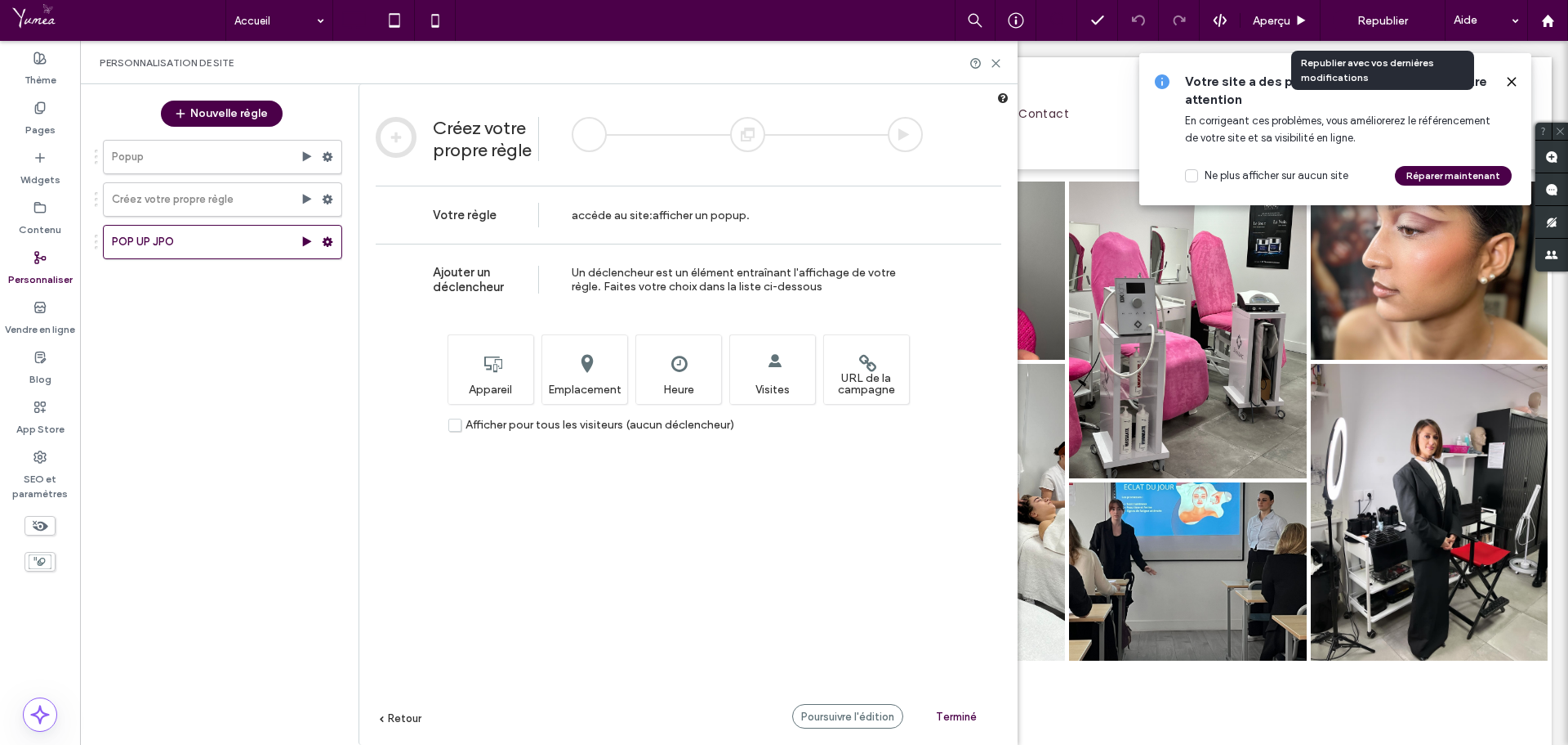
click at [1382, 23] on span "Republier" at bounding box center [1383, 20] width 51 height 14
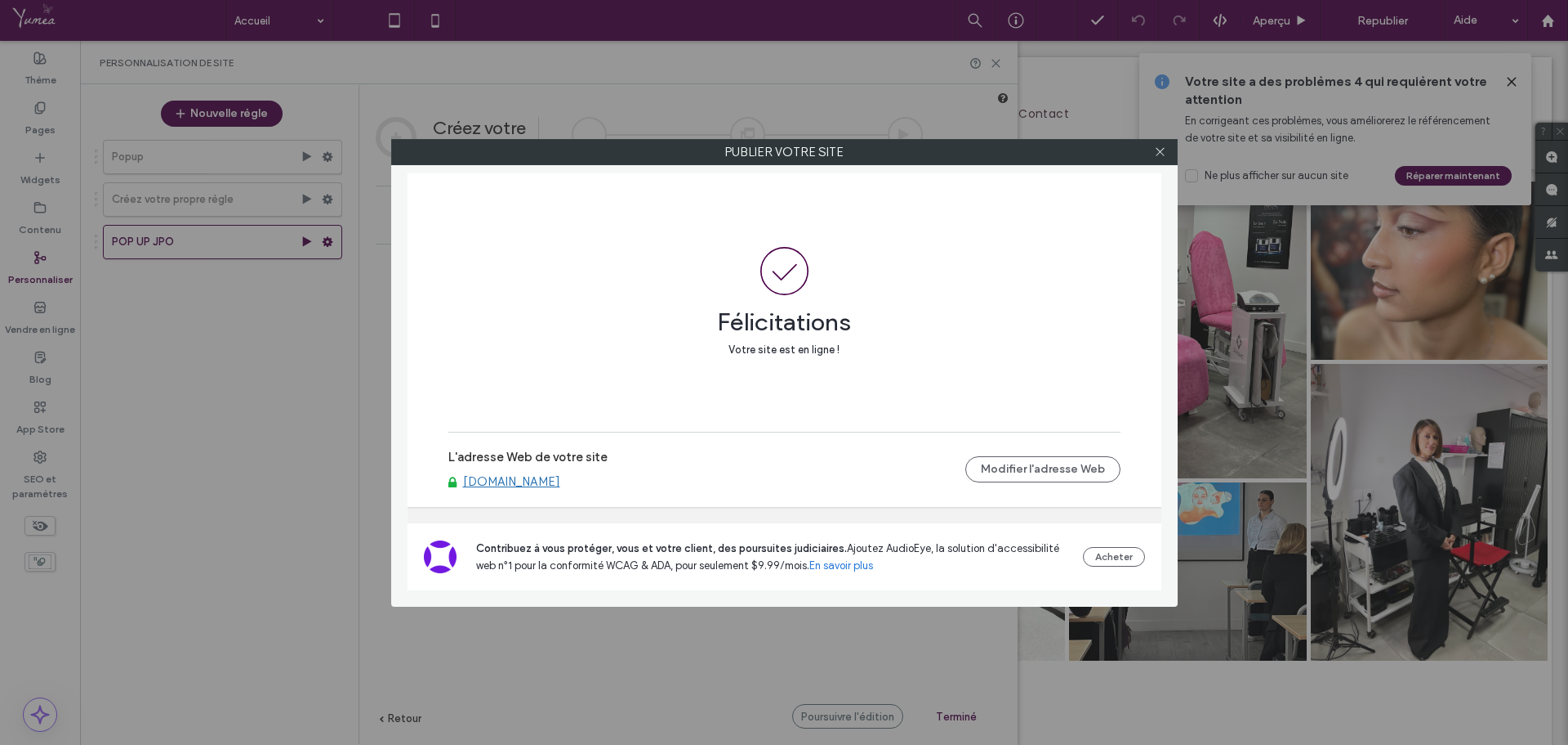
click at [560, 481] on link "[DOMAIN_NAME]" at bounding box center [512, 481] width 97 height 15
click at [1160, 144] on span at bounding box center [1160, 151] width 13 height 24
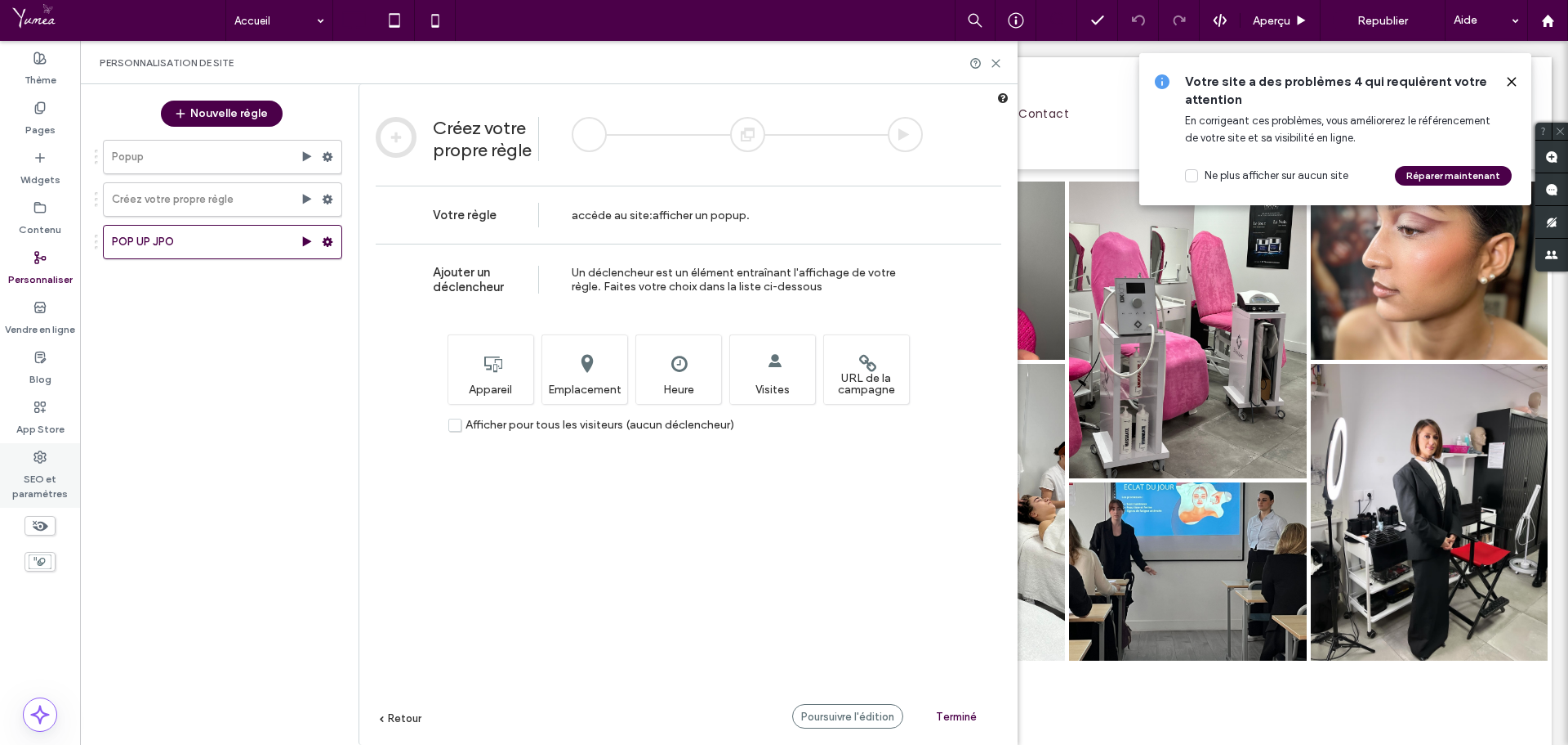
click at [36, 461] on icon at bounding box center [39, 456] width 13 height 13
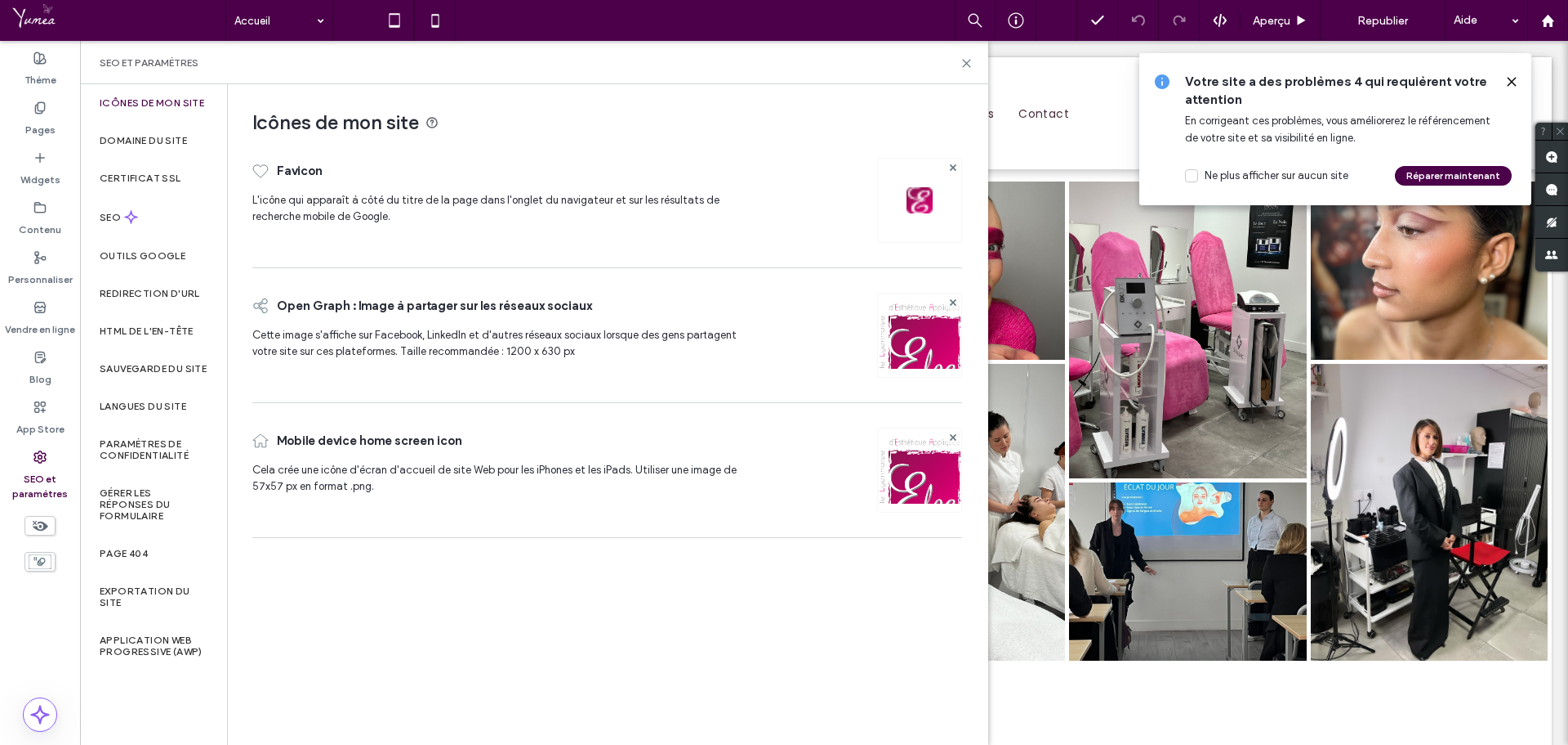
click at [43, 473] on label "SEO et paramètres" at bounding box center [40, 482] width 80 height 38
click at [156, 144] on label "Domaine du site" at bounding box center [143, 140] width 88 height 12
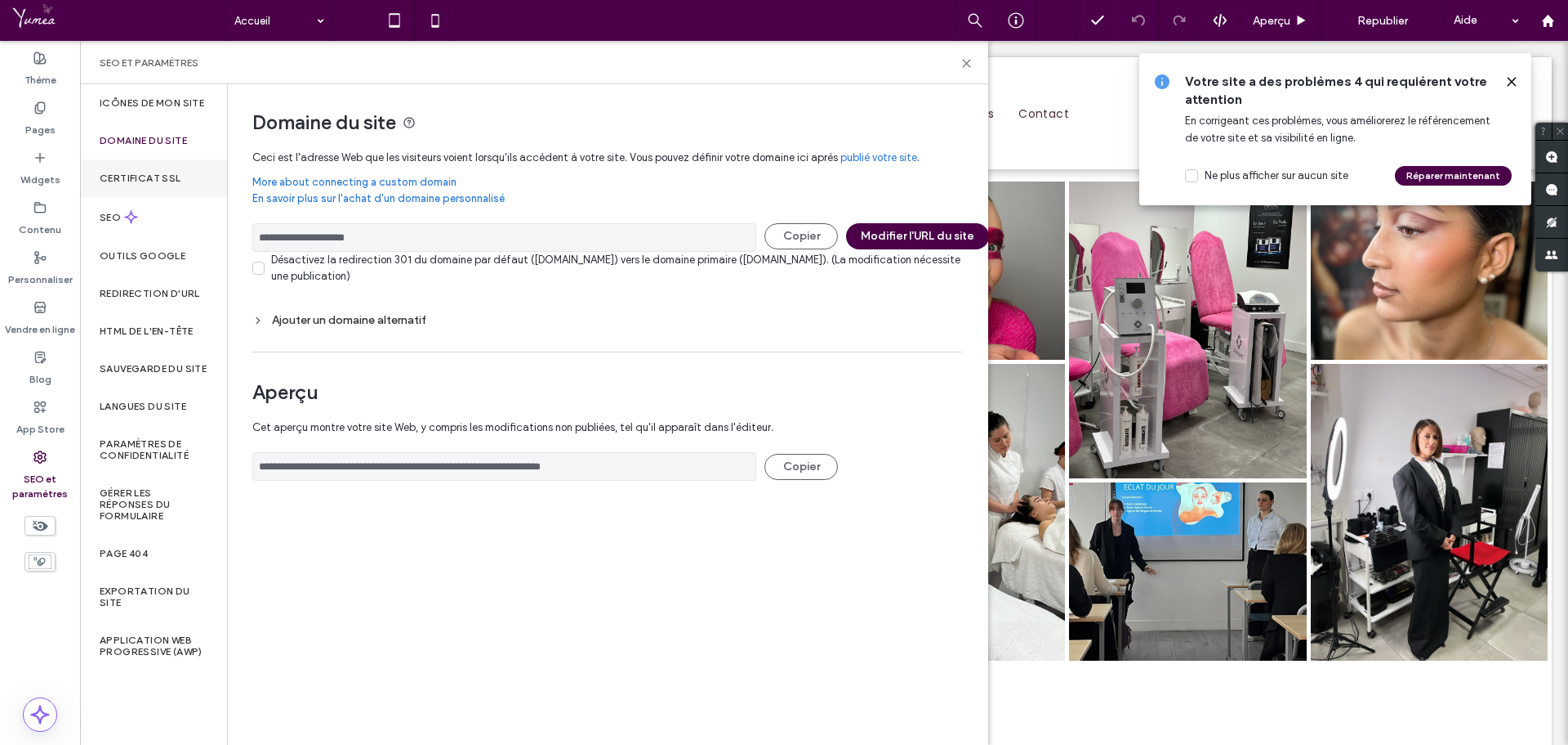
click at [154, 168] on div "Certificat SSL" at bounding box center [153, 177] width 147 height 38
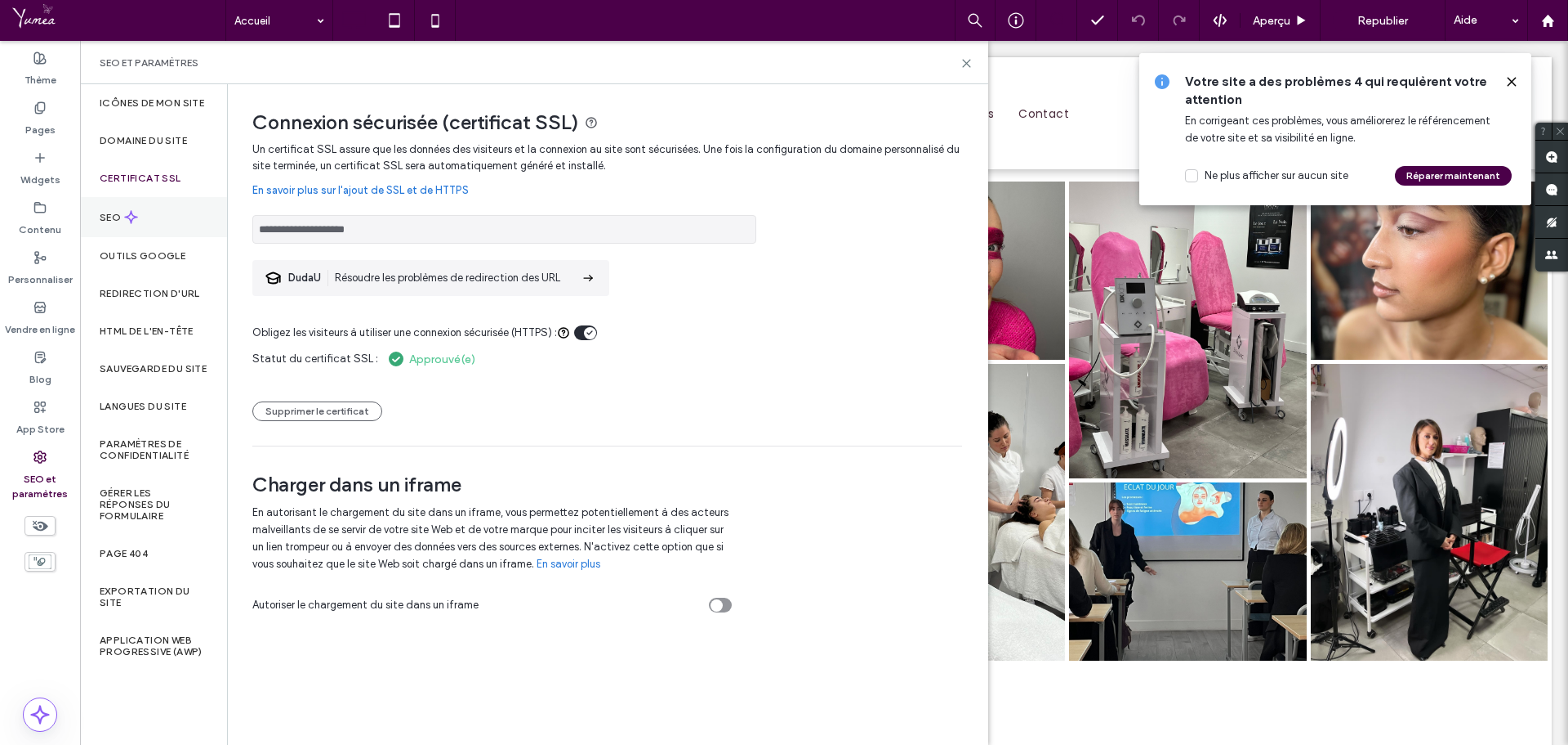
click at [166, 210] on div "SEO" at bounding box center [153, 216] width 147 height 40
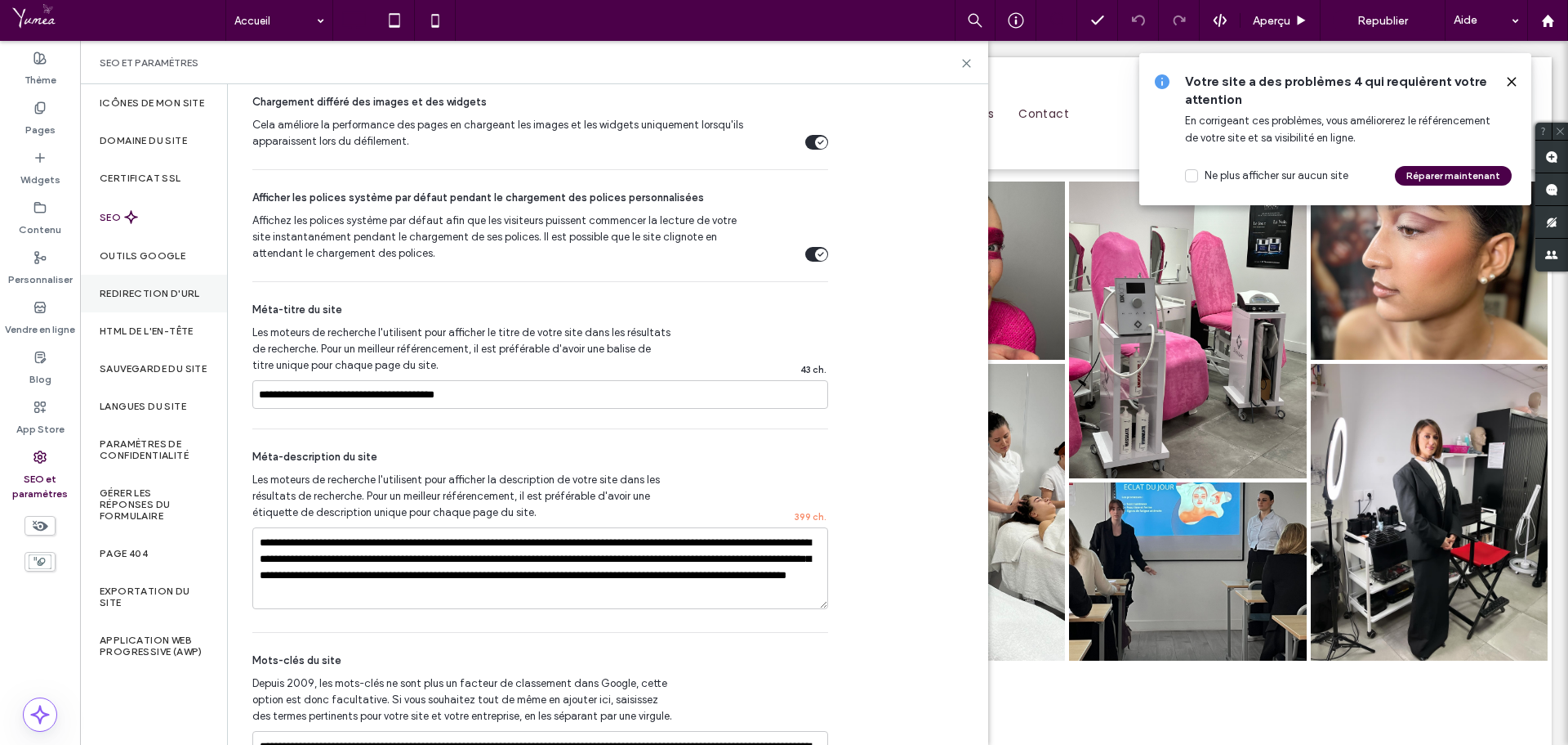
scroll to position [817, 0]
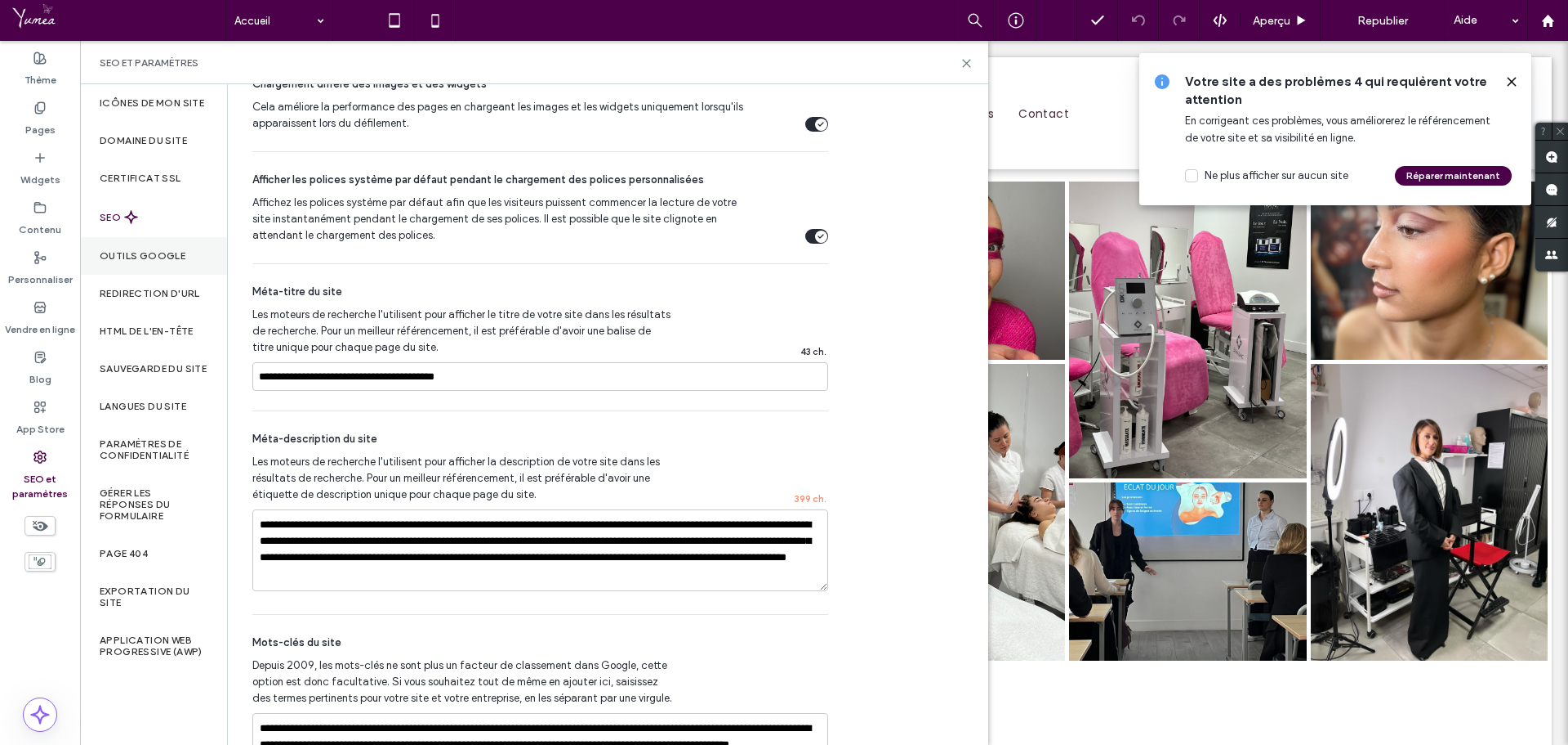
click at [165, 255] on label "Outils Google" at bounding box center [142, 256] width 86 height 12
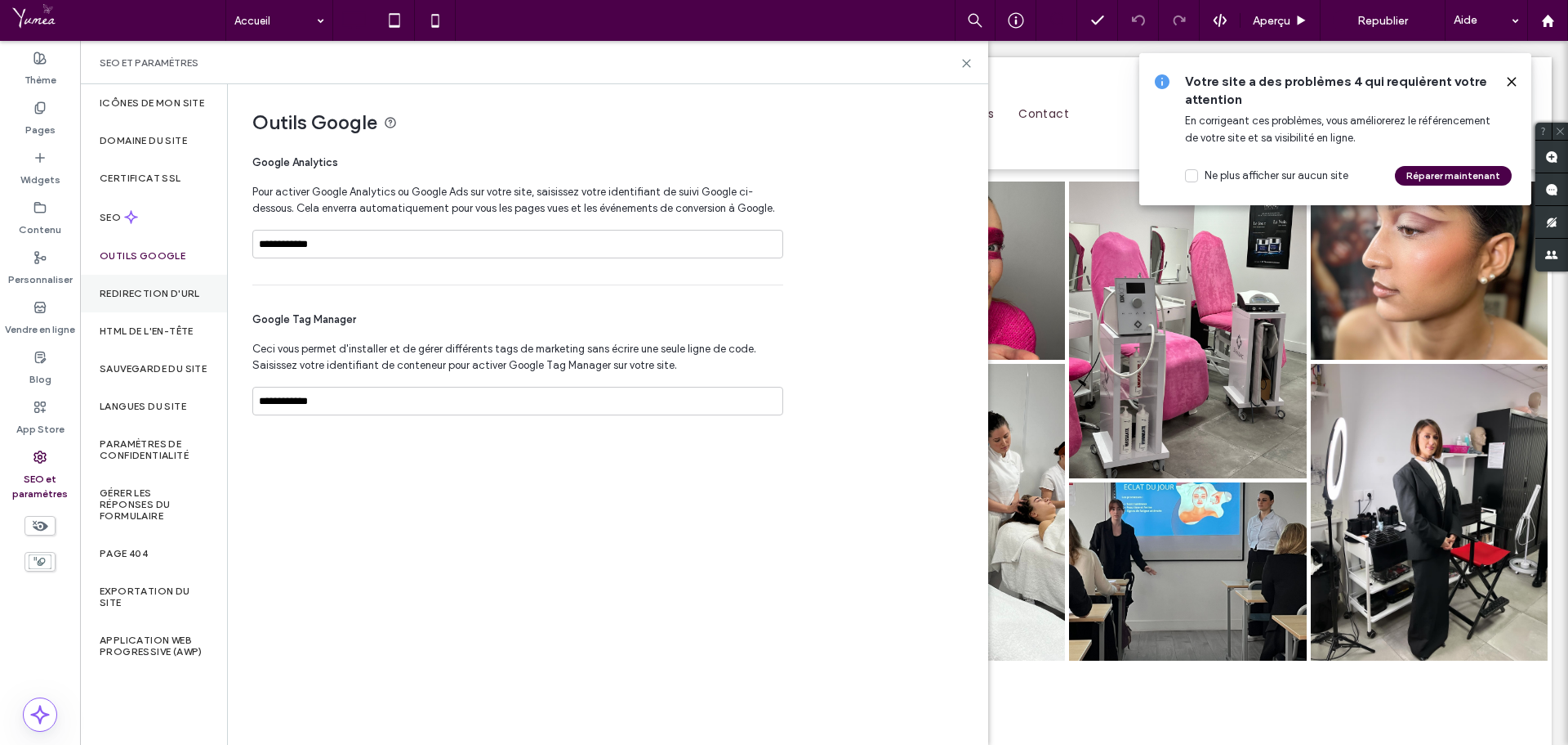
click at [164, 296] on label "Redirection d'URL" at bounding box center [149, 294] width 100 height 12
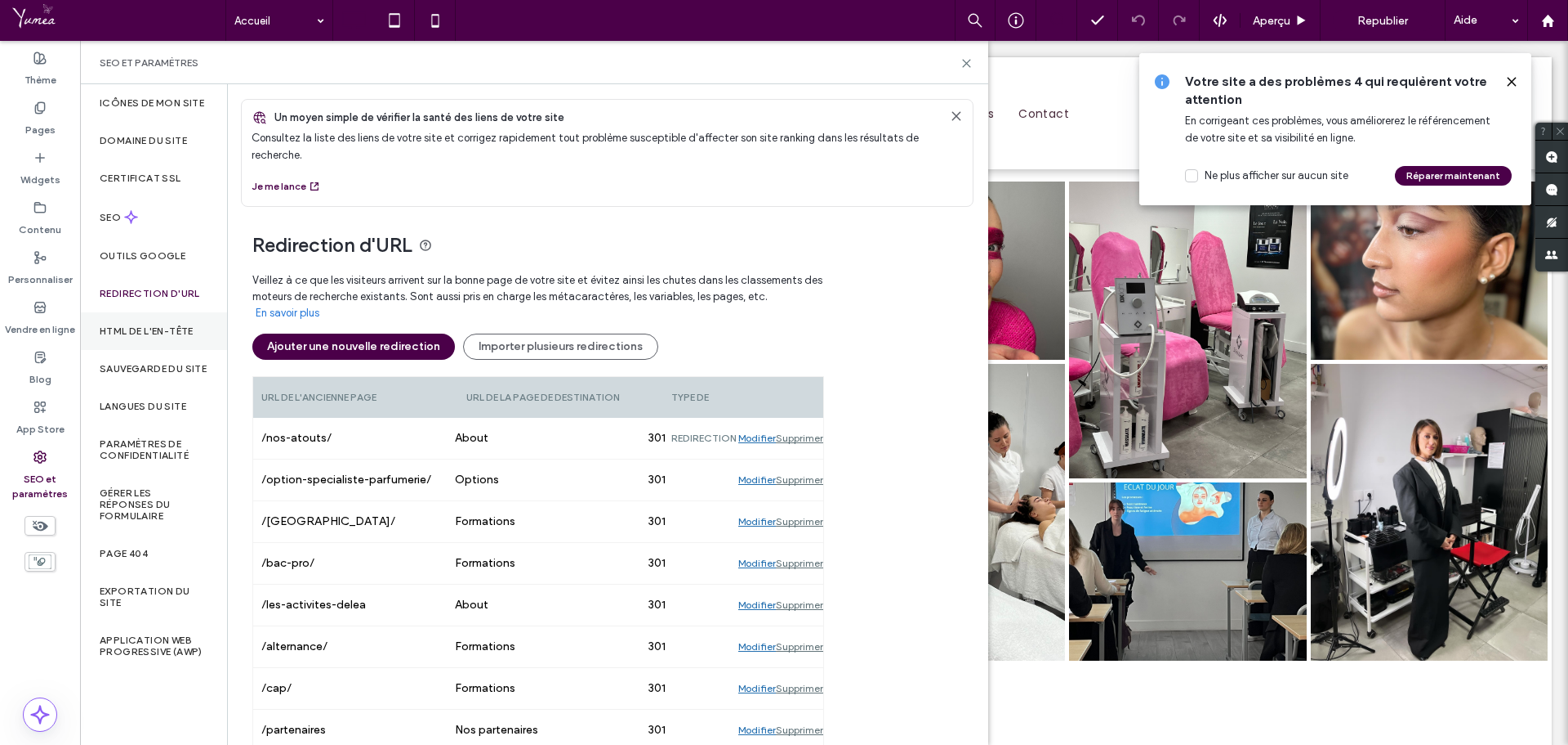
click at [170, 322] on div "HTML DE L'EN-TÊTE" at bounding box center [153, 331] width 147 height 38
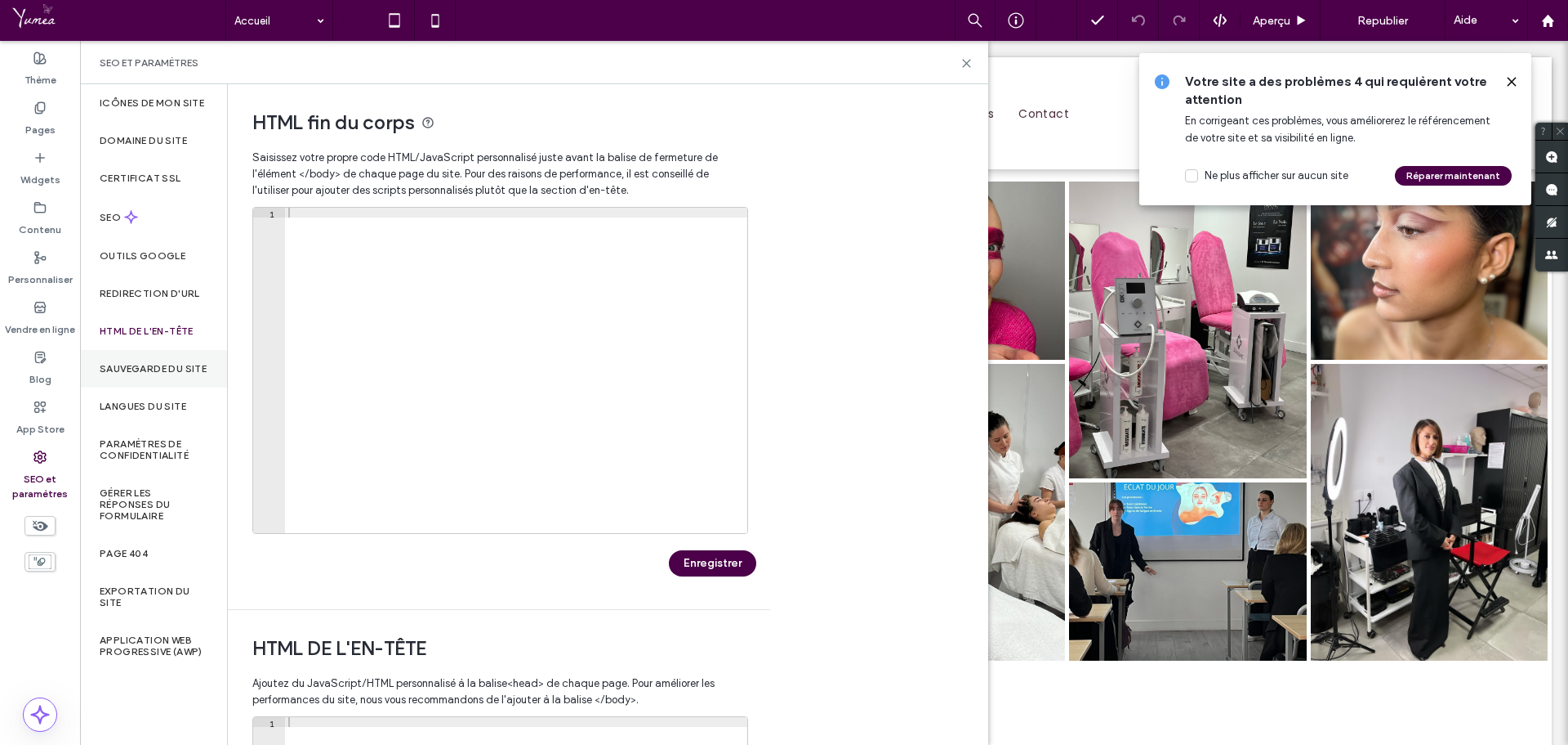
click at [170, 372] on label "Sauvegarde du site" at bounding box center [153, 369] width 107 height 12
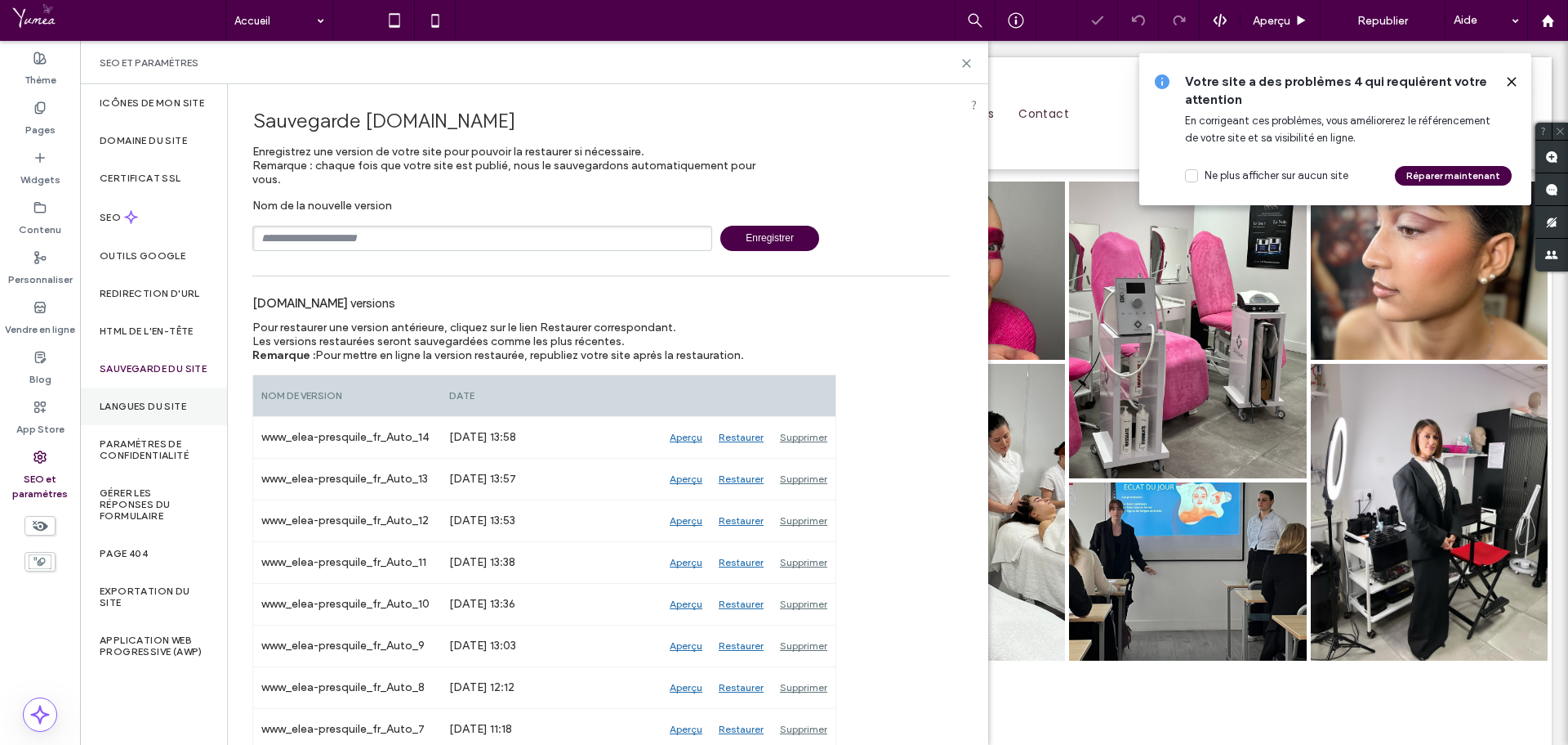
click at [172, 425] on div "Langues du site" at bounding box center [153, 406] width 147 height 38
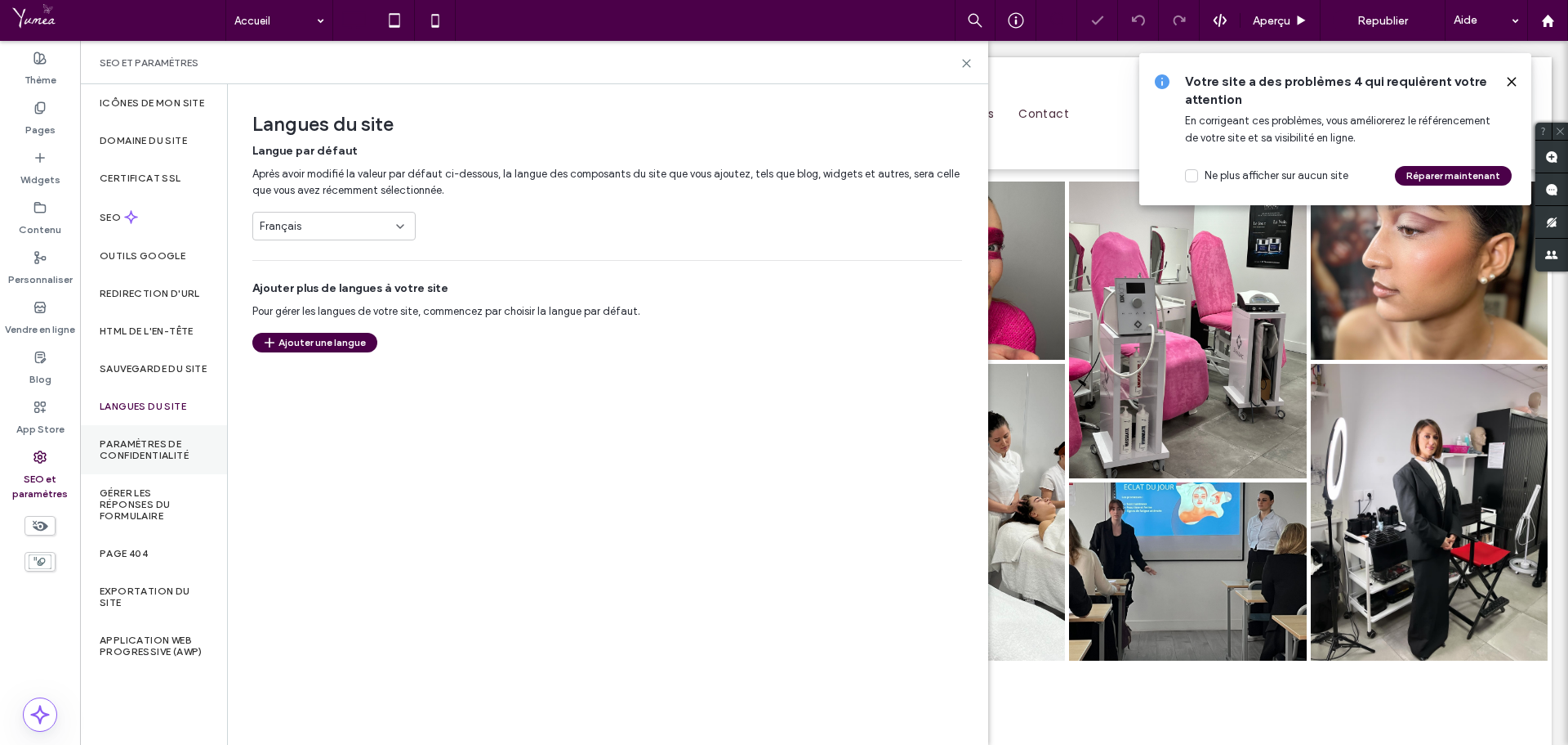
click at [165, 454] on label "Paramètres de confidentialité" at bounding box center [153, 449] width 108 height 22
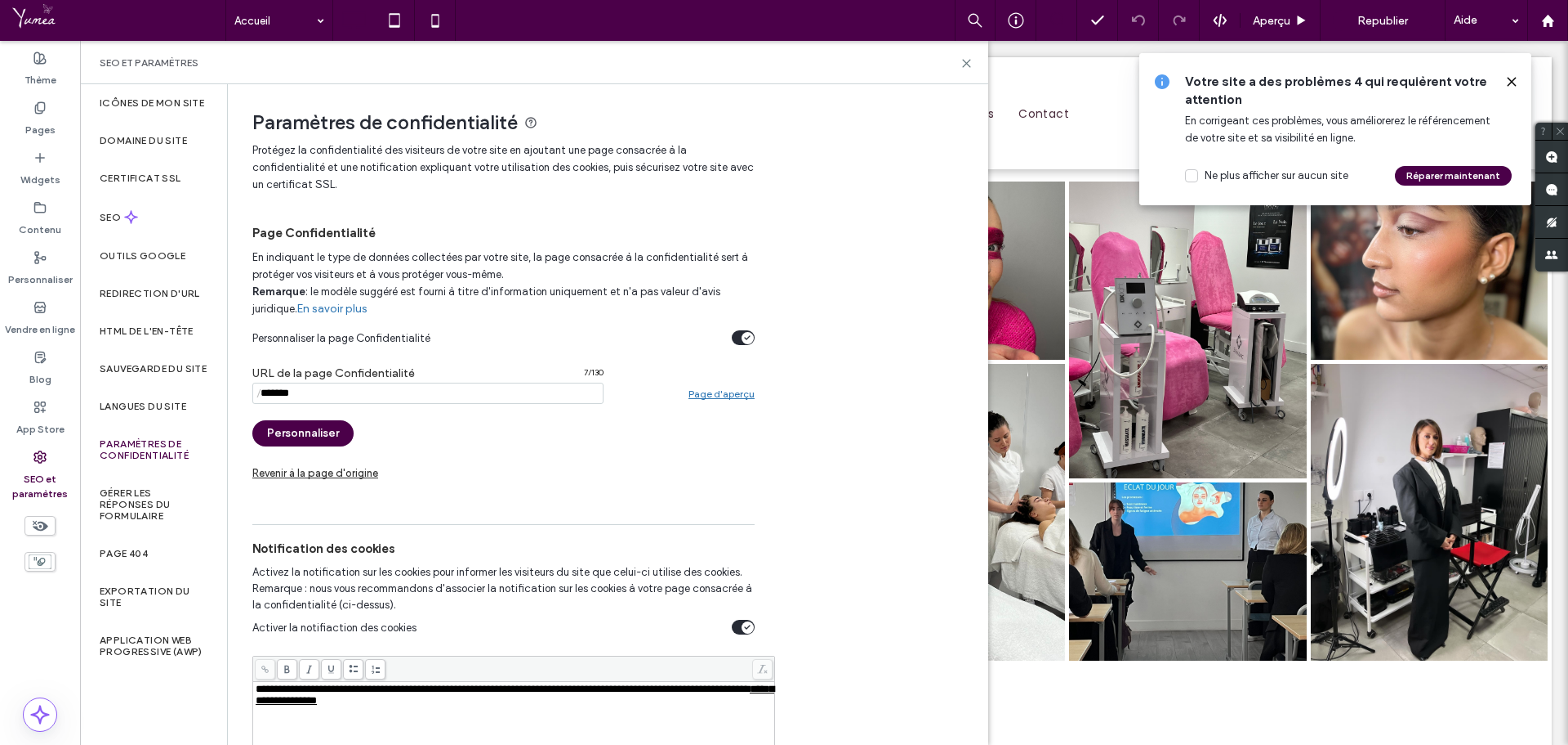
scroll to position [255, 0]
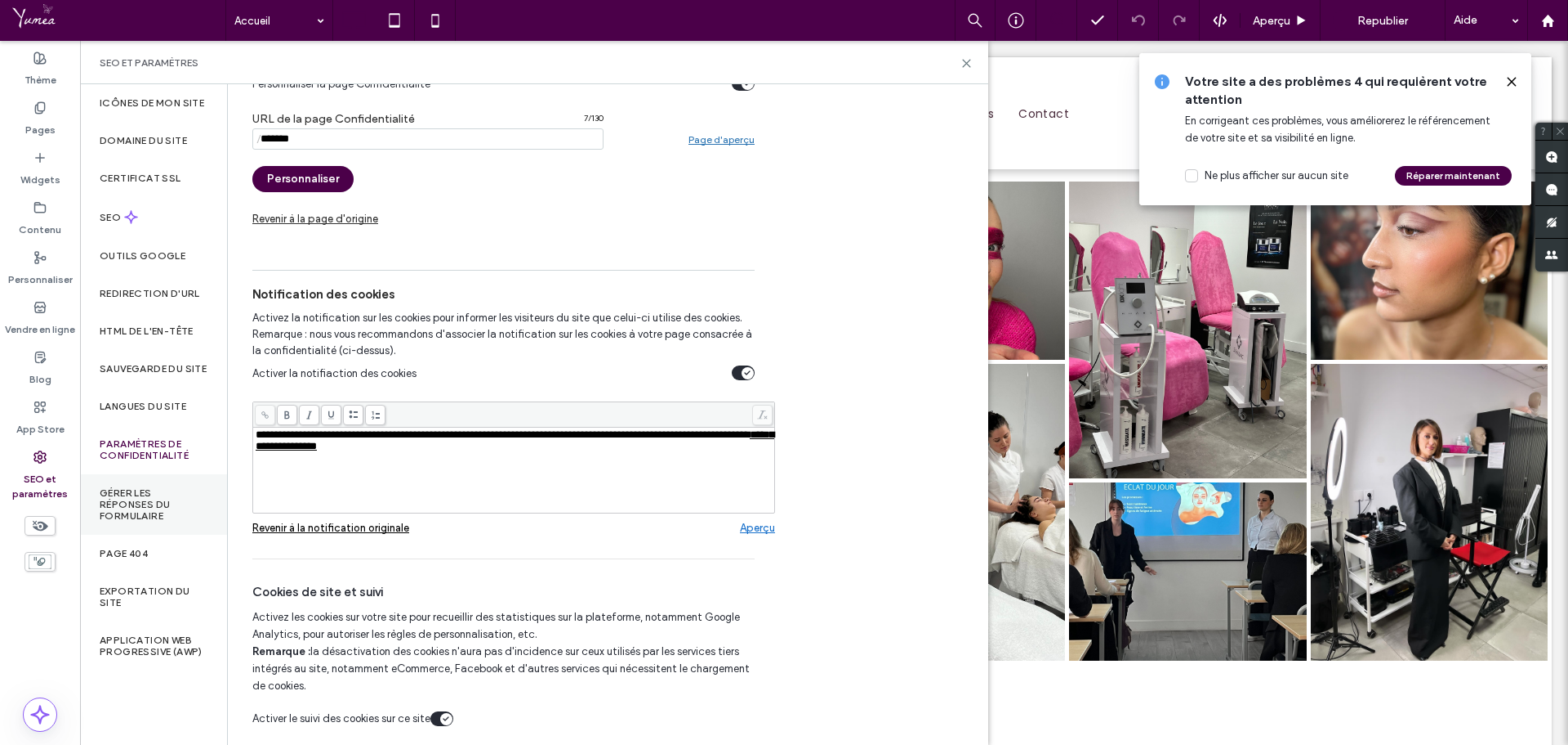
click at [169, 511] on label "Gérer les réponses du formulaire" at bounding box center [153, 504] width 108 height 34
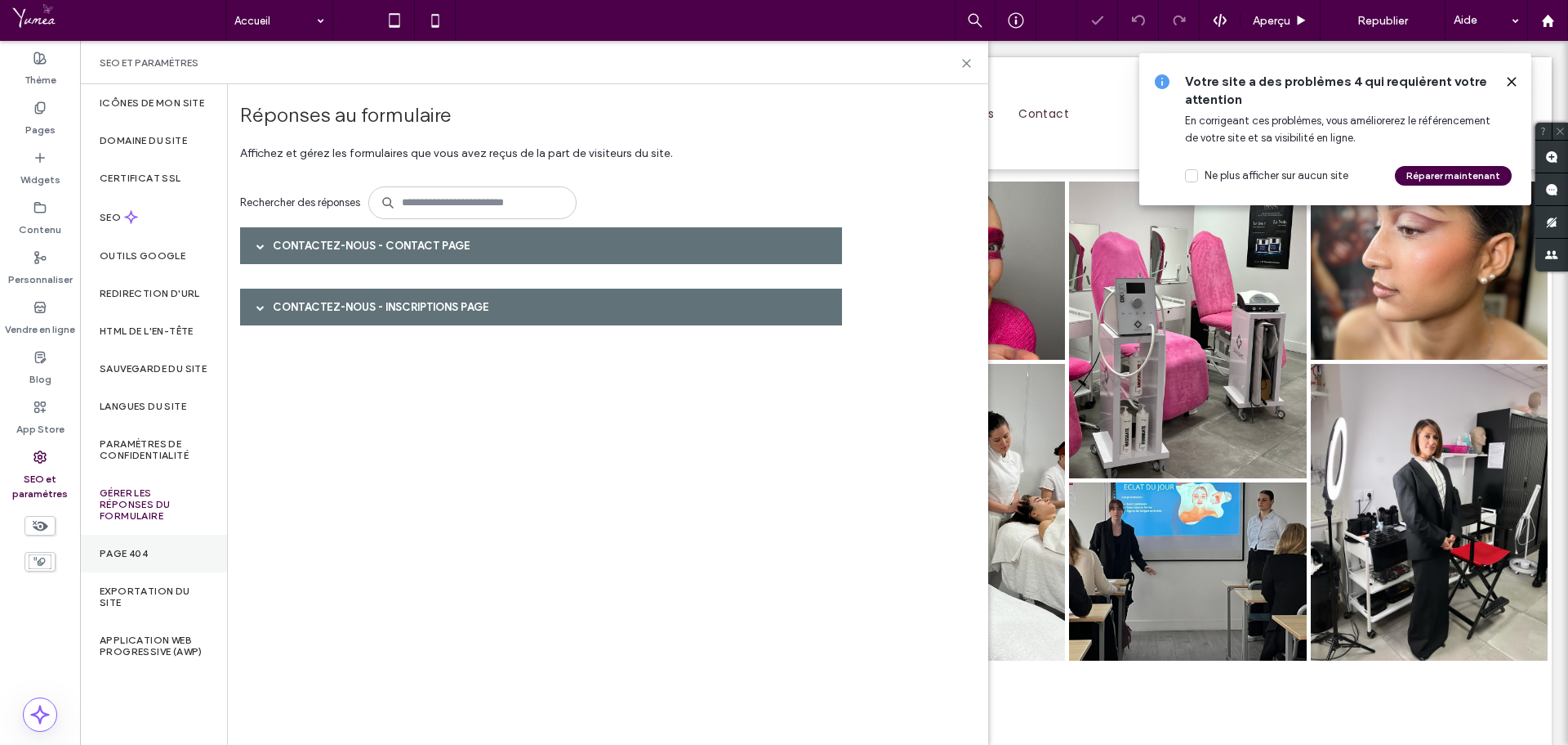
click at [173, 559] on div "Page 404" at bounding box center [153, 553] width 147 height 38
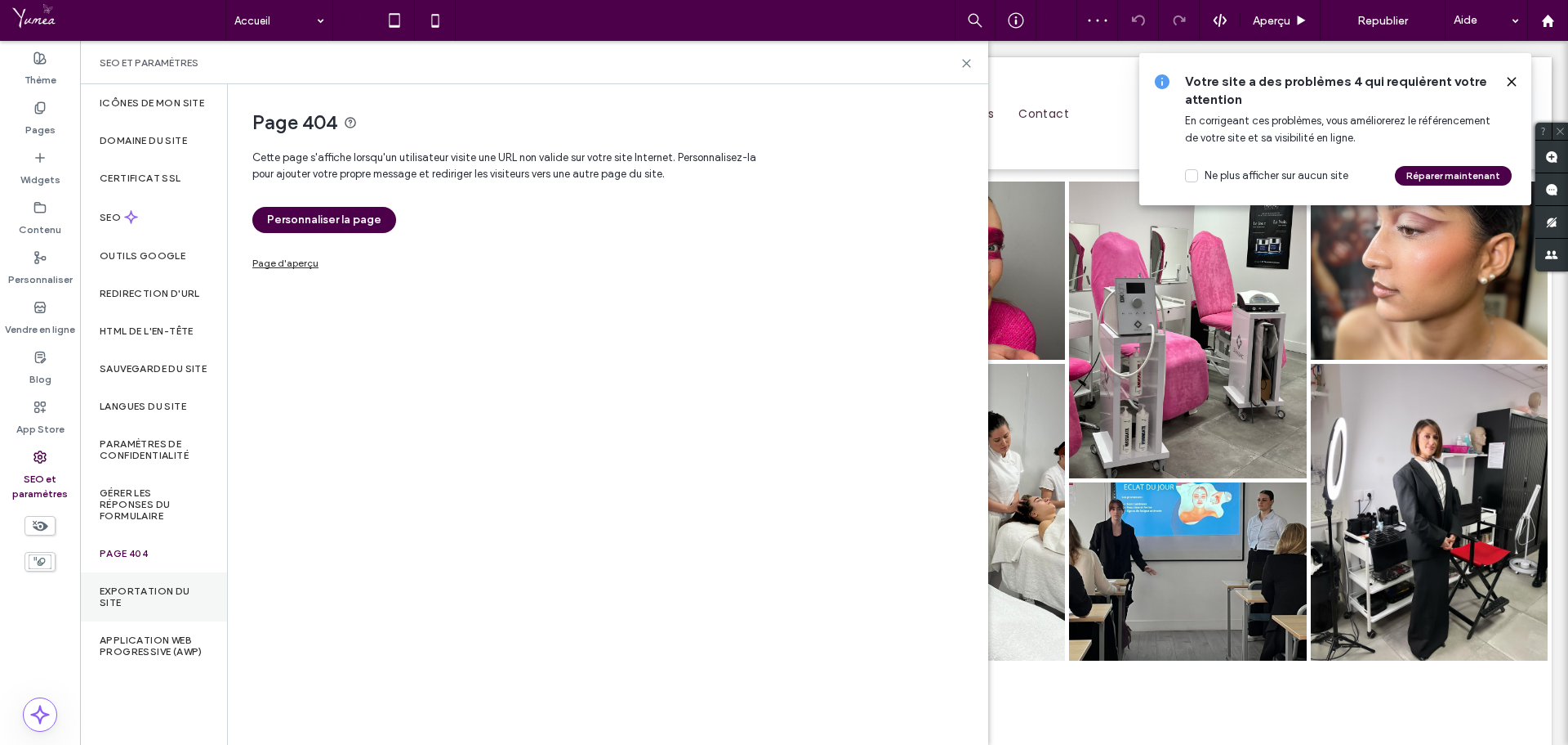
click at [179, 608] on label "Exportation du site" at bounding box center [153, 596] width 108 height 22
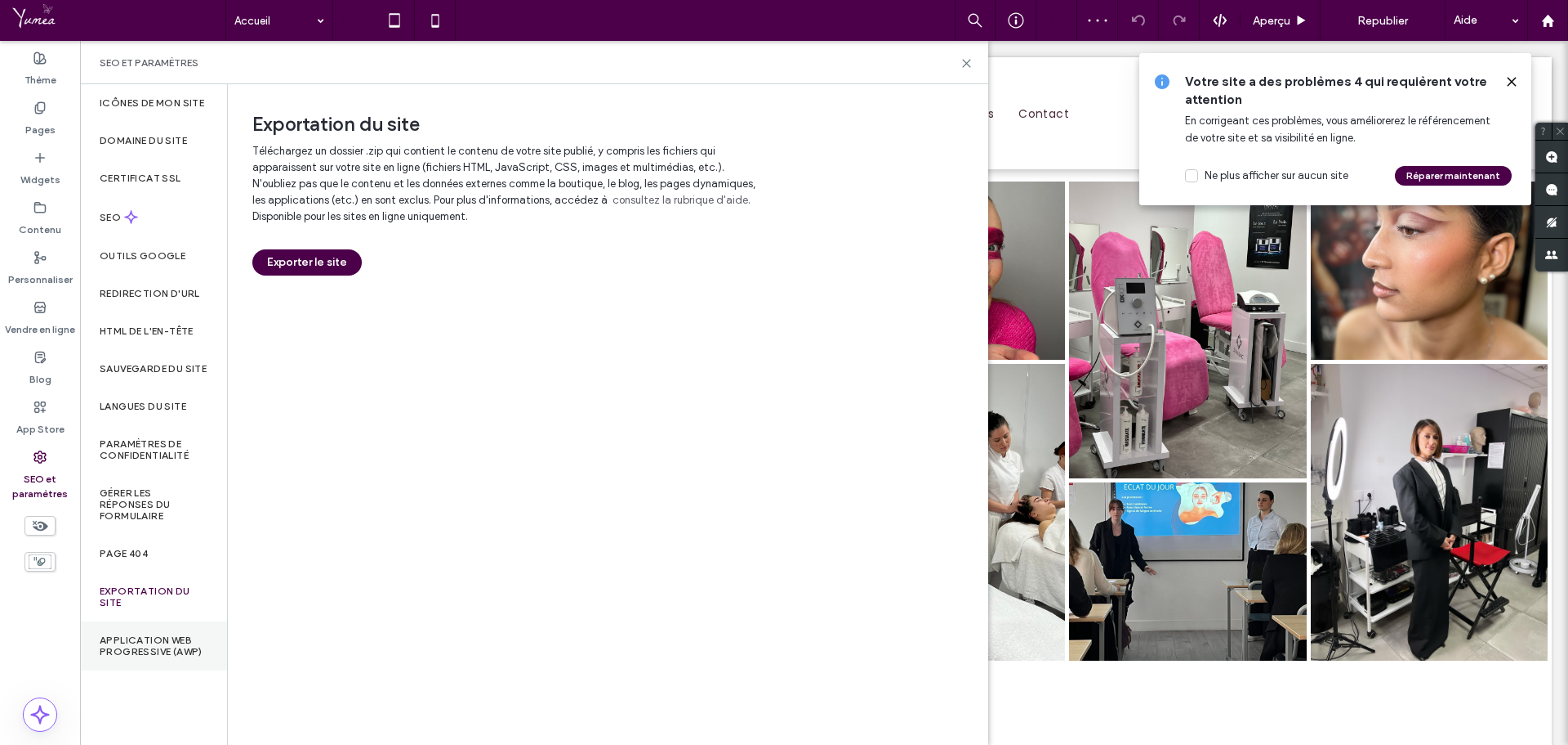
click at [176, 650] on label "Application Web progressive (AWP)" at bounding box center [153, 645] width 108 height 22
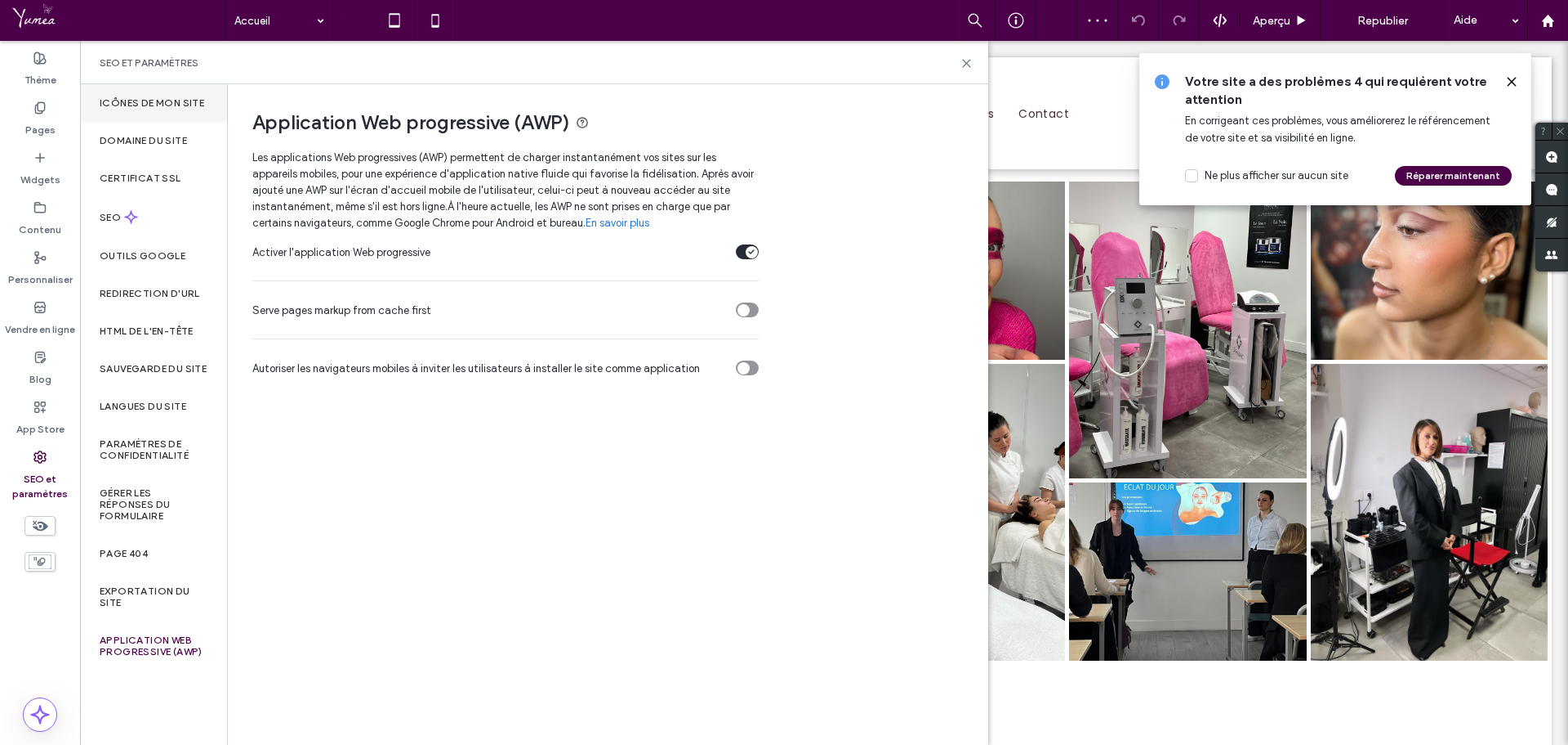
click at [159, 108] on div "Icônes de mon site" at bounding box center [153, 102] width 147 height 38
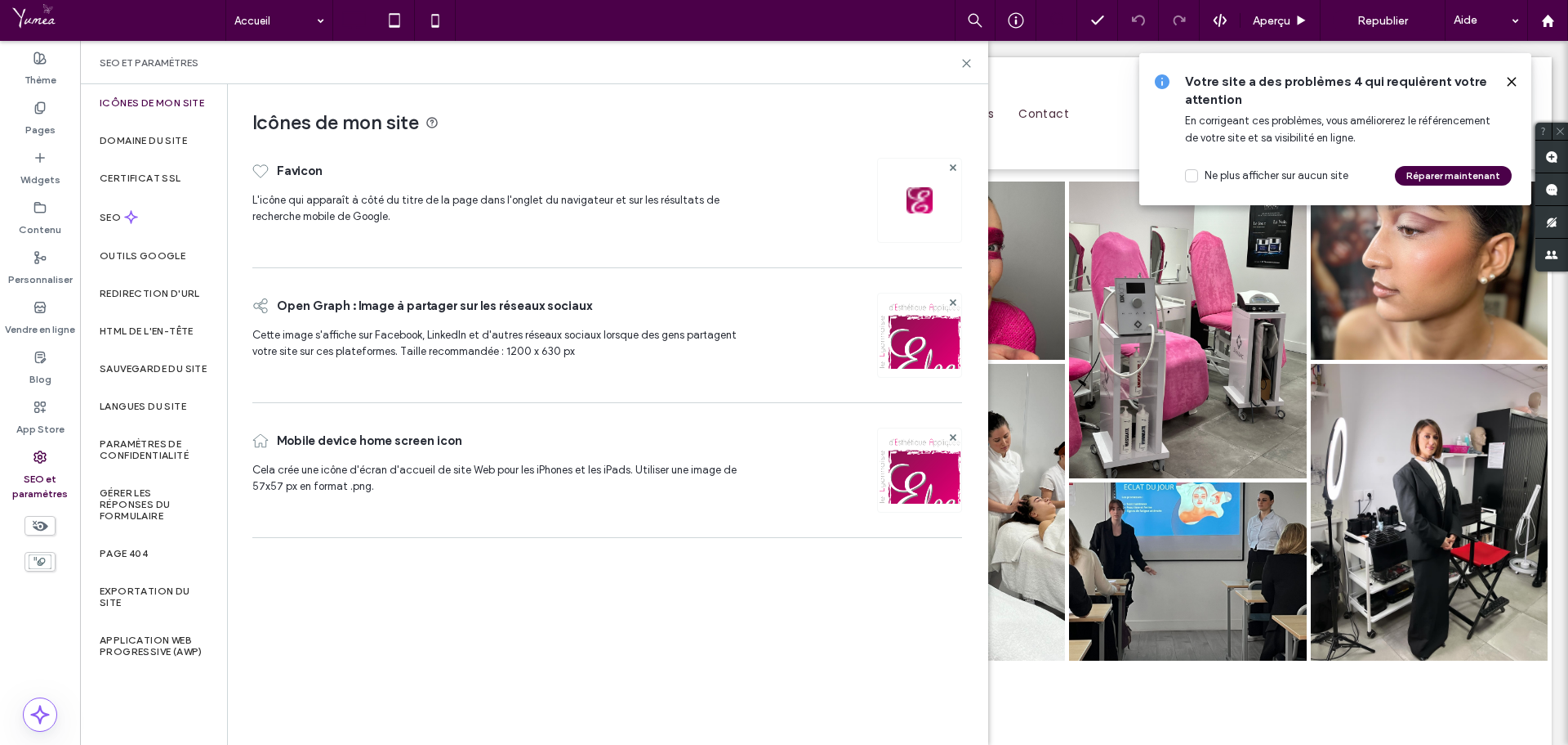
click at [43, 467] on label "SEO et paramètres" at bounding box center [40, 482] width 80 height 38
click at [46, 271] on label "Personnaliser" at bounding box center [40, 275] width 64 height 22
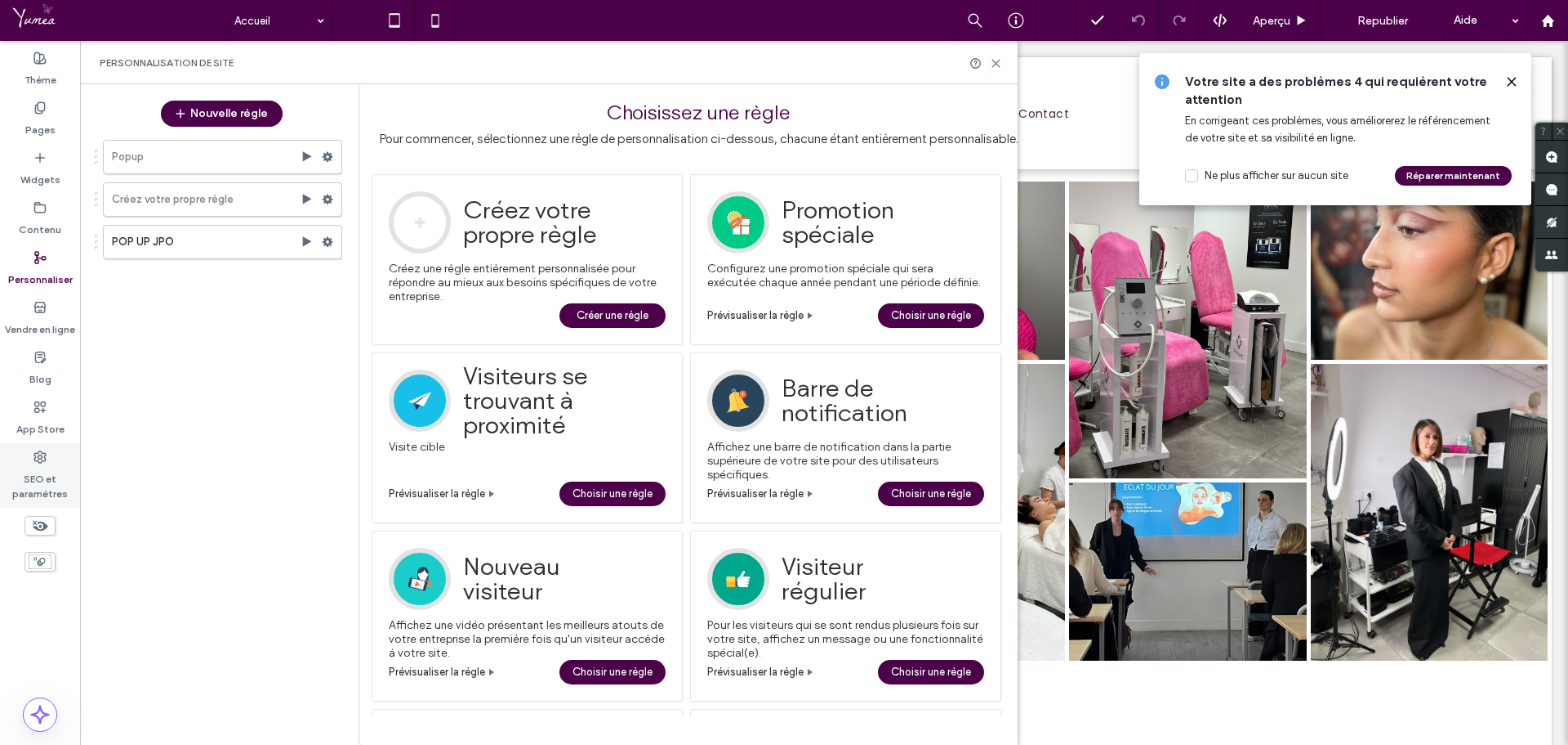
click at [40, 473] on label "SEO et paramètres" at bounding box center [40, 482] width 80 height 38
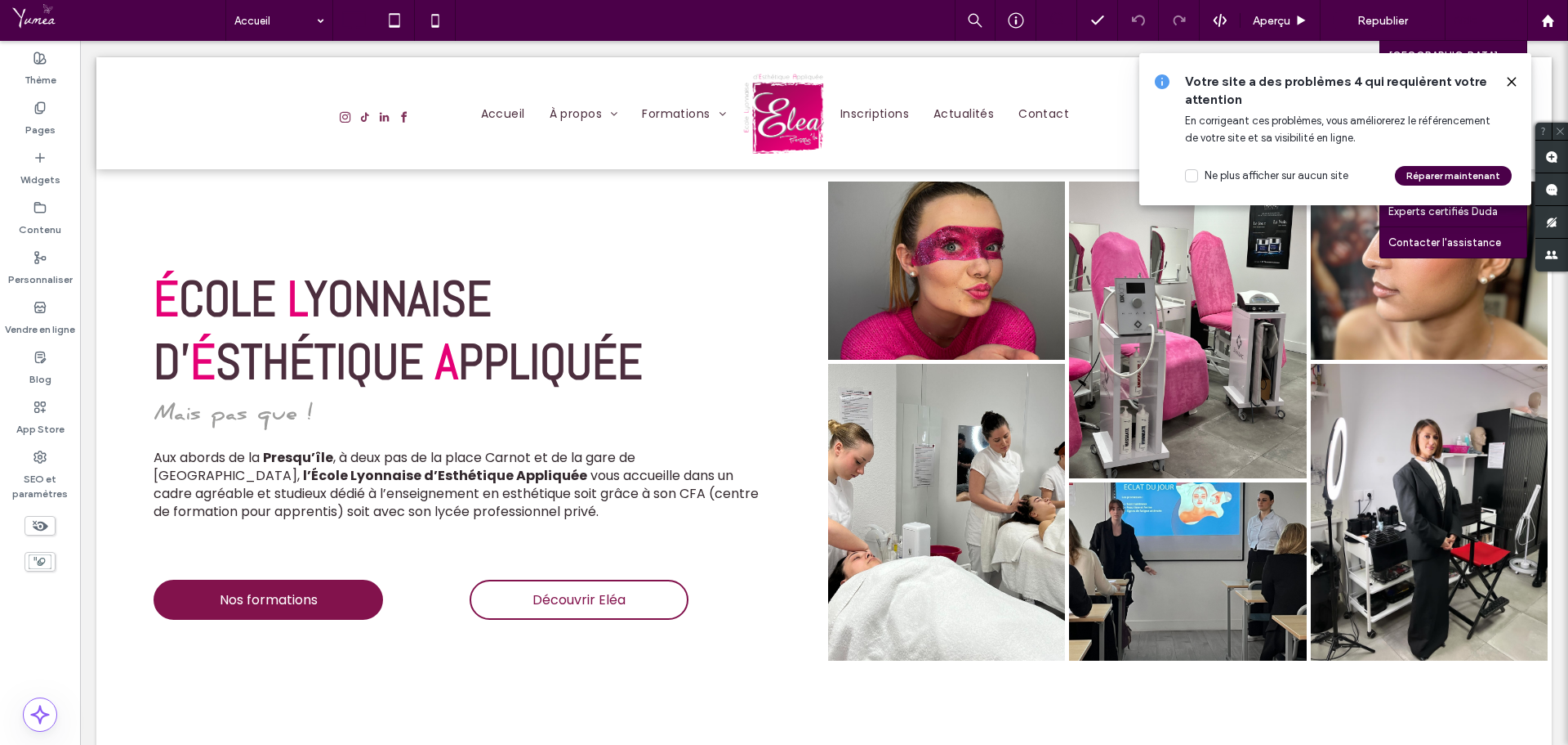
click at [1516, 22] on div "Aide" at bounding box center [1487, 20] width 82 height 41
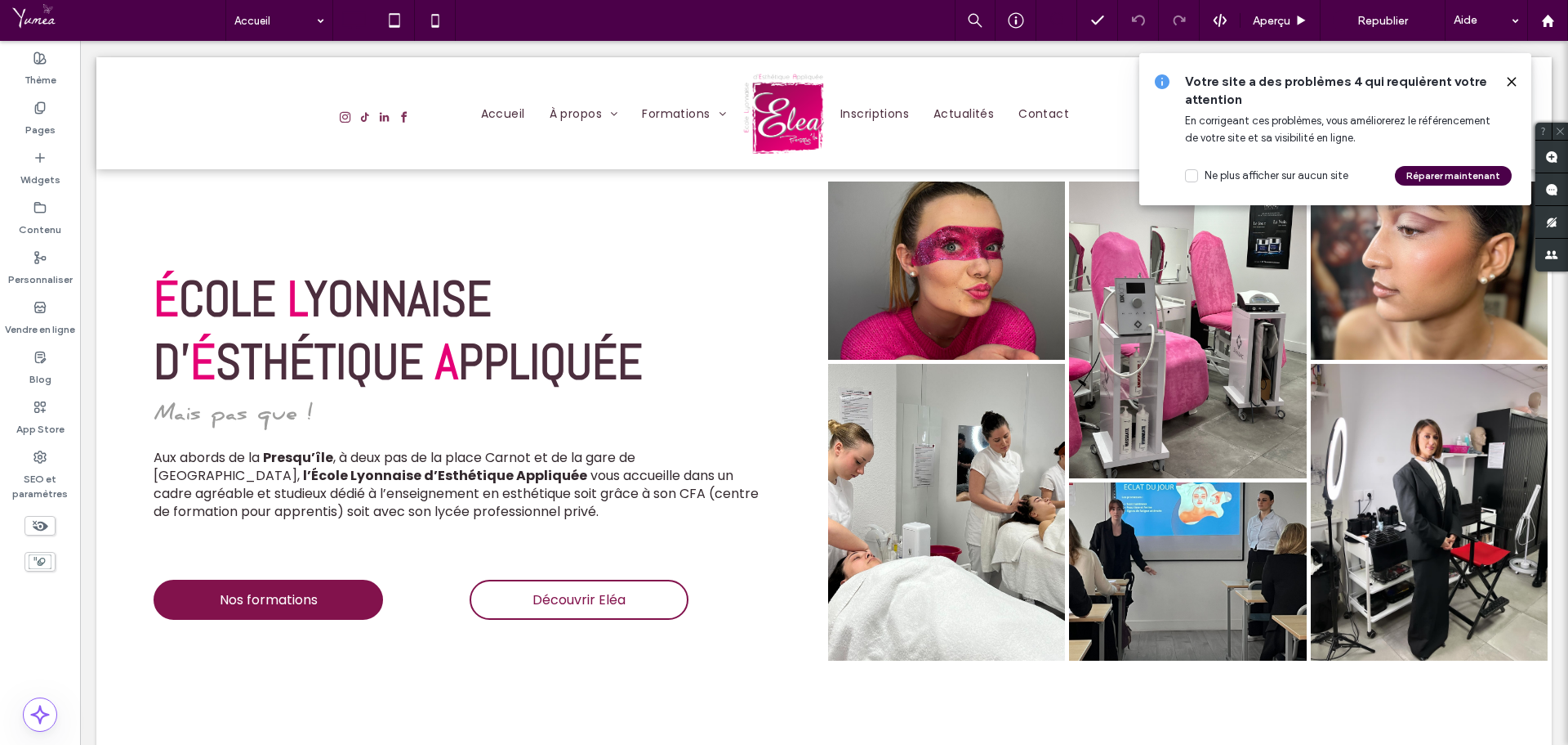
click at [1512, 79] on icon at bounding box center [1511, 81] width 13 height 13
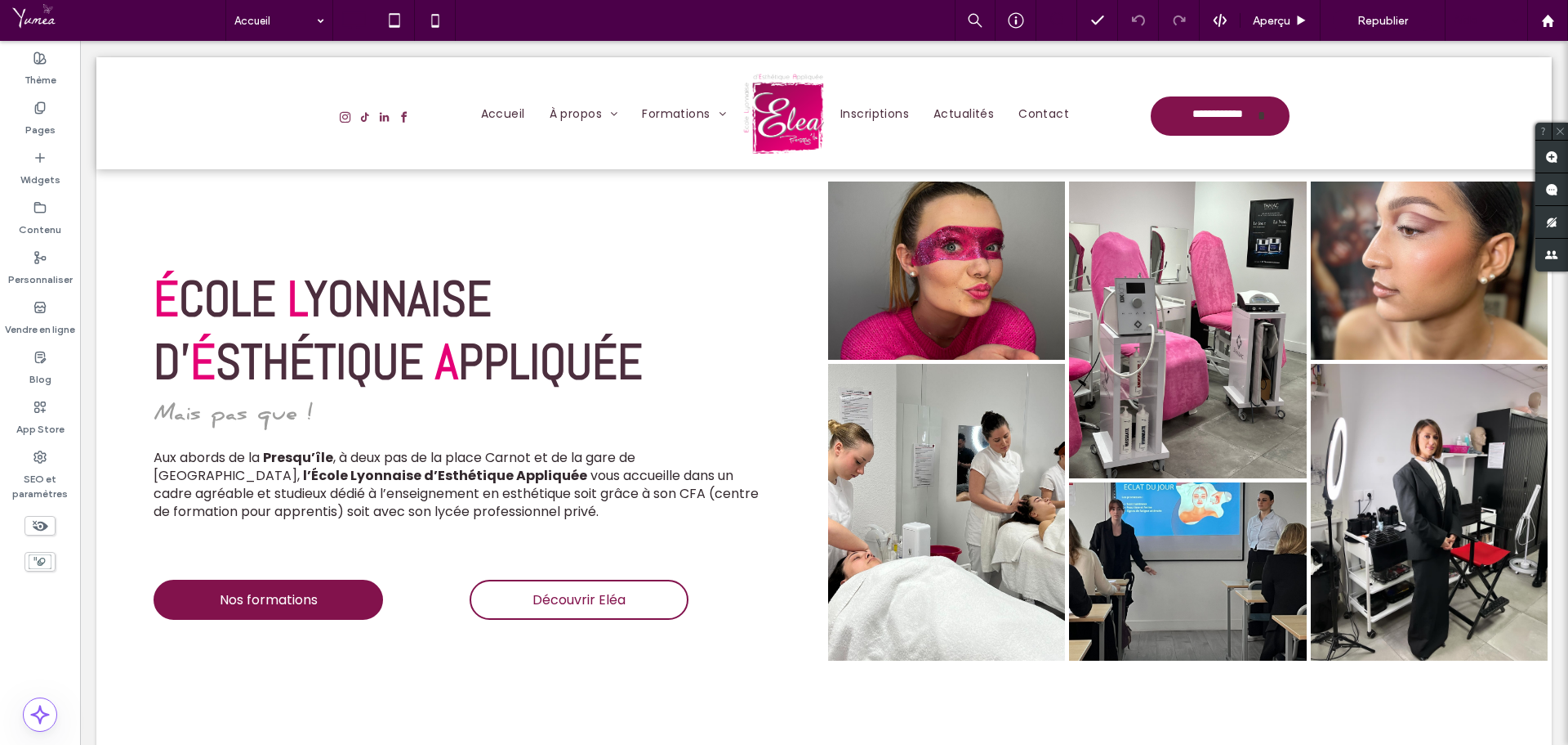
click at [1509, 26] on div "Aide" at bounding box center [1487, 20] width 82 height 41
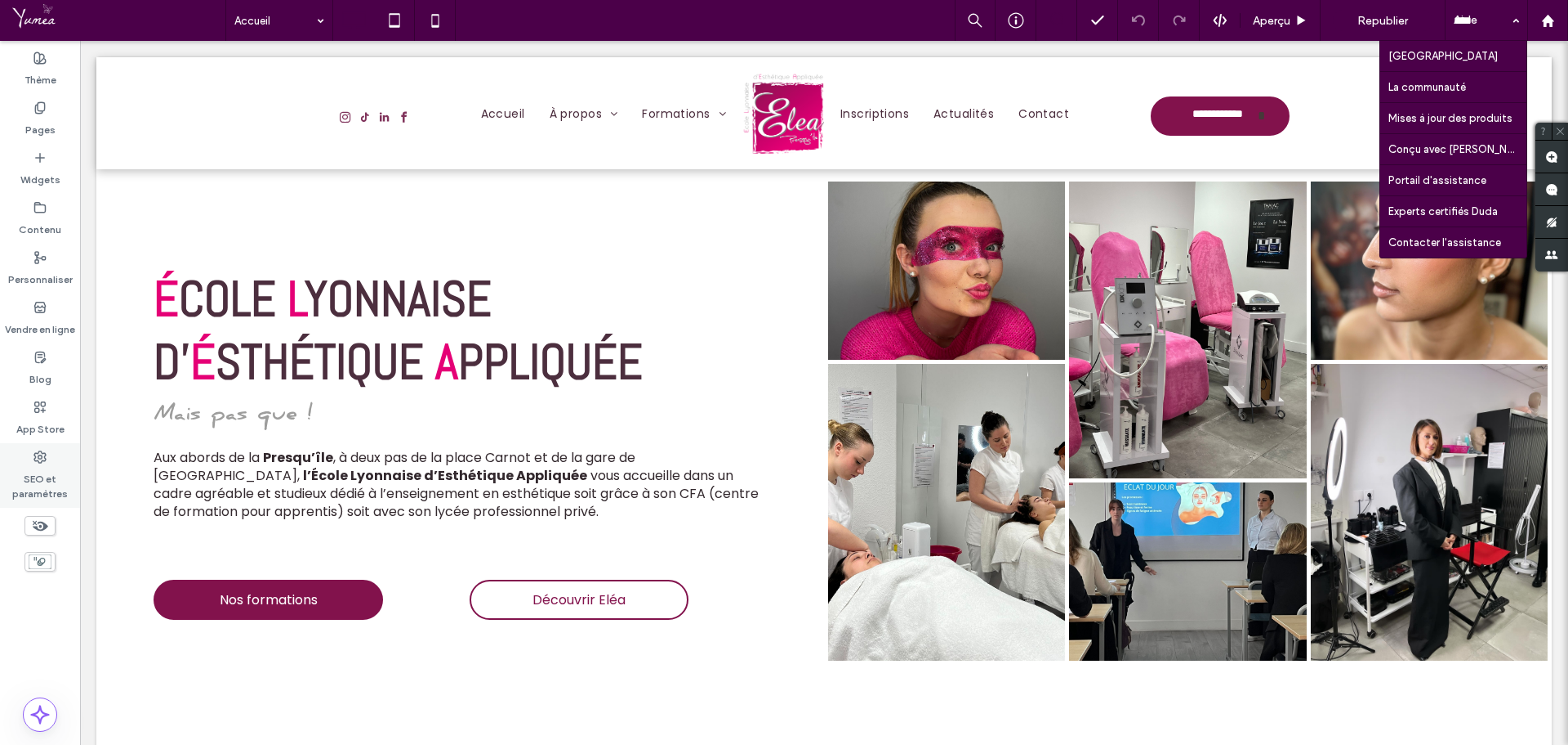
click at [43, 467] on label "SEO et paramètres" at bounding box center [40, 482] width 80 height 38
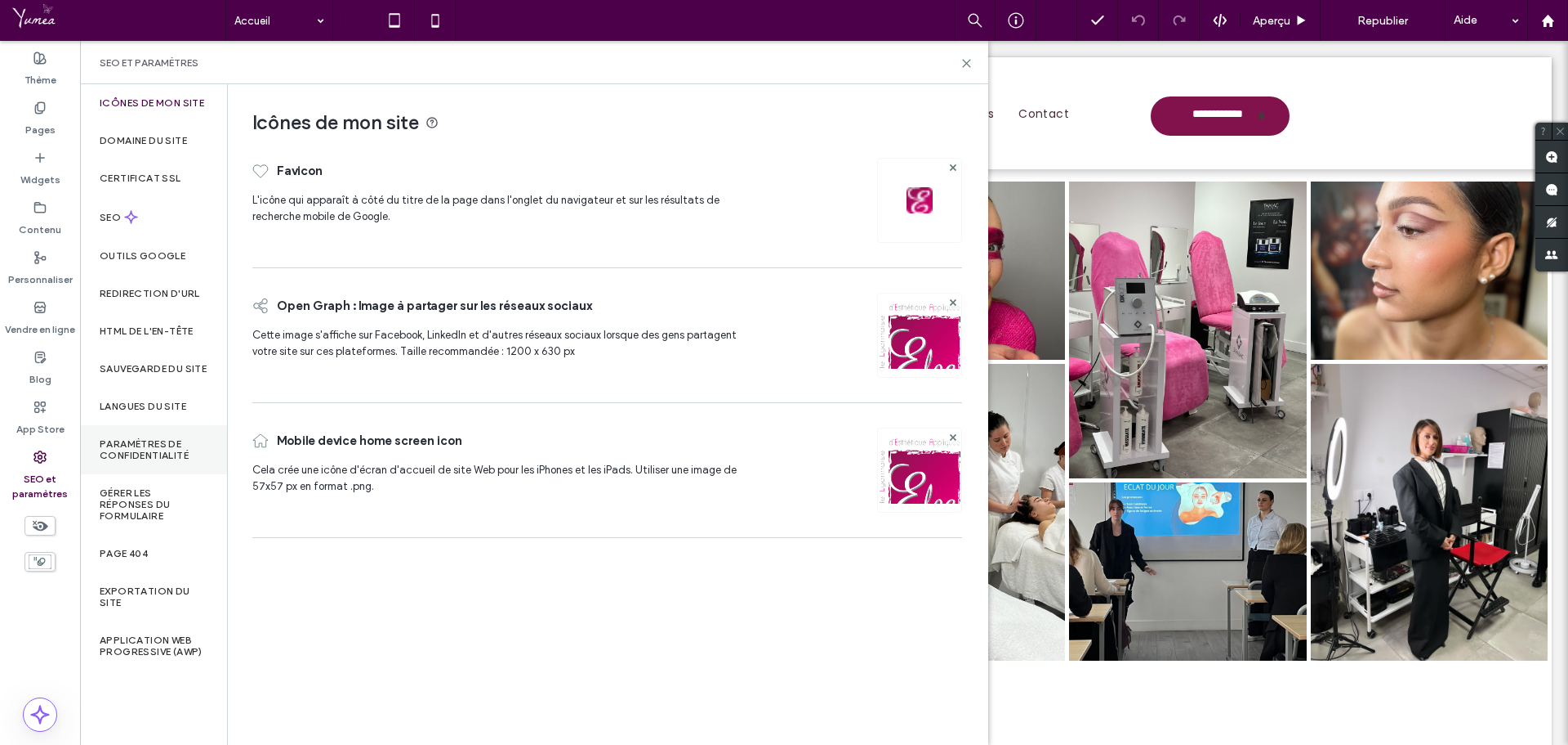
click at [173, 451] on label "Paramètres de confidentialité" at bounding box center [153, 449] width 108 height 22
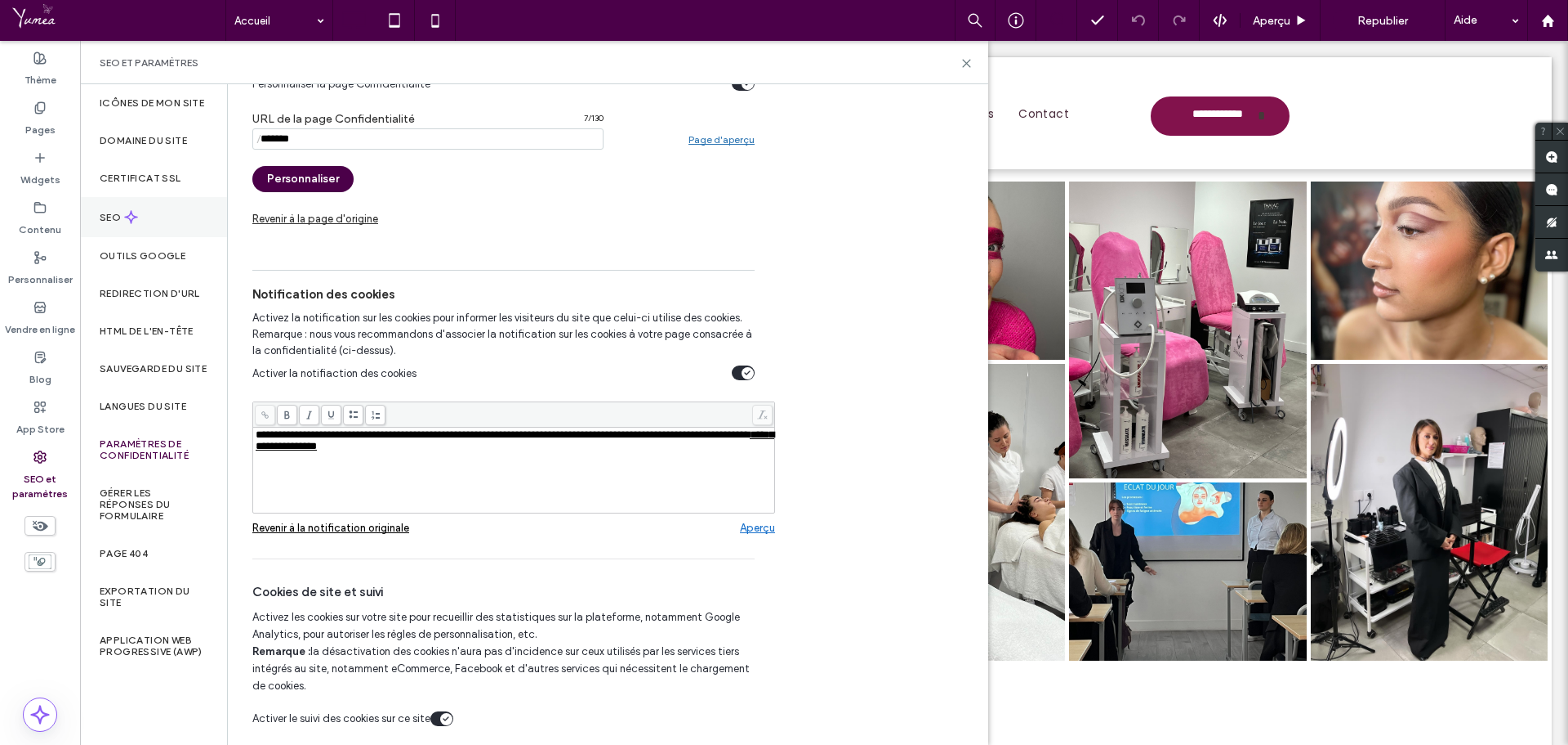
click at [154, 219] on div "SEO" at bounding box center [153, 216] width 147 height 40
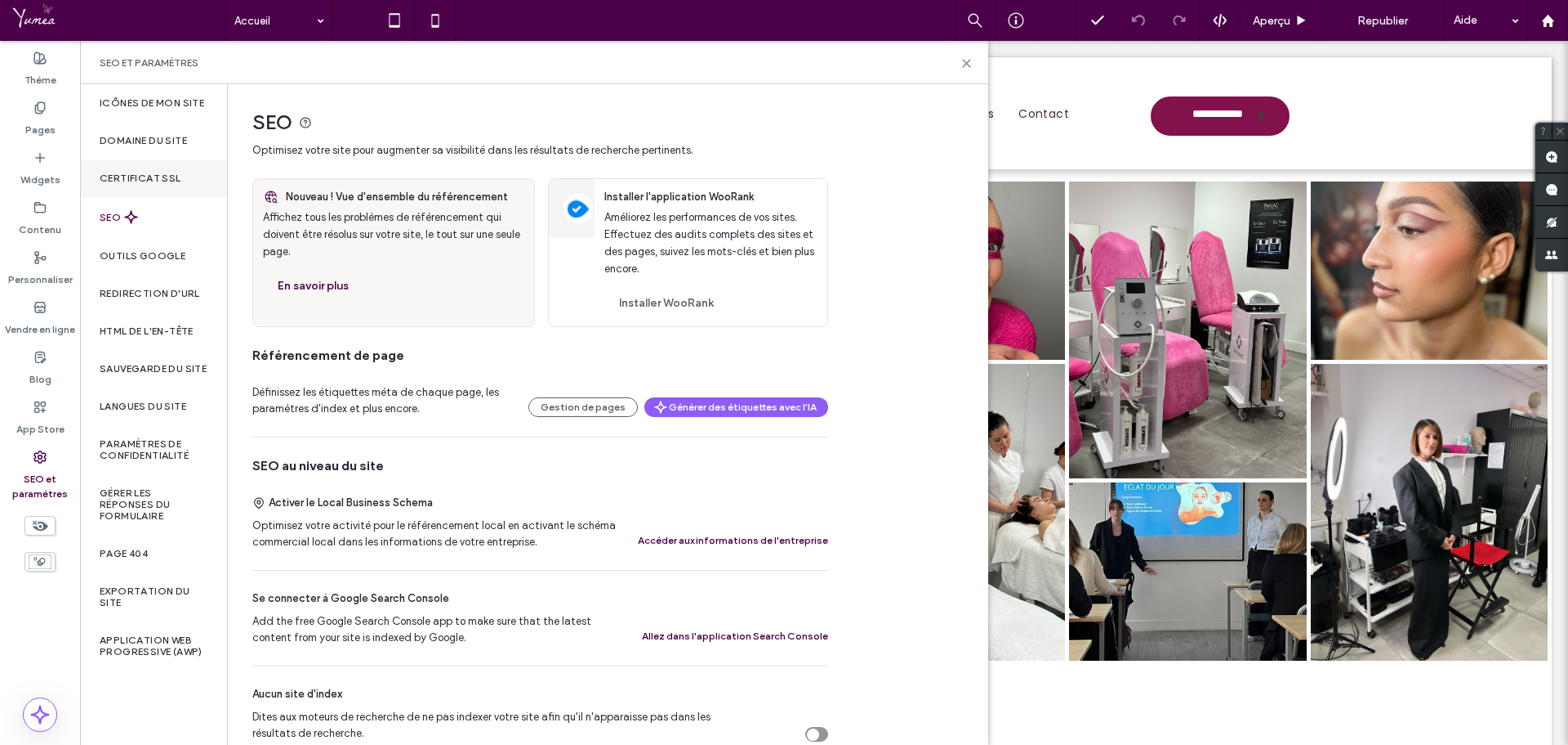
click at [170, 175] on label "Certificat SSL" at bounding box center [140, 178] width 82 height 12
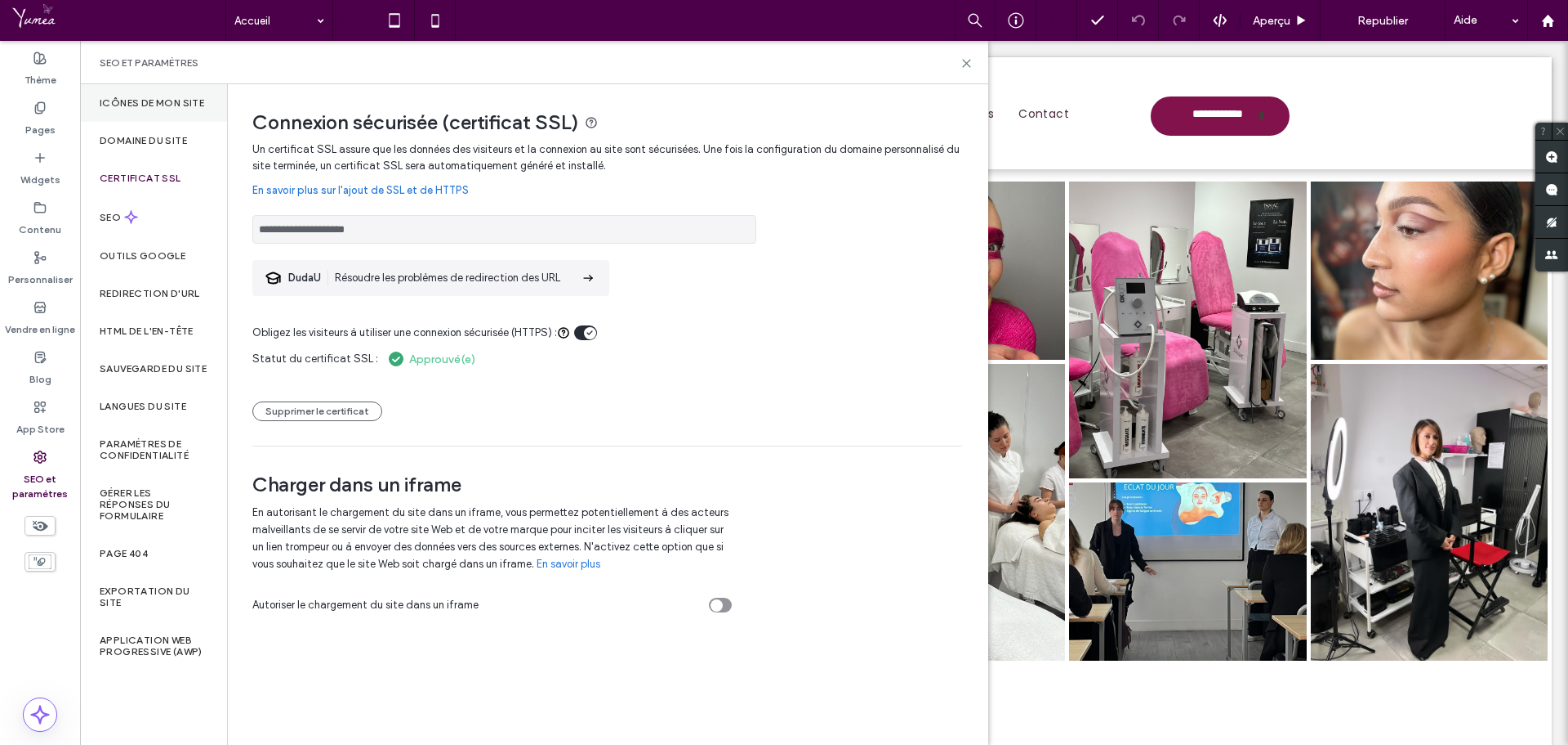
click at [177, 103] on label "Icônes de mon site" at bounding box center [151, 103] width 104 height 12
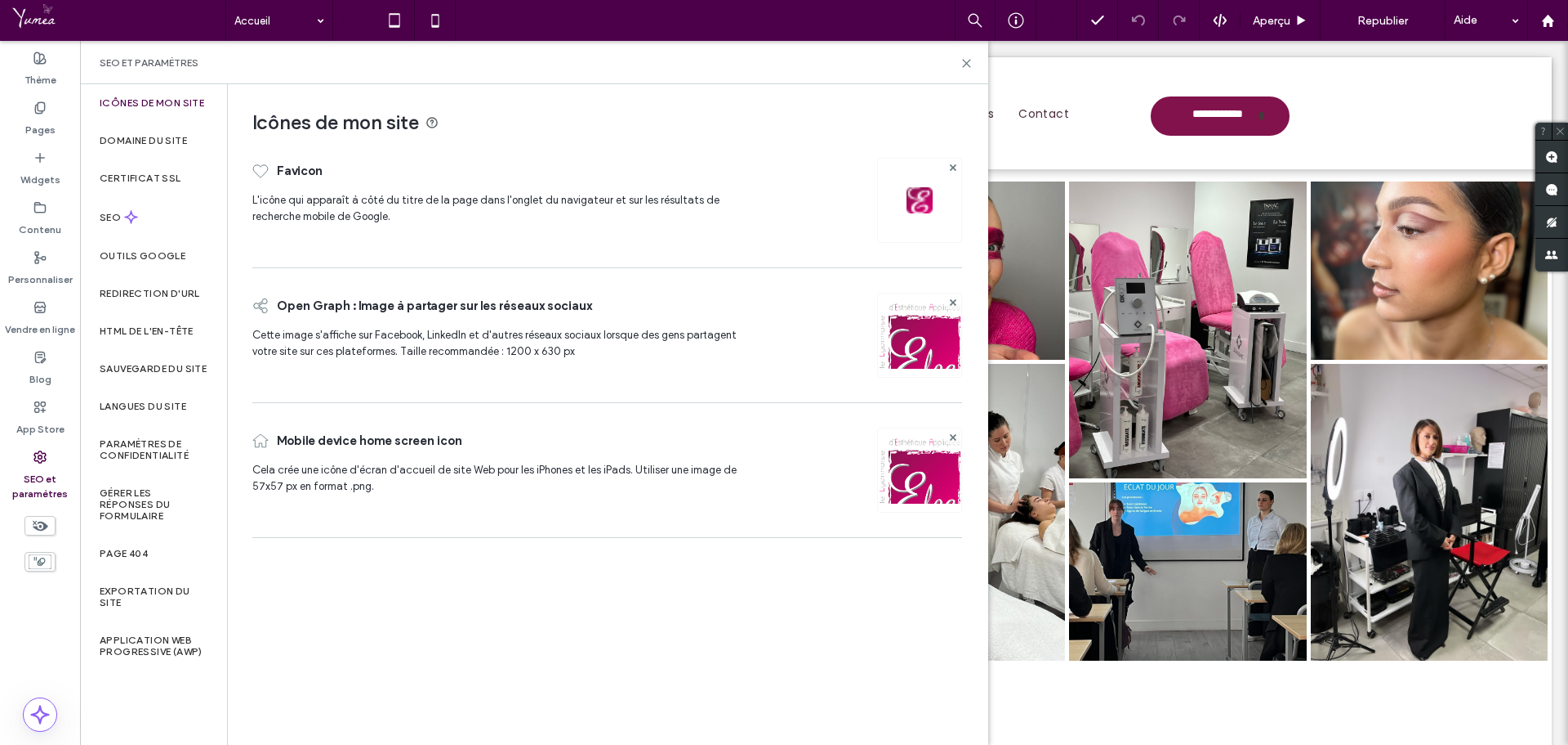
click at [138, 55] on div "SEO et paramètres" at bounding box center [534, 62] width 908 height 43
click at [49, 486] on label "SEO et paramètres" at bounding box center [40, 482] width 80 height 38
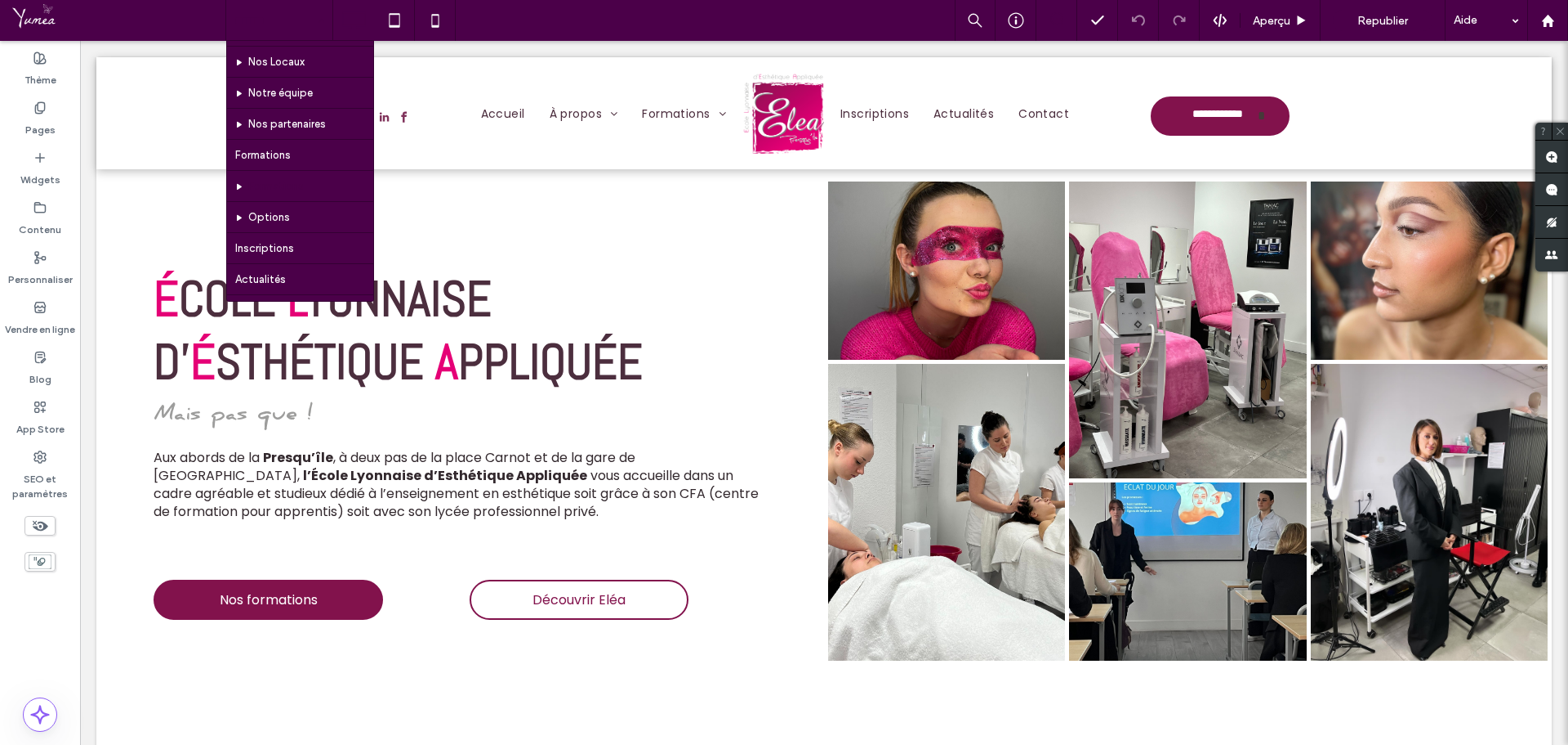
scroll to position [173, 0]
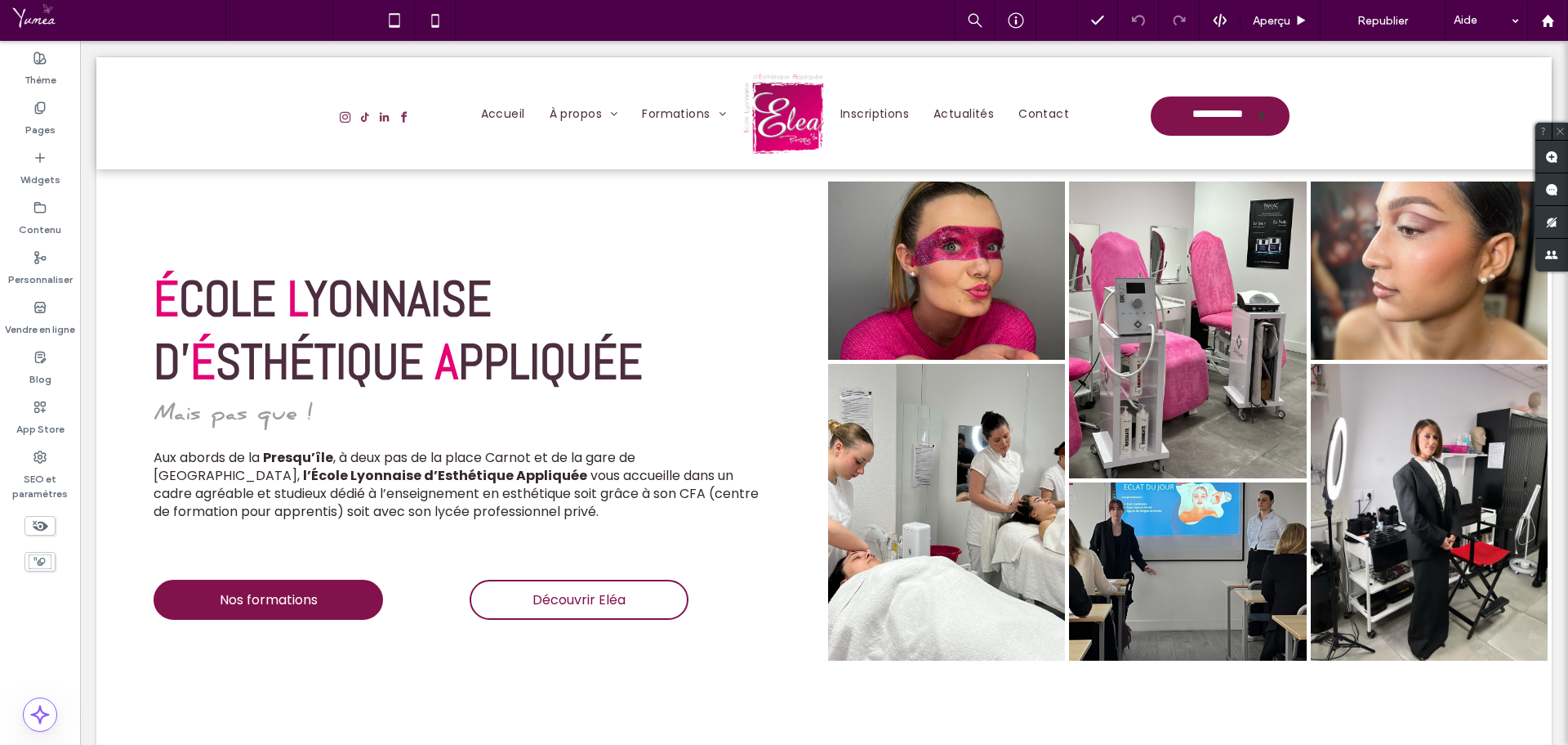
click at [313, 21] on div "Accueil" at bounding box center [279, 20] width 106 height 41
click at [1553, 16] on icon at bounding box center [1549, 20] width 14 height 14
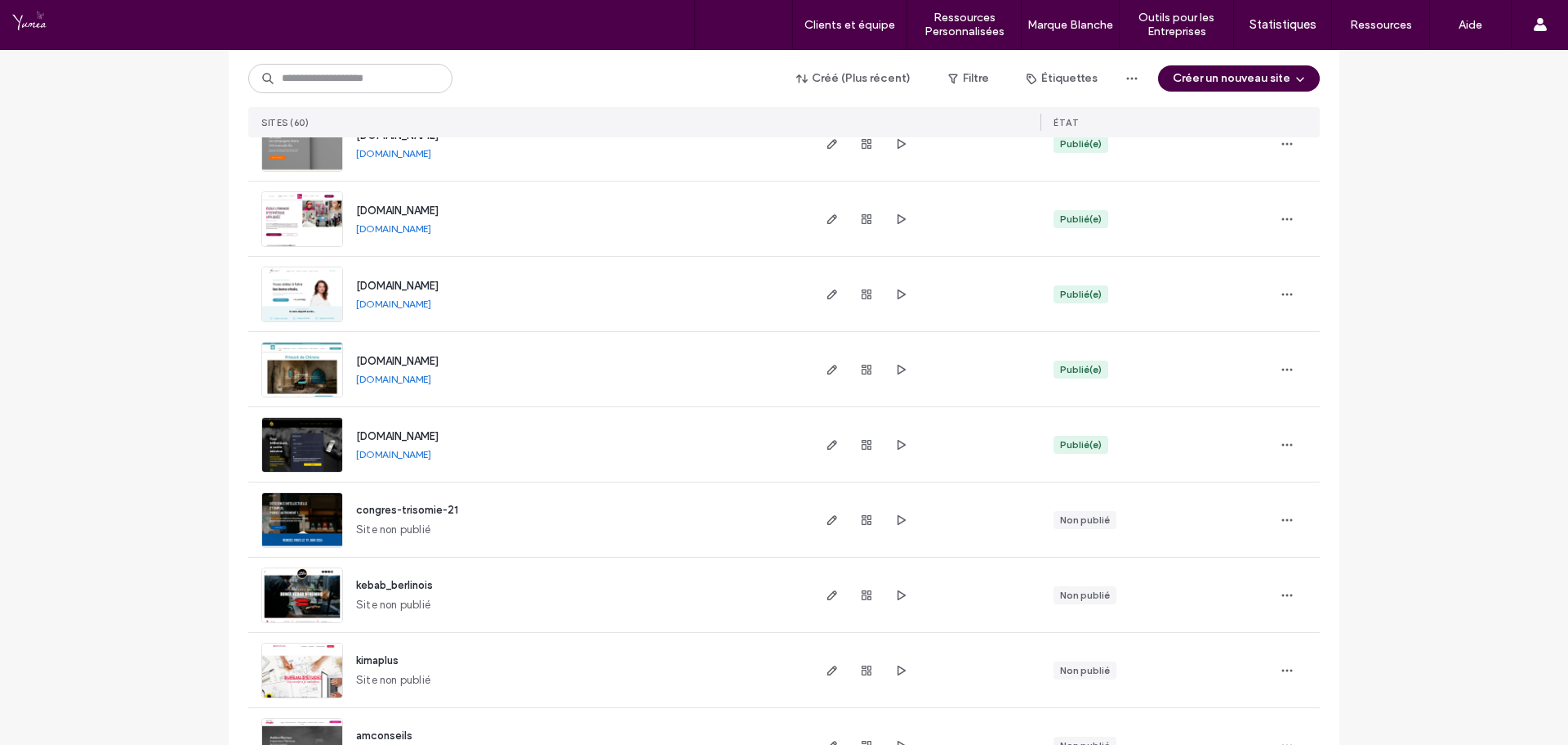
scroll to position [1145, 0]
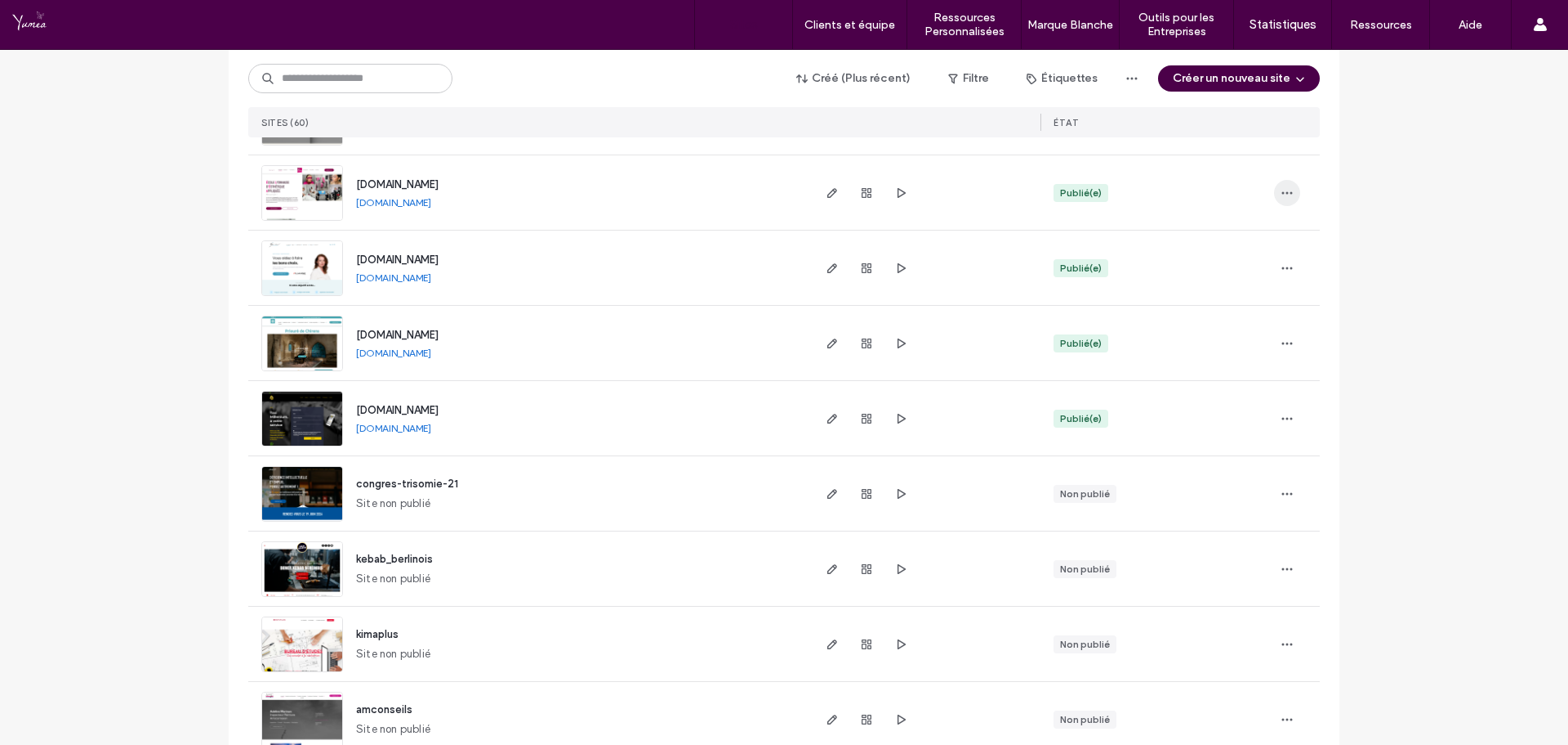
click at [1293, 198] on span "button" at bounding box center [1287, 192] width 26 height 26
click at [930, 195] on div at bounding box center [925, 192] width 231 height 74
click at [831, 189] on use "button" at bounding box center [832, 193] width 10 height 10
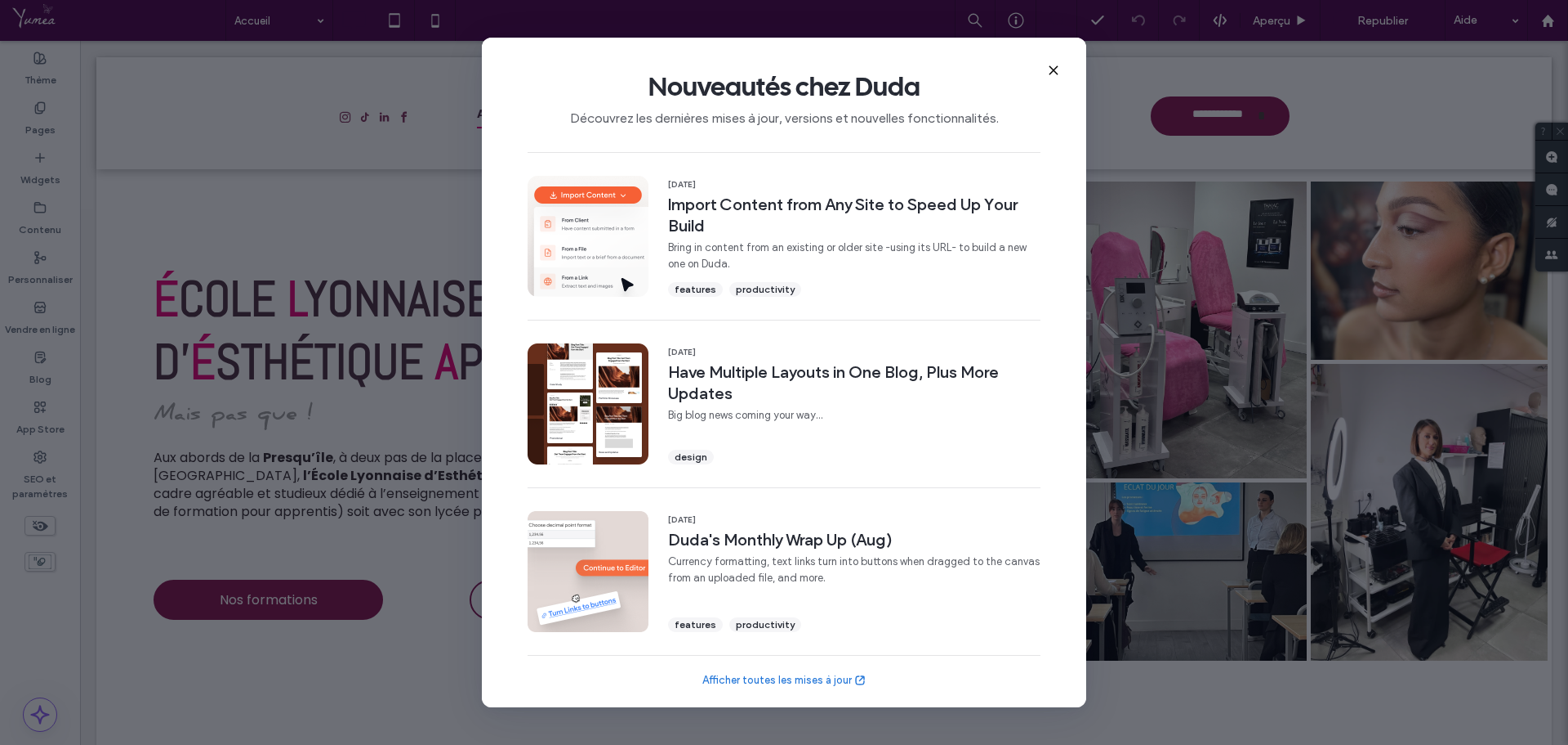
drag, startPoint x: 1053, startPoint y: 72, endPoint x: 974, endPoint y: 32, distance: 88.5
click at [1053, 72] on icon at bounding box center [1053, 69] width 13 height 13
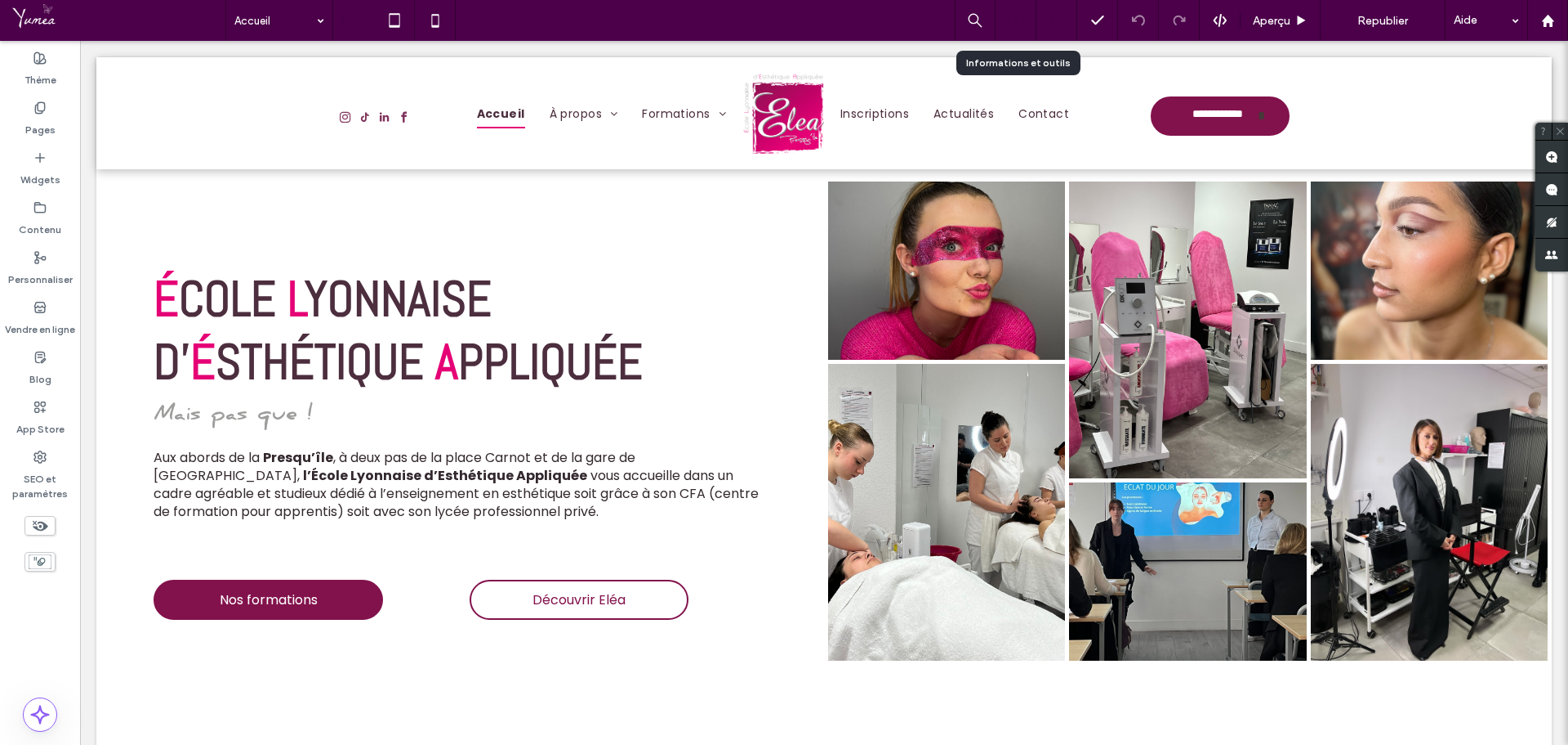
click at [1011, 22] on icon at bounding box center [1015, 20] width 17 height 17
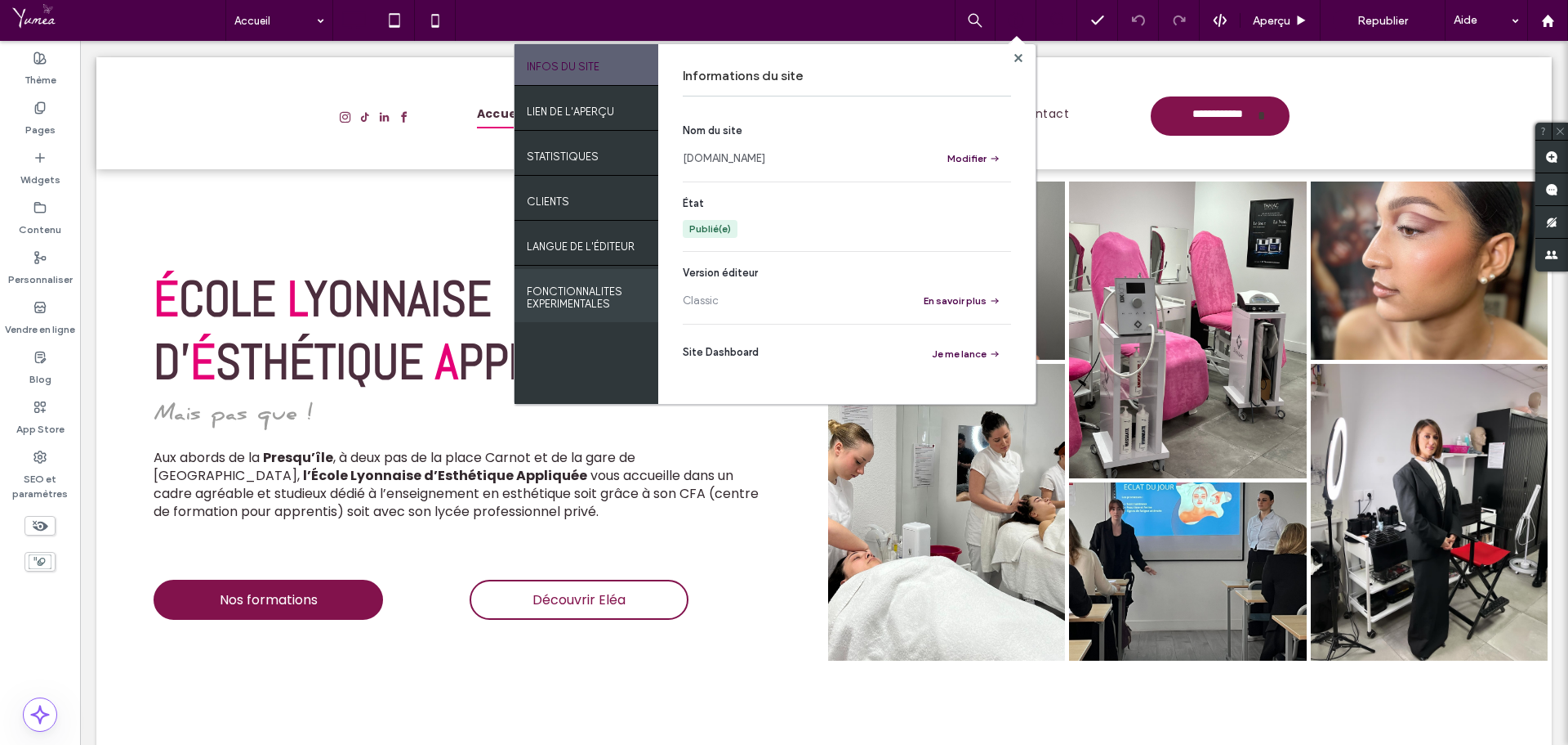
click at [606, 293] on label "FONCTIONNALITES EXPERIMENTALES" at bounding box center [587, 294] width 119 height 33
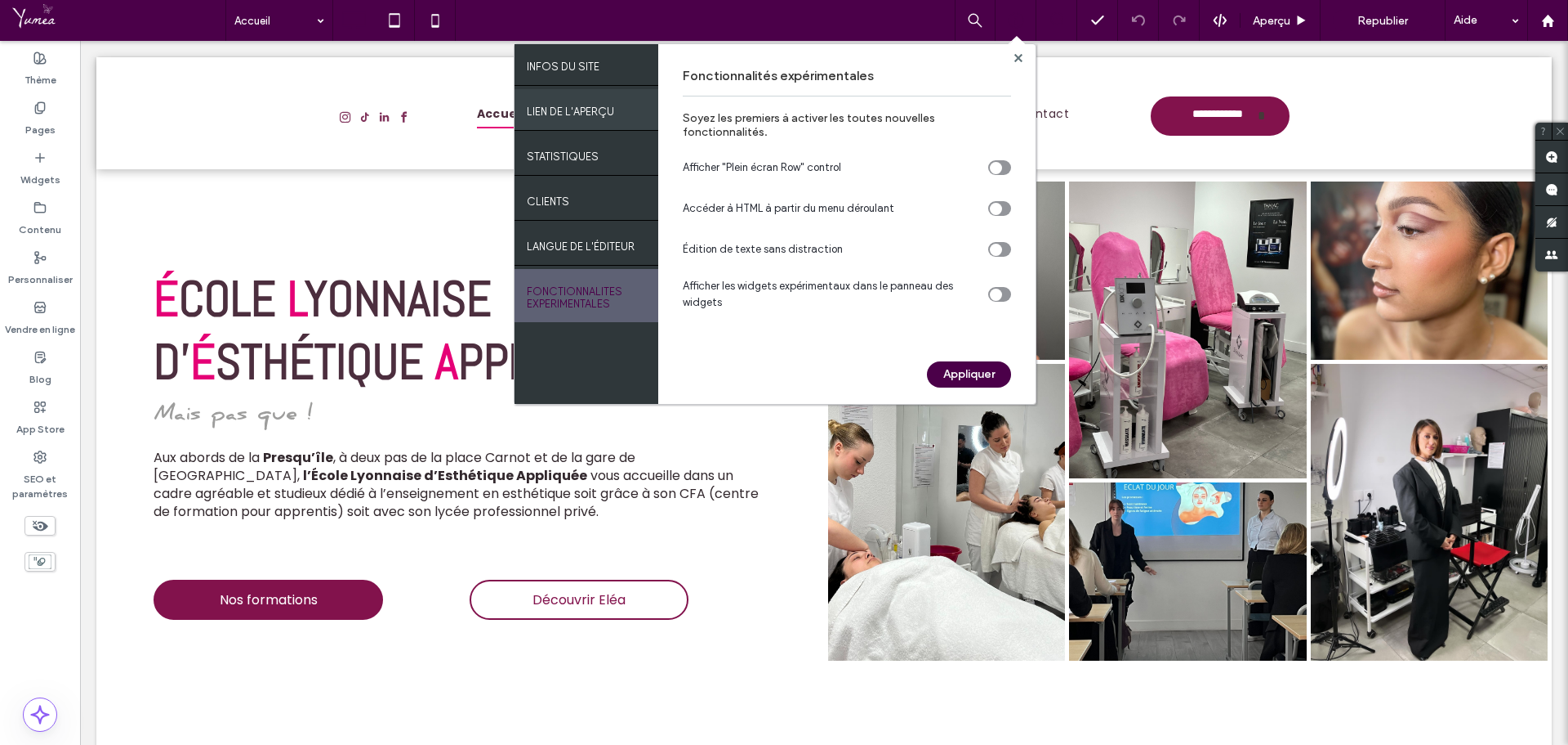
click at [600, 120] on div "LIEN DE L'APERÇU" at bounding box center [587, 109] width 144 height 41
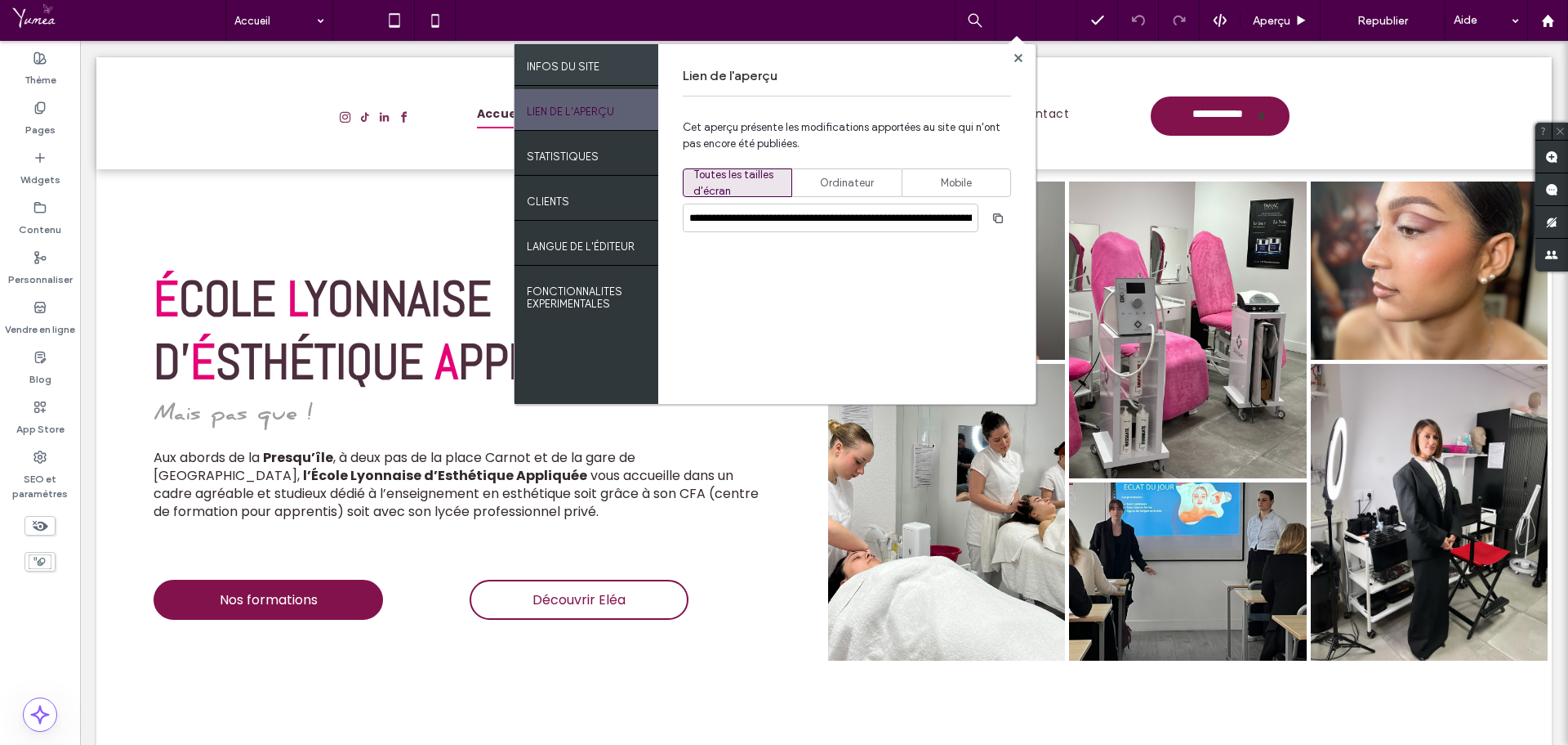
click at [610, 62] on div "INFOS DU SITE" at bounding box center [587, 64] width 144 height 41
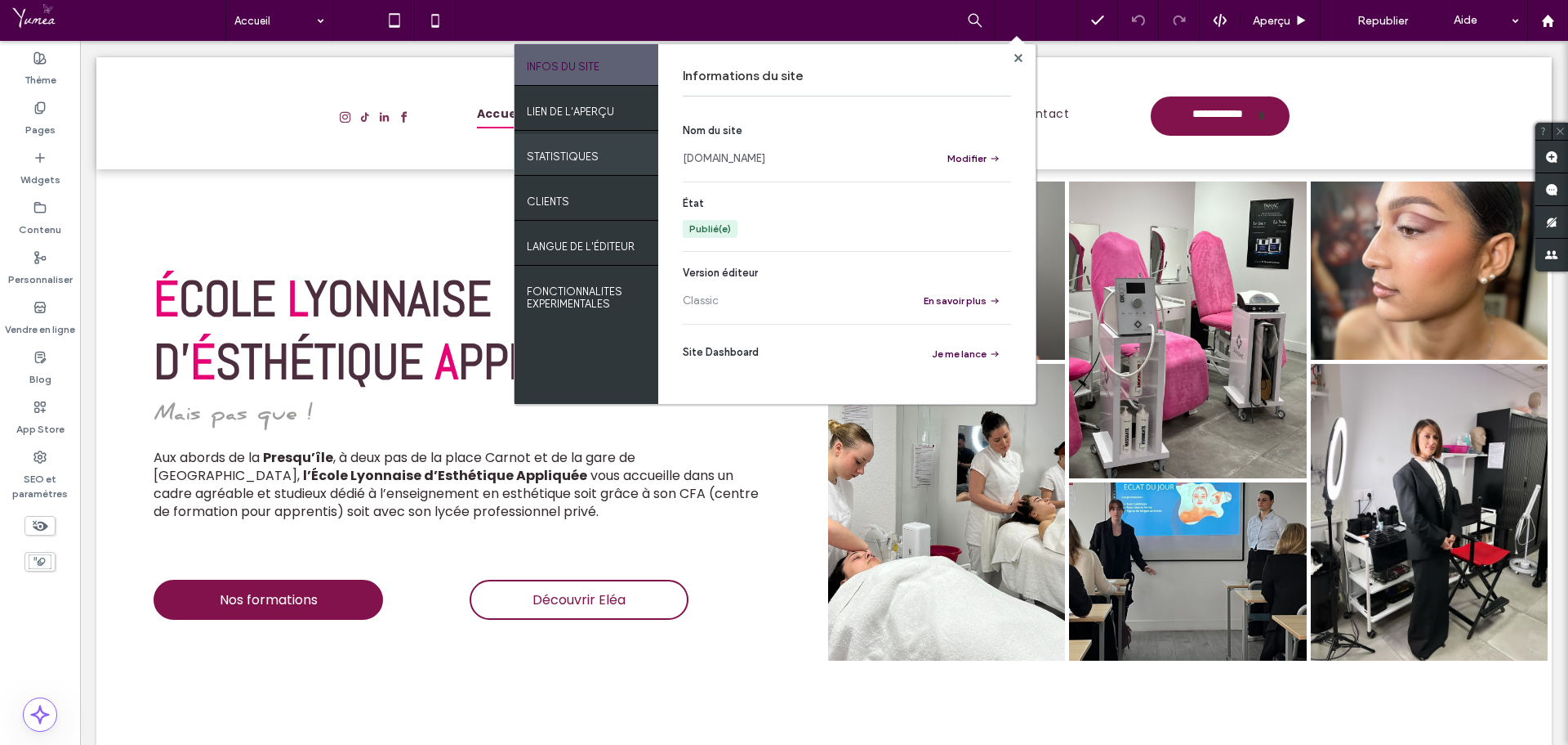
click at [578, 137] on div "STATISTIQUES" at bounding box center [587, 154] width 144 height 41
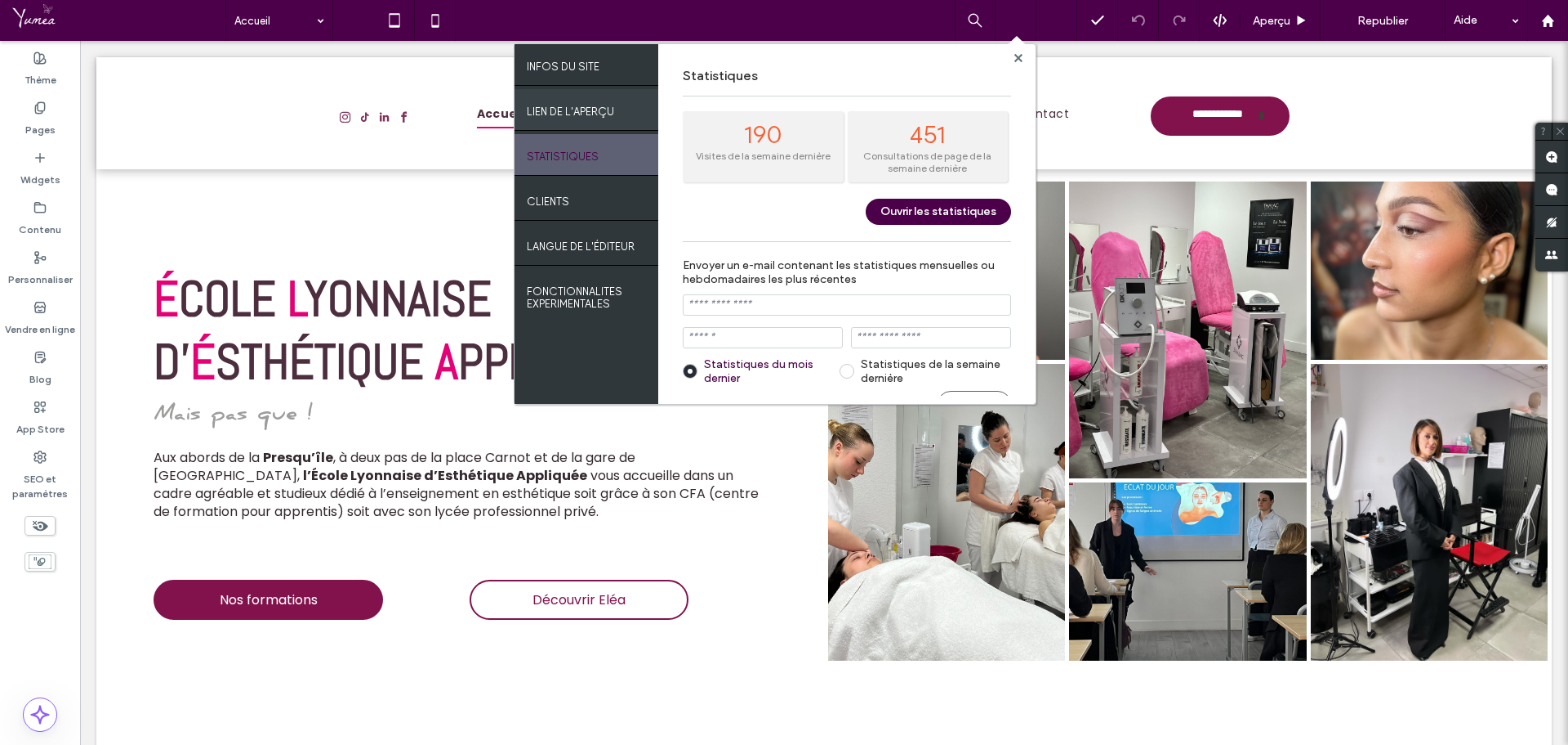
click at [586, 120] on div "LIEN DE L'APERÇU" at bounding box center [587, 109] width 144 height 41
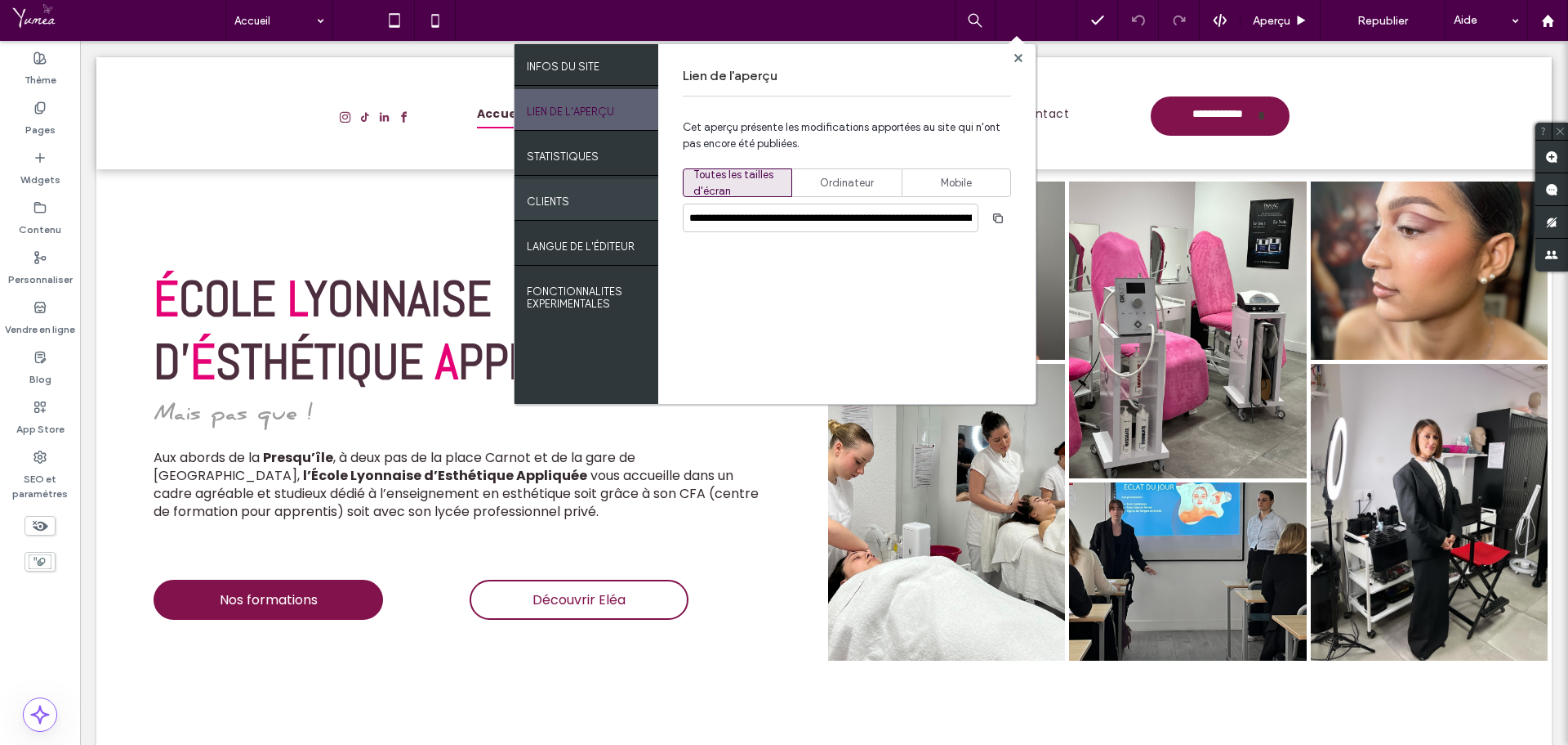
click at [594, 211] on div "Clients" at bounding box center [587, 200] width 144 height 41
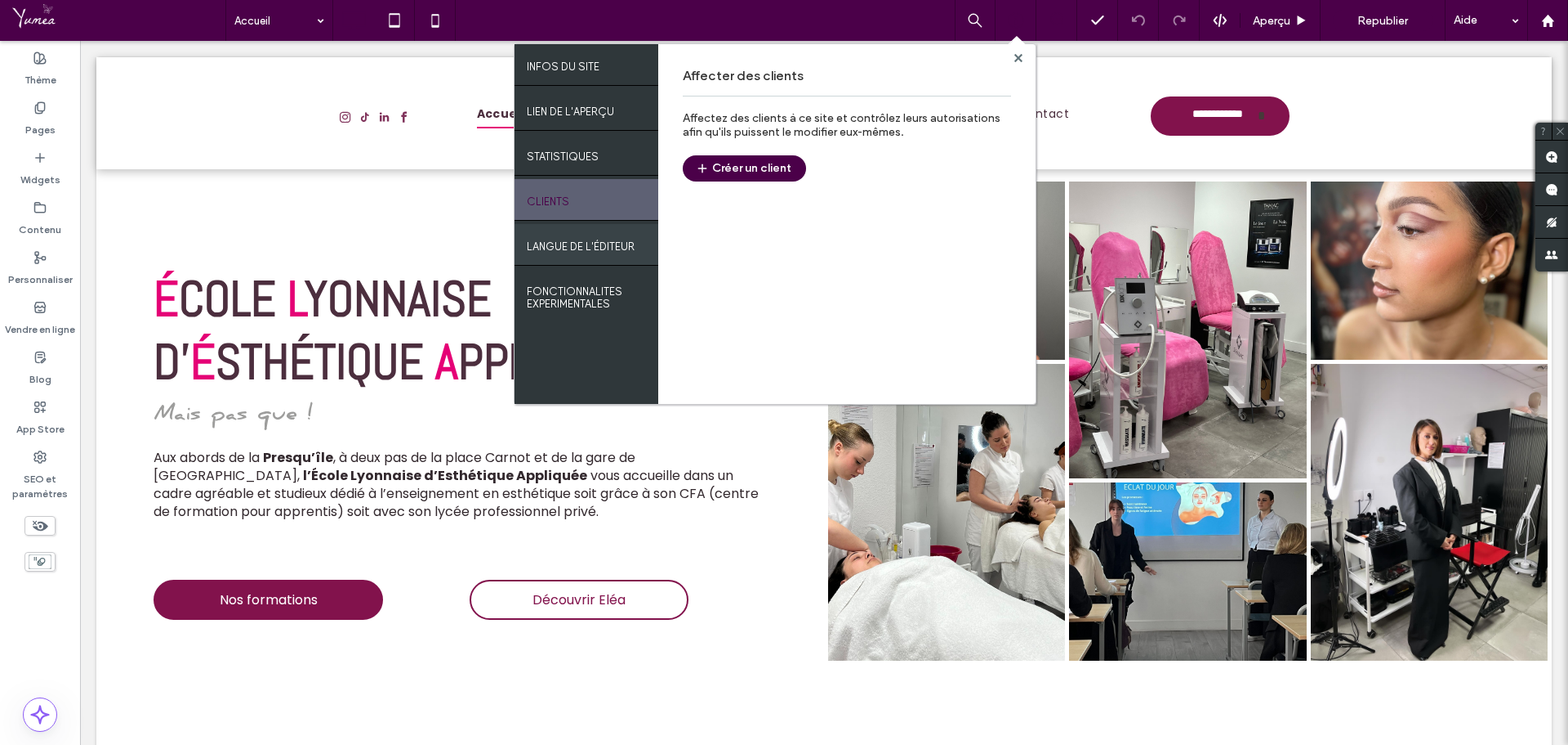
click at [596, 239] on label "LANGUE DE L'ÉDITEUR" at bounding box center [581, 242] width 108 height 20
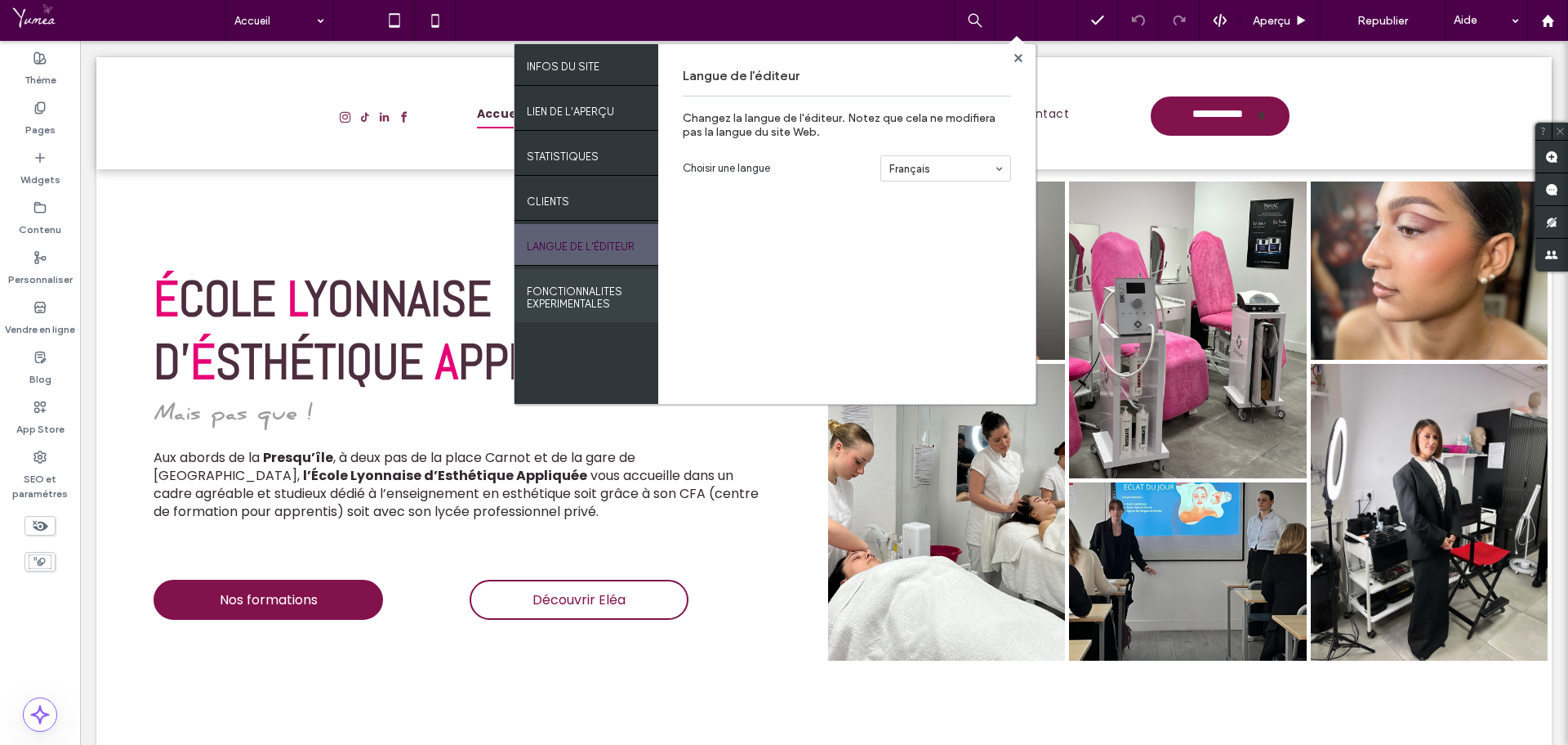
click at [589, 292] on label "FONCTIONNALITES EXPERIMENTALES" at bounding box center [587, 294] width 119 height 33
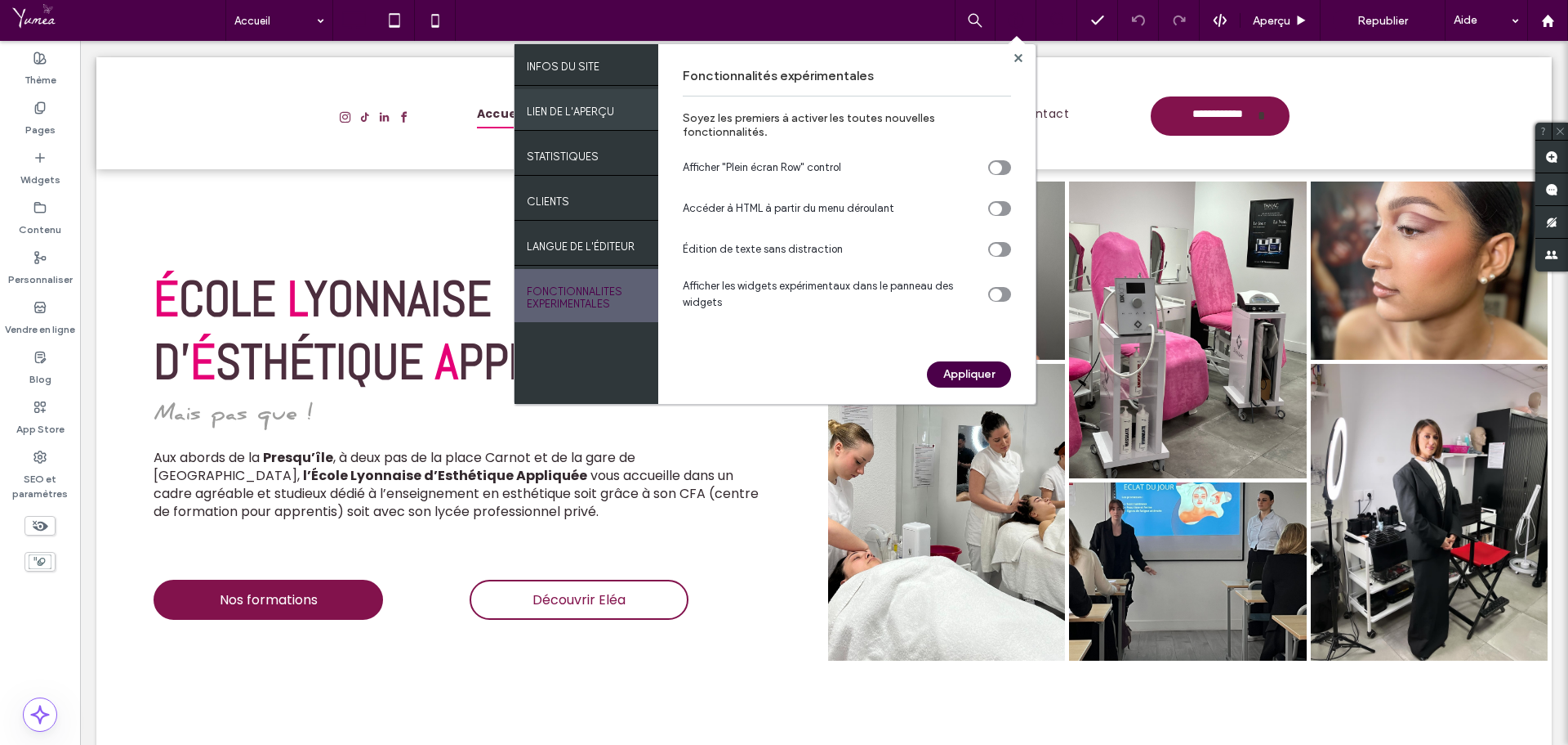
click at [604, 122] on div "LIEN DE L'APERÇU" at bounding box center [587, 109] width 144 height 41
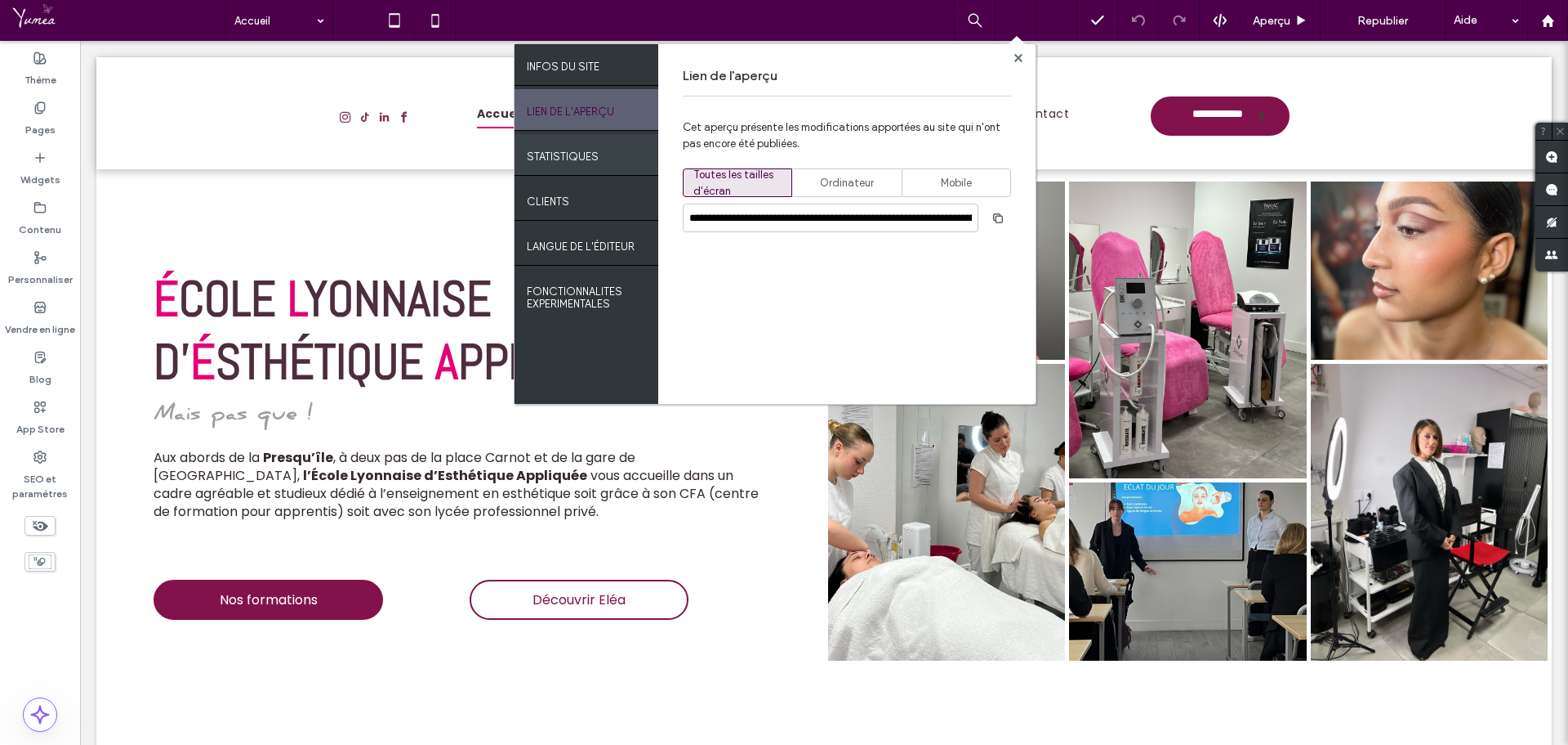
click at [601, 148] on div "STATISTIQUES" at bounding box center [587, 154] width 144 height 41
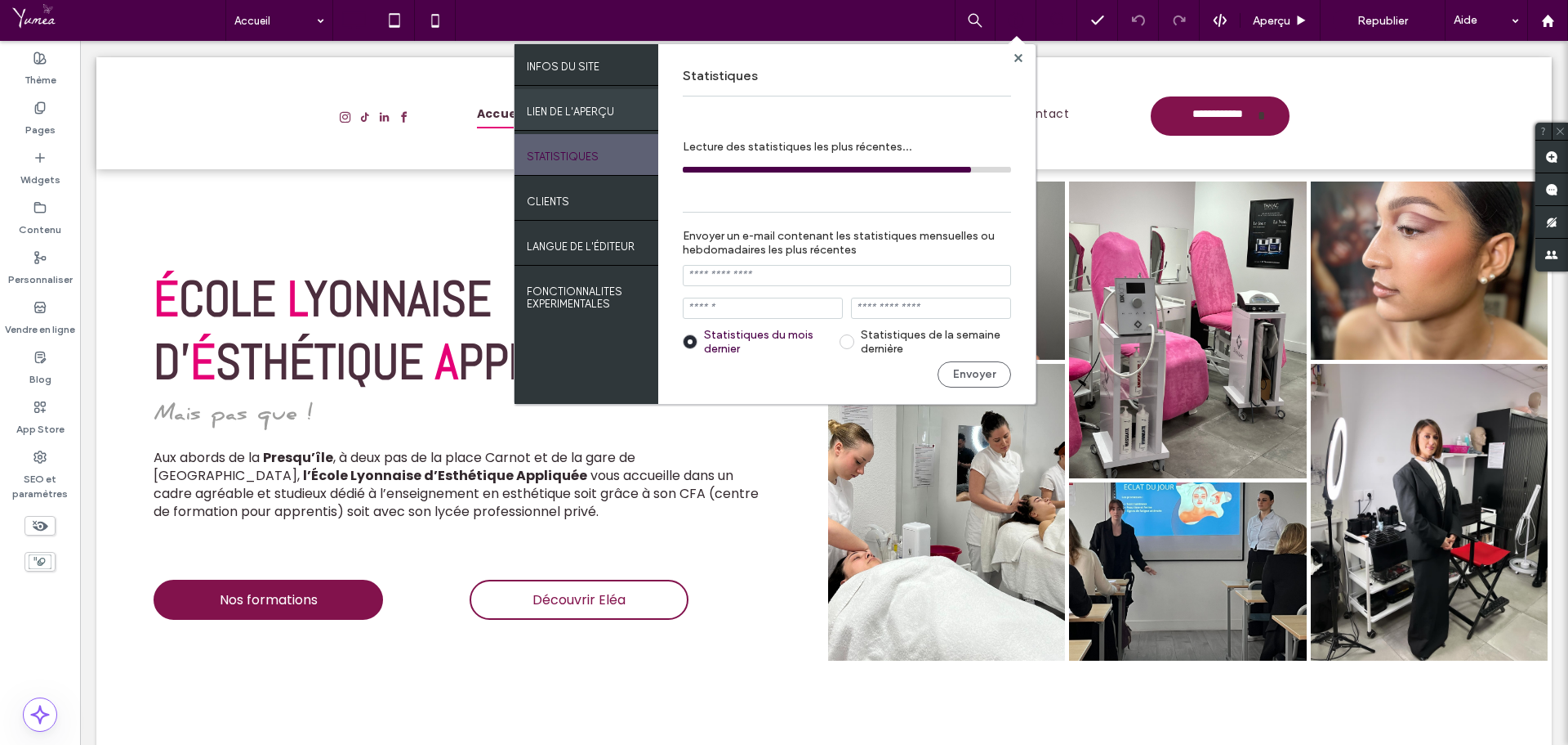
click at [604, 110] on label "LIEN DE L'APERÇU" at bounding box center [571, 107] width 88 height 20
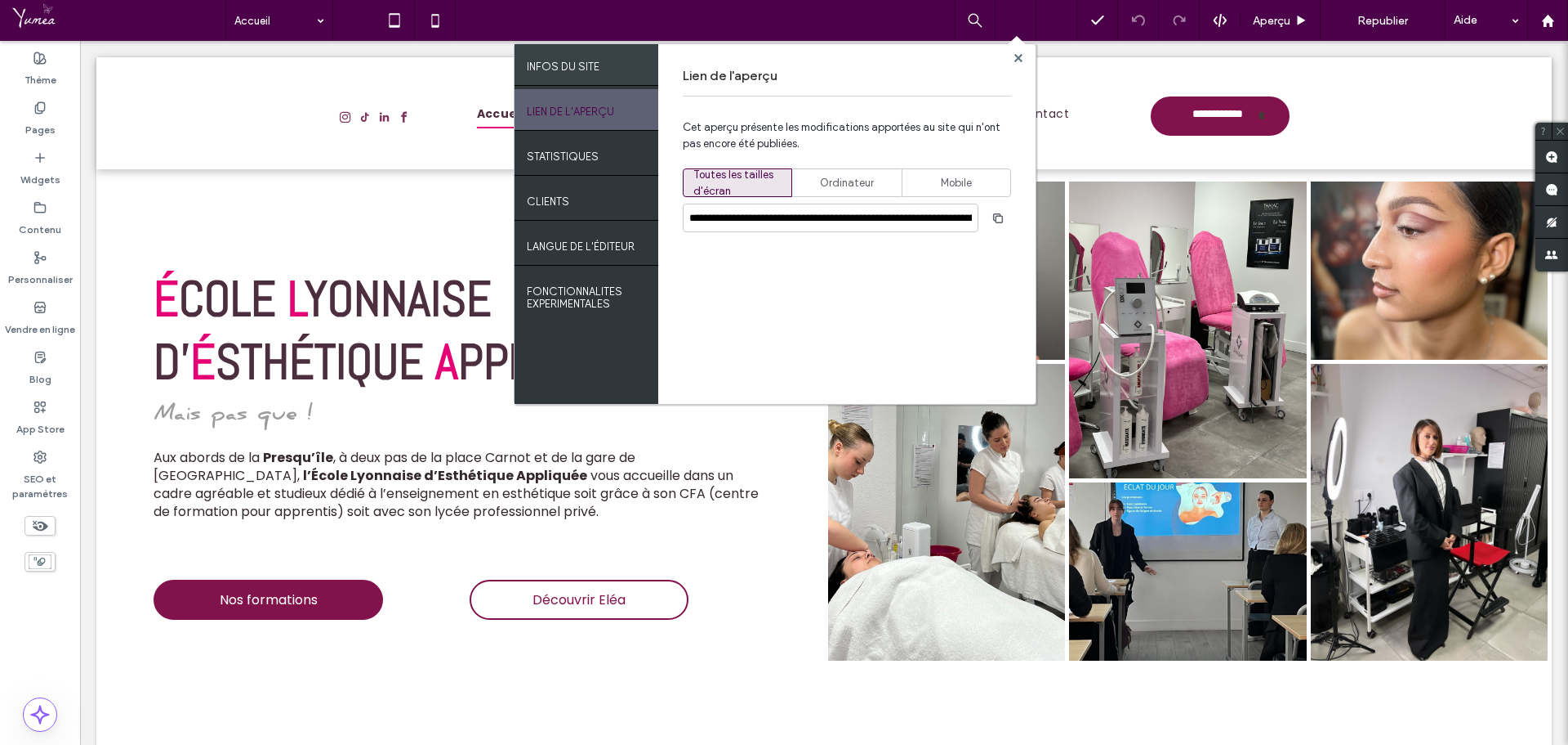
click at [530, 72] on label "INFOS DU SITE" at bounding box center [563, 62] width 73 height 20
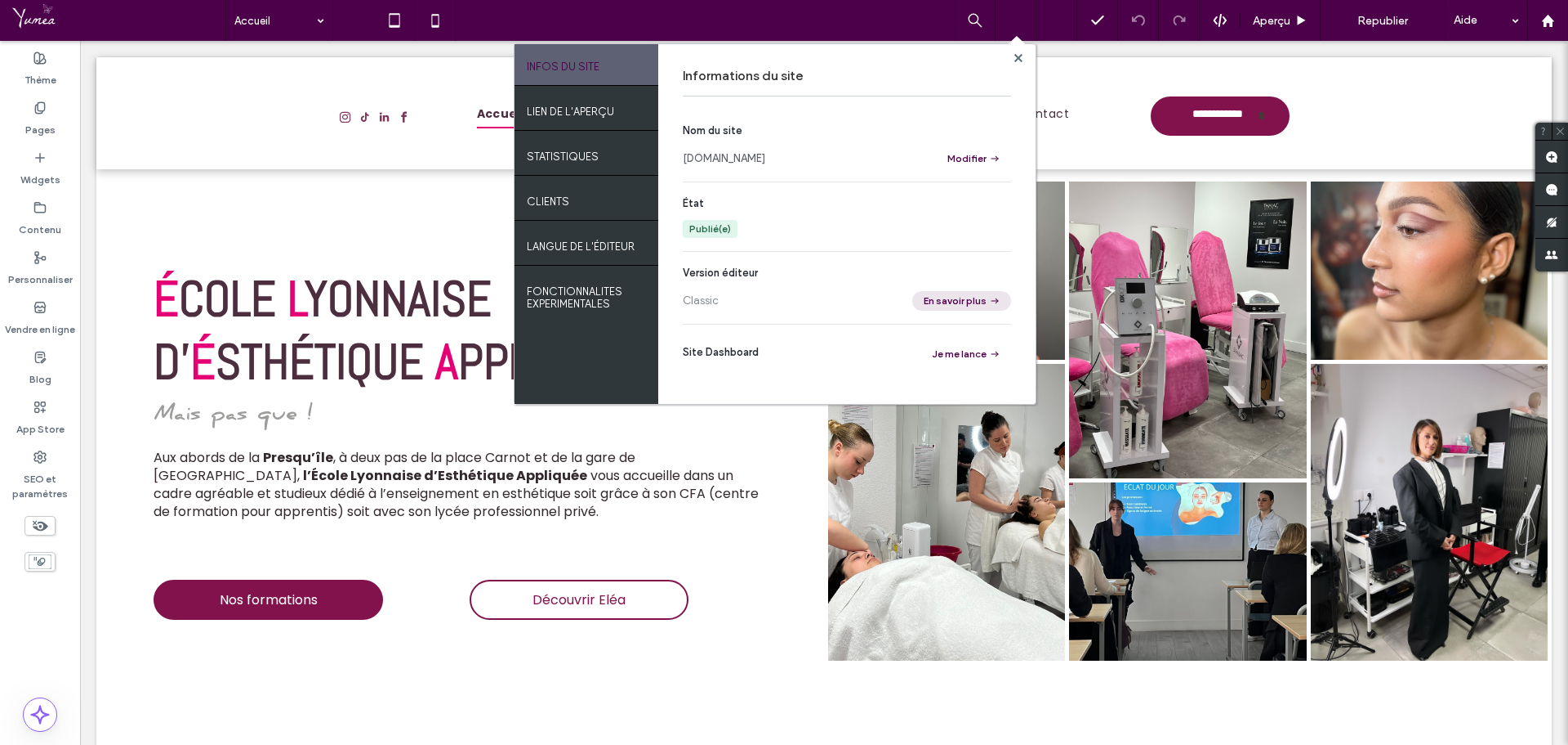
click at [937, 299] on button "En savoir plus" at bounding box center [961, 300] width 98 height 20
click at [52, 173] on label "Widgets" at bounding box center [40, 175] width 40 height 22
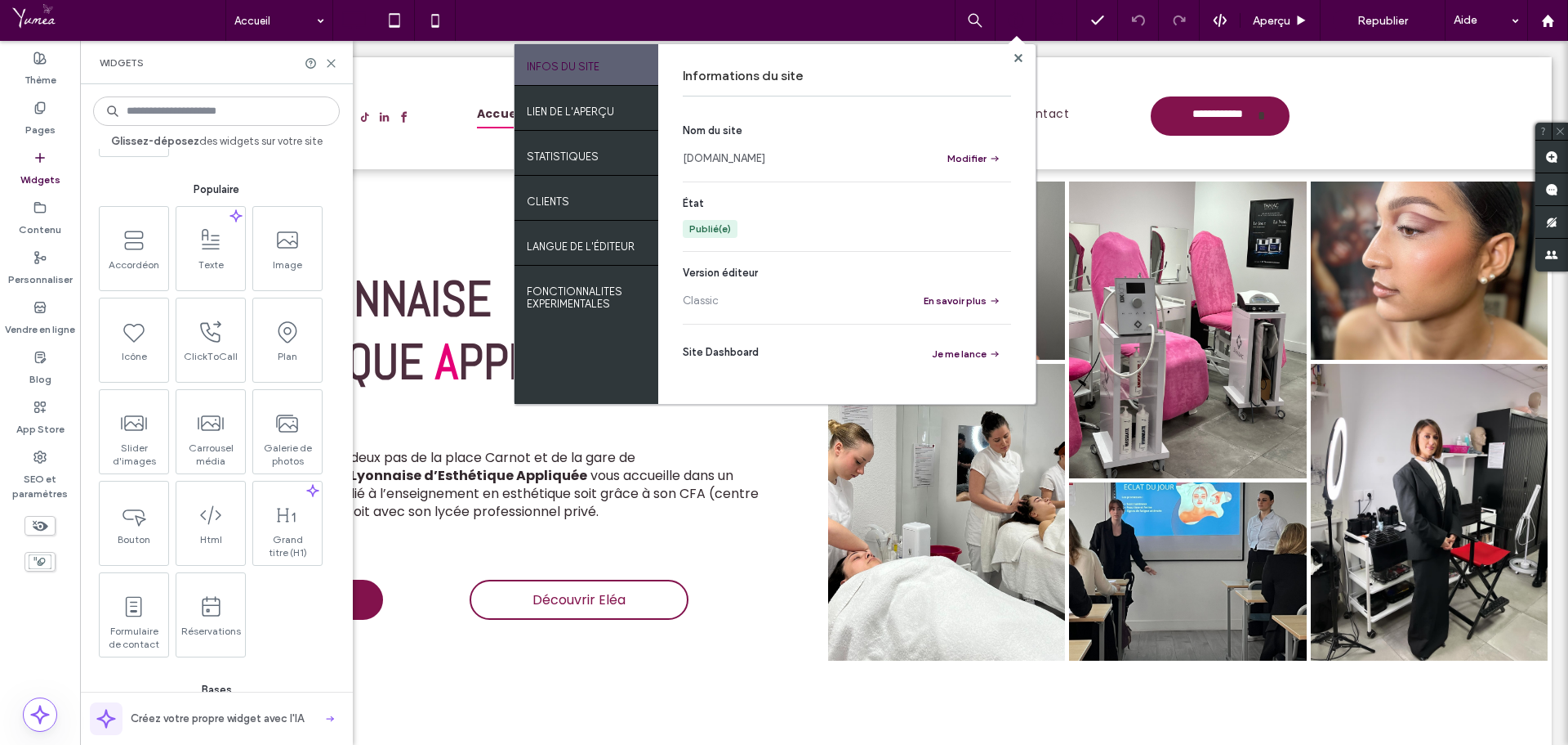
scroll to position [245, 0]
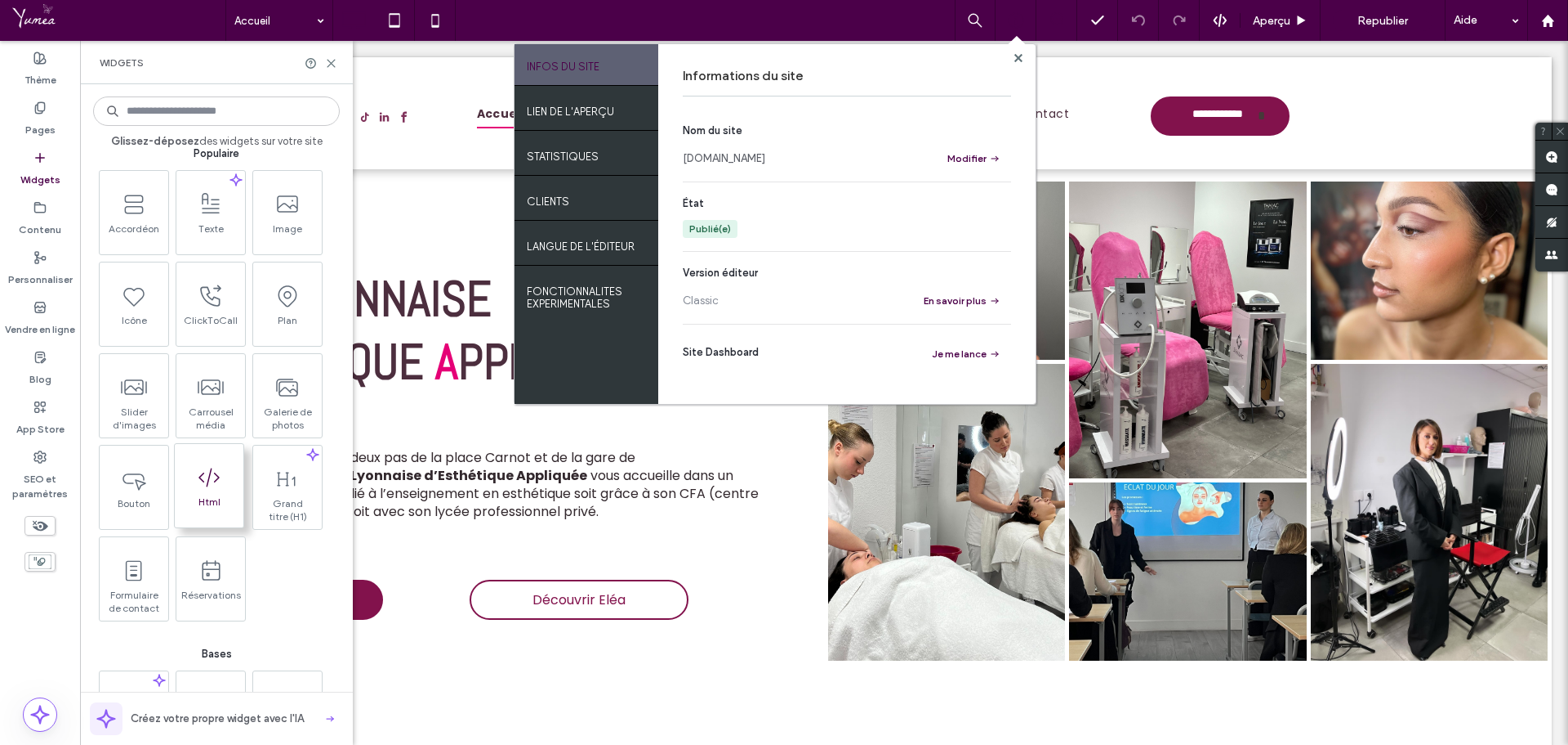
click at [196, 464] on icon at bounding box center [209, 477] width 26 height 26
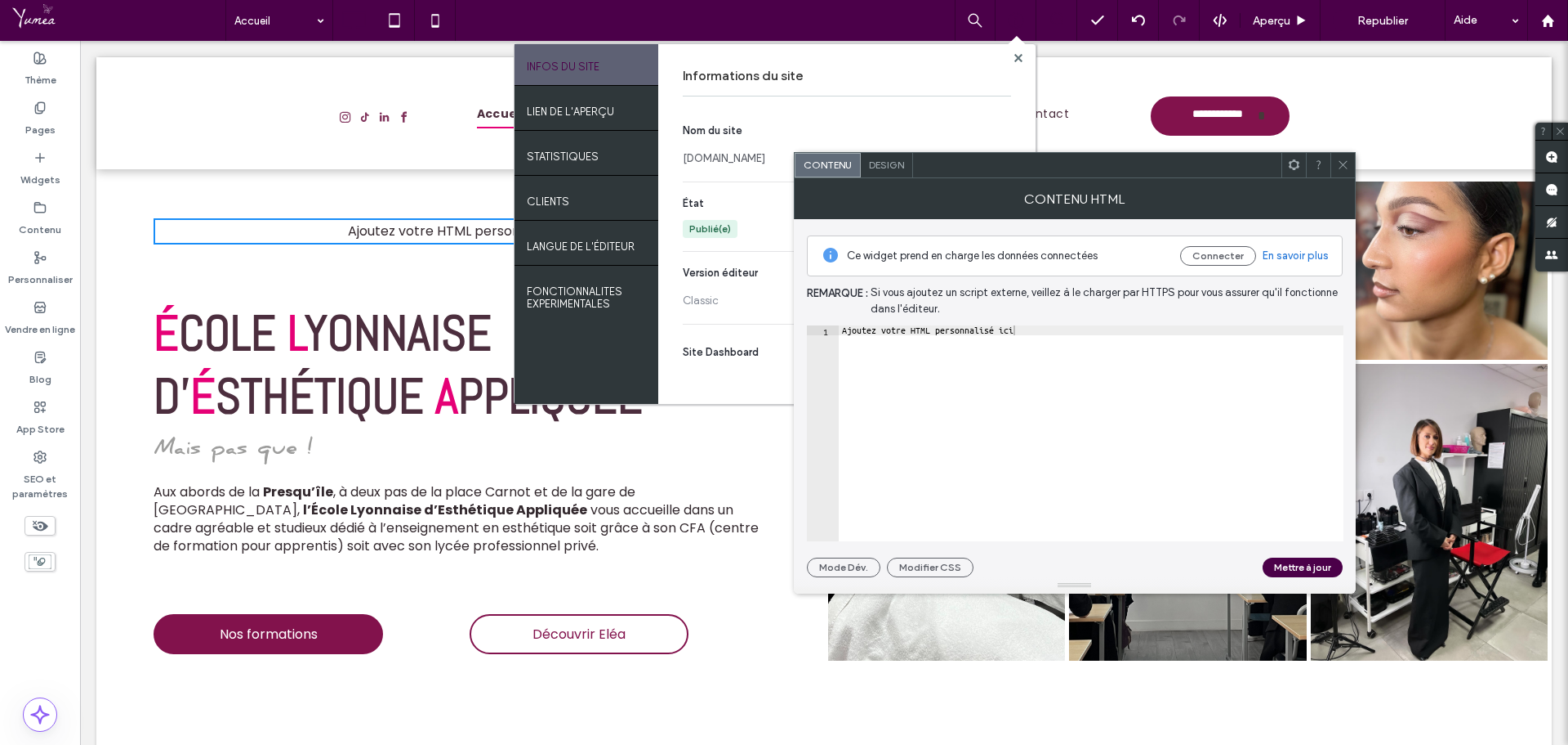
type textarea "**********"
click at [930, 333] on div "Ajoutez votre HTML personnalisé ici" at bounding box center [1091, 443] width 505 height 235
click at [930, 333] on div "Ajoutez votre HTML personnalisé ici" at bounding box center [1091, 443] width 505 height 235
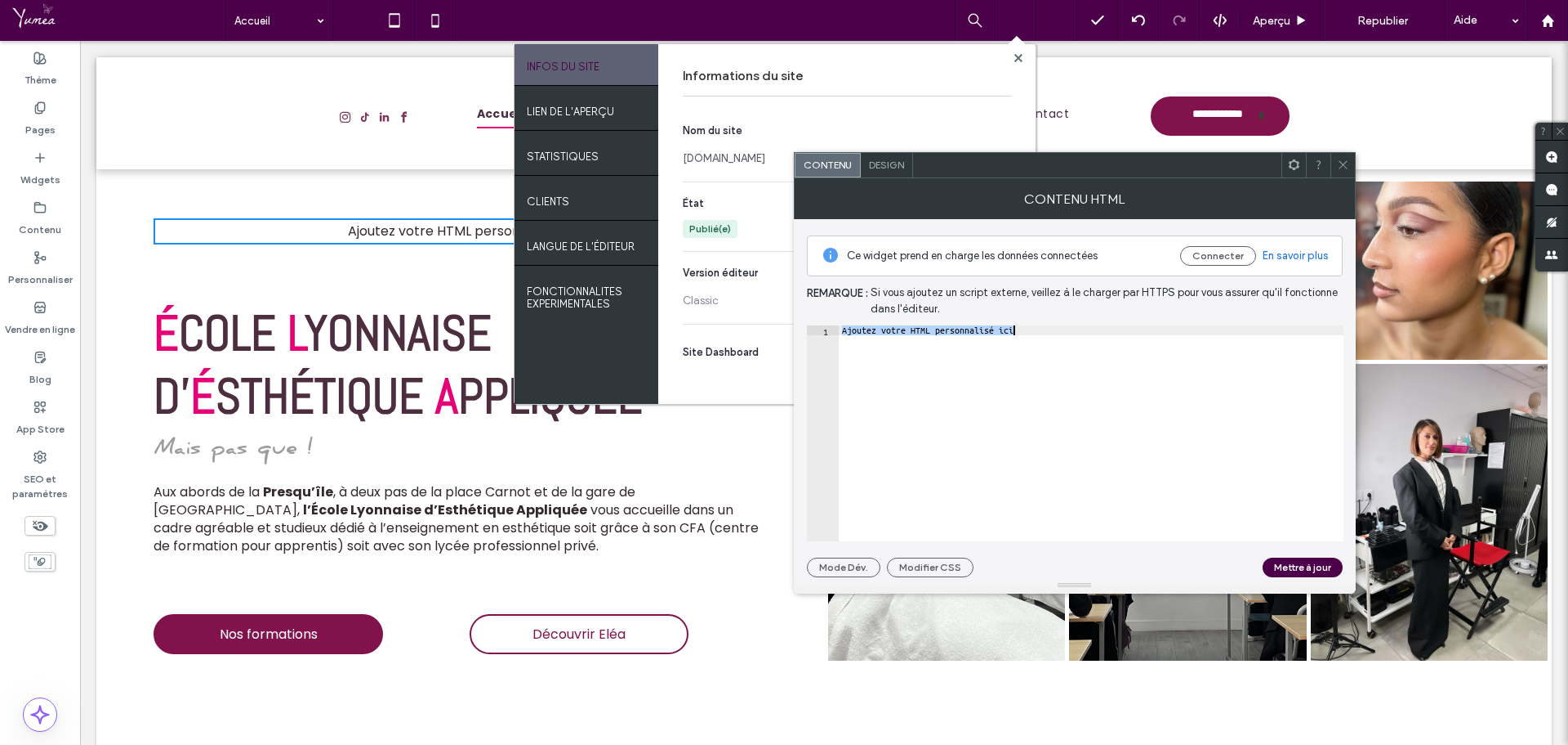
click at [930, 333] on div "Ajoutez votre HTML personnalisé ici" at bounding box center [1091, 443] width 505 height 235
paste textarea "Cursor at row 1"
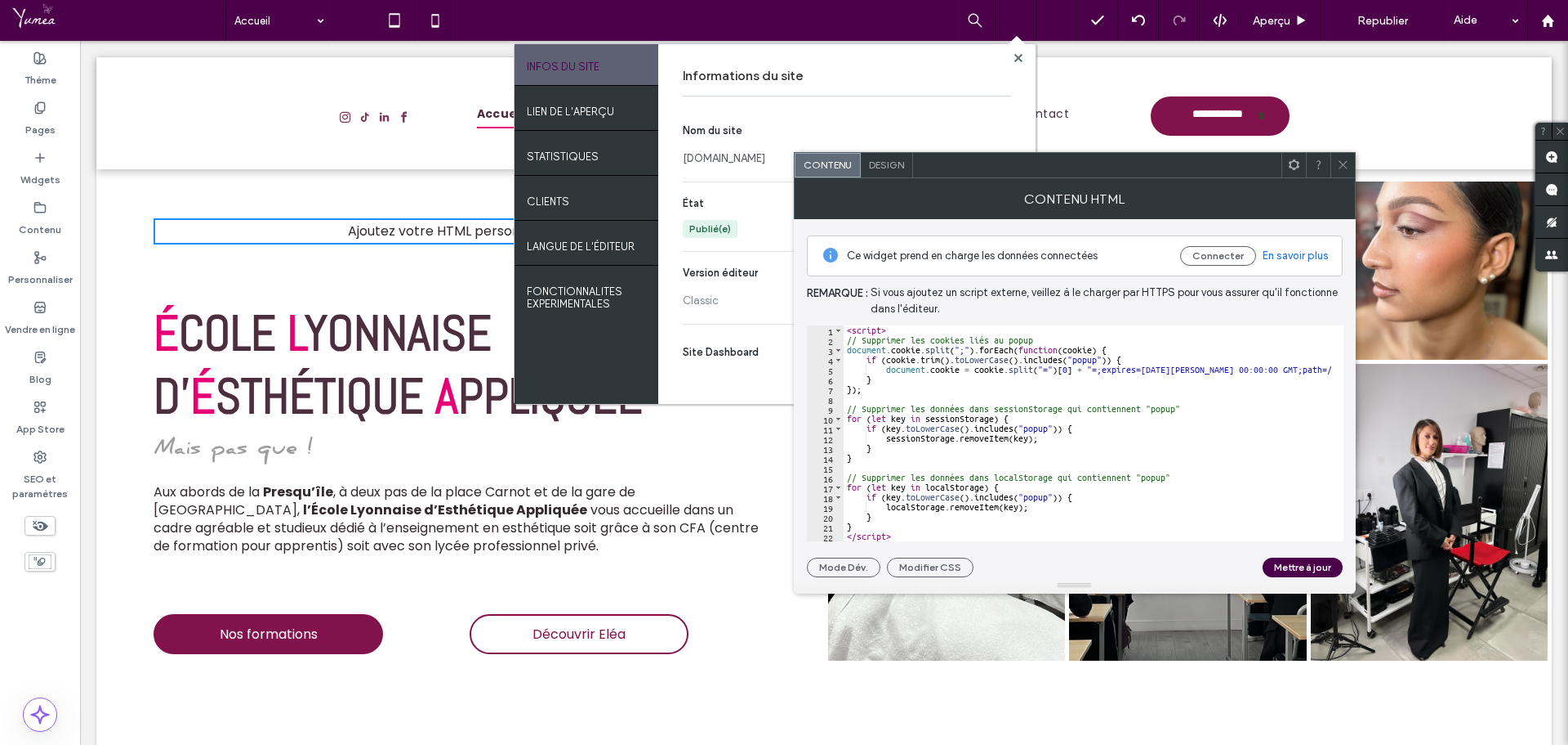
scroll to position [10, 0]
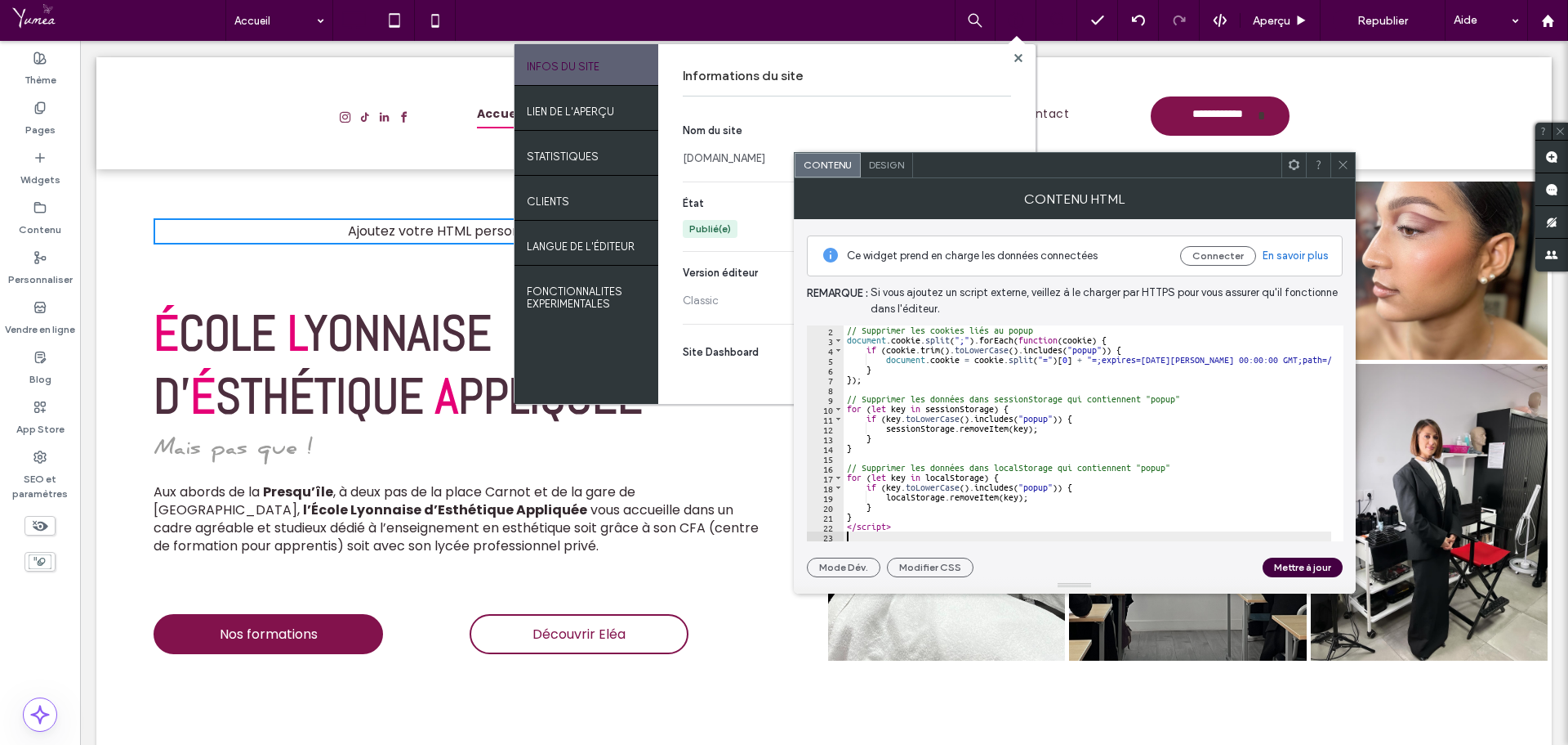
click at [1286, 570] on button "Mettre à jour" at bounding box center [1303, 568] width 80 height 20
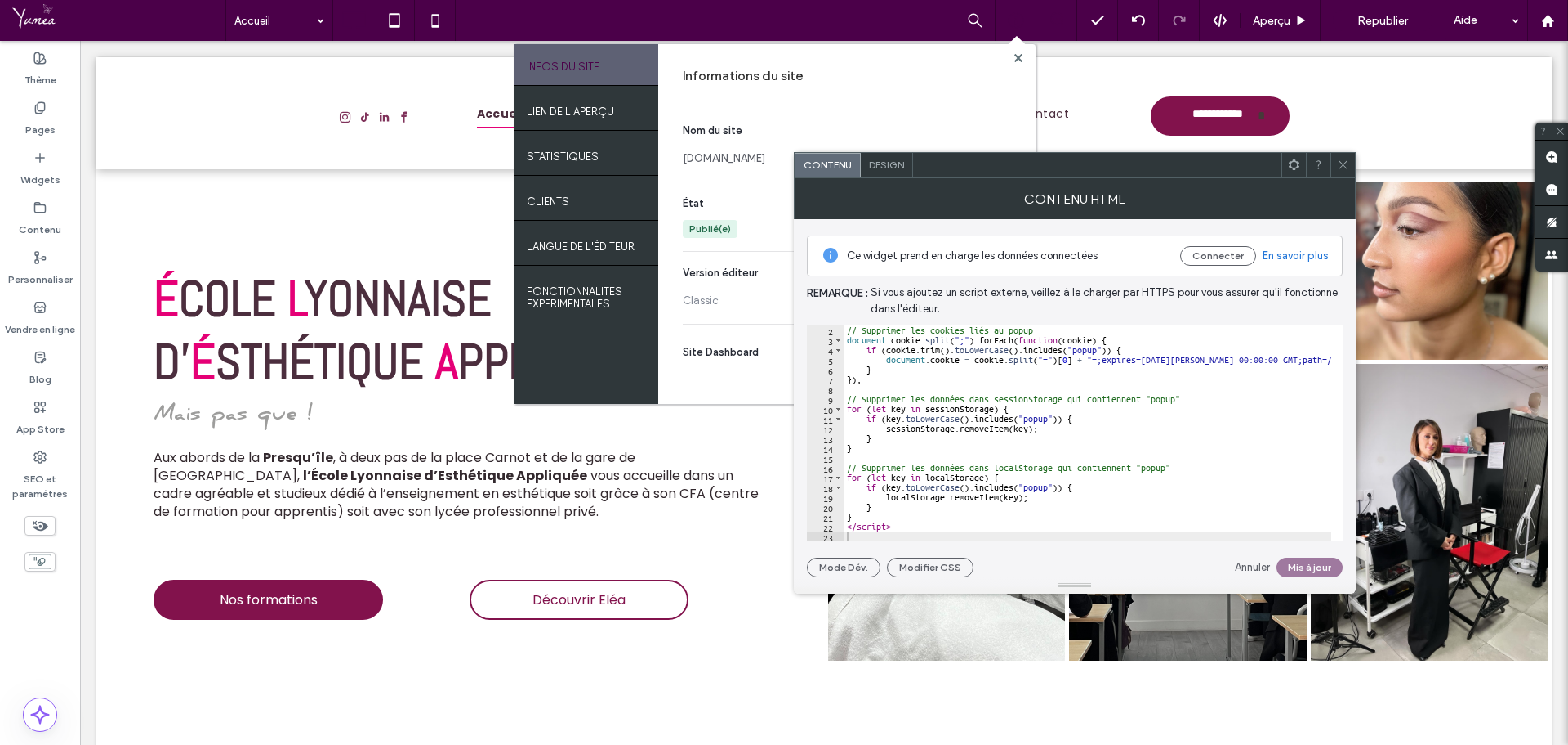
click at [1341, 172] on span at bounding box center [1343, 165] width 13 height 24
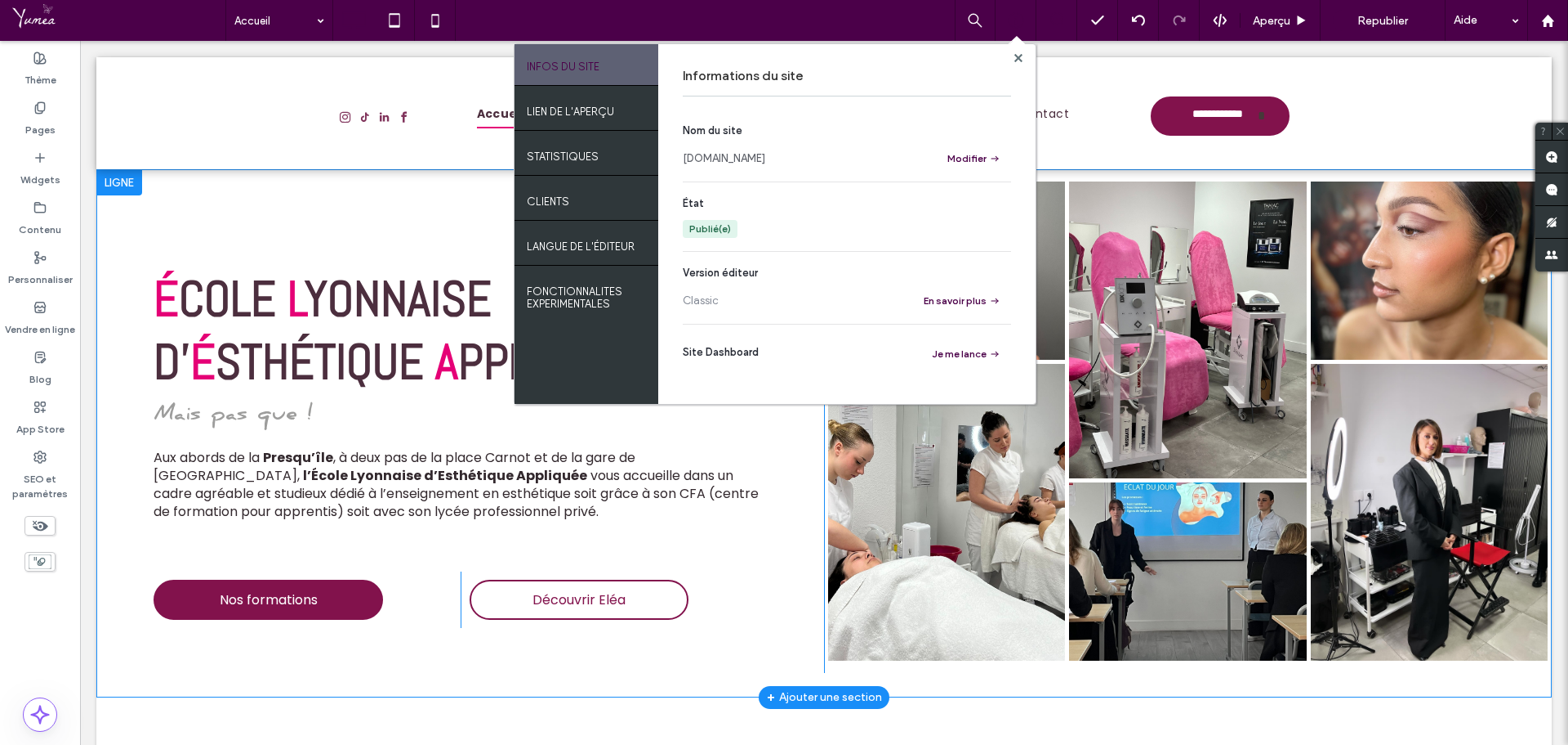
click at [390, 217] on div "é cole L yonnaise d' é sthétique A ppliquée Mais pas que ! Aux abords de la Pre…" at bounding box center [460, 421] width 728 height 503
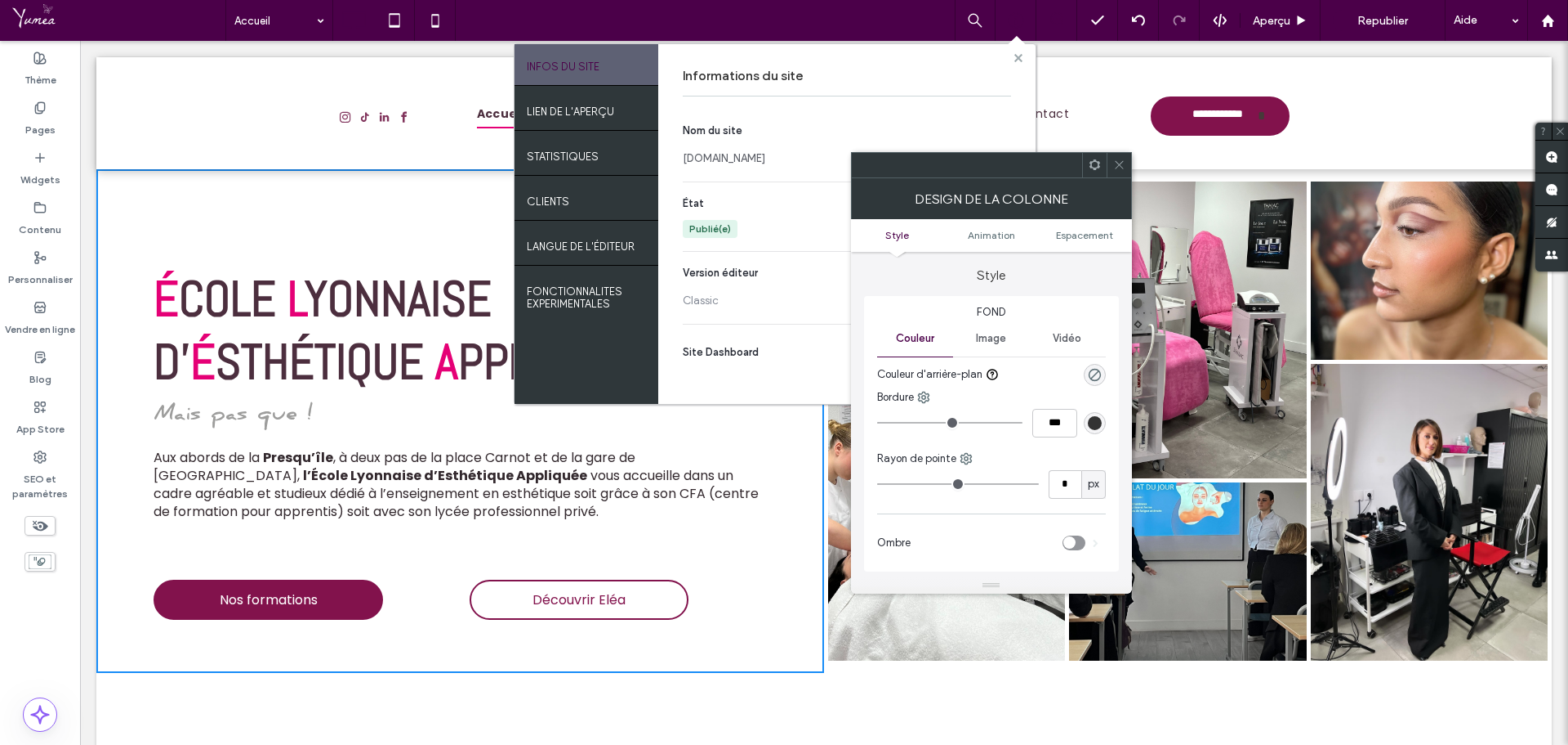
click at [1020, 58] on icon at bounding box center [1018, 58] width 8 height 8
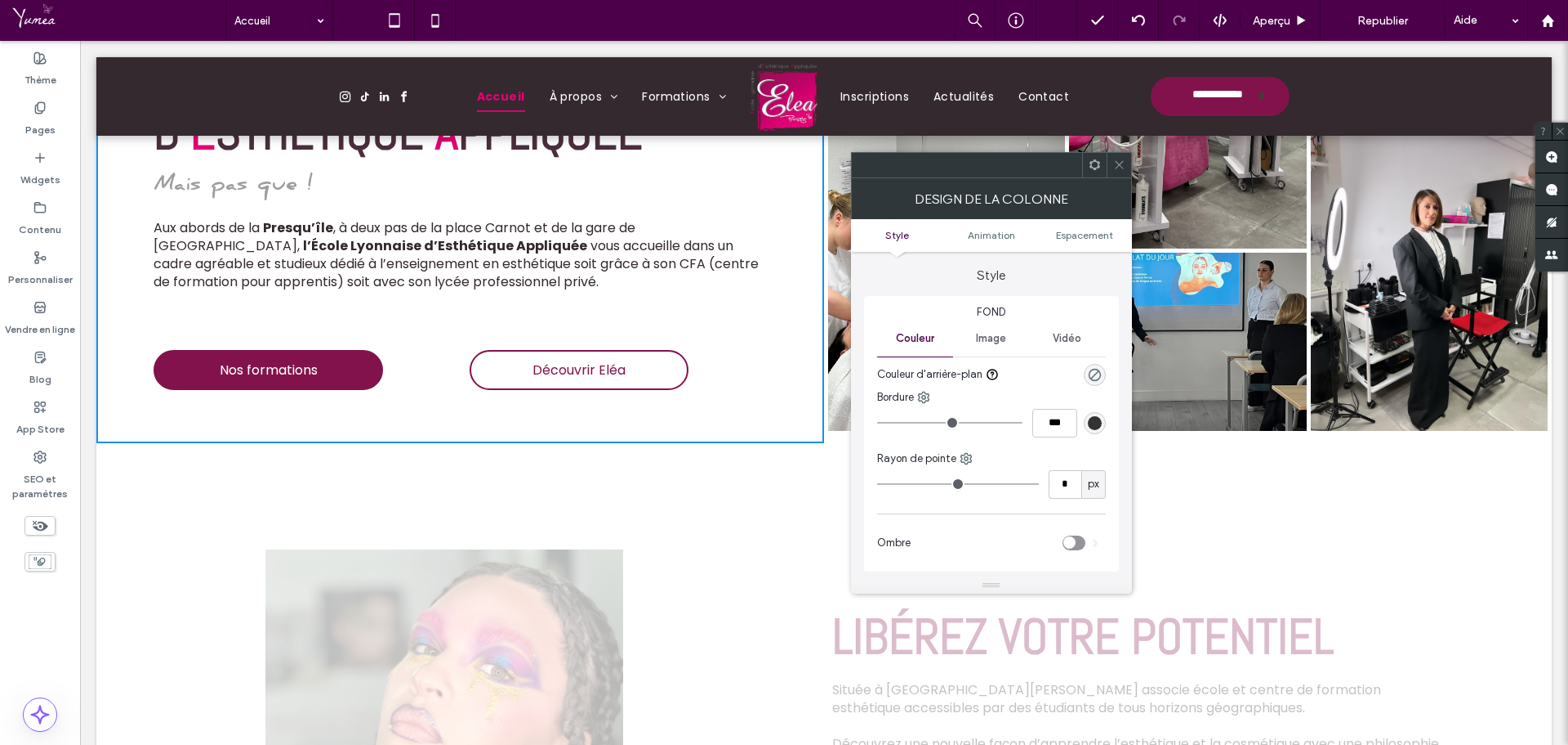
scroll to position [0, 0]
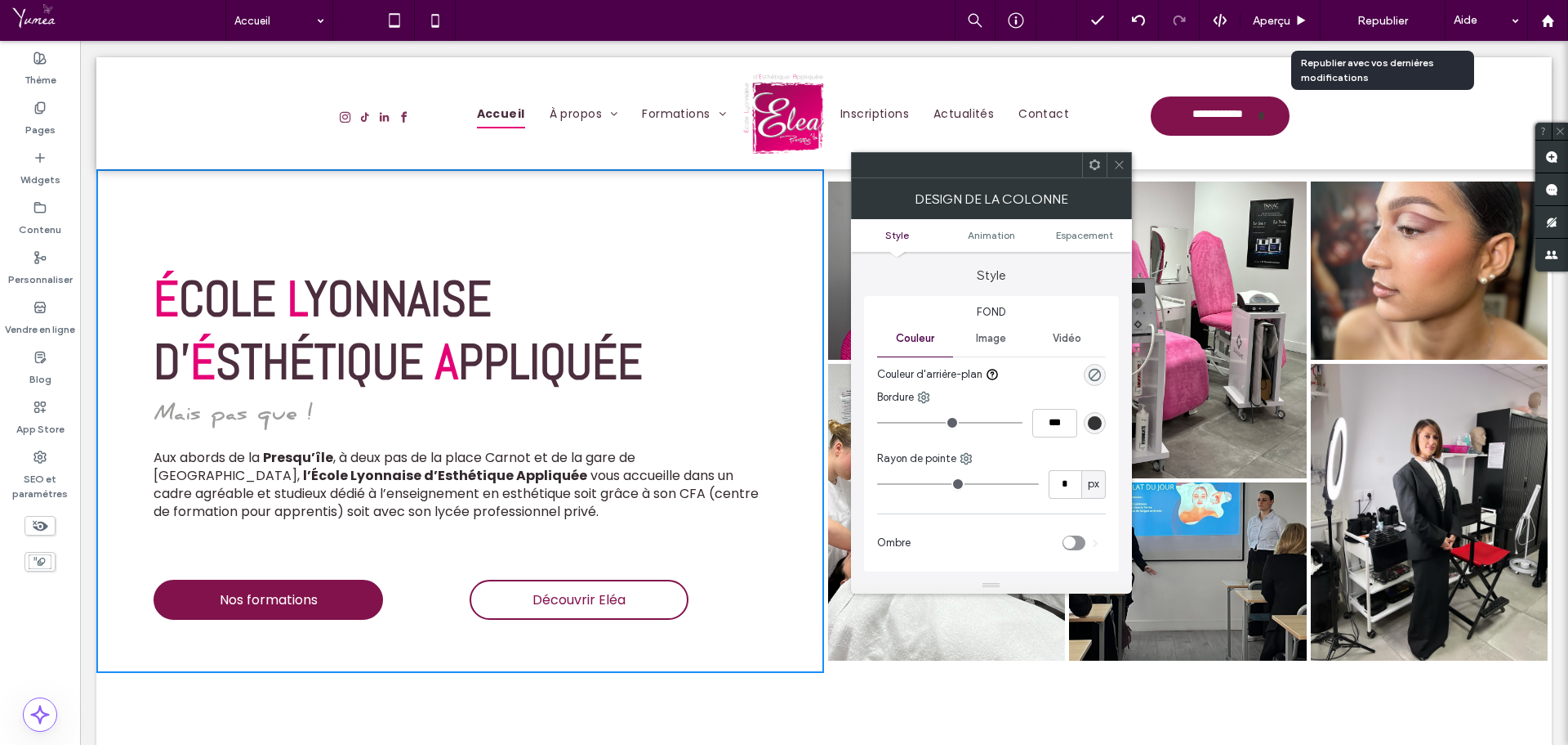
click at [1398, 17] on span "Republier" at bounding box center [1383, 20] width 51 height 14
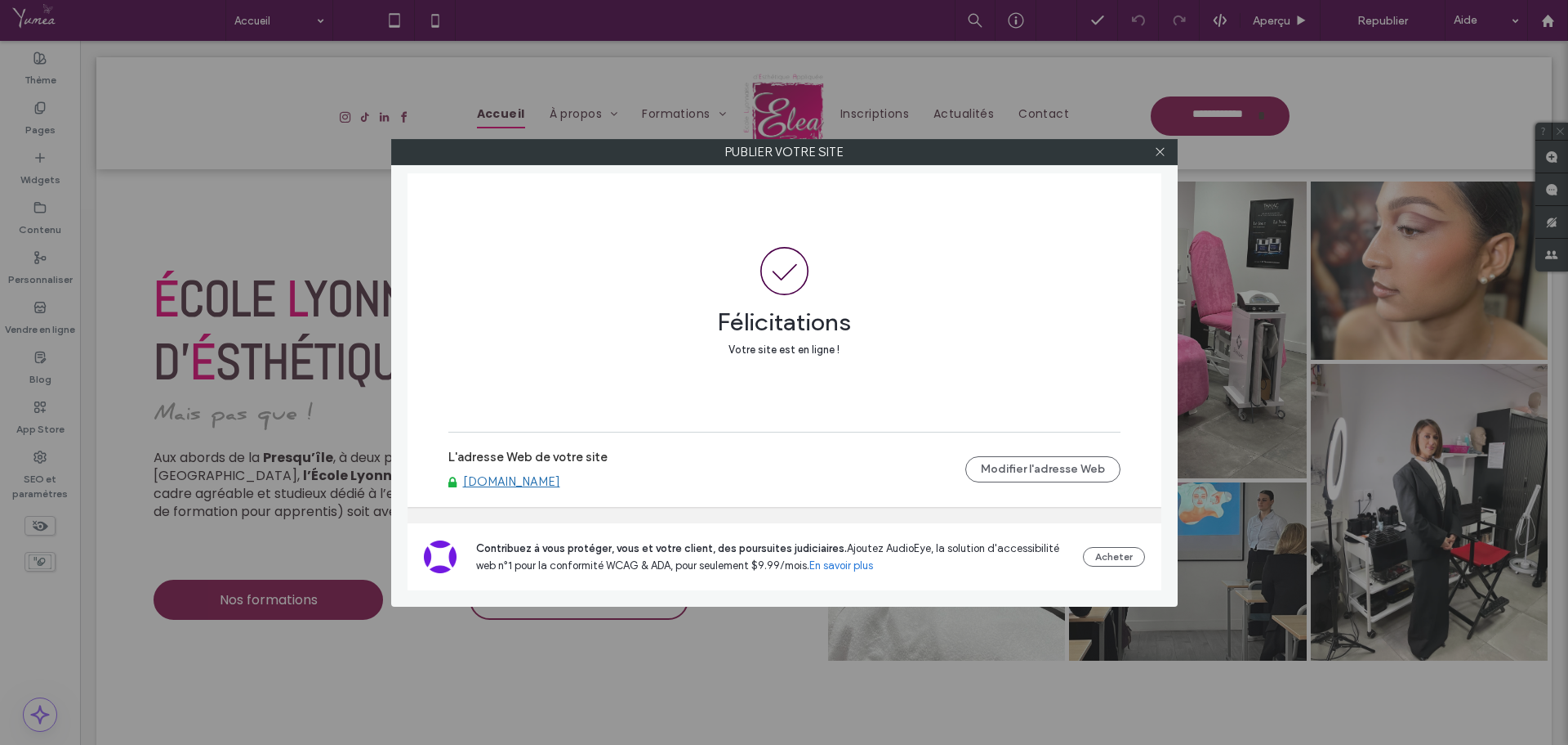
click at [554, 482] on link "[DOMAIN_NAME]" at bounding box center [512, 481] width 97 height 15
click at [1165, 146] on icon at bounding box center [1160, 151] width 13 height 13
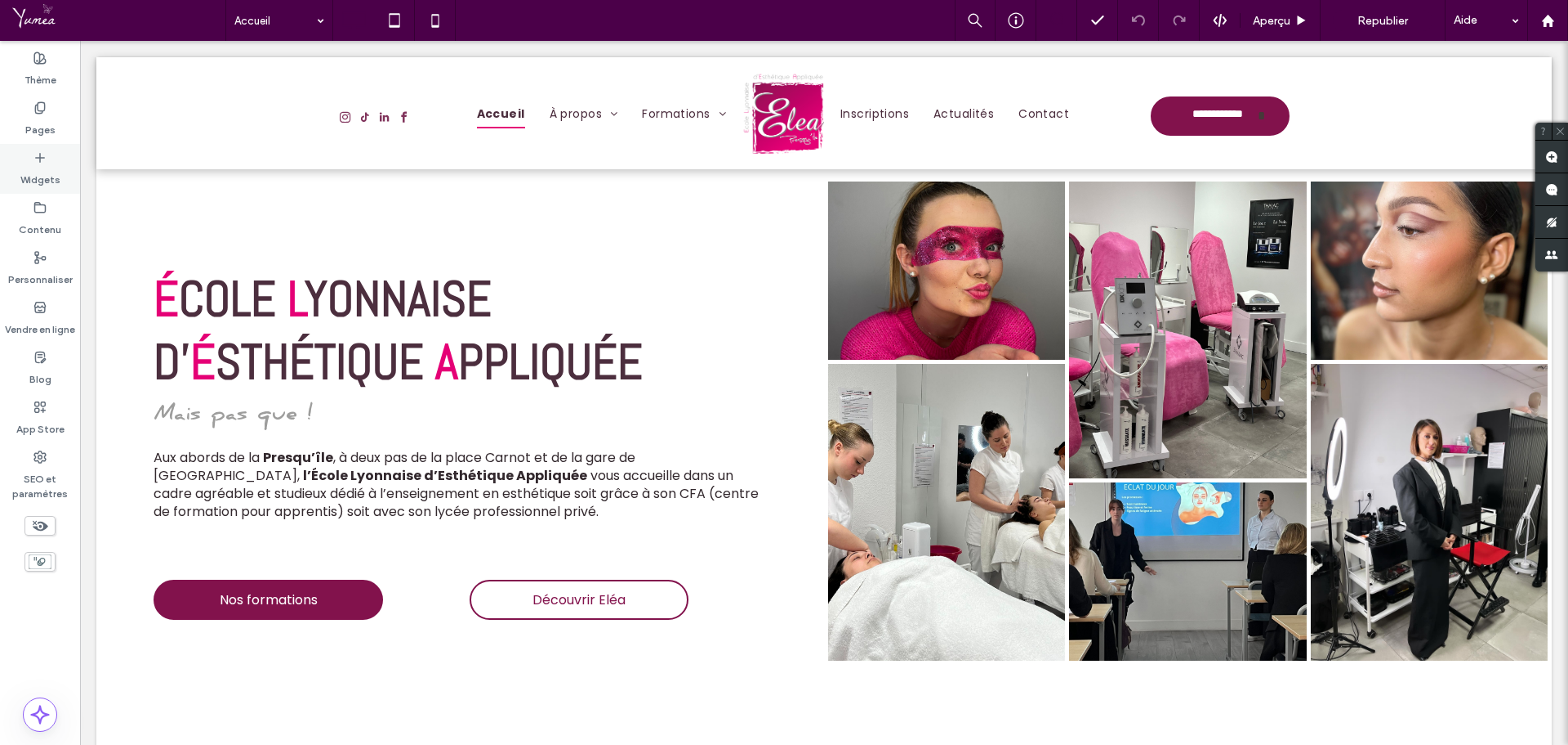
click at [24, 176] on label "Widgets" at bounding box center [40, 175] width 40 height 22
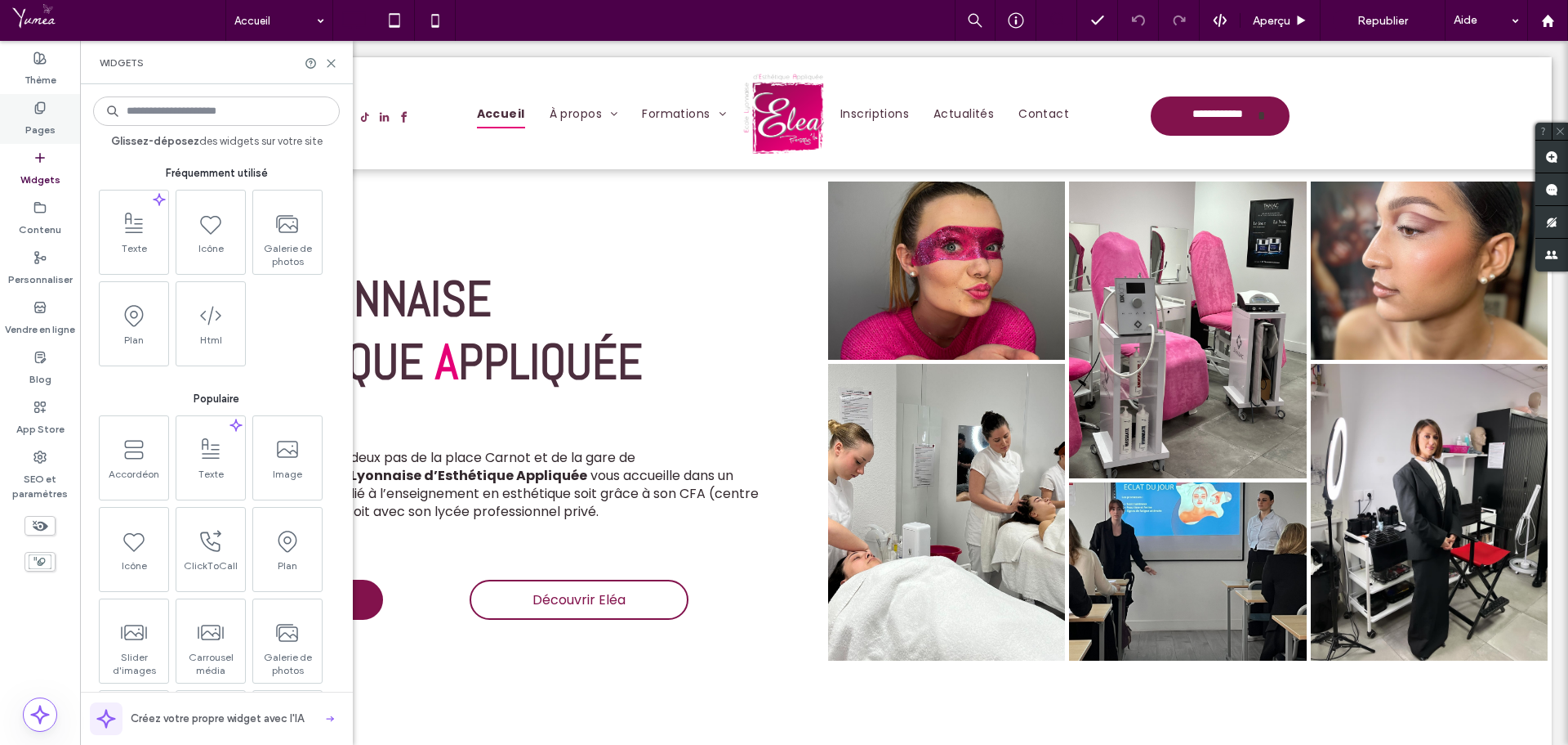
click at [25, 129] on label "Pages" at bounding box center [40, 125] width 30 height 22
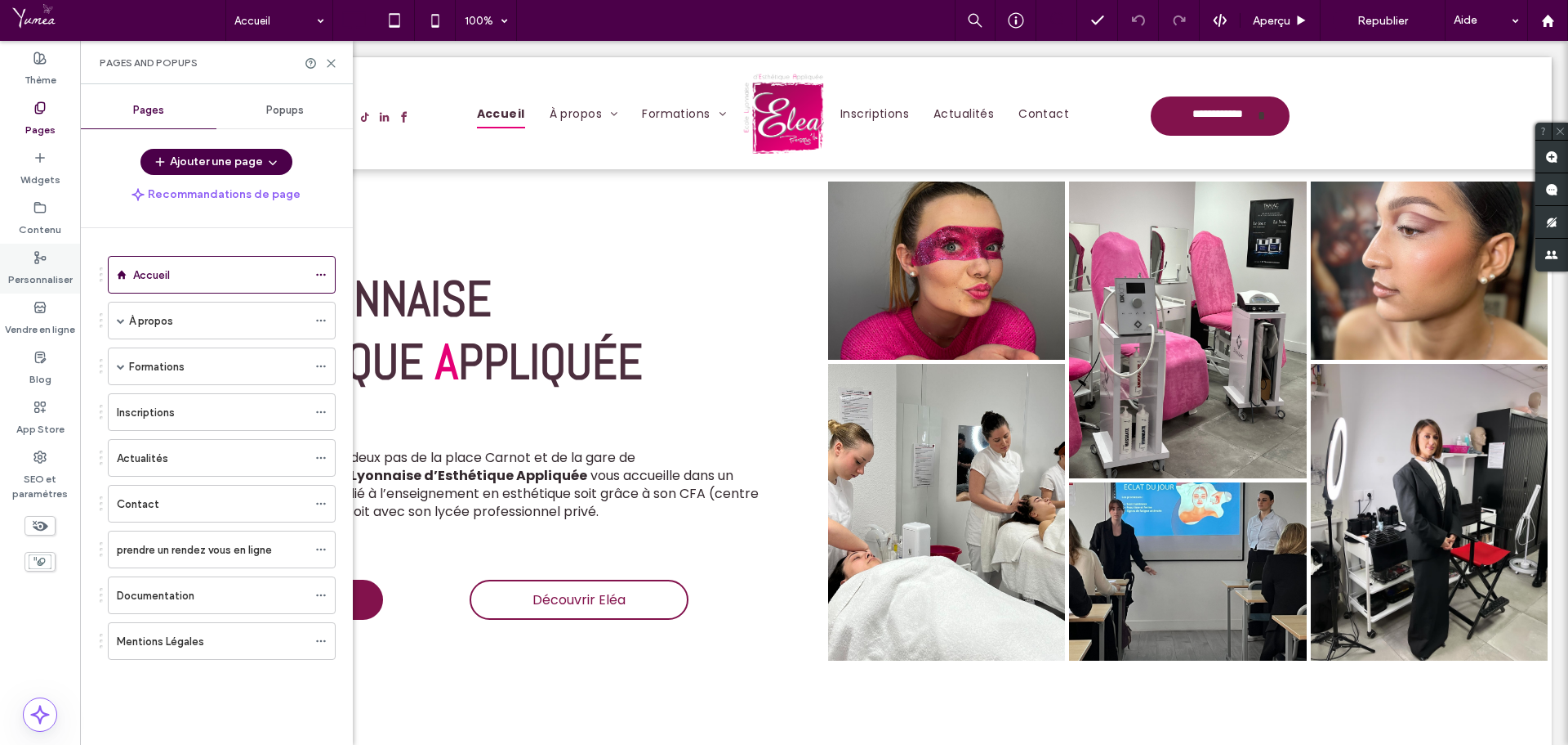
click at [33, 260] on icon at bounding box center [39, 256] width 13 height 13
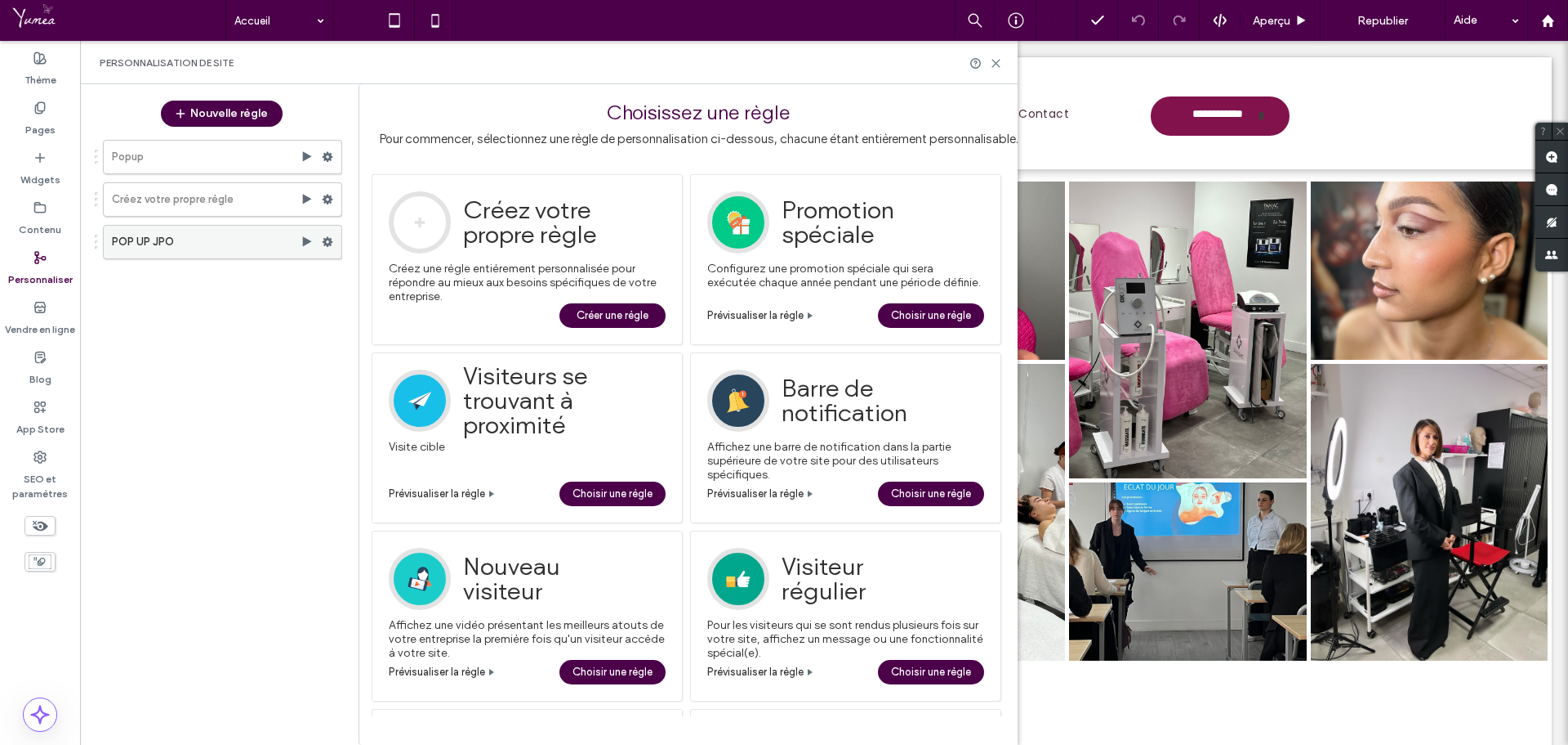
click at [328, 240] on use at bounding box center [327, 242] width 11 height 10
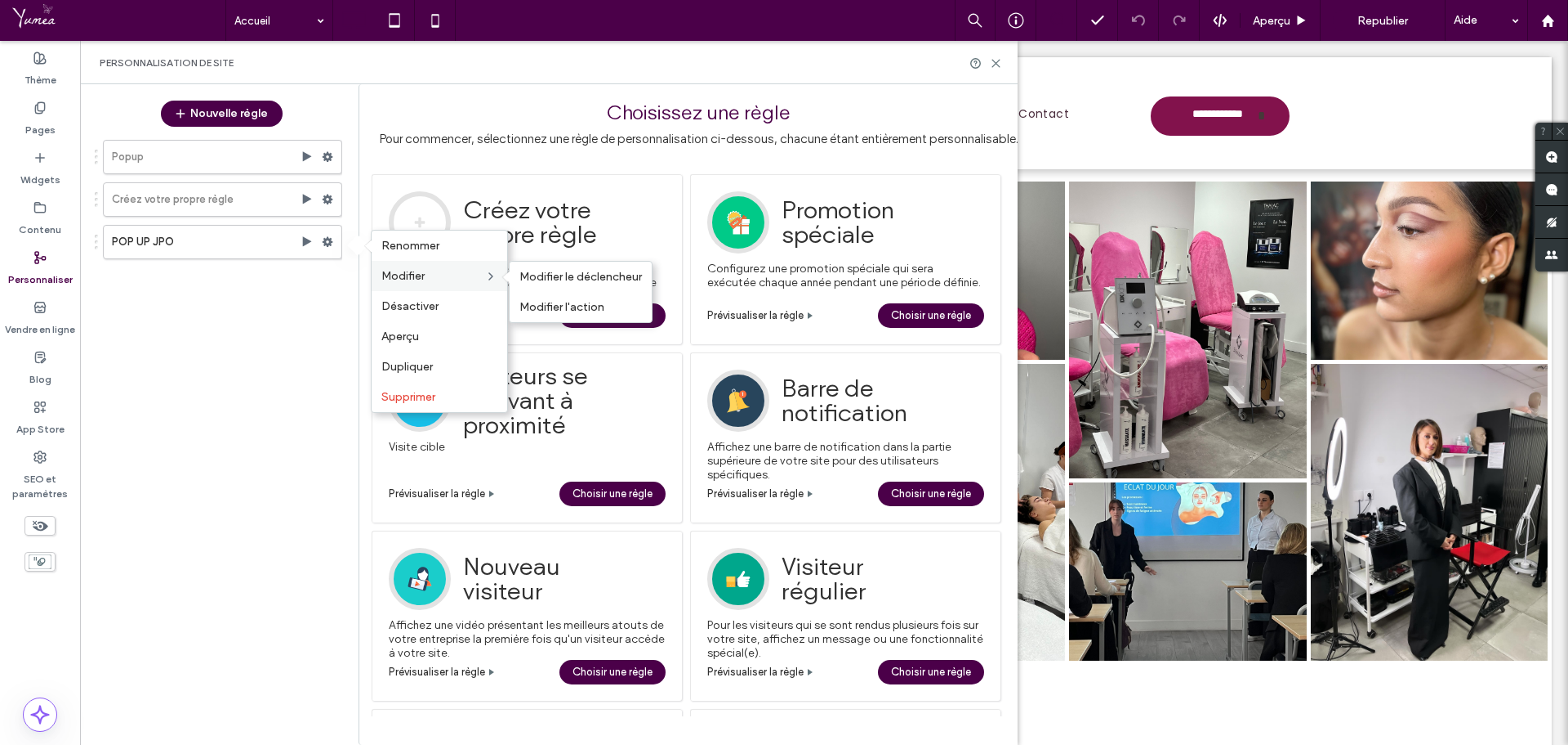
click at [429, 277] on label "Modifier" at bounding box center [433, 276] width 103 height 14
click at [554, 282] on span "Modifier le déclencheur" at bounding box center [581, 277] width 123 height 14
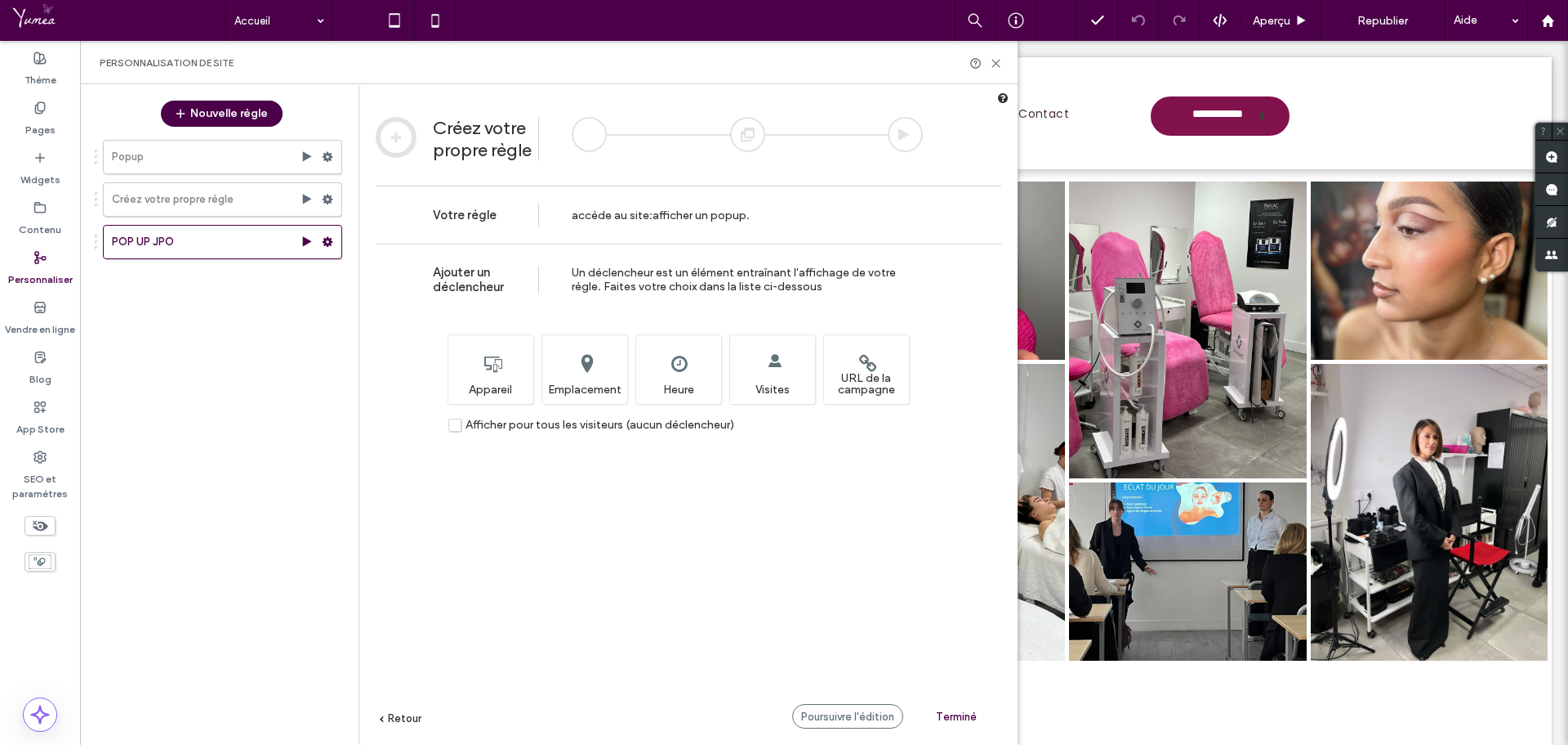
click at [748, 134] on div at bounding box center [747, 135] width 35 height 35
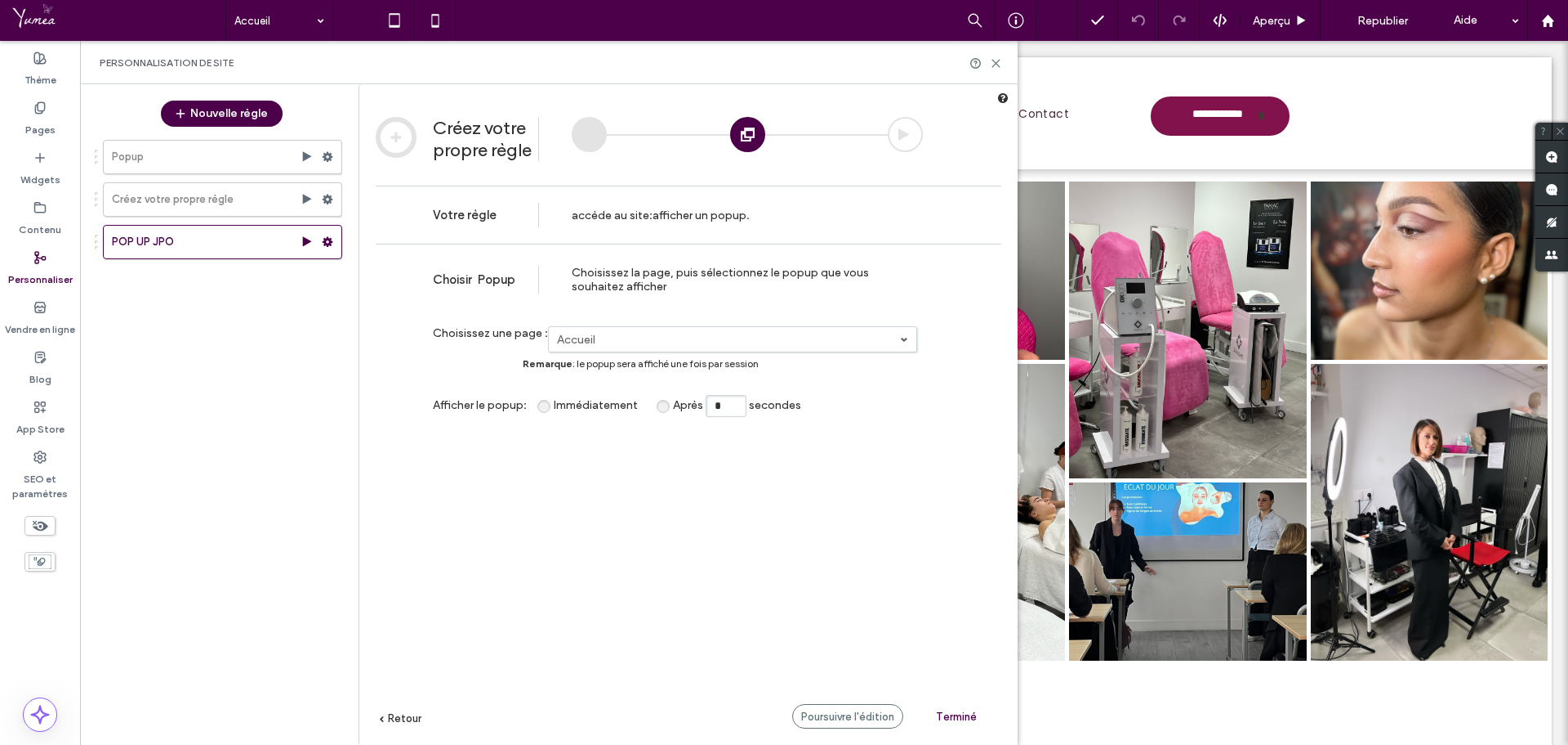
drag, startPoint x: 722, startPoint y: 406, endPoint x: 706, endPoint y: 406, distance: 16.0
click at [706, 406] on input "*" at bounding box center [726, 406] width 41 height 22
type input "*"
click at [951, 711] on span "Terminé" at bounding box center [957, 716] width 41 height 13
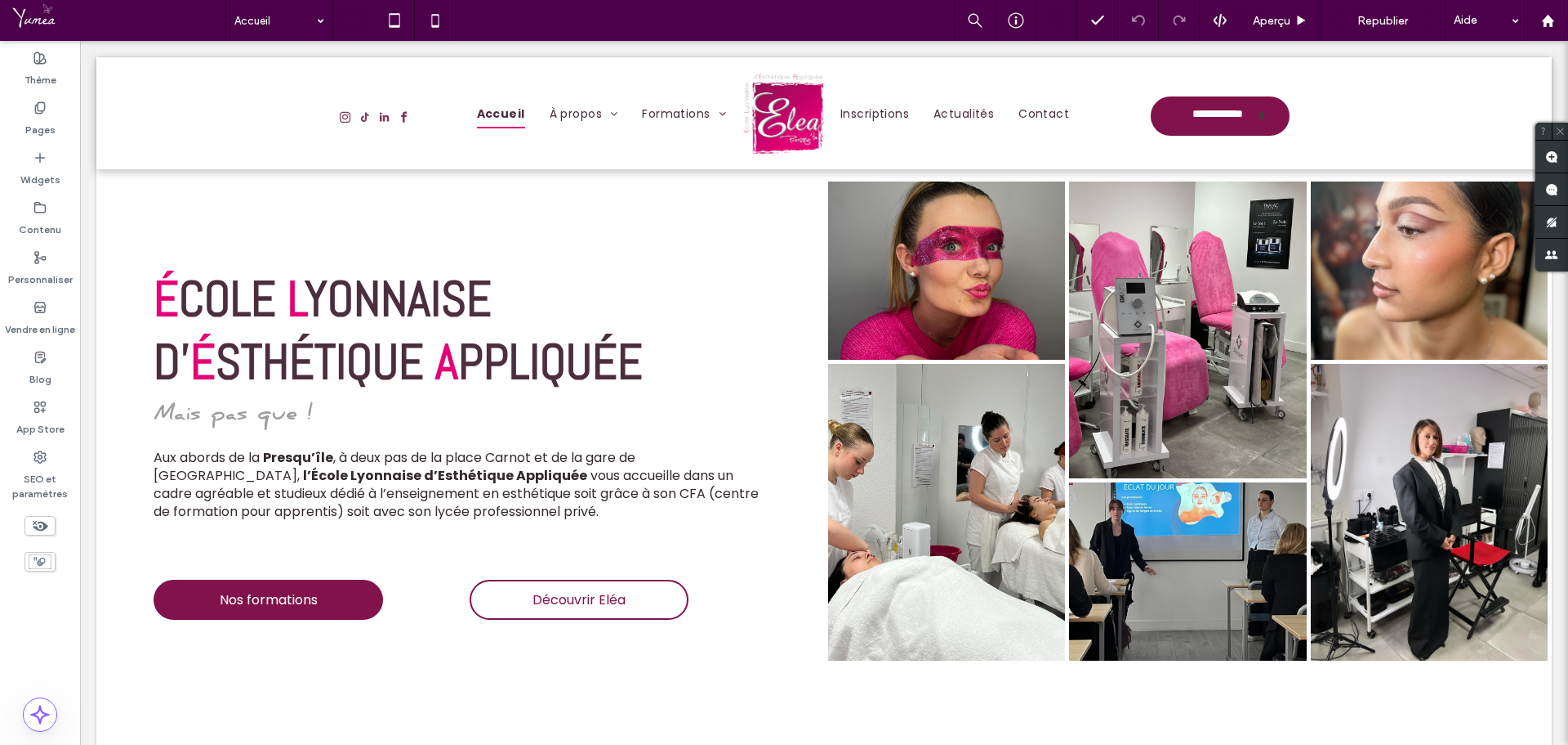
click at [1396, 14] on div at bounding box center [784, 372] width 1568 height 745
click at [1382, 21] on span "Republier" at bounding box center [1383, 20] width 51 height 14
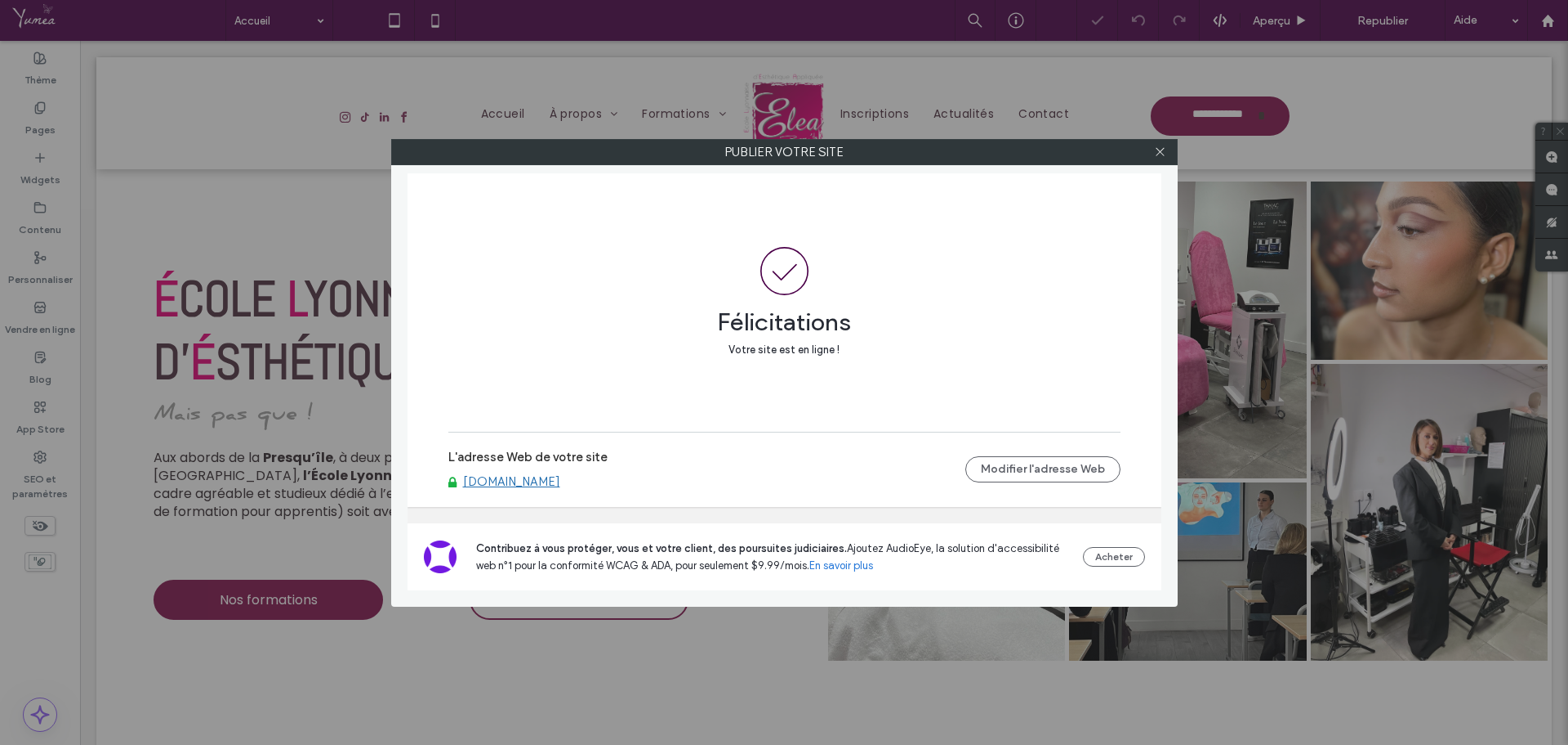
click at [532, 479] on link "[DOMAIN_NAME]" at bounding box center [512, 481] width 97 height 15
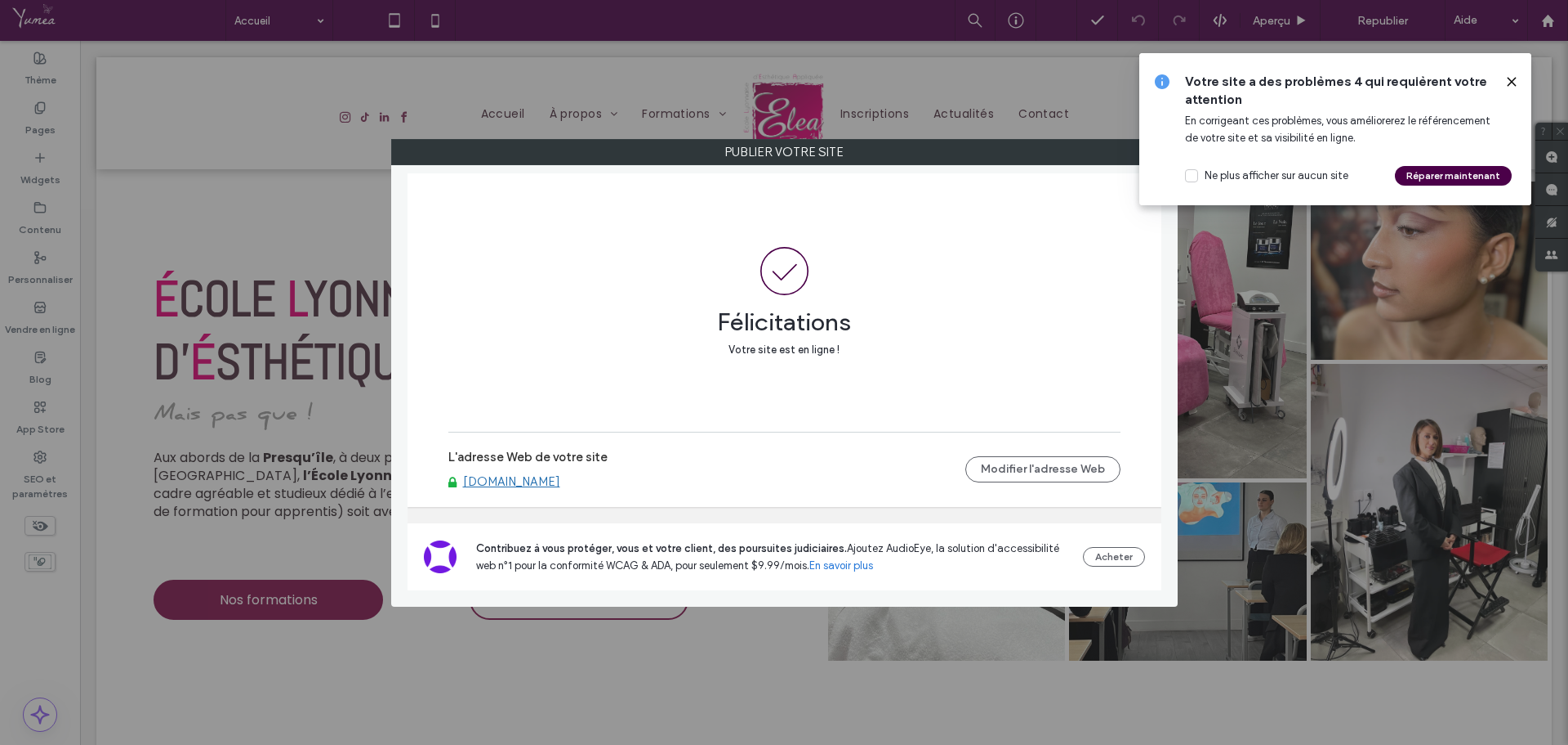
click at [1510, 78] on icon at bounding box center [1511, 81] width 13 height 13
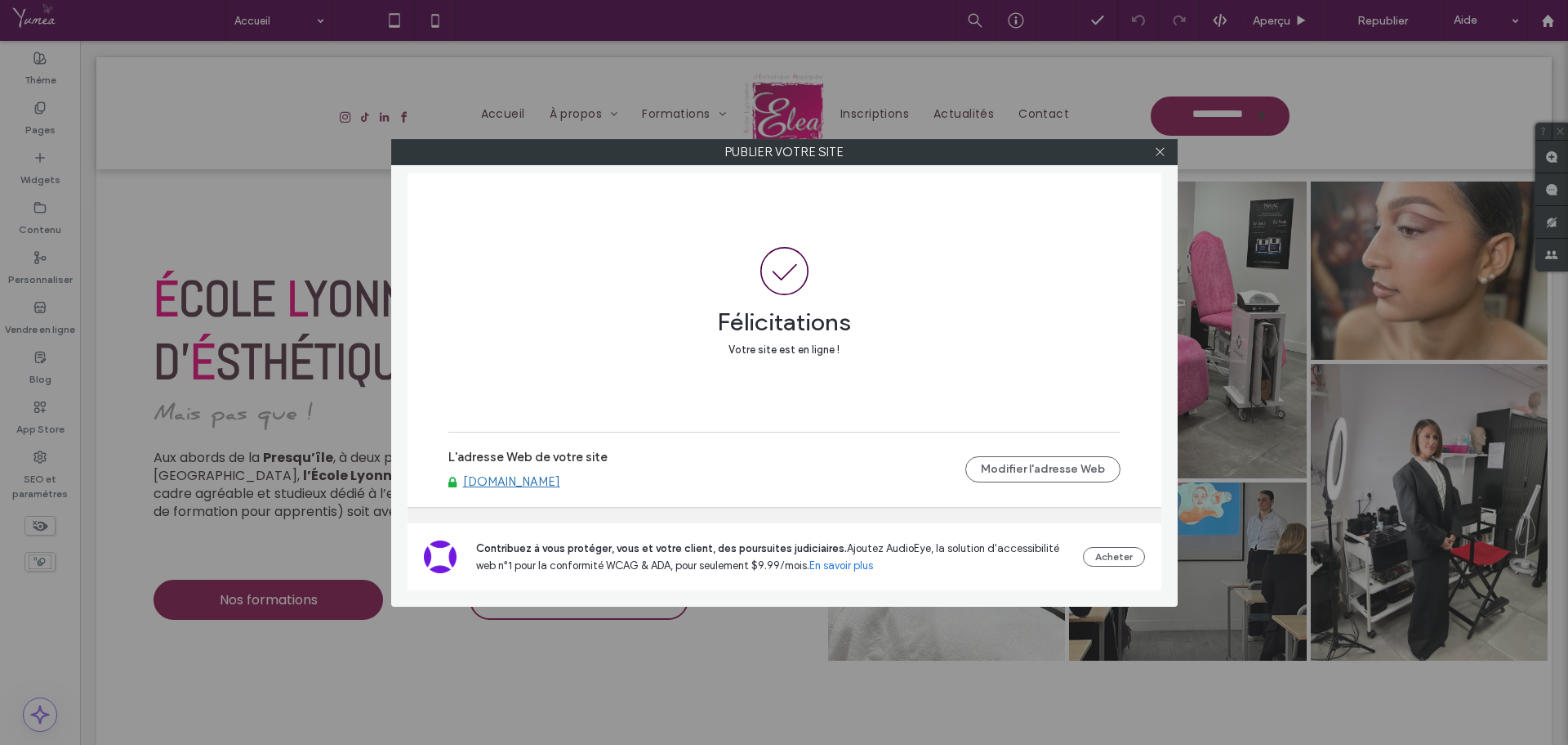
click at [546, 482] on link "[DOMAIN_NAME]" at bounding box center [512, 481] width 97 height 15
click at [1159, 149] on use at bounding box center [1160, 152] width 8 height 8
